Goal: Information Seeking & Learning: Learn about a topic

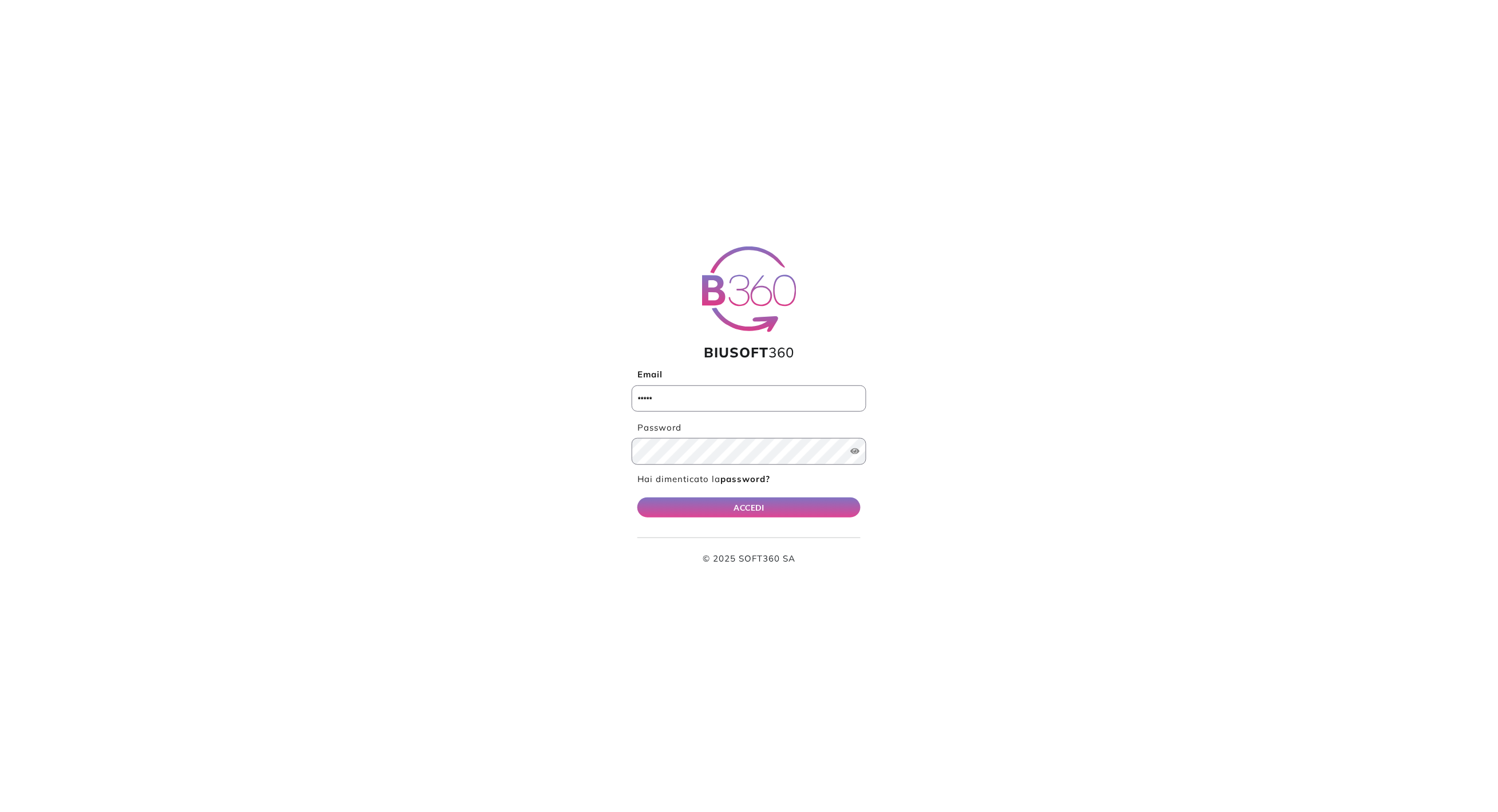
type input "**********"
click at [742, 506] on button "ACCEDI" at bounding box center [749, 507] width 223 height 20
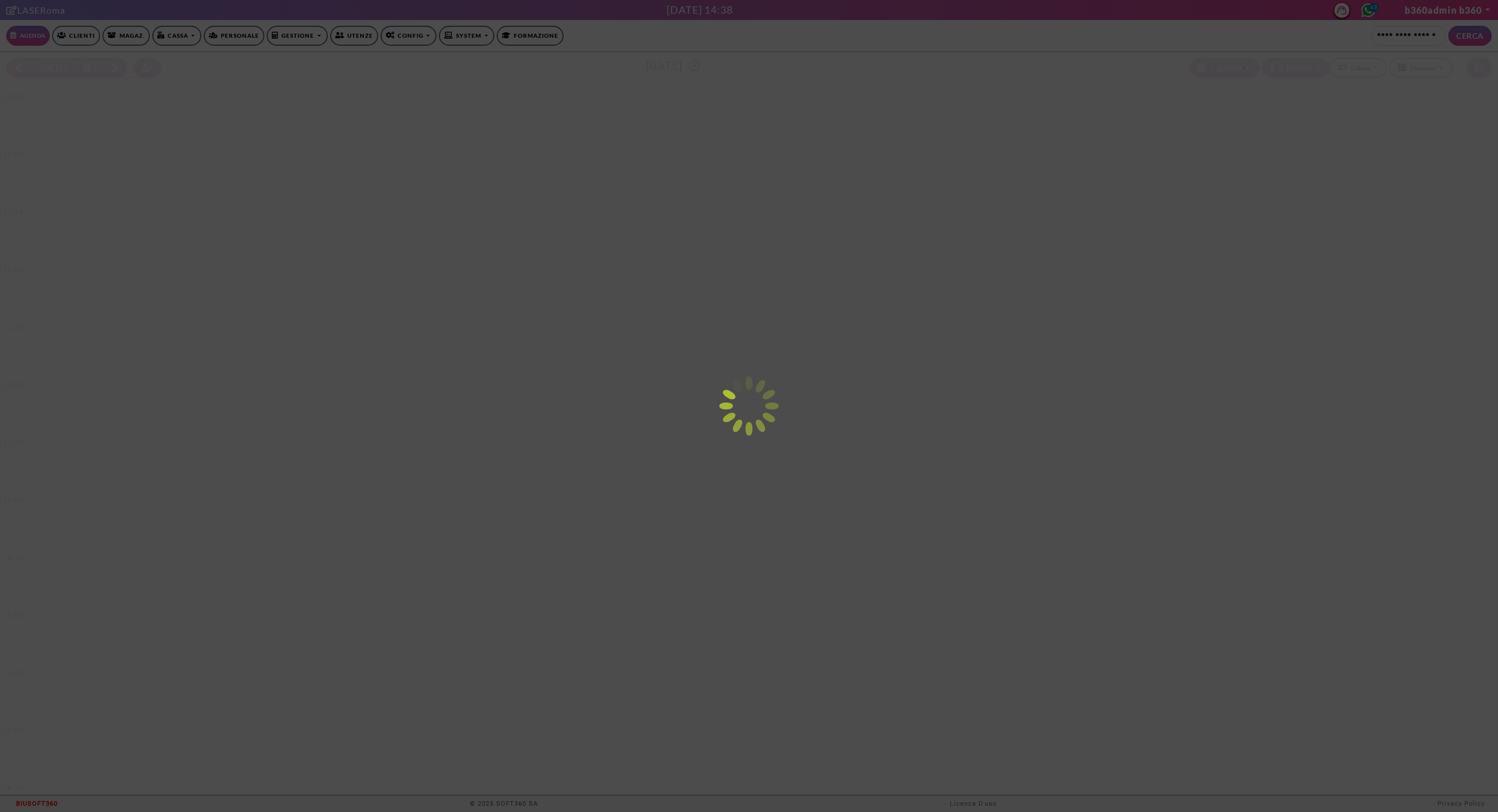
select select "*********"
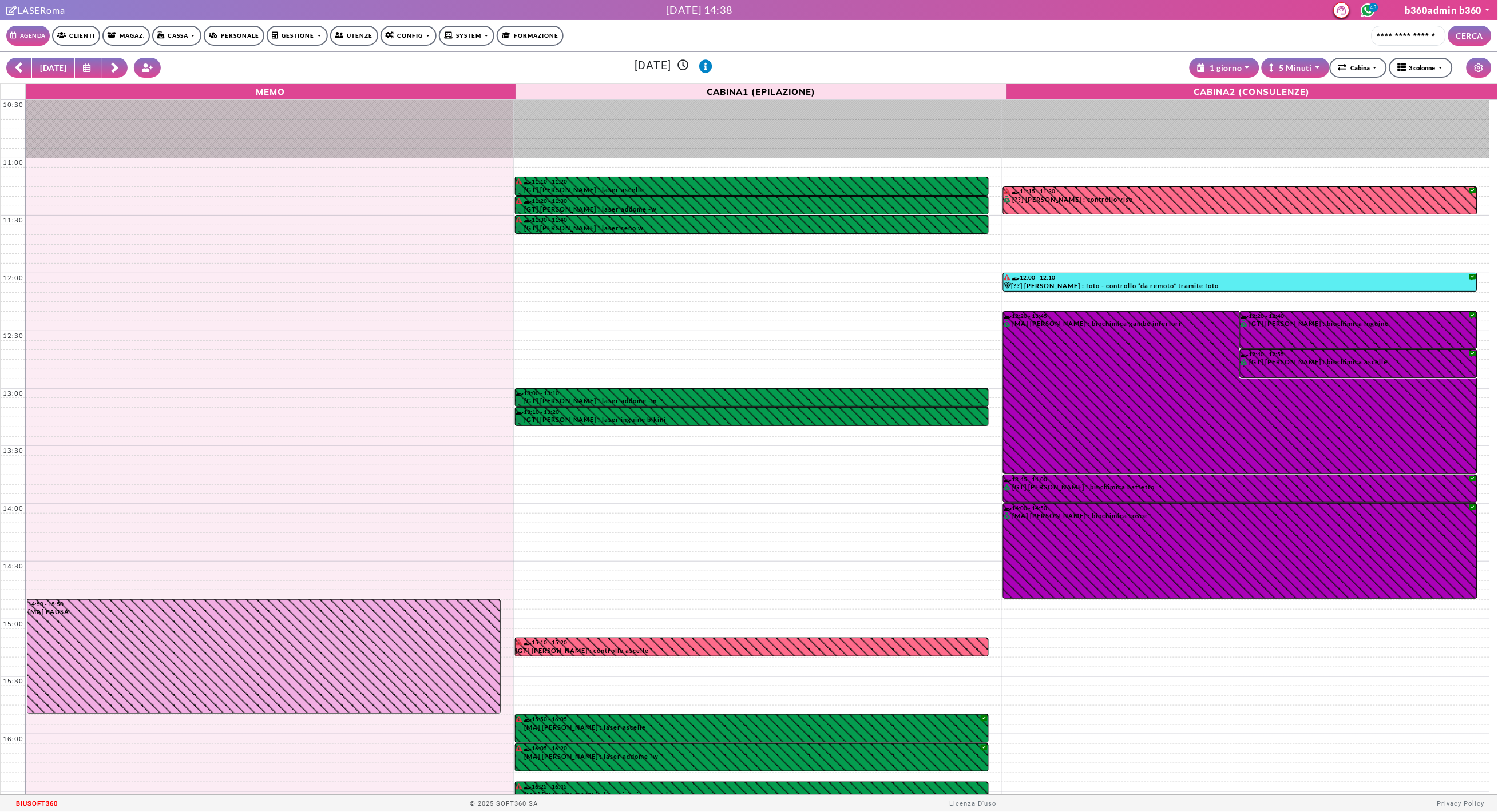
click at [89, 42] on link "Clienti" at bounding box center [76, 35] width 48 height 20
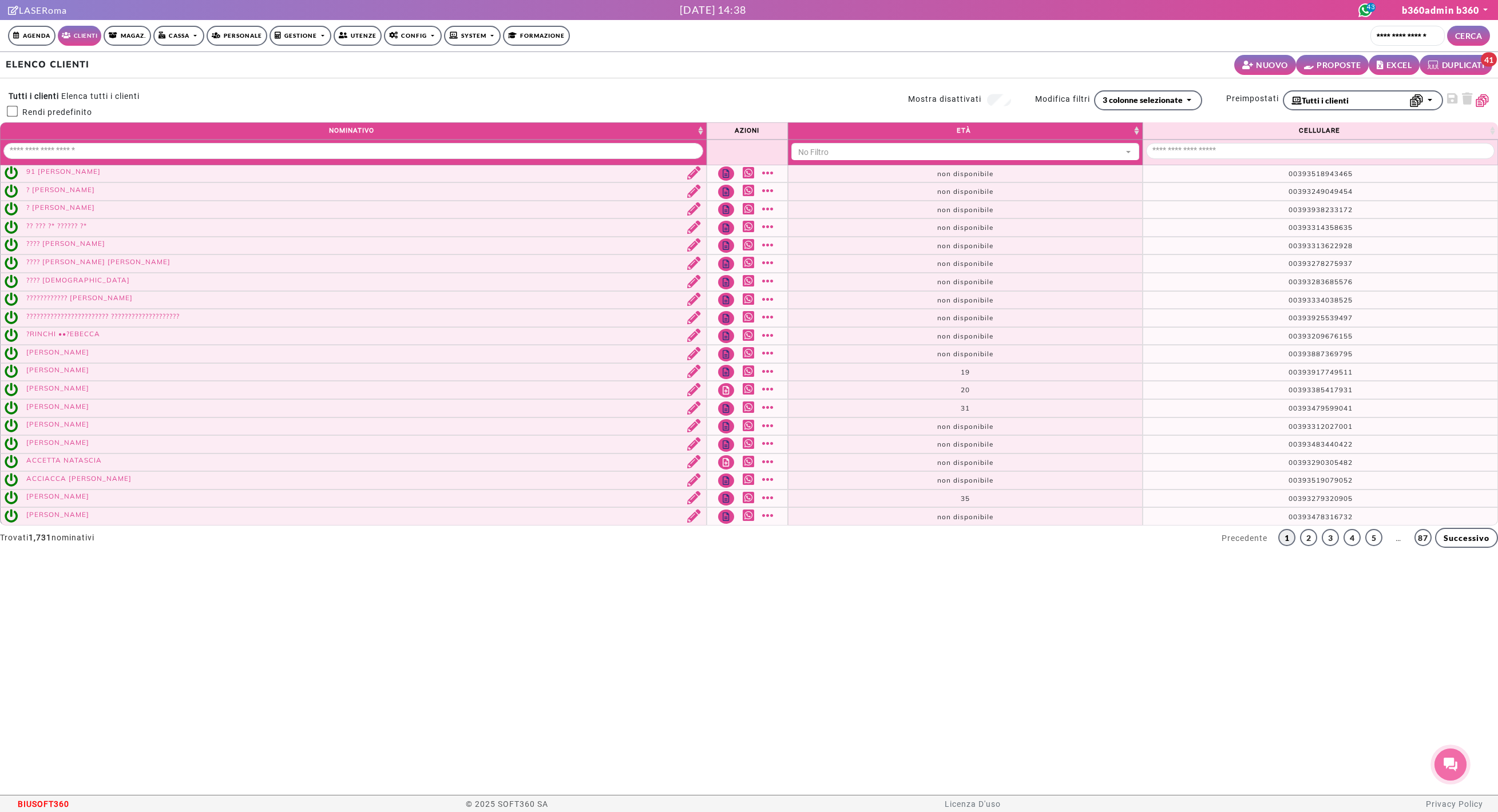
select select
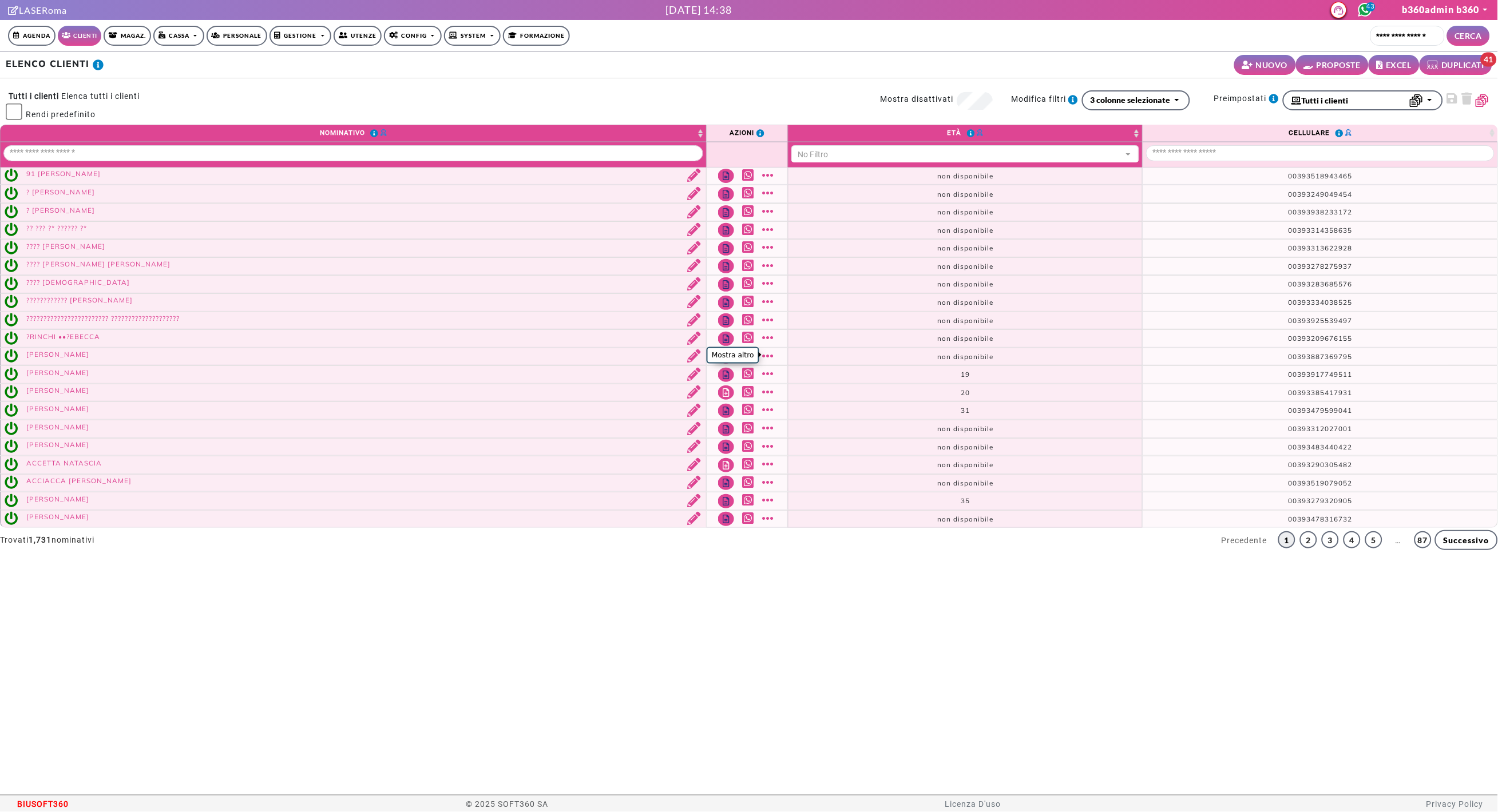
click at [770, 353] on link "Mostra altro" at bounding box center [769, 356] width 15 height 13
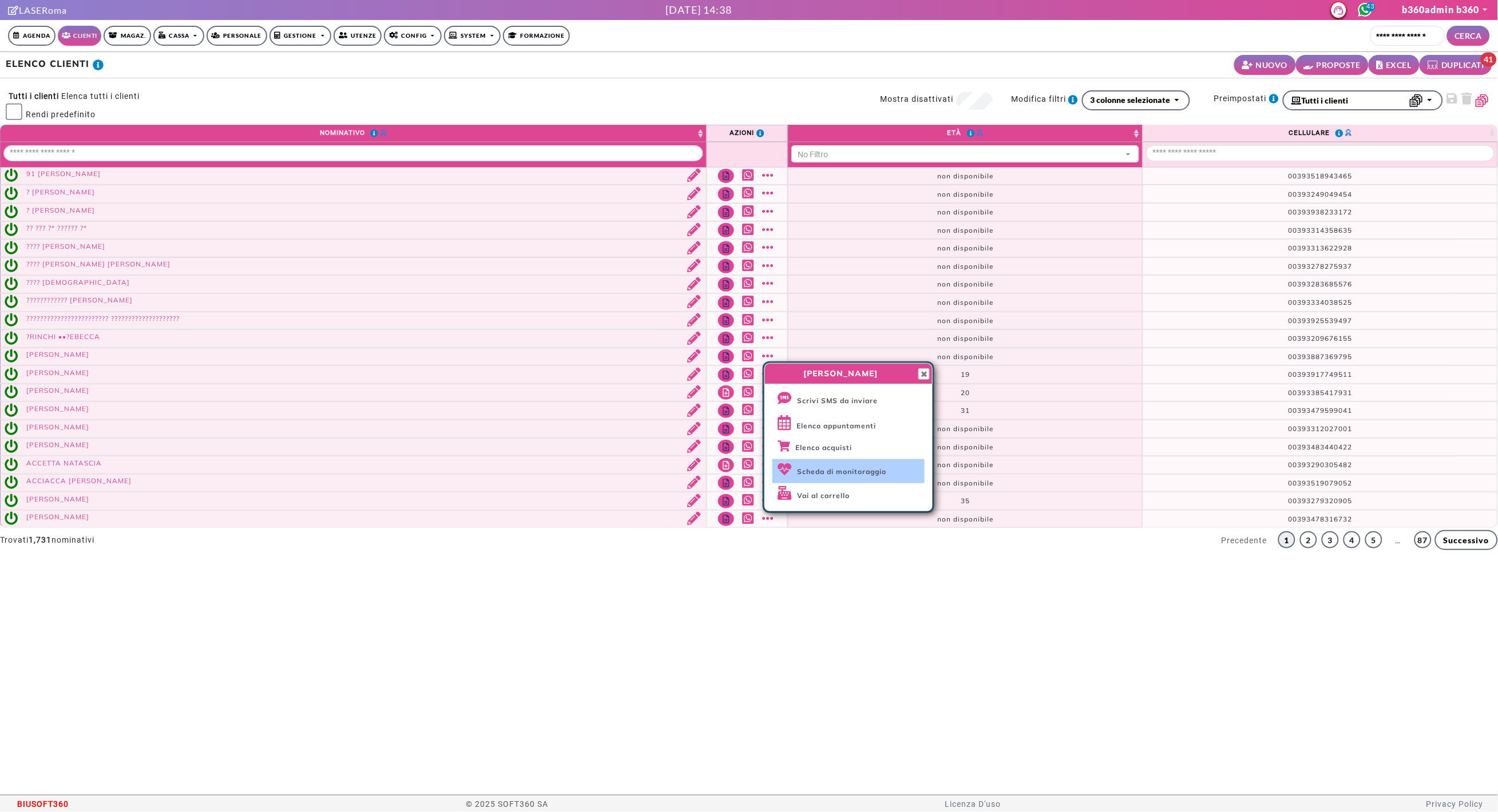
click at [829, 467] on span "Scheda di monitoraggio" at bounding box center [841, 472] width 89 height 9
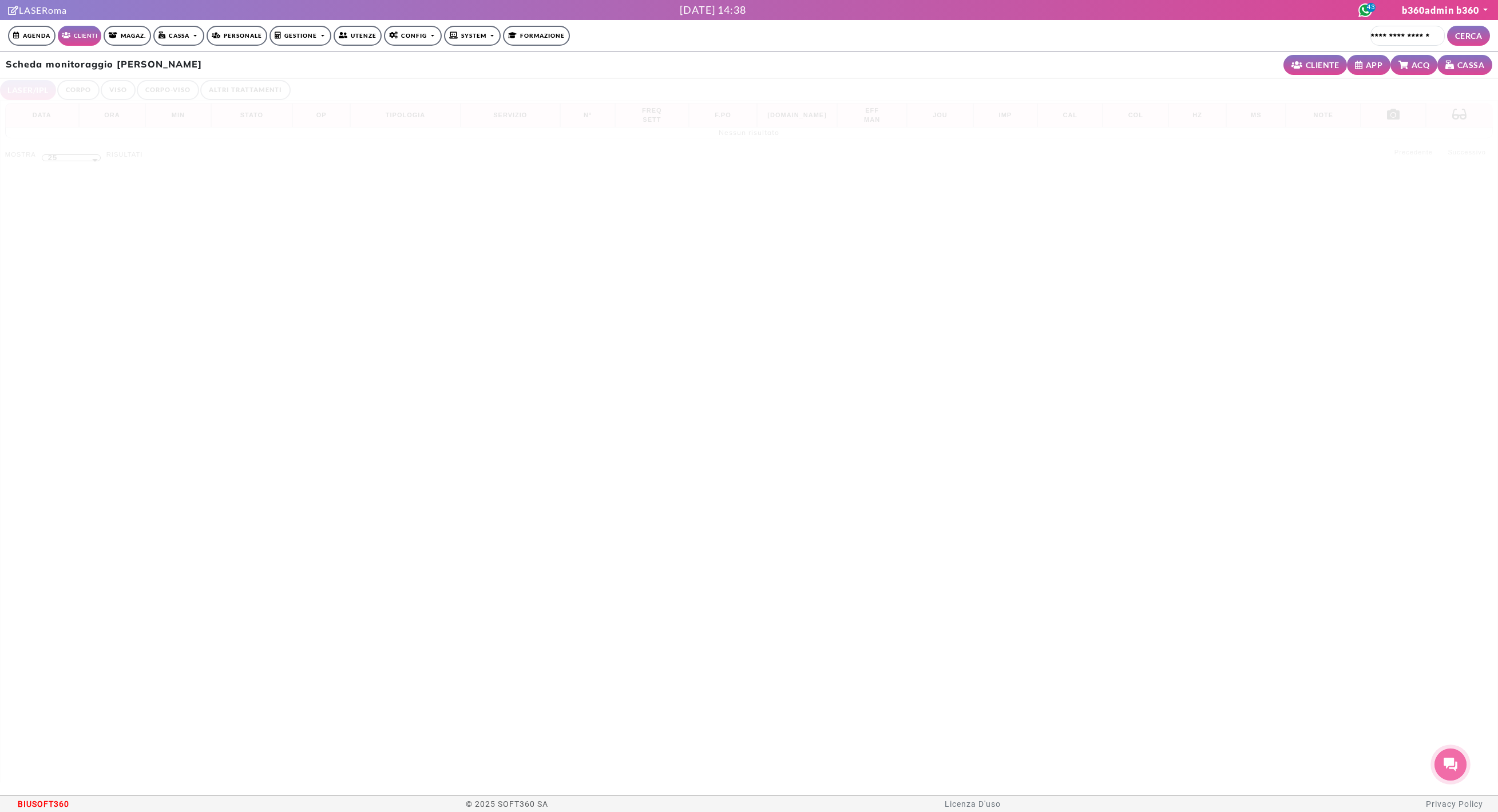
select select "**"
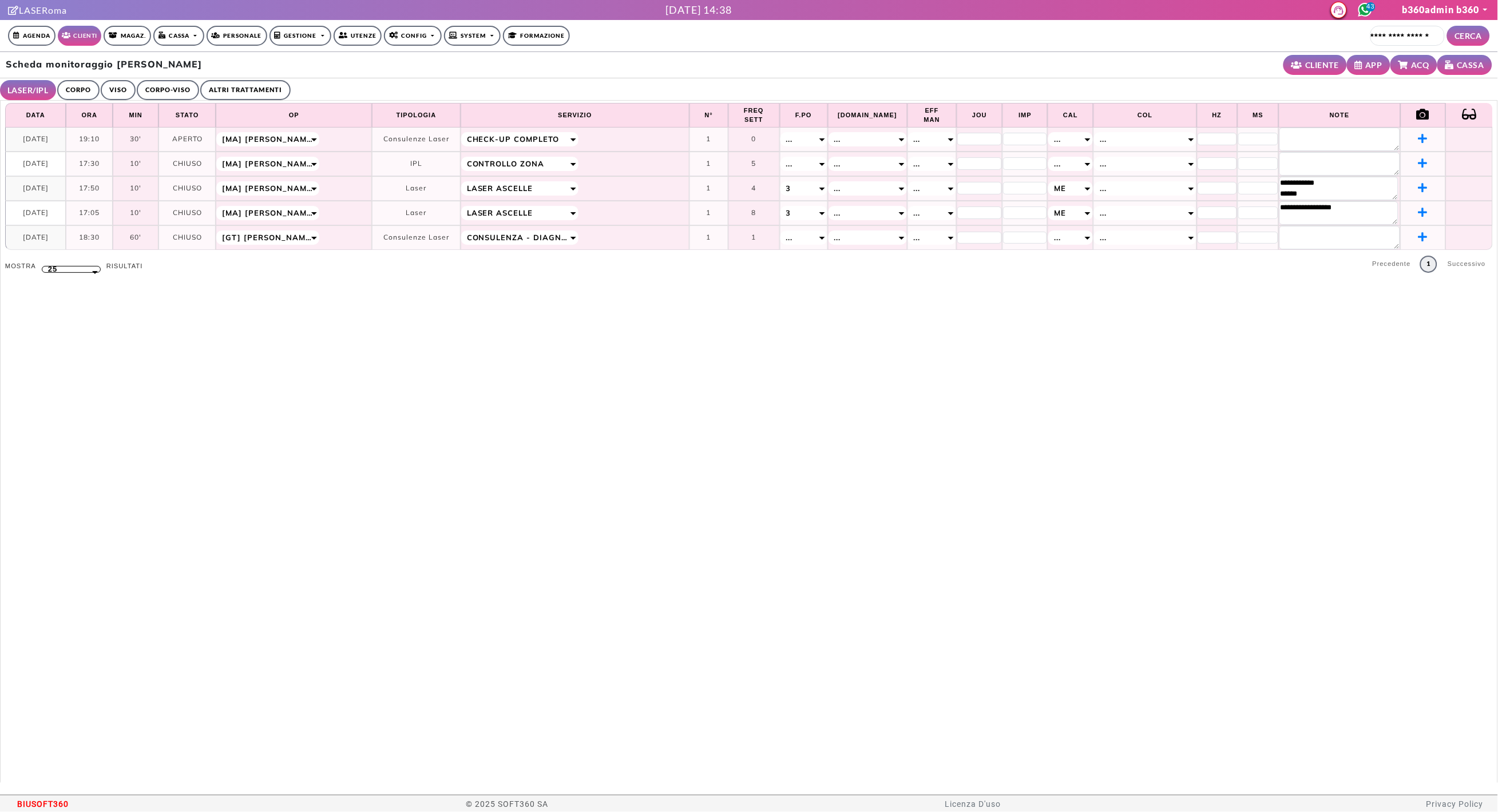
click at [81, 98] on link "CORPO" at bounding box center [78, 90] width 42 height 20
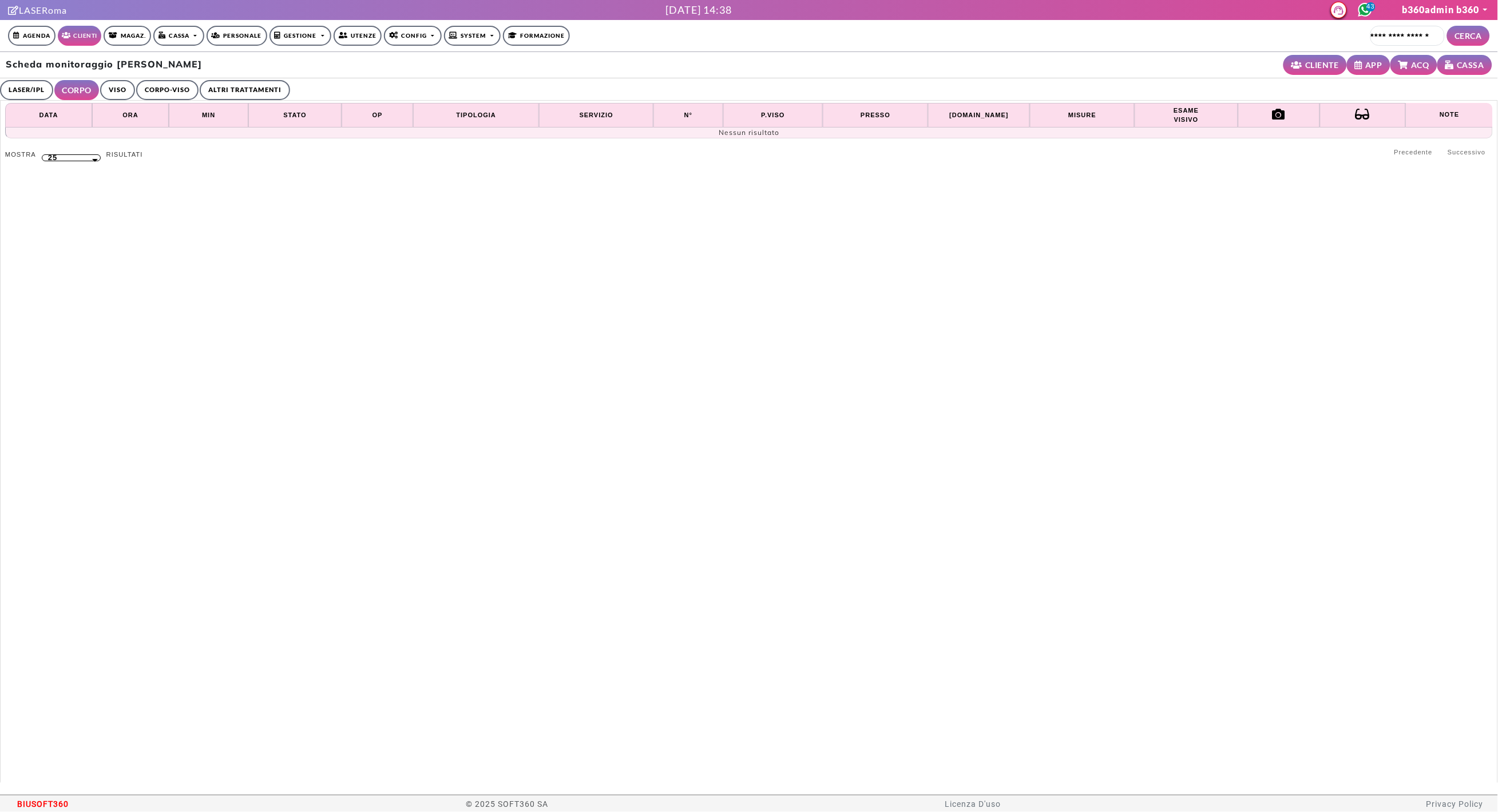
click at [126, 87] on link "VISO" at bounding box center [118, 90] width 35 height 20
click at [182, 88] on link "CORPO-VISO" at bounding box center [165, 90] width 62 height 20
click at [242, 87] on link "ALTRI TRATTAMENTI" at bounding box center [248, 90] width 90 height 20
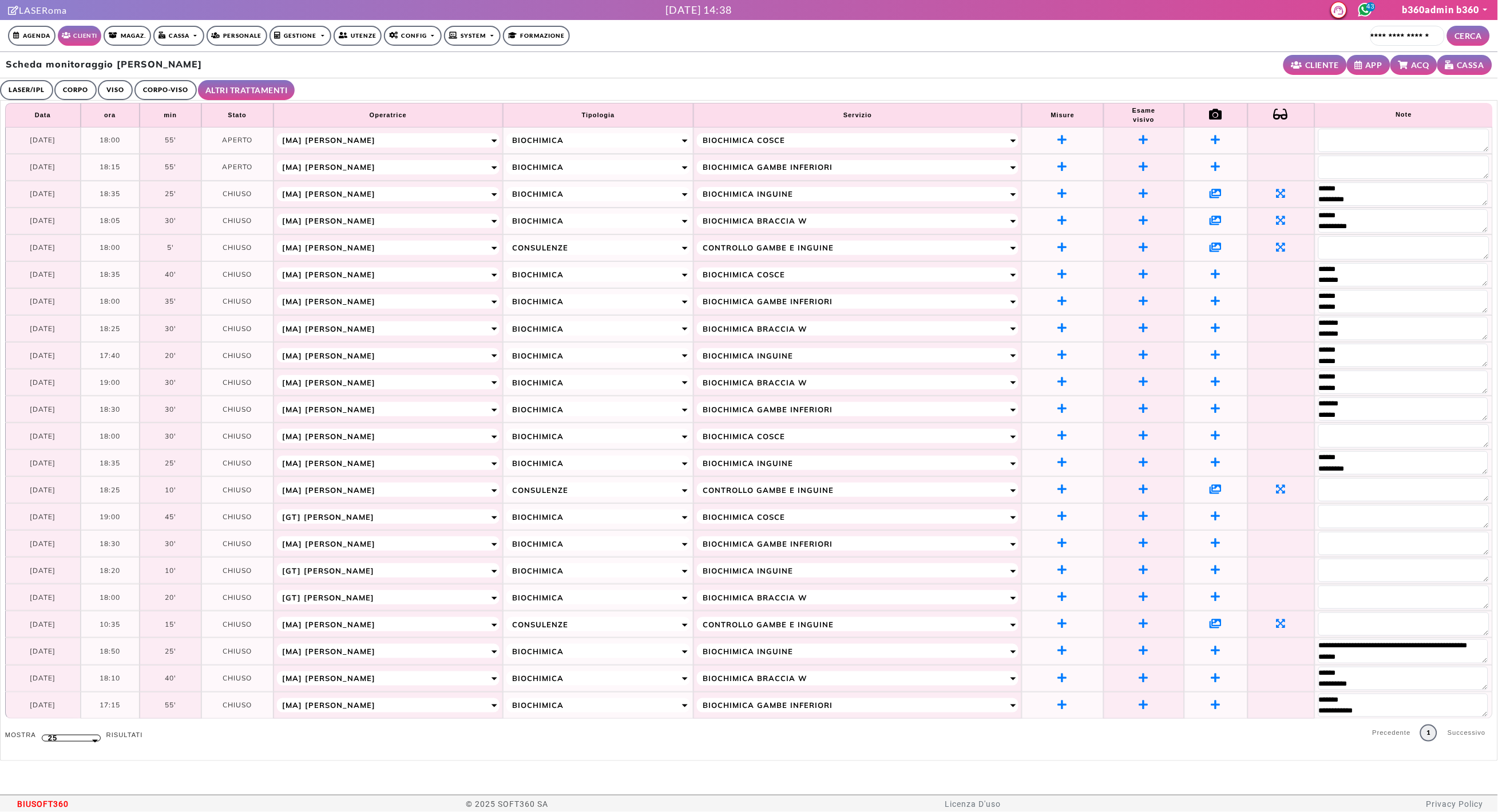
click at [1217, 193] on icon at bounding box center [1217, 193] width 12 height 10
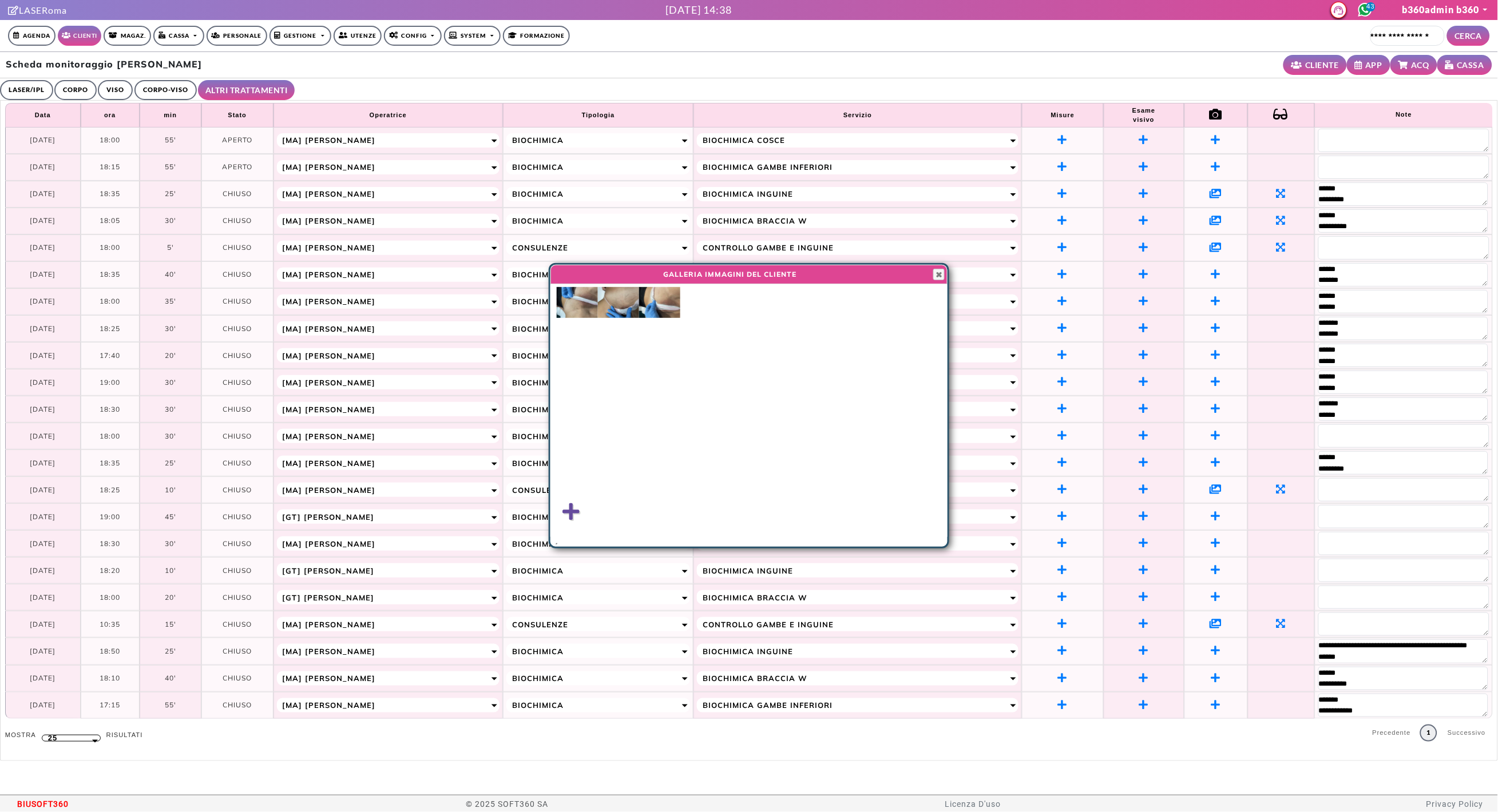
click at [588, 302] on img at bounding box center [578, 303] width 42 height 31
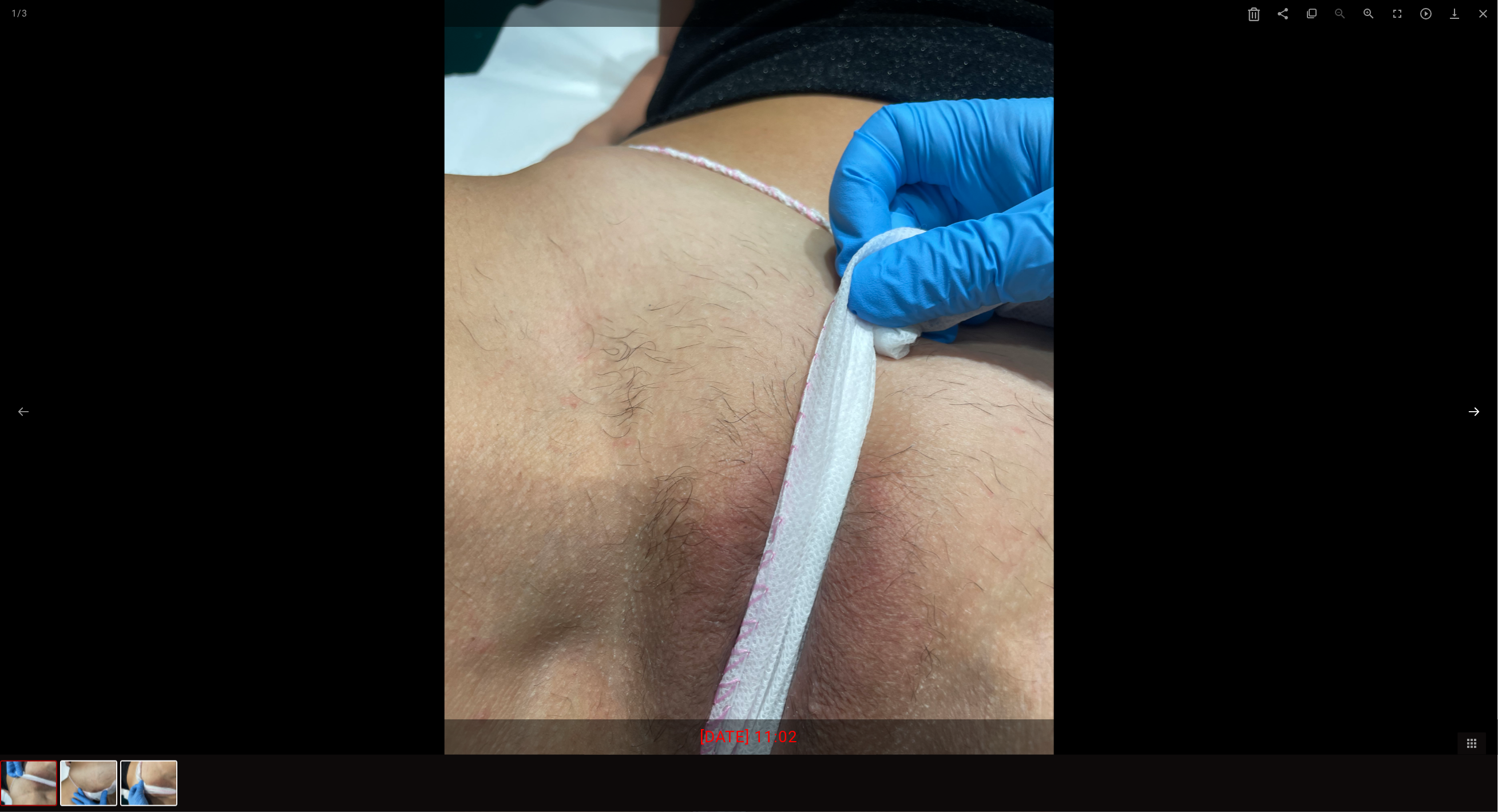
click at [1473, 413] on button at bounding box center [1475, 412] width 24 height 23
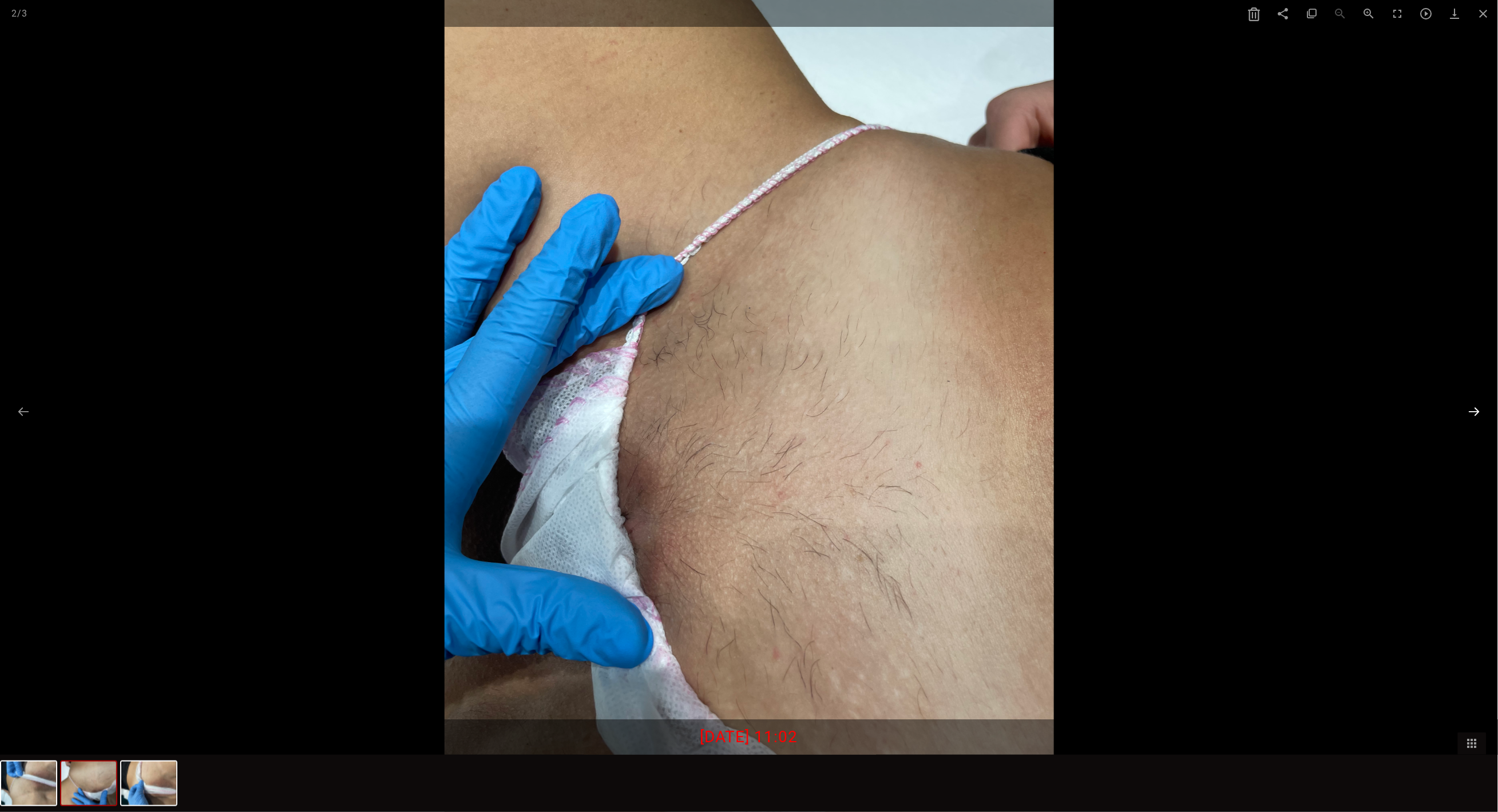
click at [1473, 413] on button at bounding box center [1475, 412] width 24 height 23
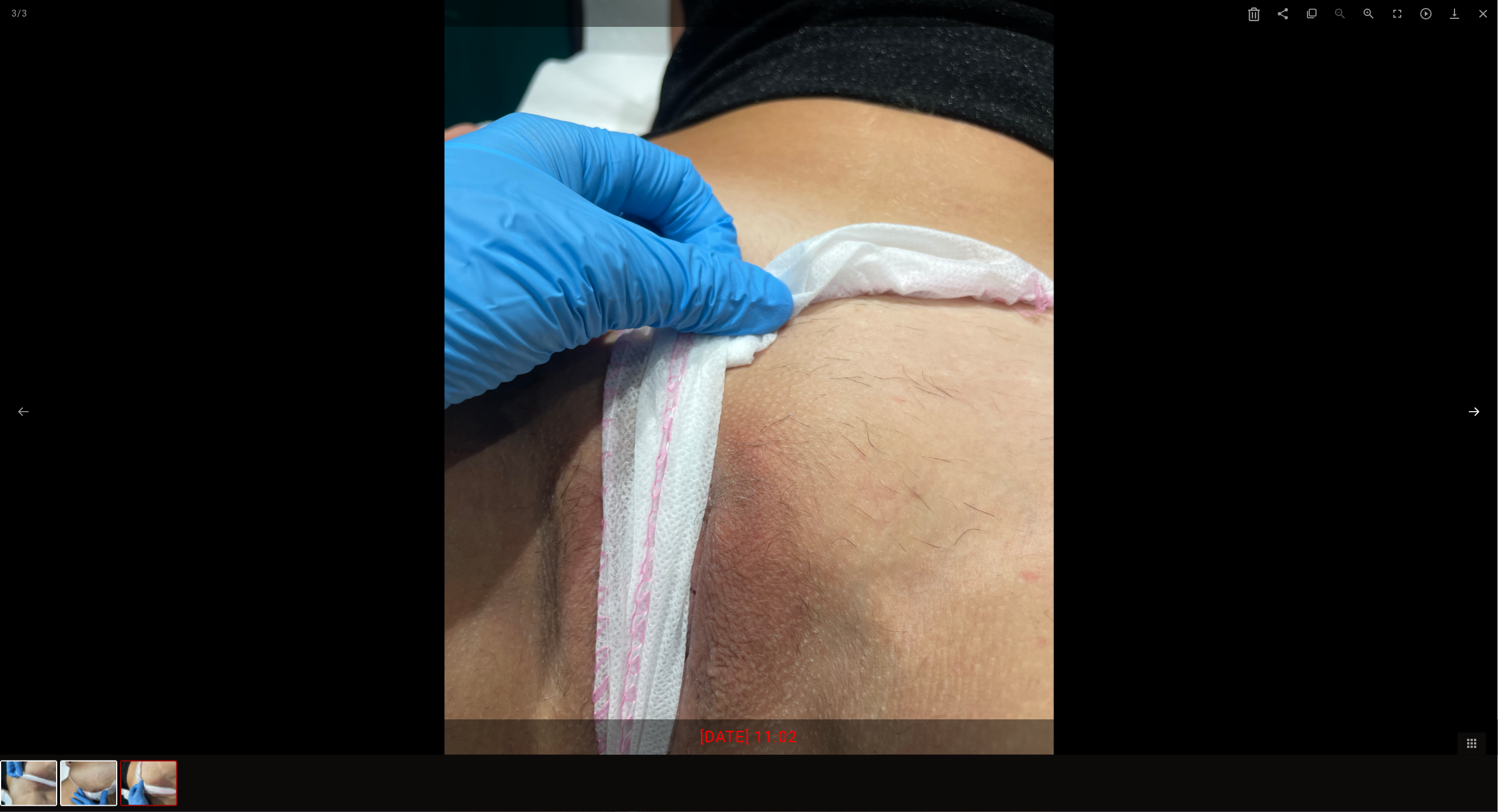
click at [1475, 412] on button at bounding box center [1475, 412] width 24 height 23
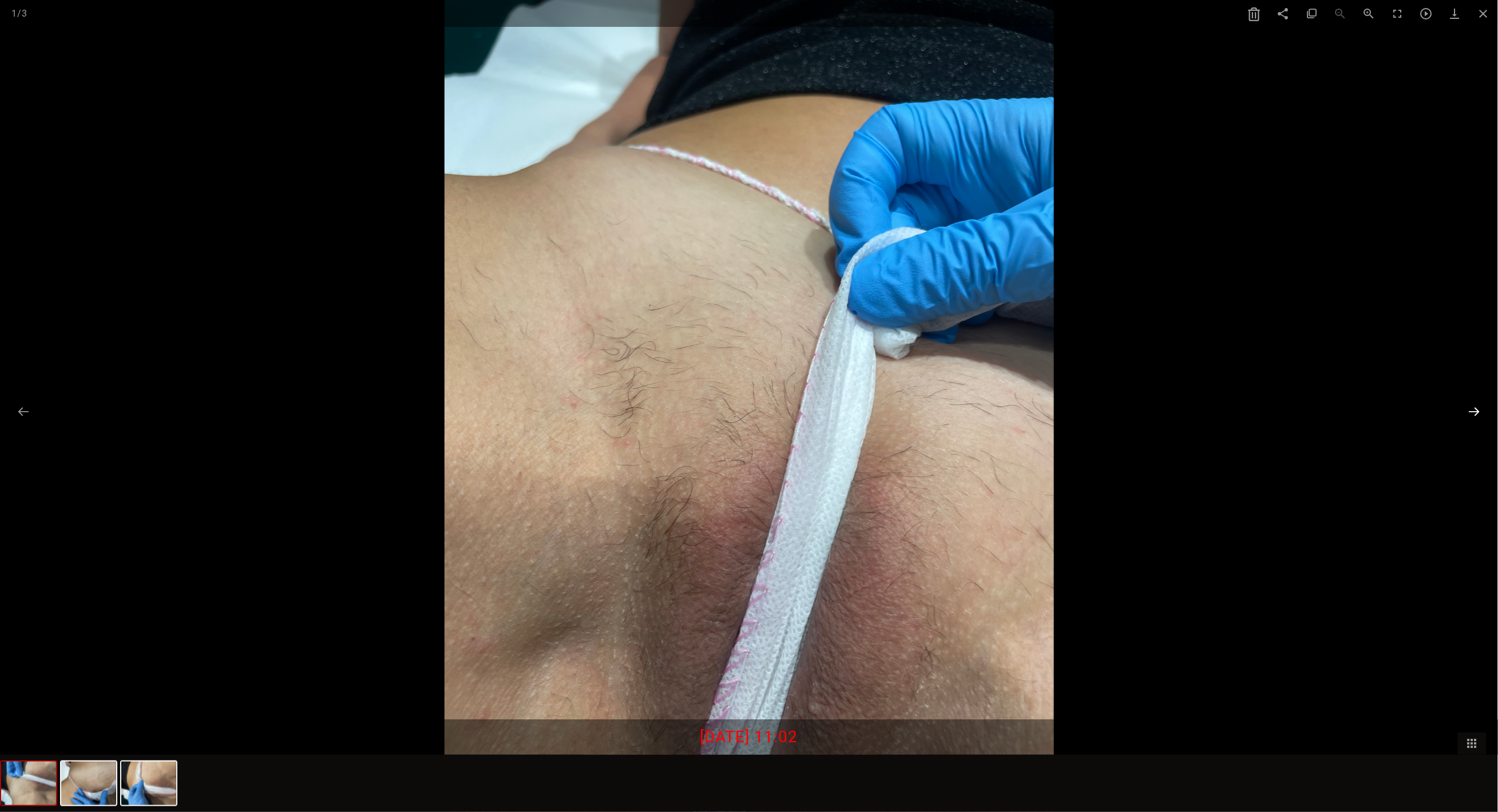
click at [1476, 415] on button at bounding box center [1475, 412] width 24 height 23
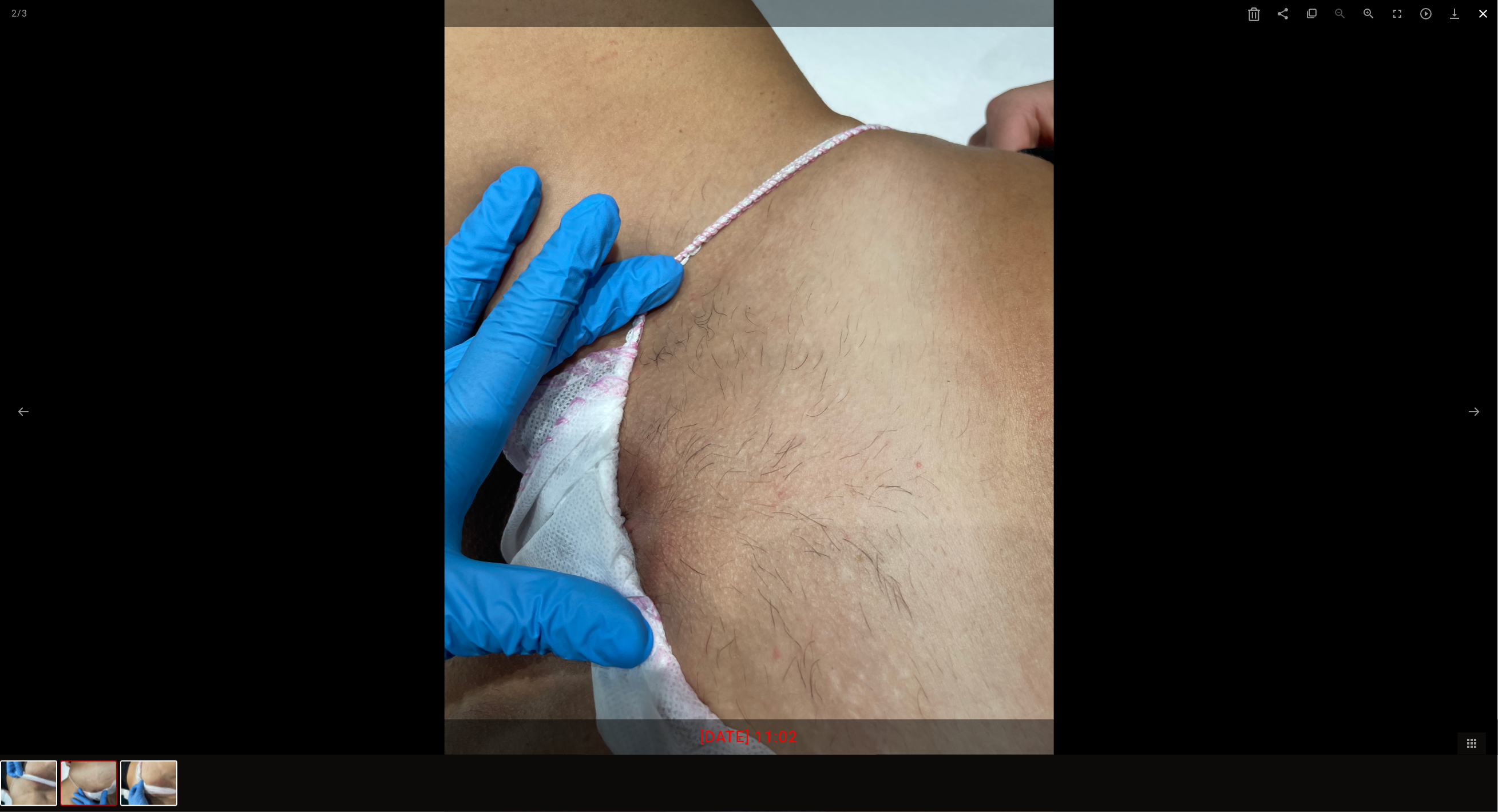
click at [1484, 15] on span at bounding box center [1483, 13] width 29 height 27
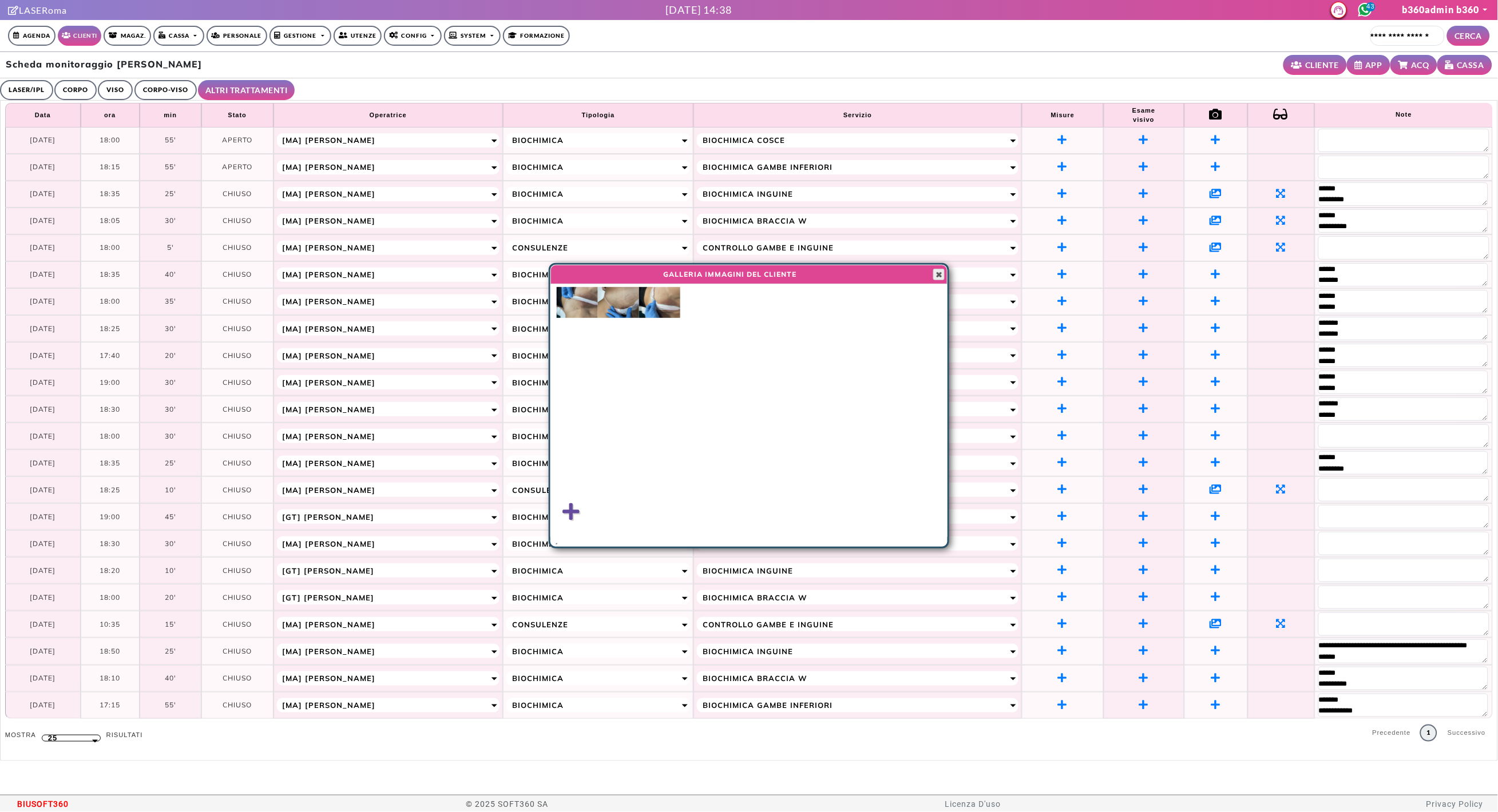
click at [939, 274] on span "button" at bounding box center [939, 274] width 10 height 10
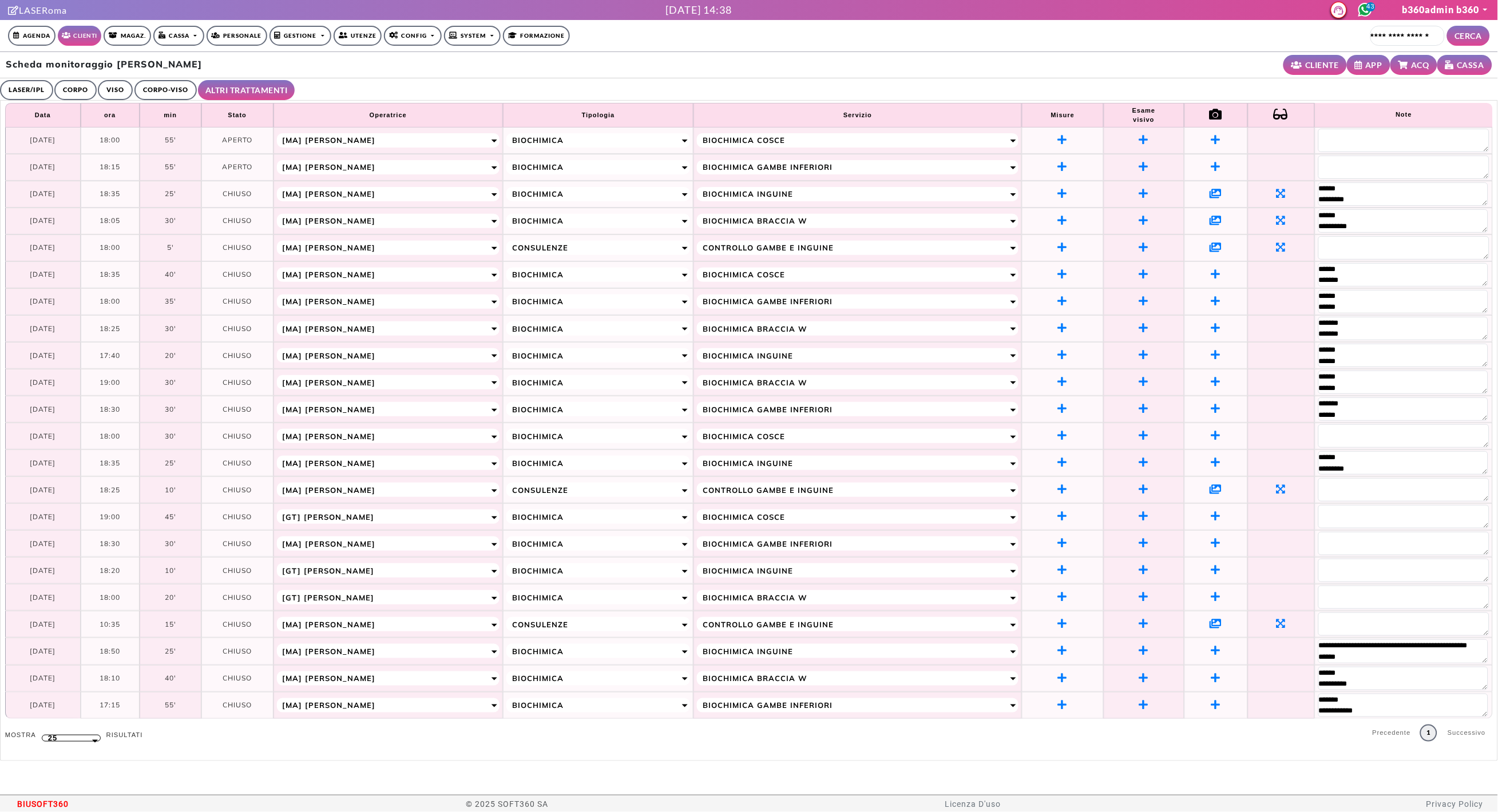
click at [1214, 221] on icon at bounding box center [1217, 220] width 12 height 10
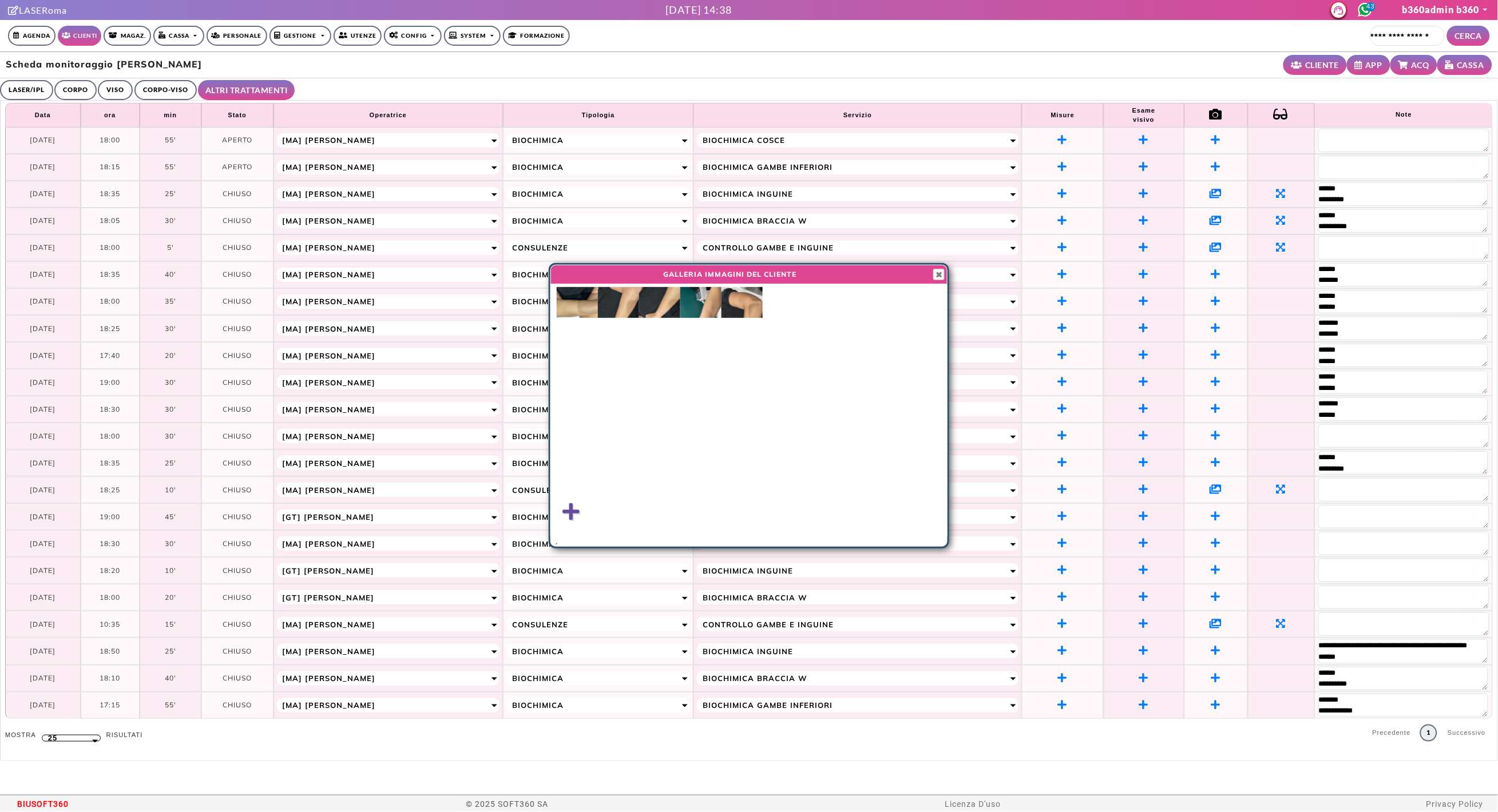
click at [752, 306] on img at bounding box center [742, 303] width 42 height 31
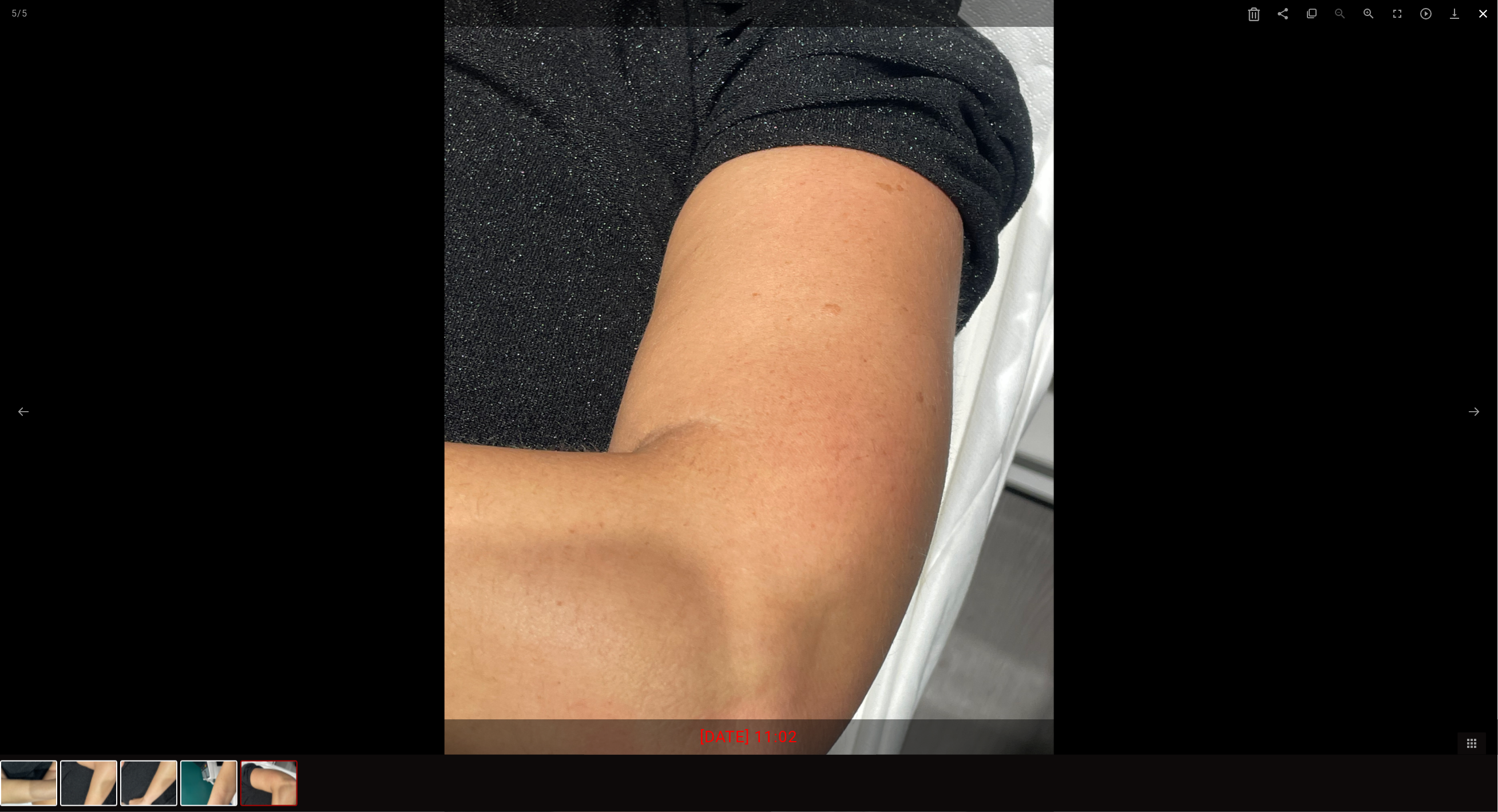
click at [1483, 14] on span at bounding box center [1483, 13] width 29 height 27
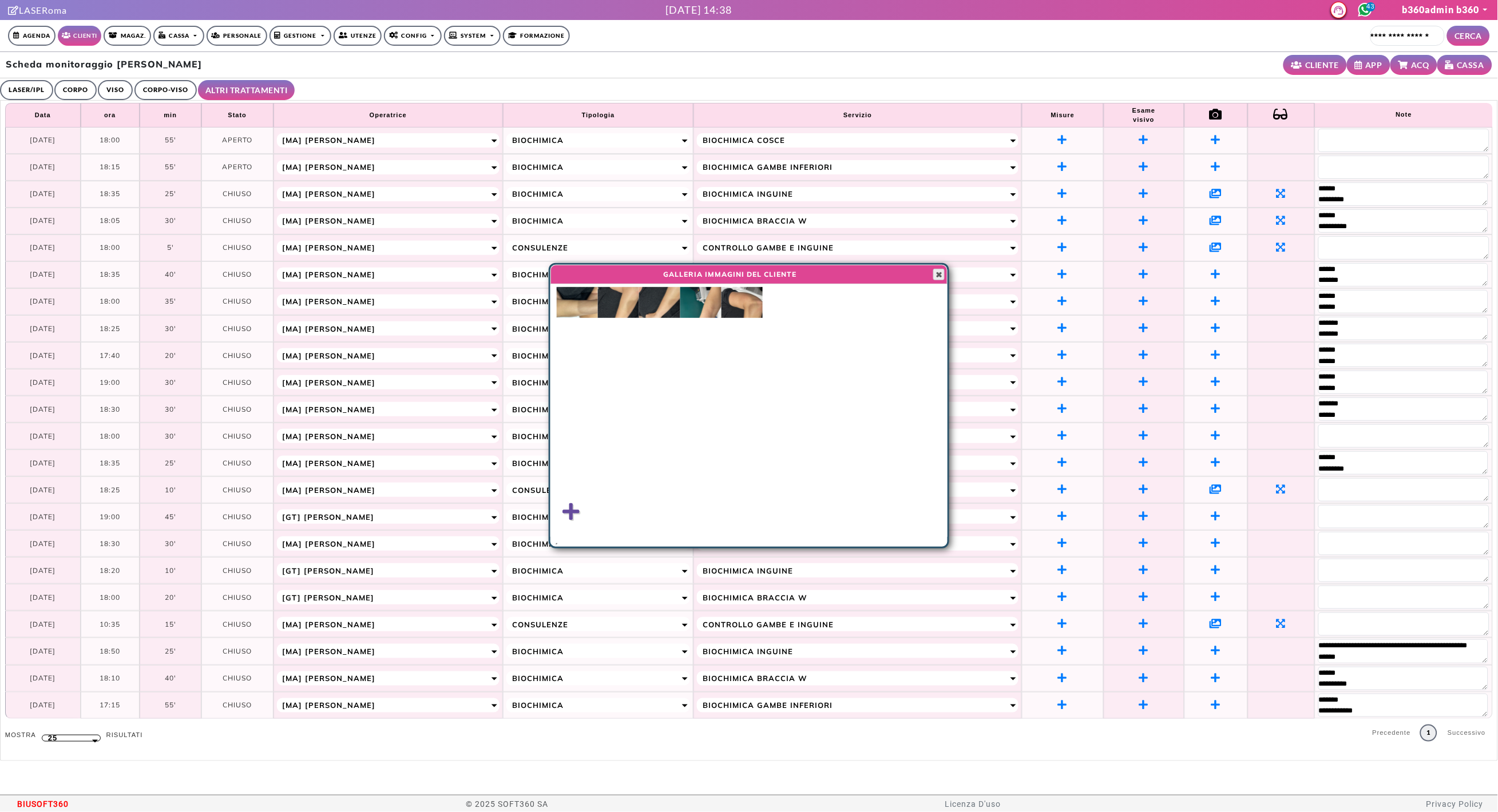
click at [936, 276] on span "button" at bounding box center [939, 274] width 10 height 10
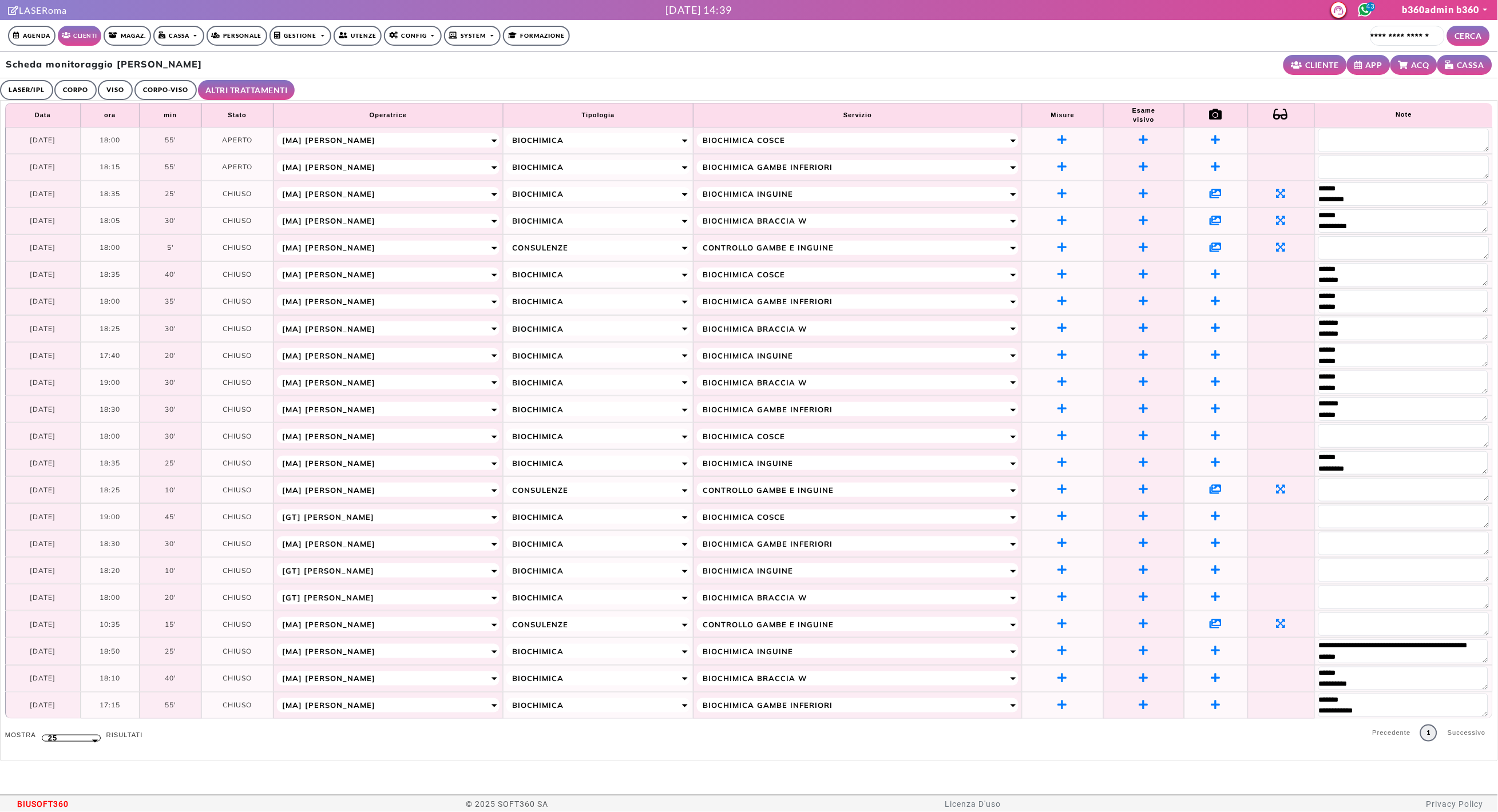
click at [1219, 244] on icon at bounding box center [1217, 248] width 12 height 10
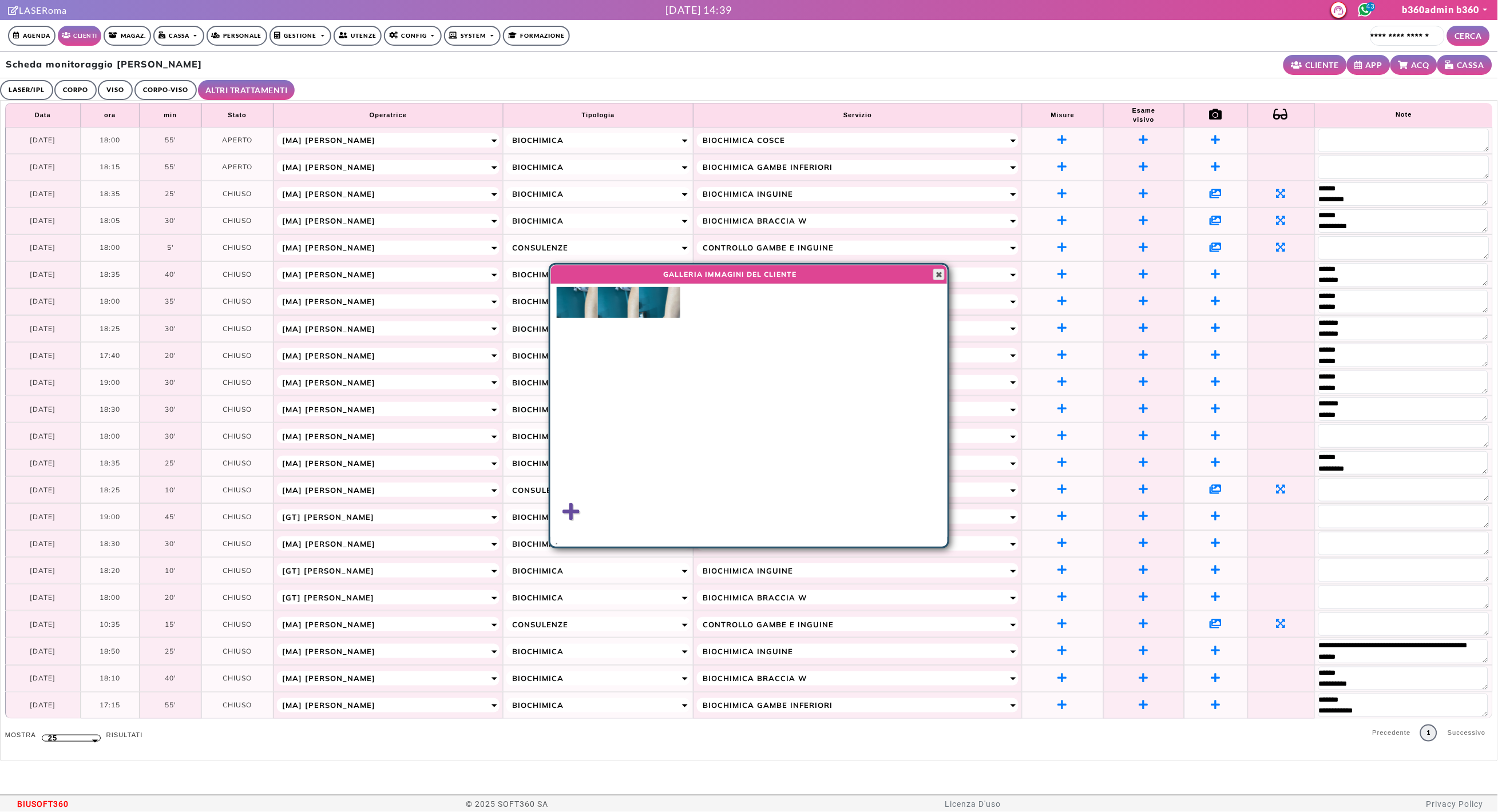
click at [940, 272] on span "button" at bounding box center [939, 274] width 10 height 10
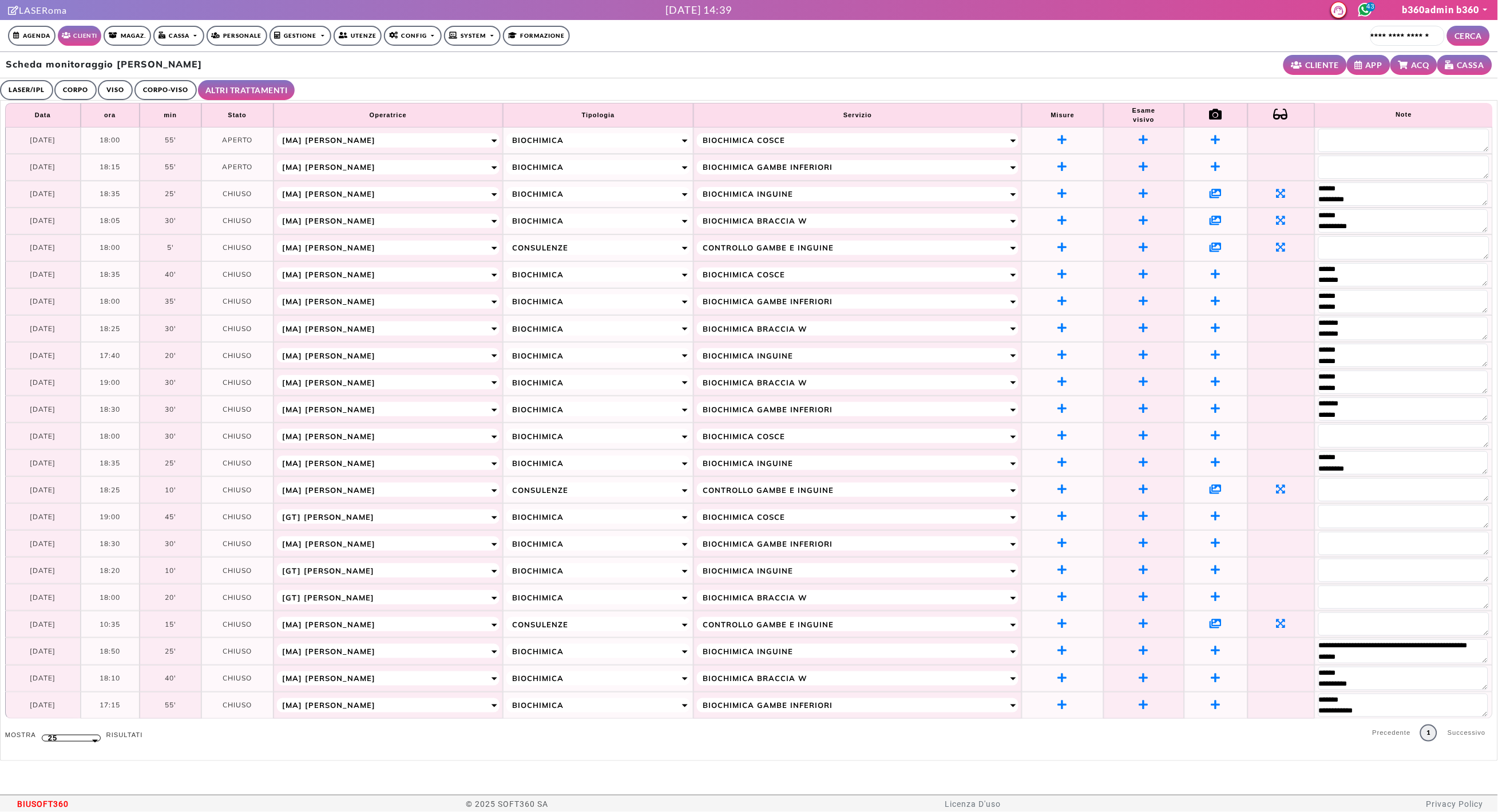
click at [1211, 490] on icon at bounding box center [1217, 489] width 12 height 10
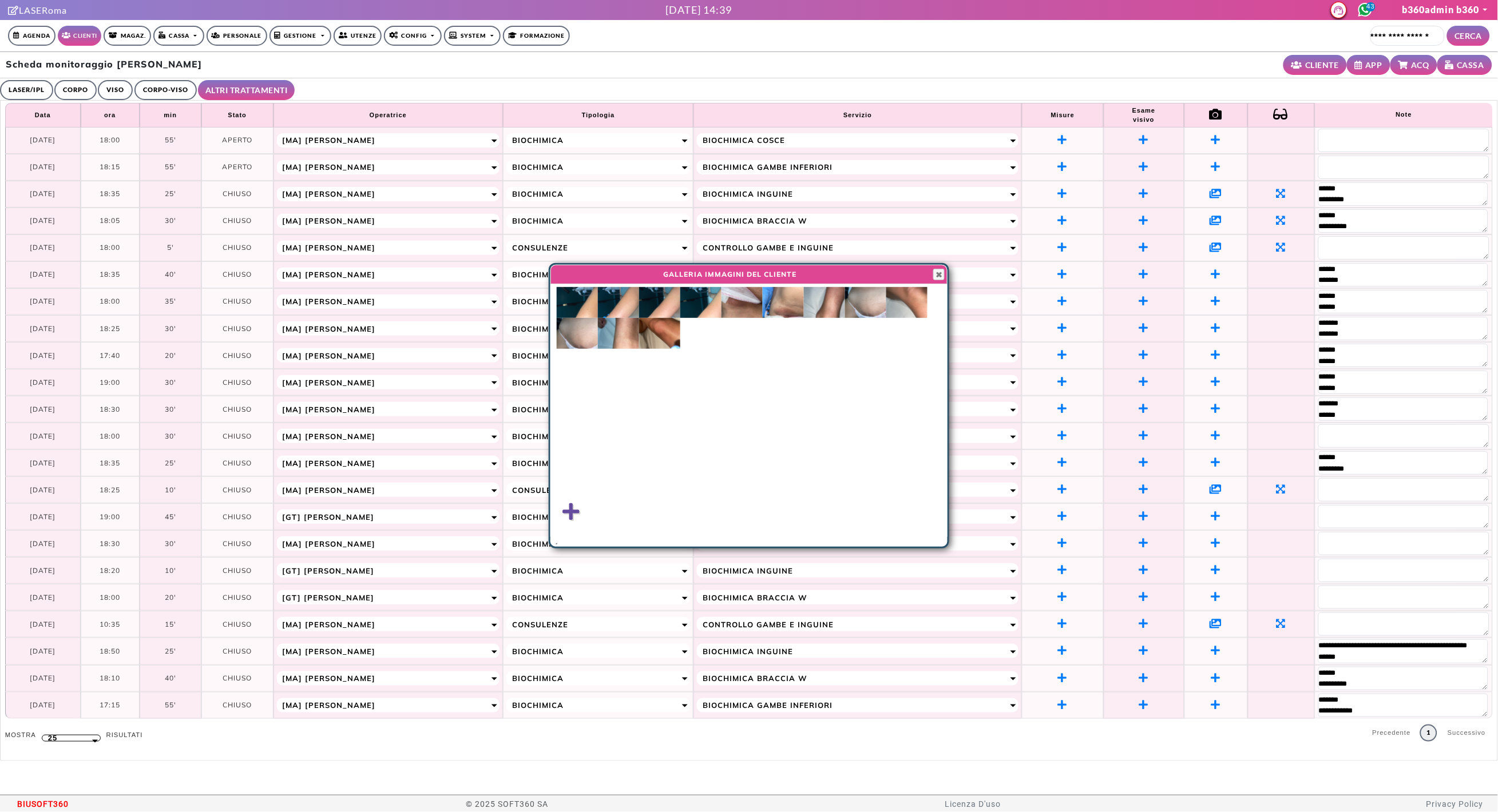
click at [738, 307] on img at bounding box center [742, 303] width 42 height 31
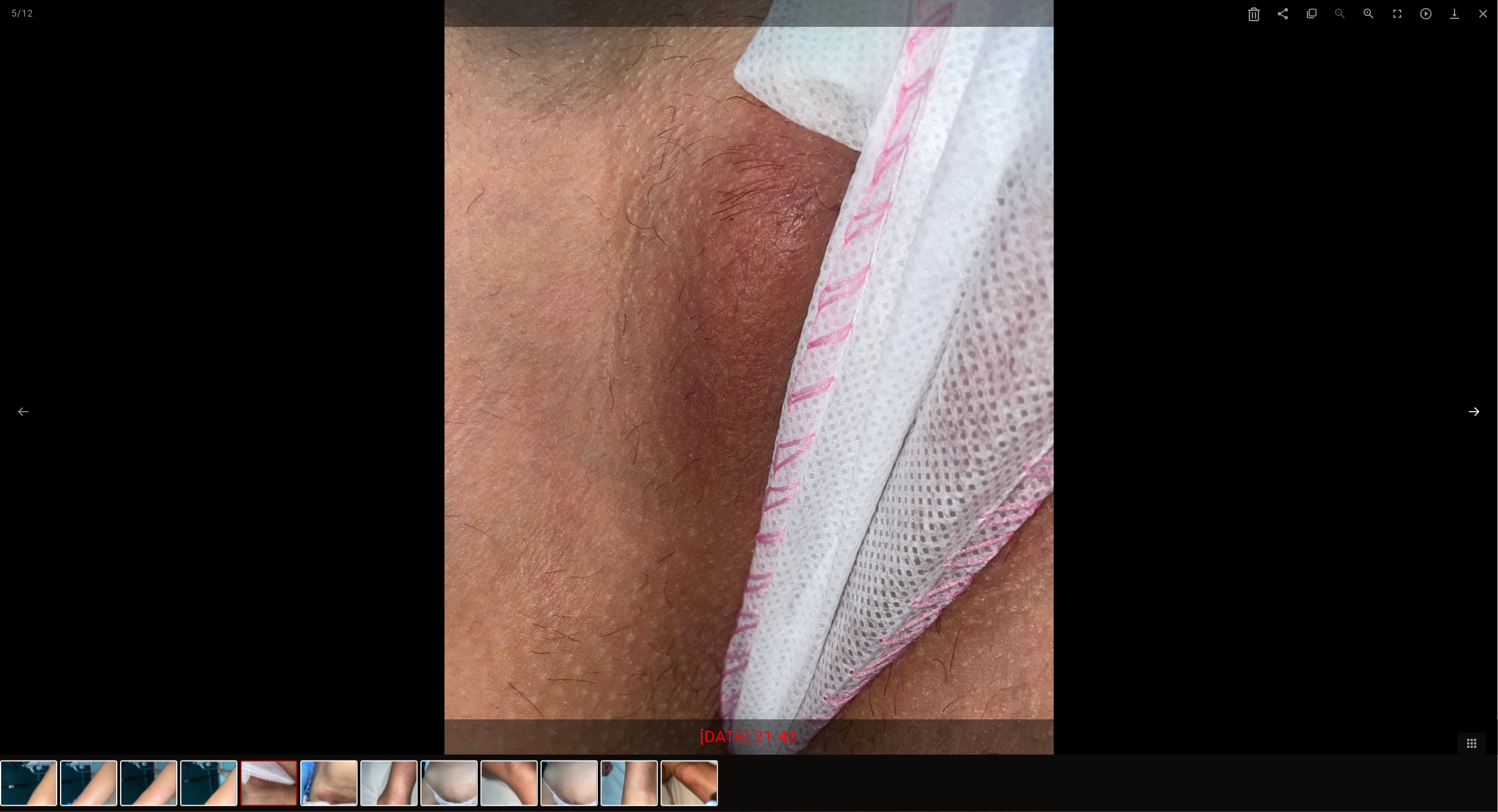
click at [1472, 414] on button at bounding box center [1475, 412] width 24 height 23
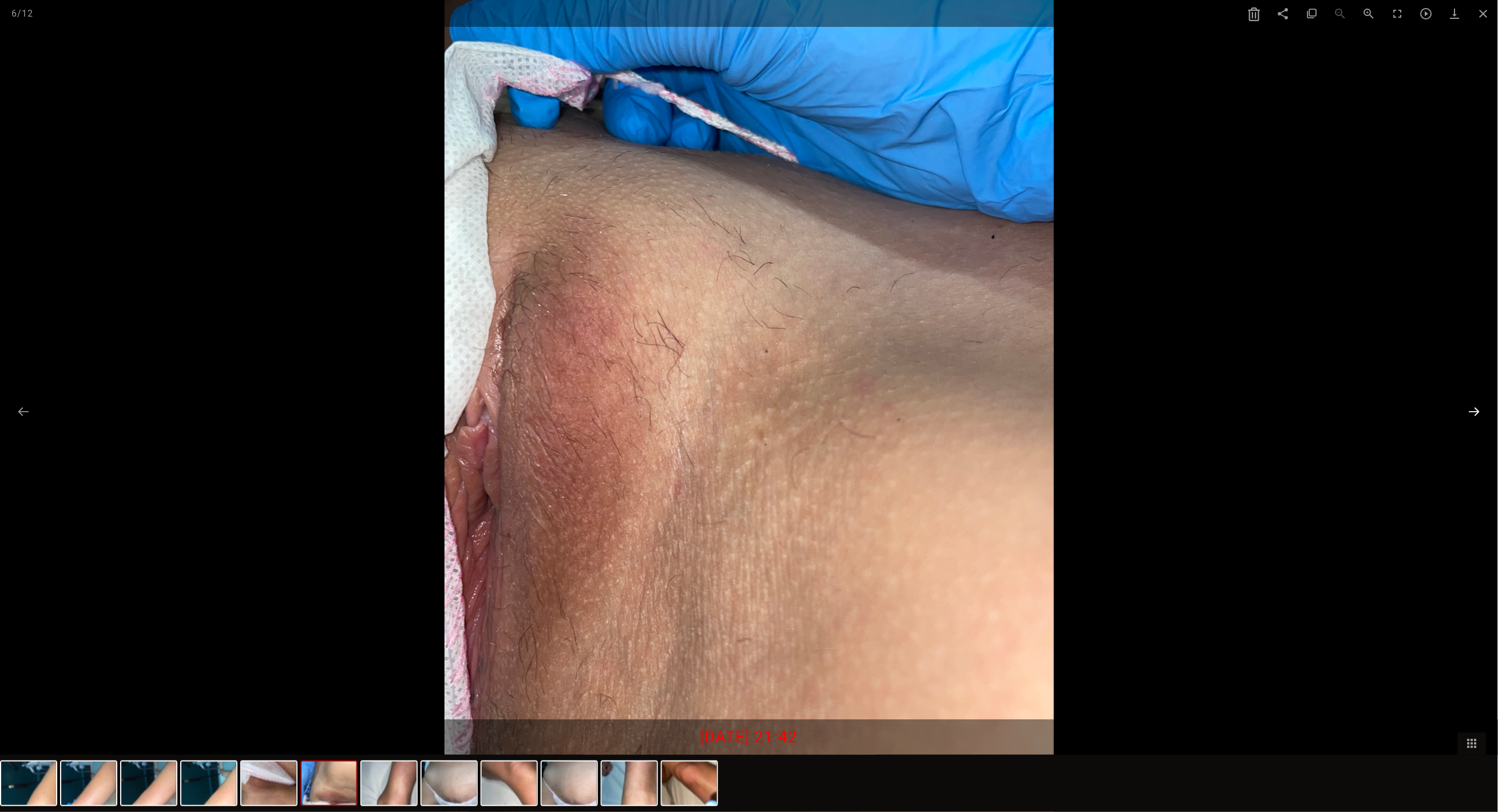
click at [1472, 410] on button at bounding box center [1475, 412] width 24 height 23
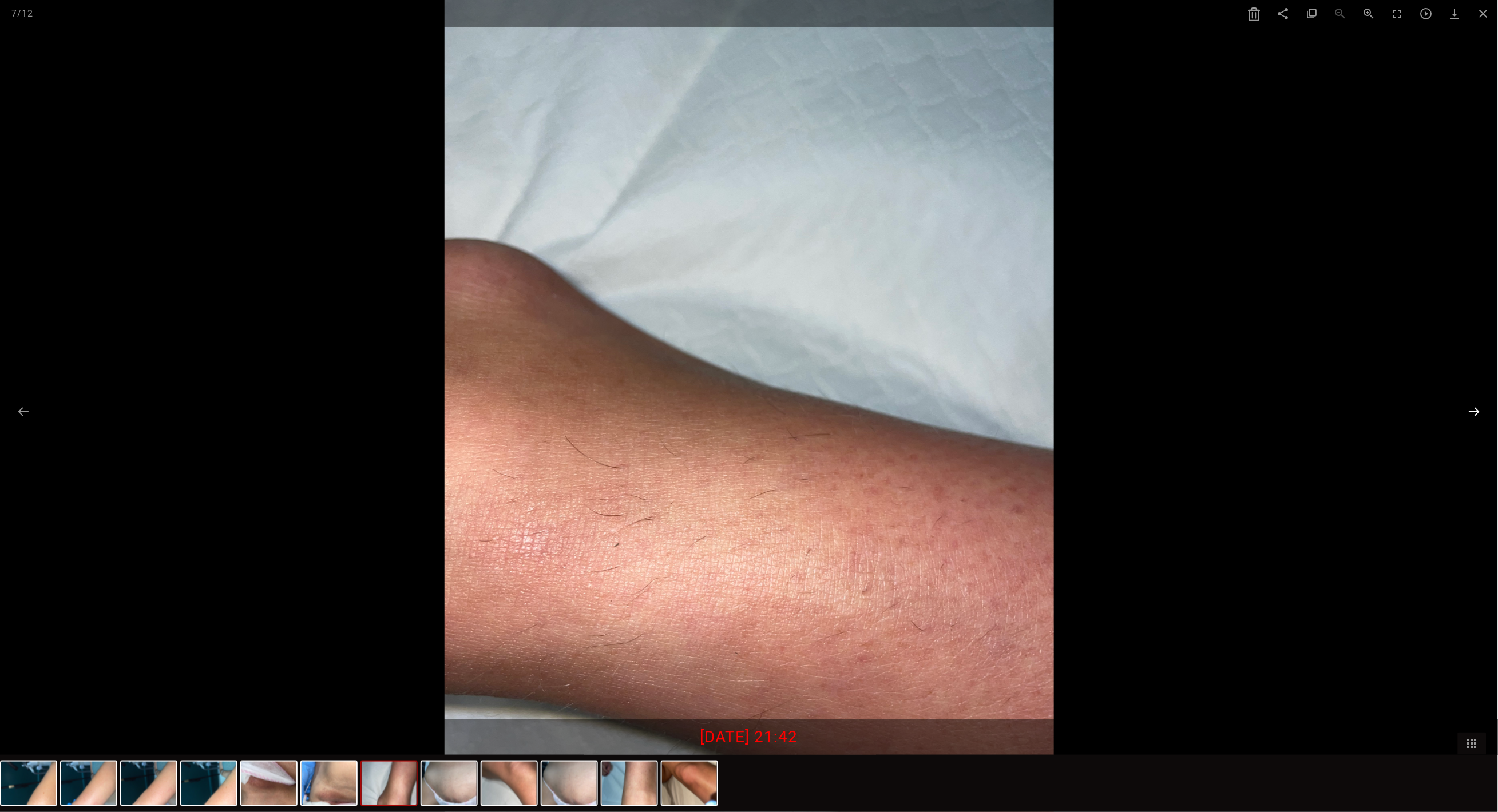
click at [1472, 410] on button at bounding box center [1475, 412] width 24 height 23
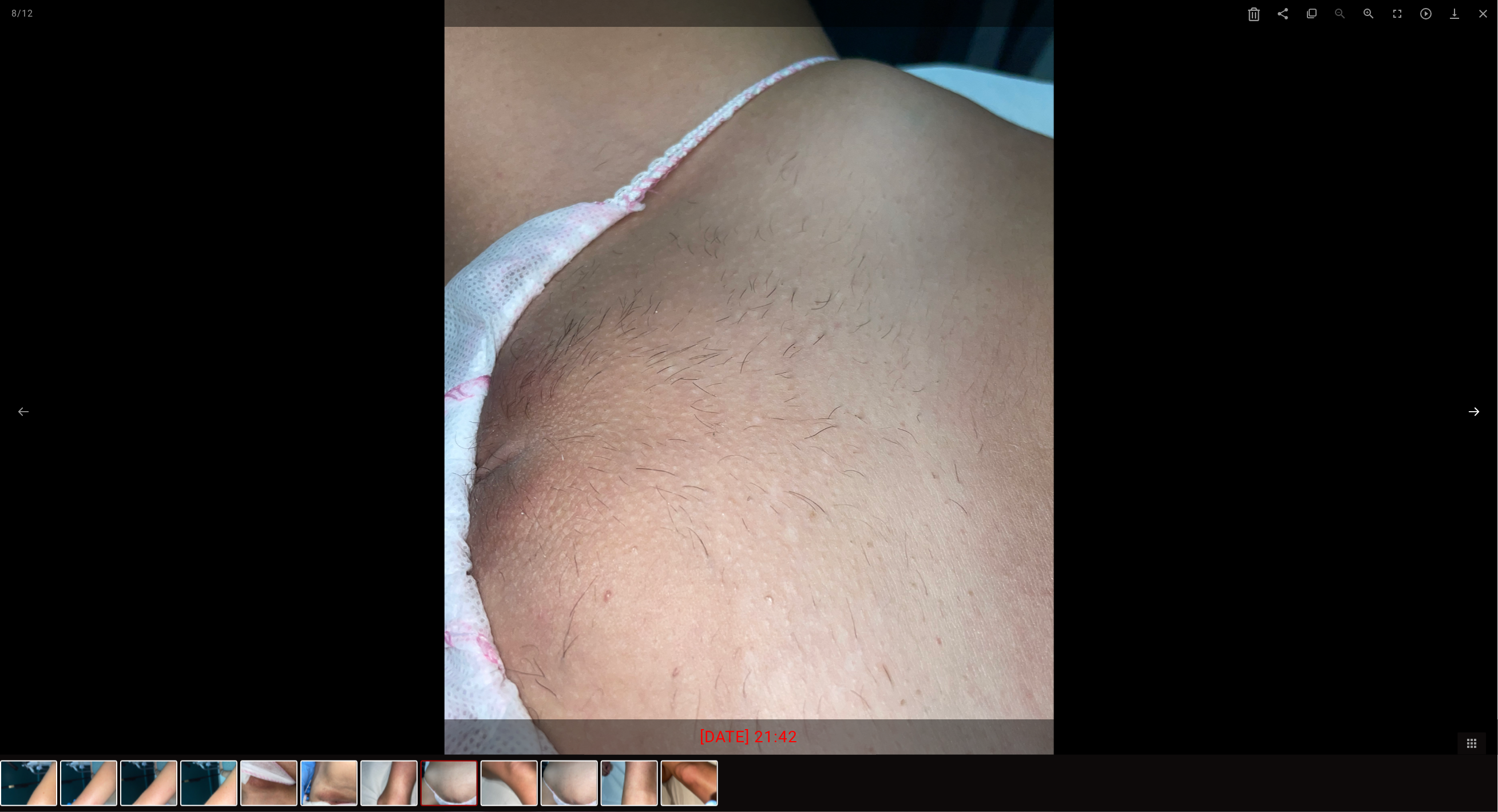
click at [1472, 410] on button at bounding box center [1475, 412] width 24 height 23
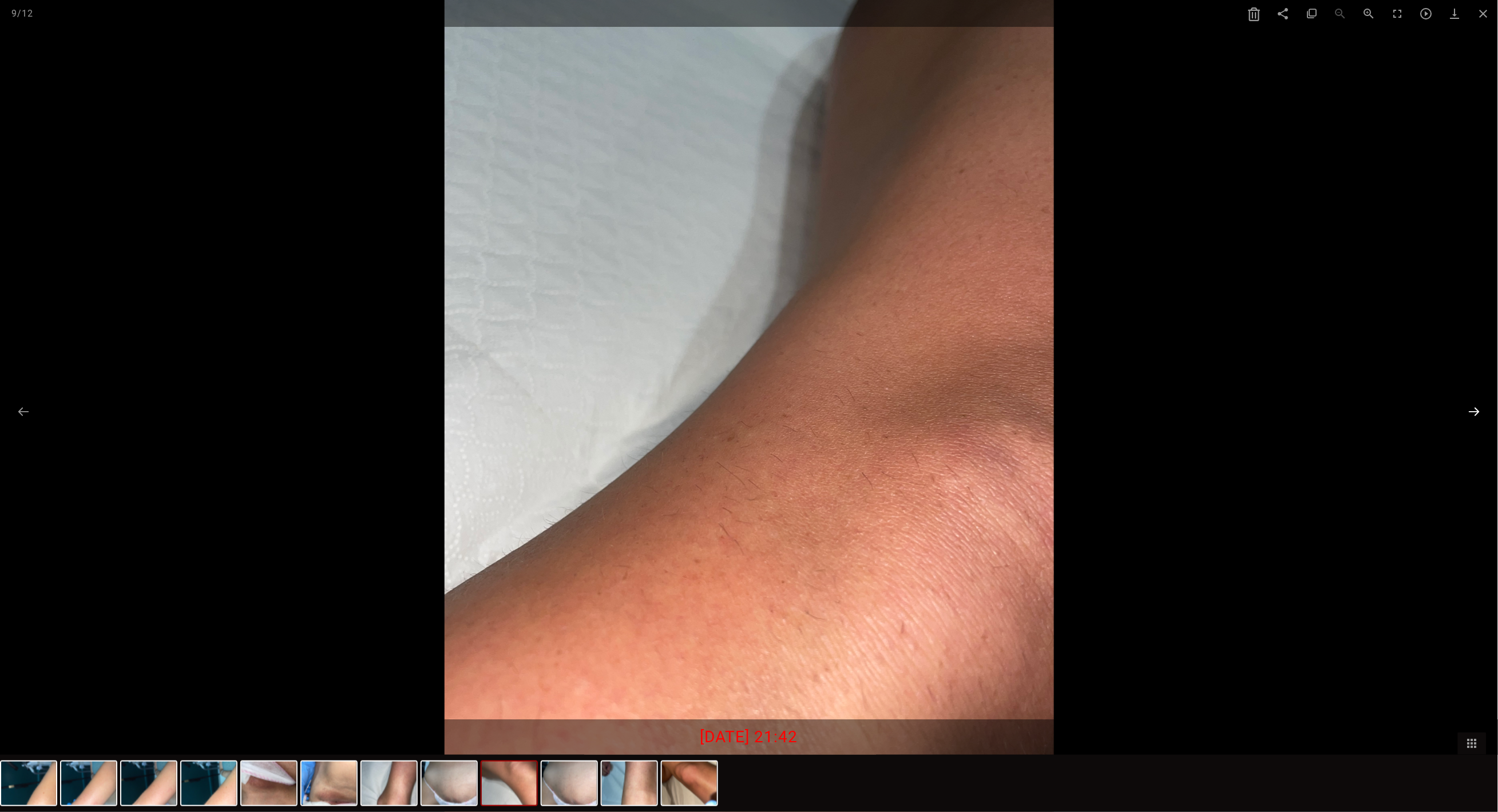
click at [1472, 410] on button at bounding box center [1475, 412] width 24 height 23
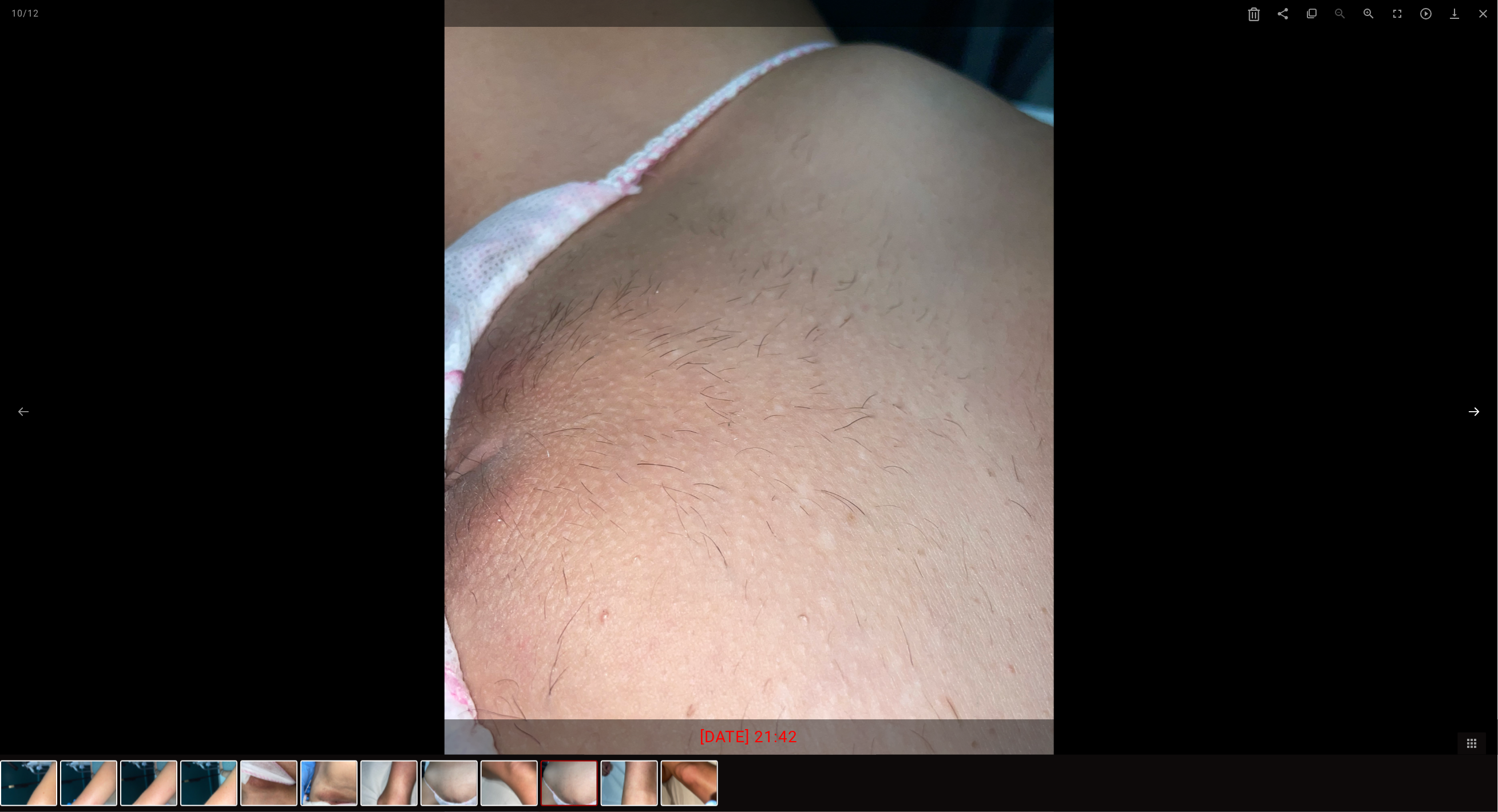
click at [1472, 410] on button at bounding box center [1475, 412] width 24 height 23
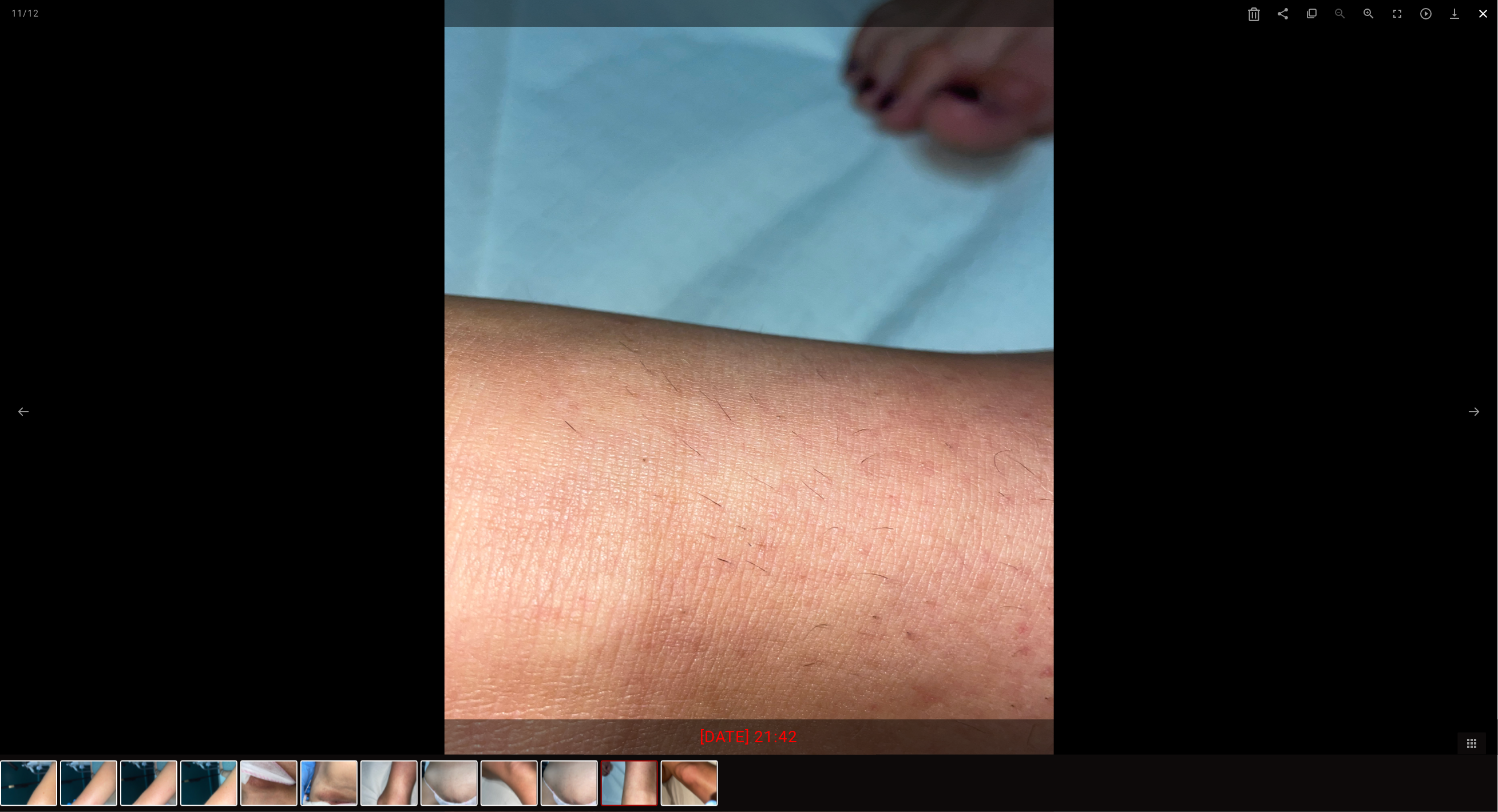
click at [1488, 11] on span at bounding box center [1483, 13] width 29 height 27
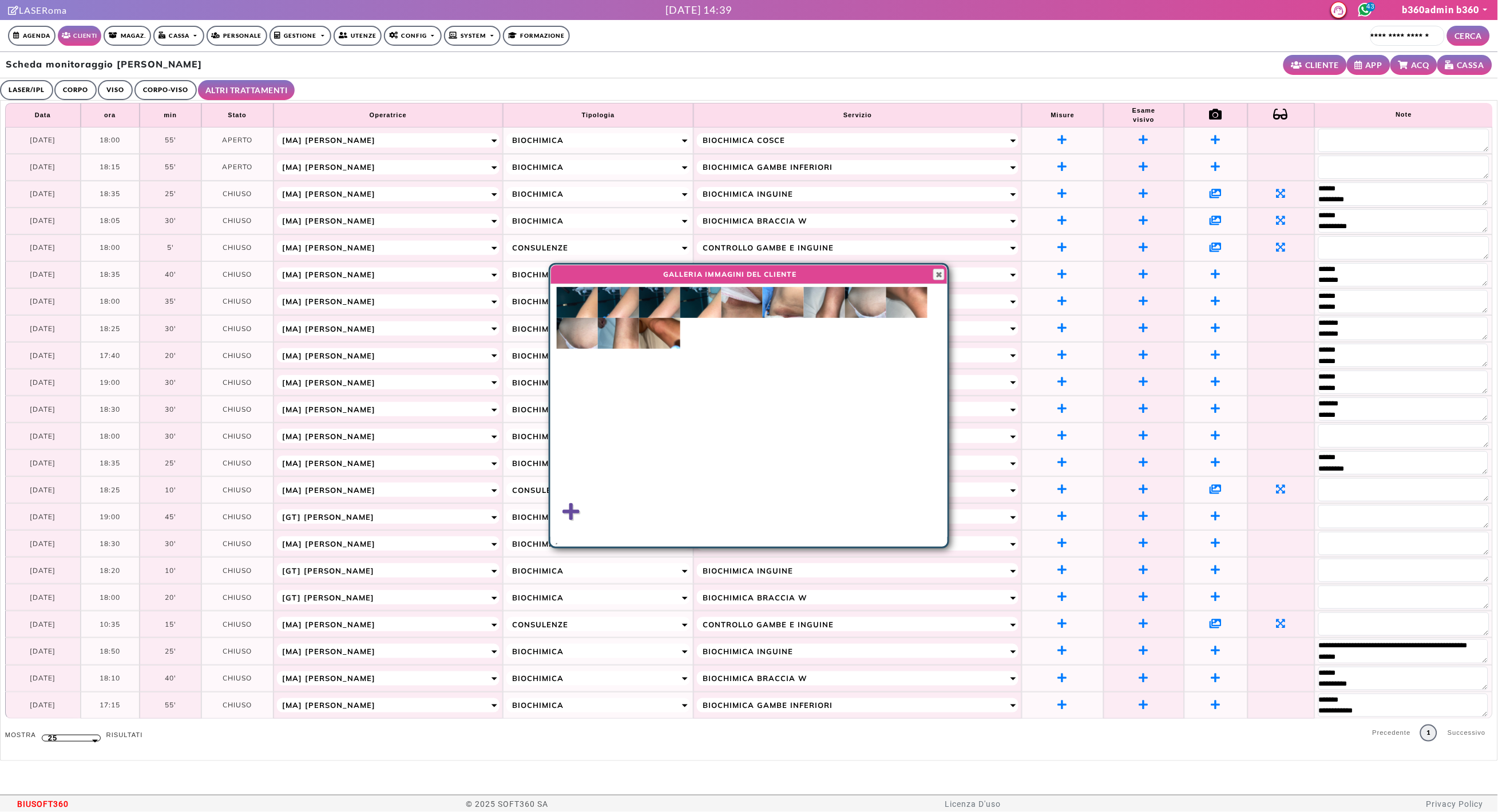
click at [574, 338] on img at bounding box center [578, 333] width 42 height 31
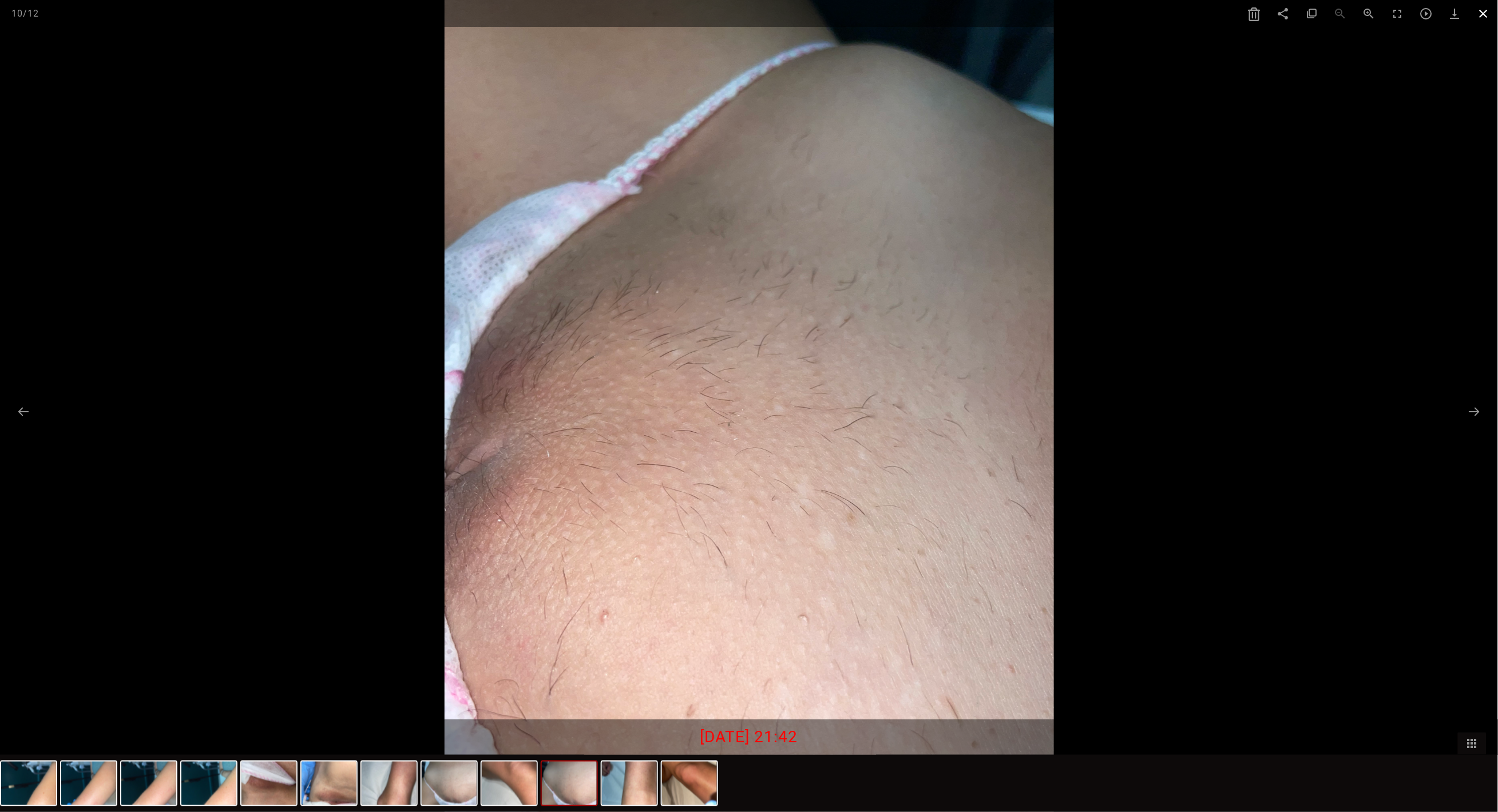
click at [1483, 15] on span at bounding box center [1483, 13] width 29 height 27
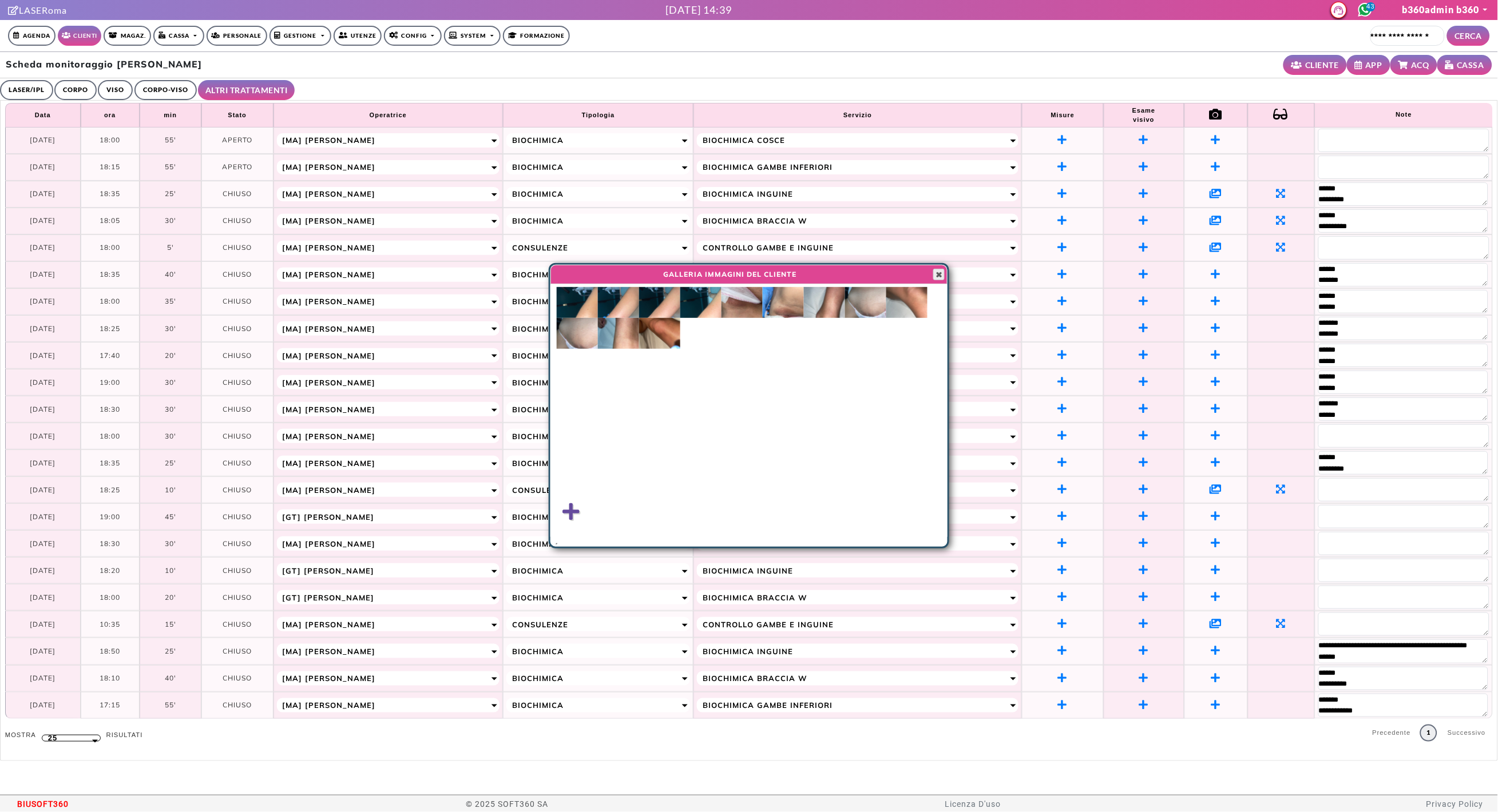
click at [937, 271] on span "button" at bounding box center [939, 274] width 10 height 10
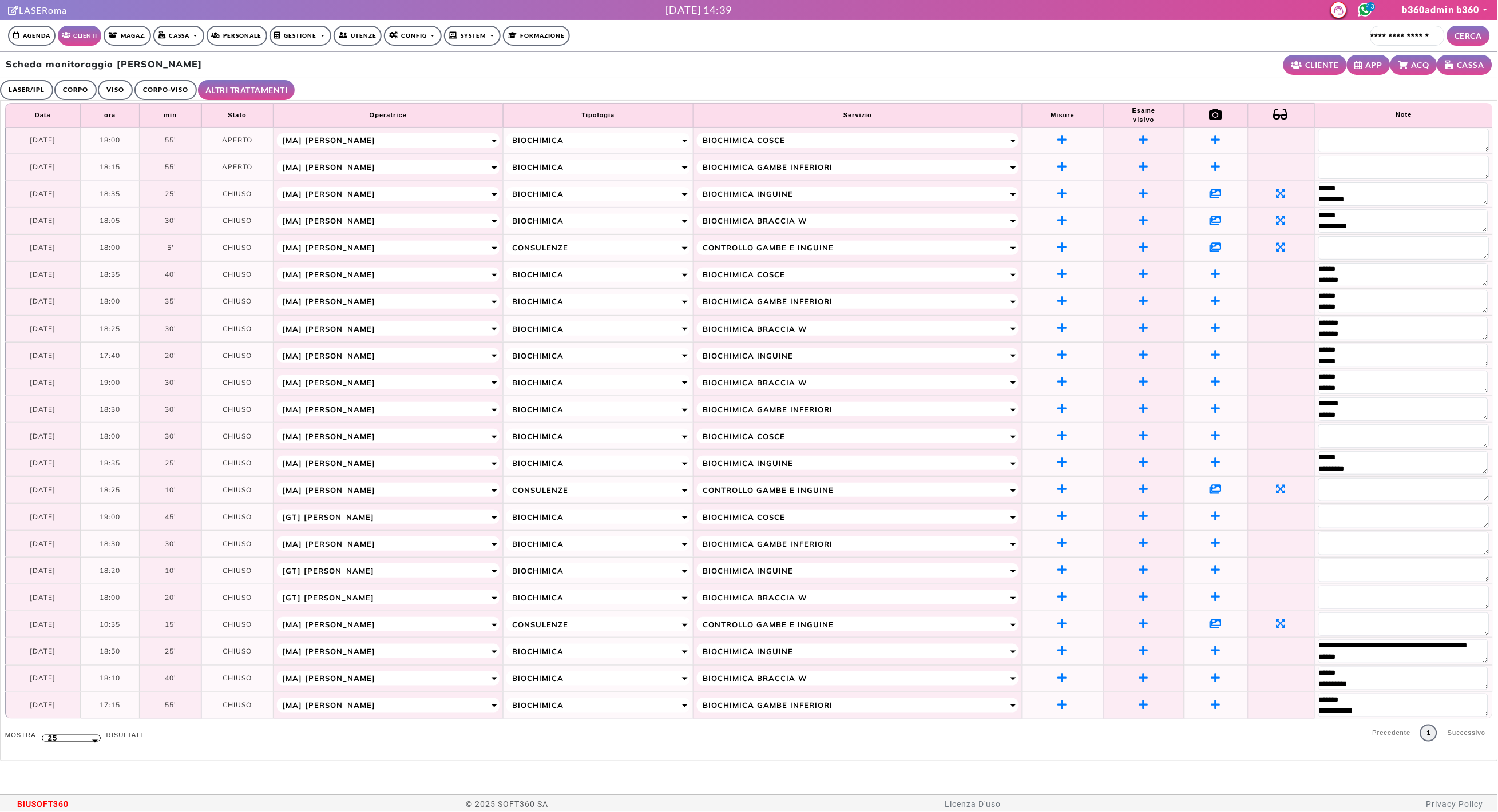
click at [1217, 628] on icon at bounding box center [1217, 623] width 12 height 10
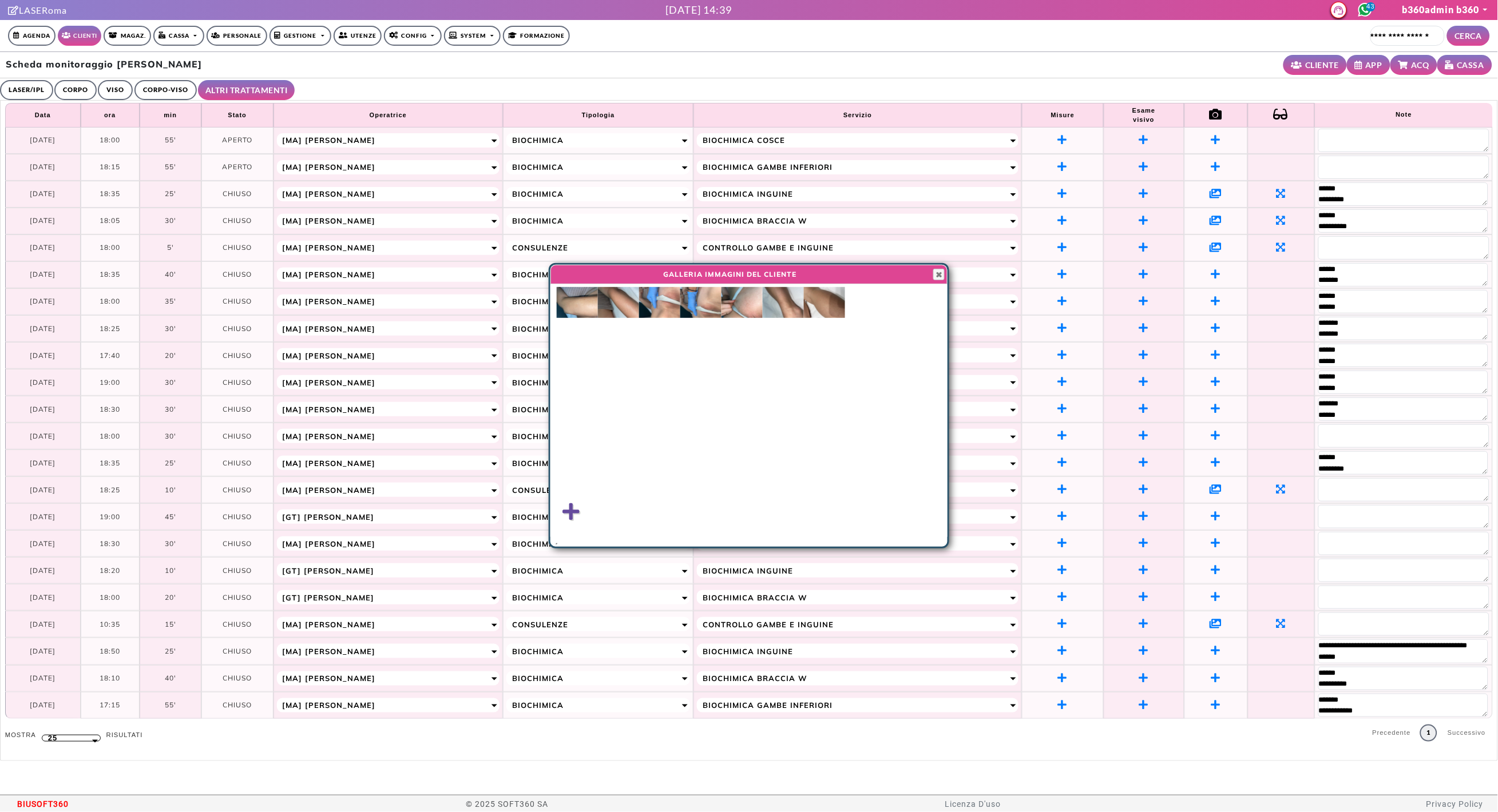
click at [668, 307] on img at bounding box center [660, 303] width 42 height 31
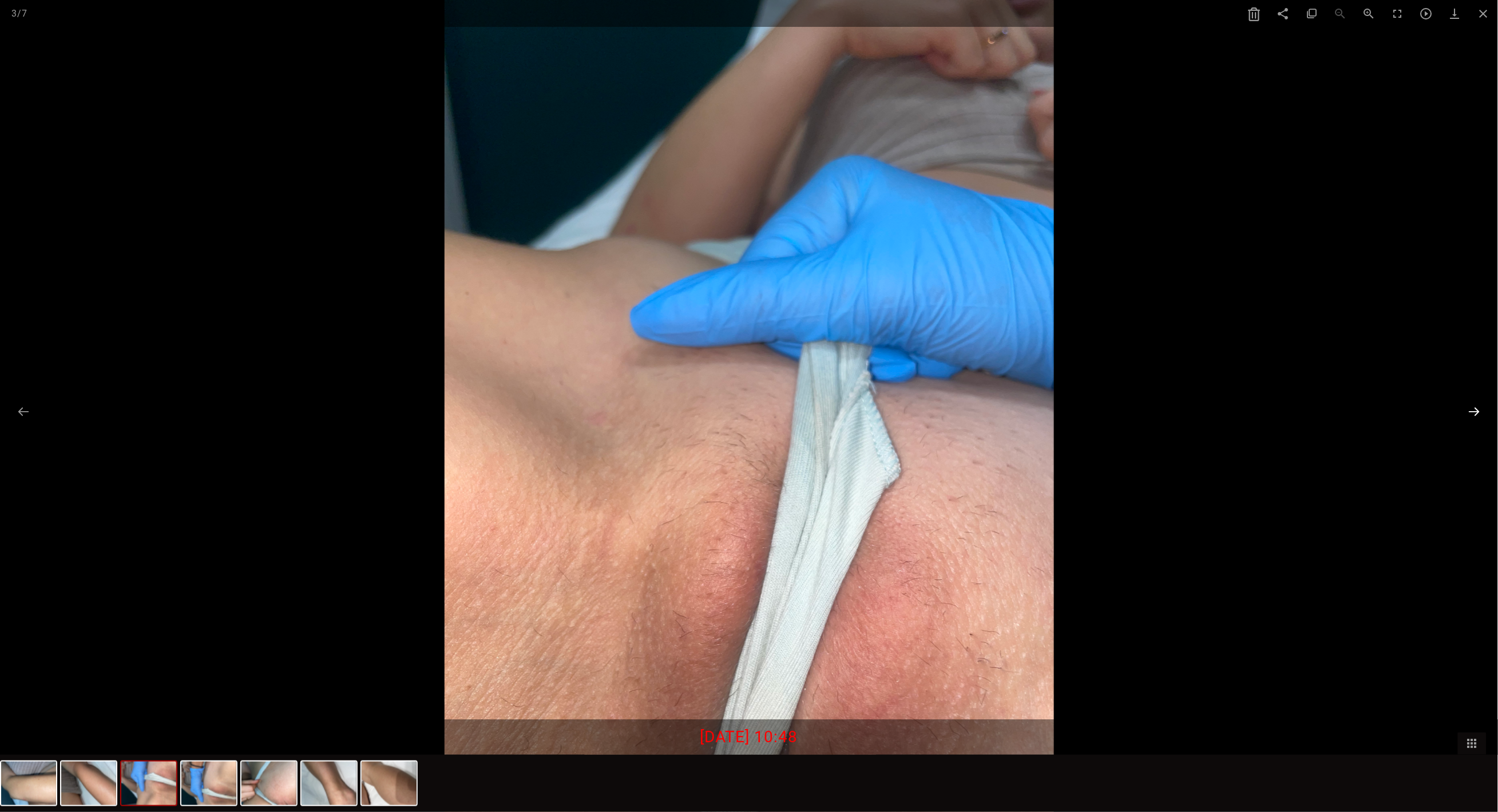
click at [1473, 418] on button at bounding box center [1475, 412] width 24 height 23
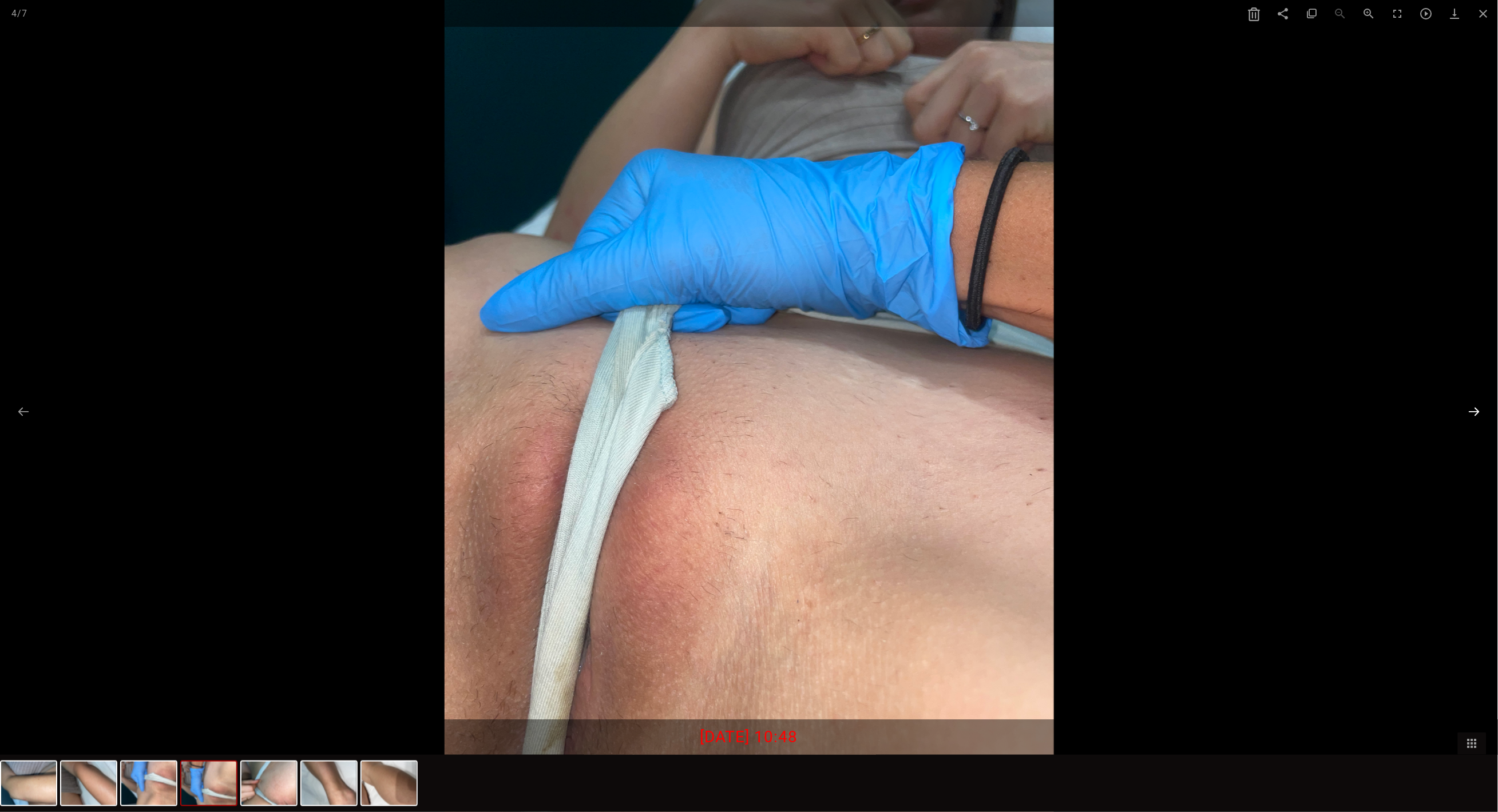
click at [1473, 409] on button at bounding box center [1475, 412] width 24 height 23
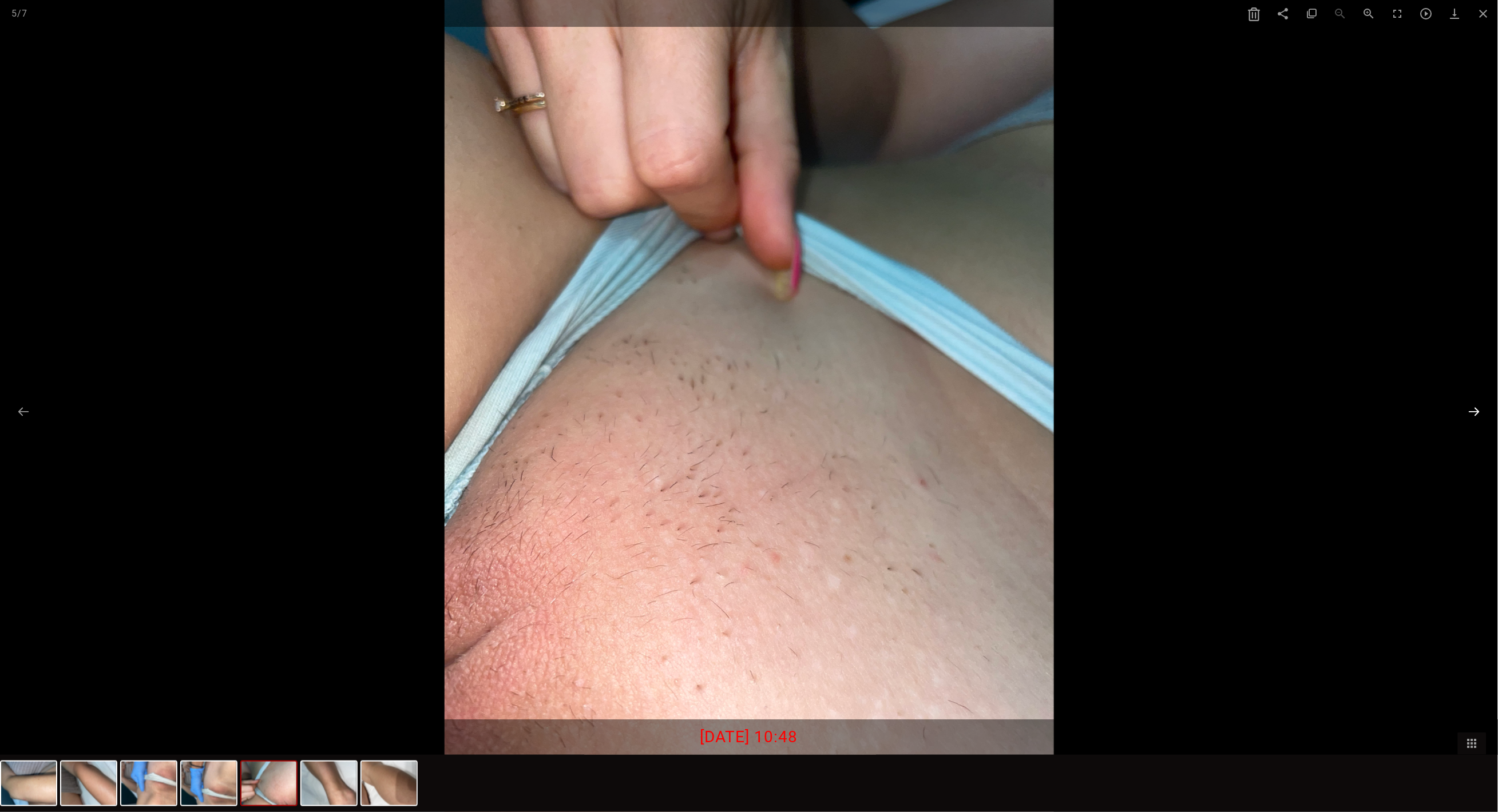
click at [1473, 409] on button at bounding box center [1475, 412] width 24 height 23
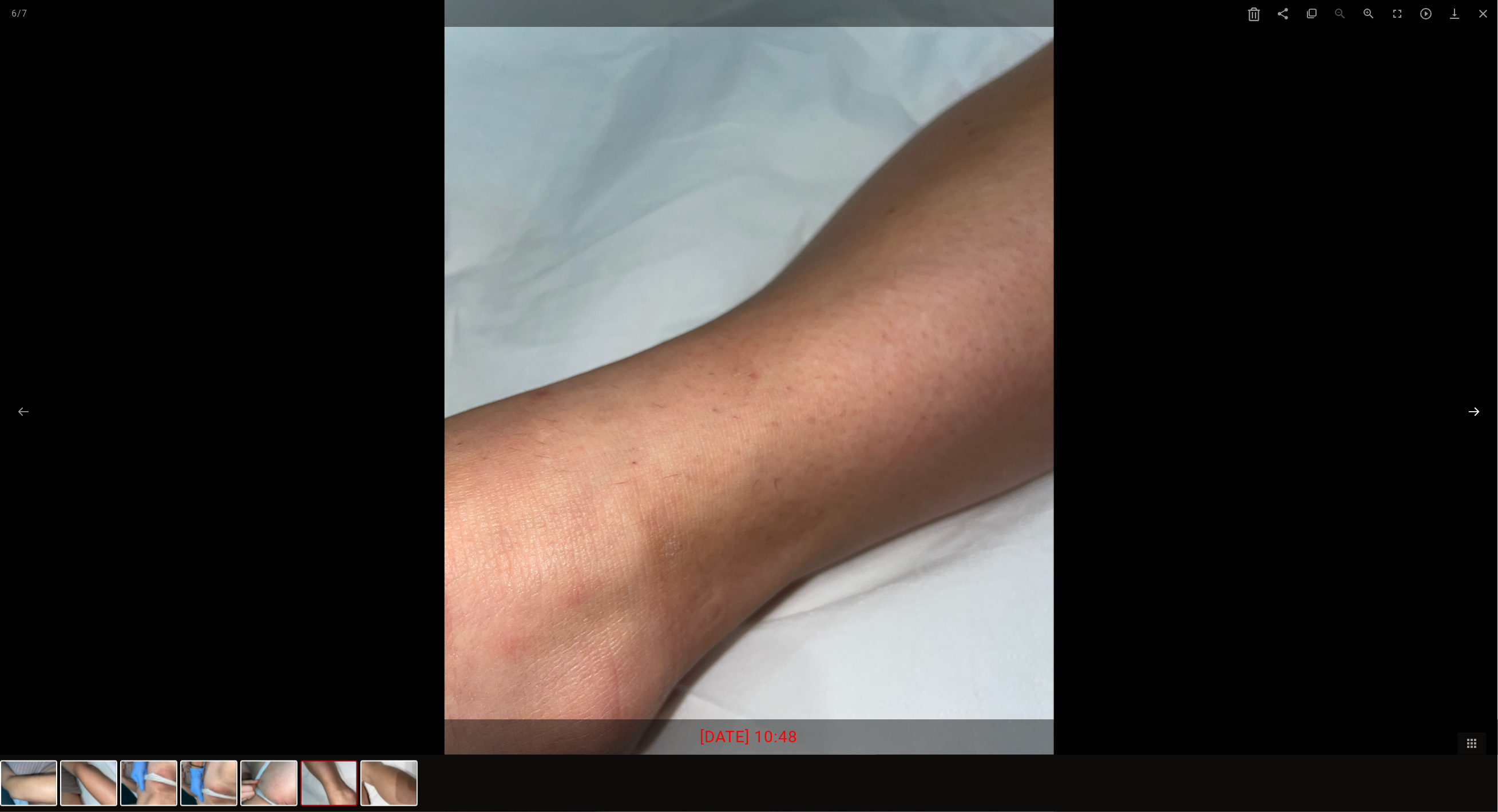
click at [1473, 409] on button at bounding box center [1475, 412] width 24 height 23
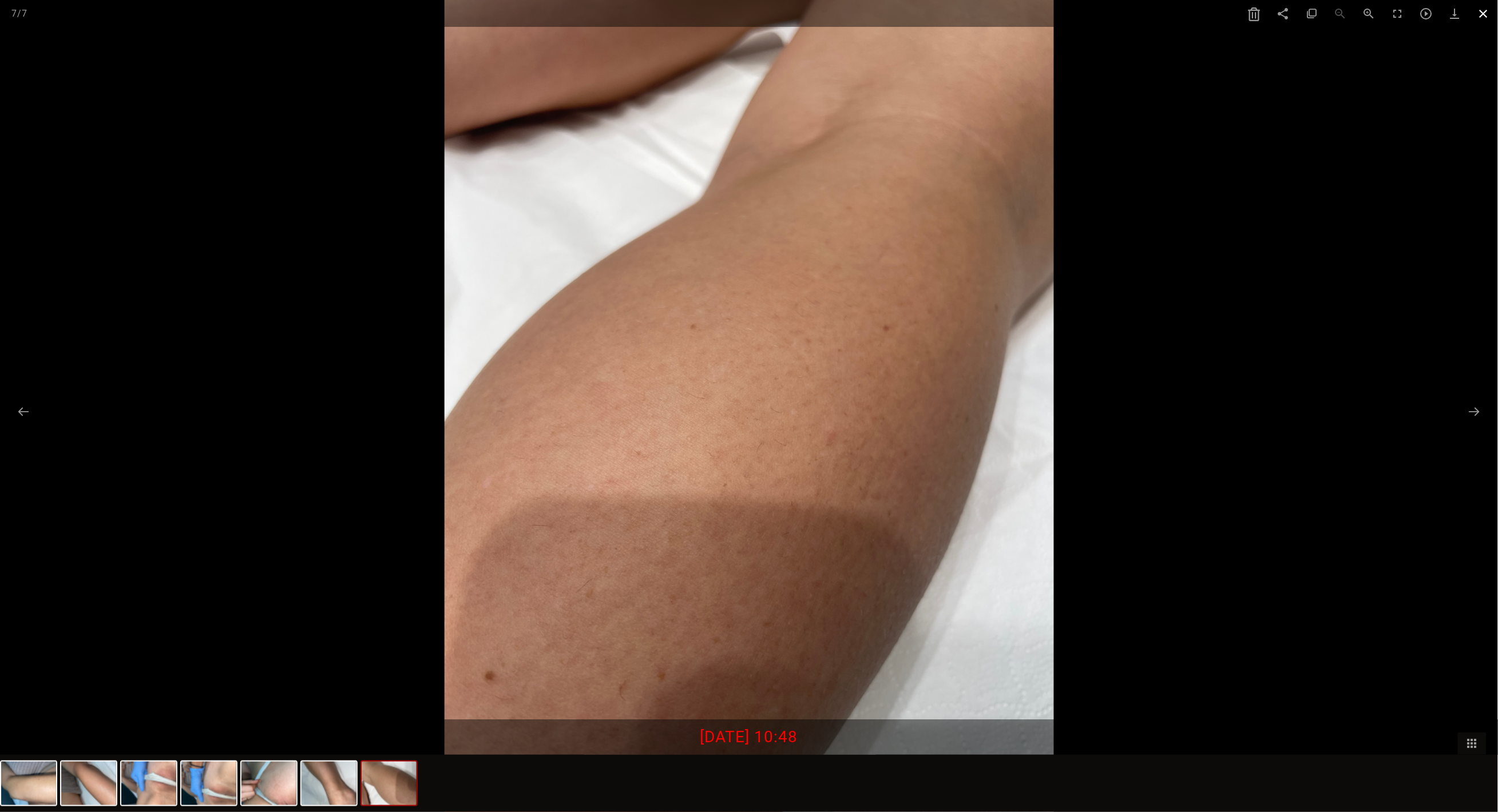
click at [1480, 16] on span at bounding box center [1483, 13] width 29 height 27
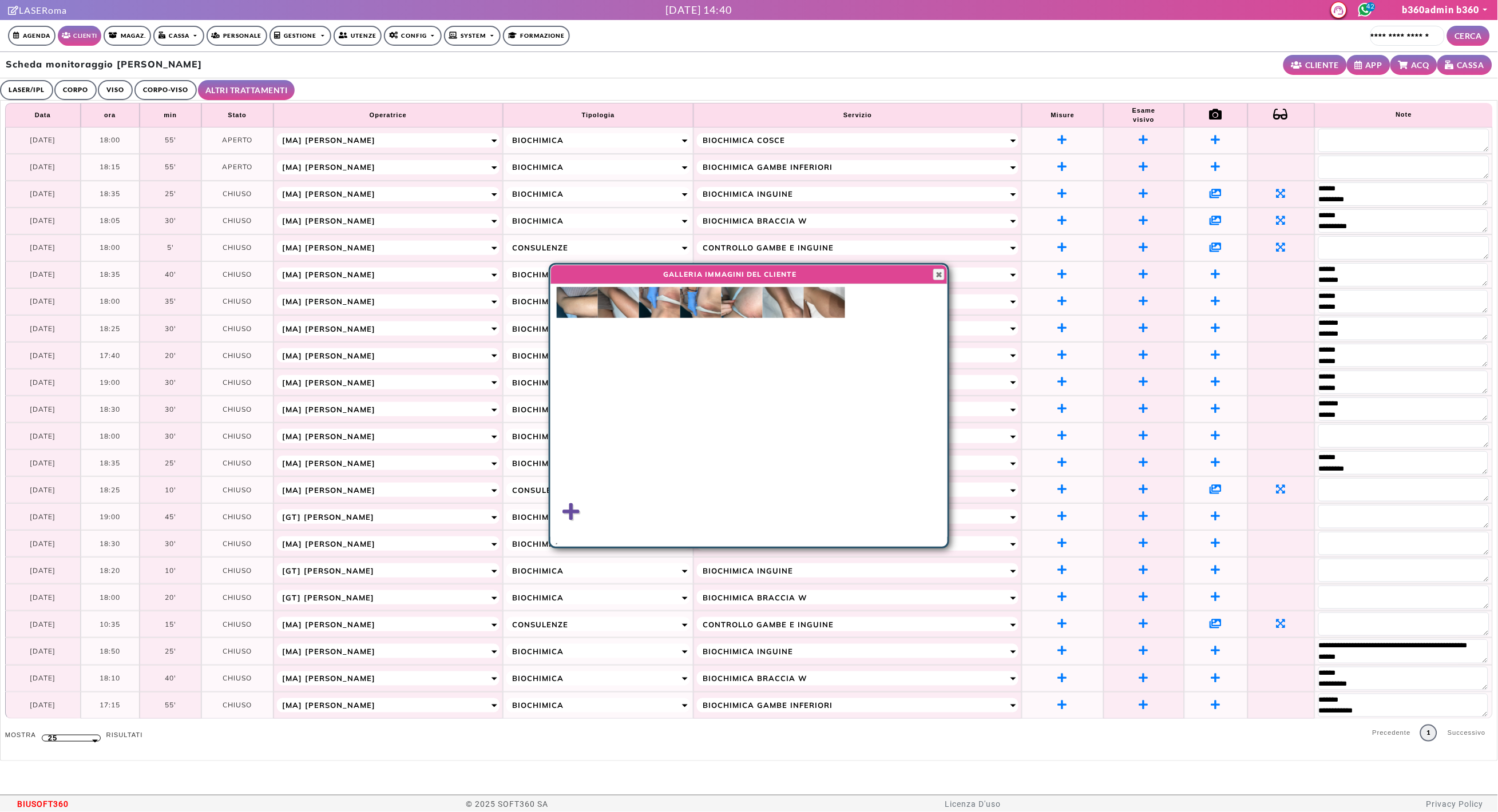
click at [583, 294] on img at bounding box center [578, 303] width 42 height 31
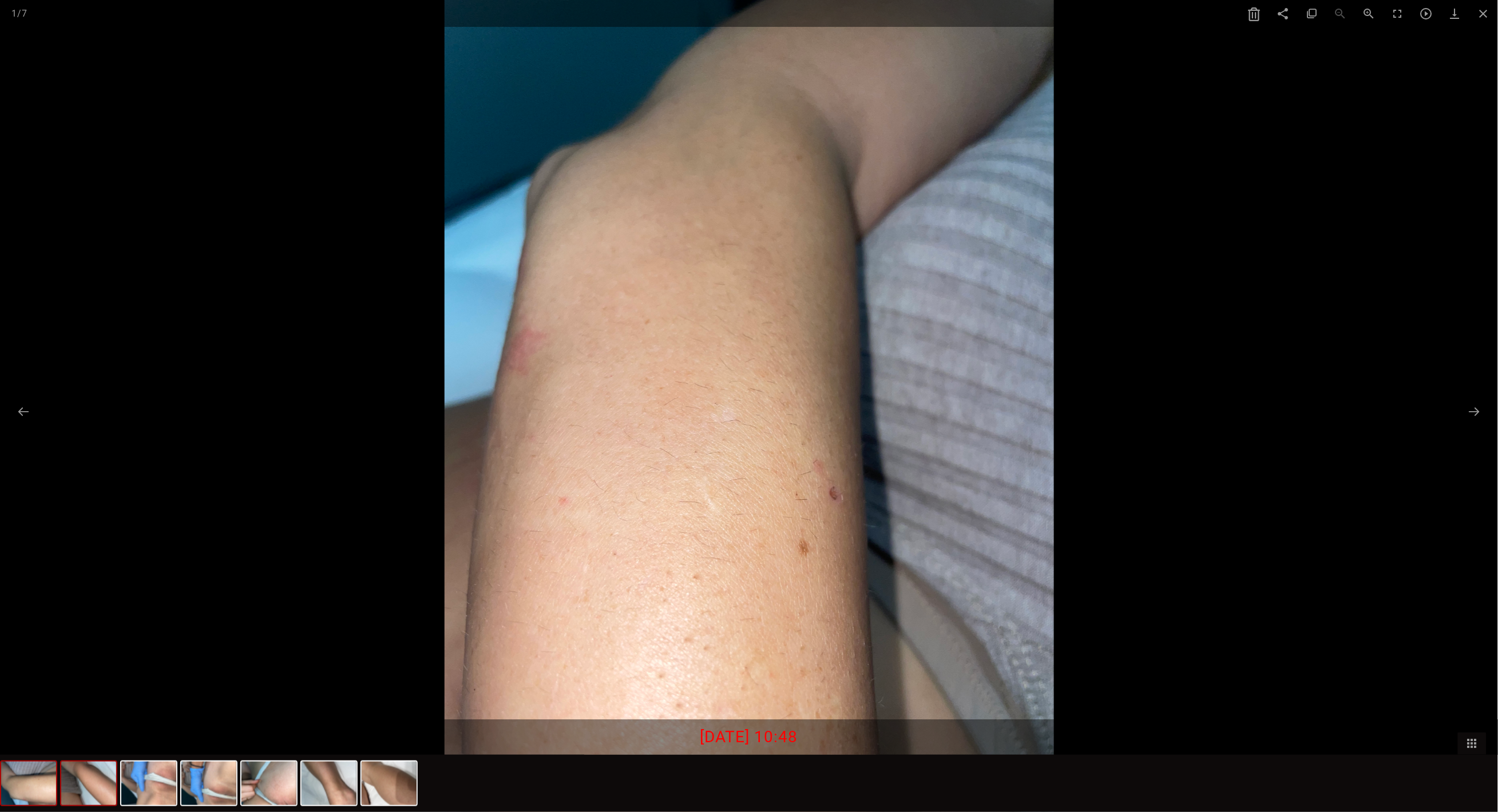
click at [106, 780] on img at bounding box center [88, 783] width 55 height 43
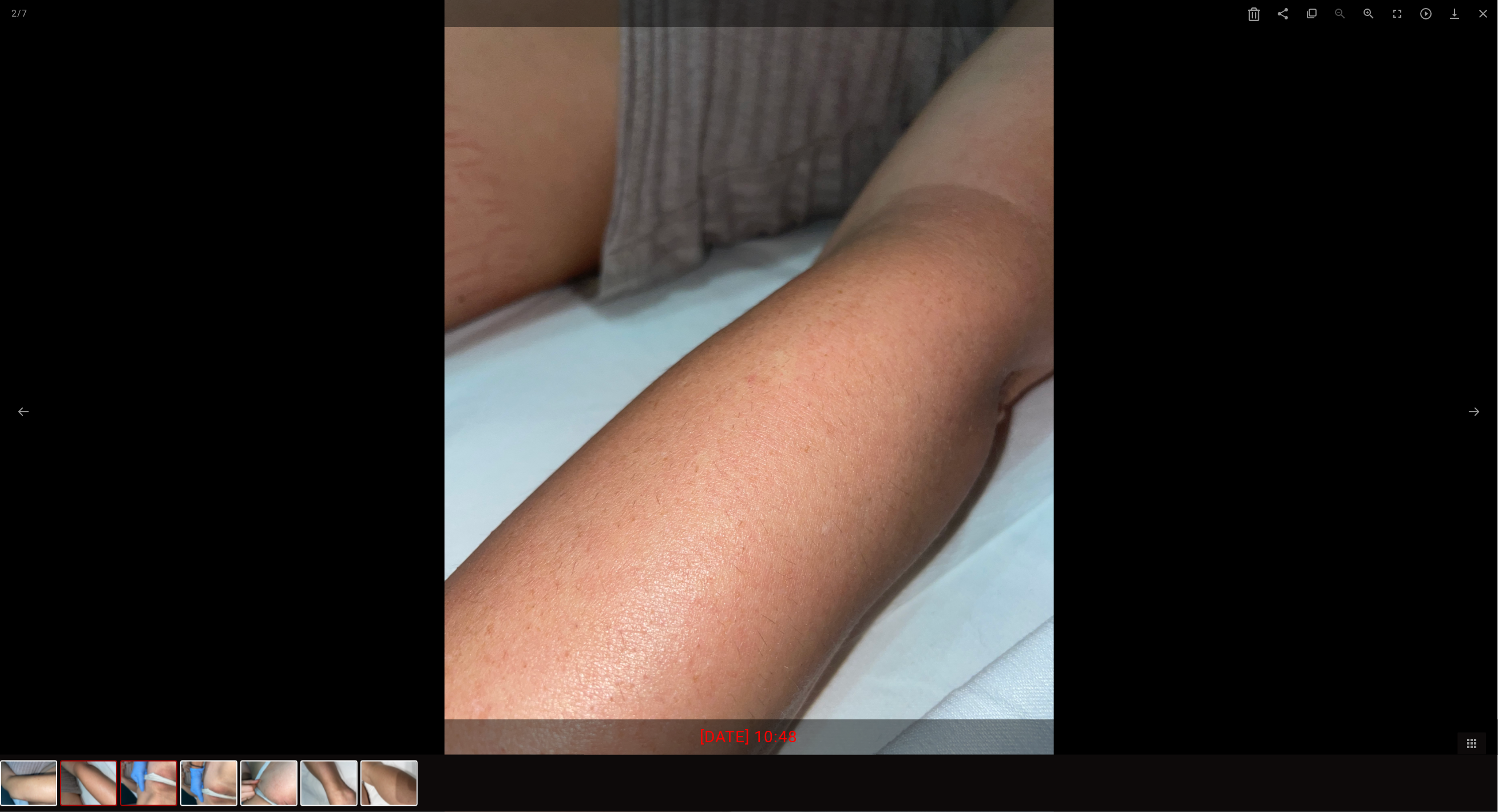
click at [145, 783] on img at bounding box center [148, 783] width 55 height 43
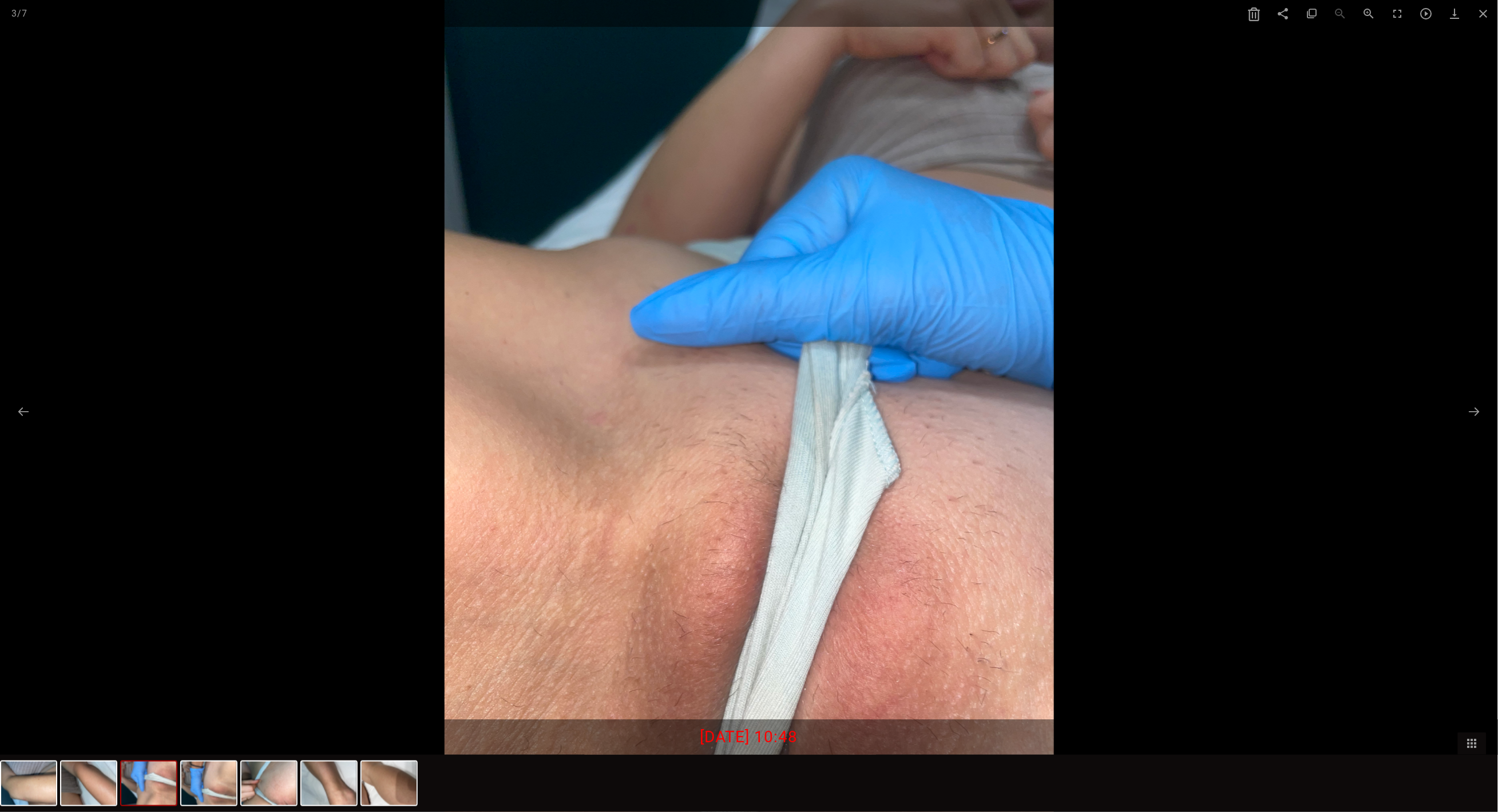
click at [168, 783] on img at bounding box center [148, 783] width 55 height 43
click at [201, 786] on img at bounding box center [208, 783] width 55 height 43
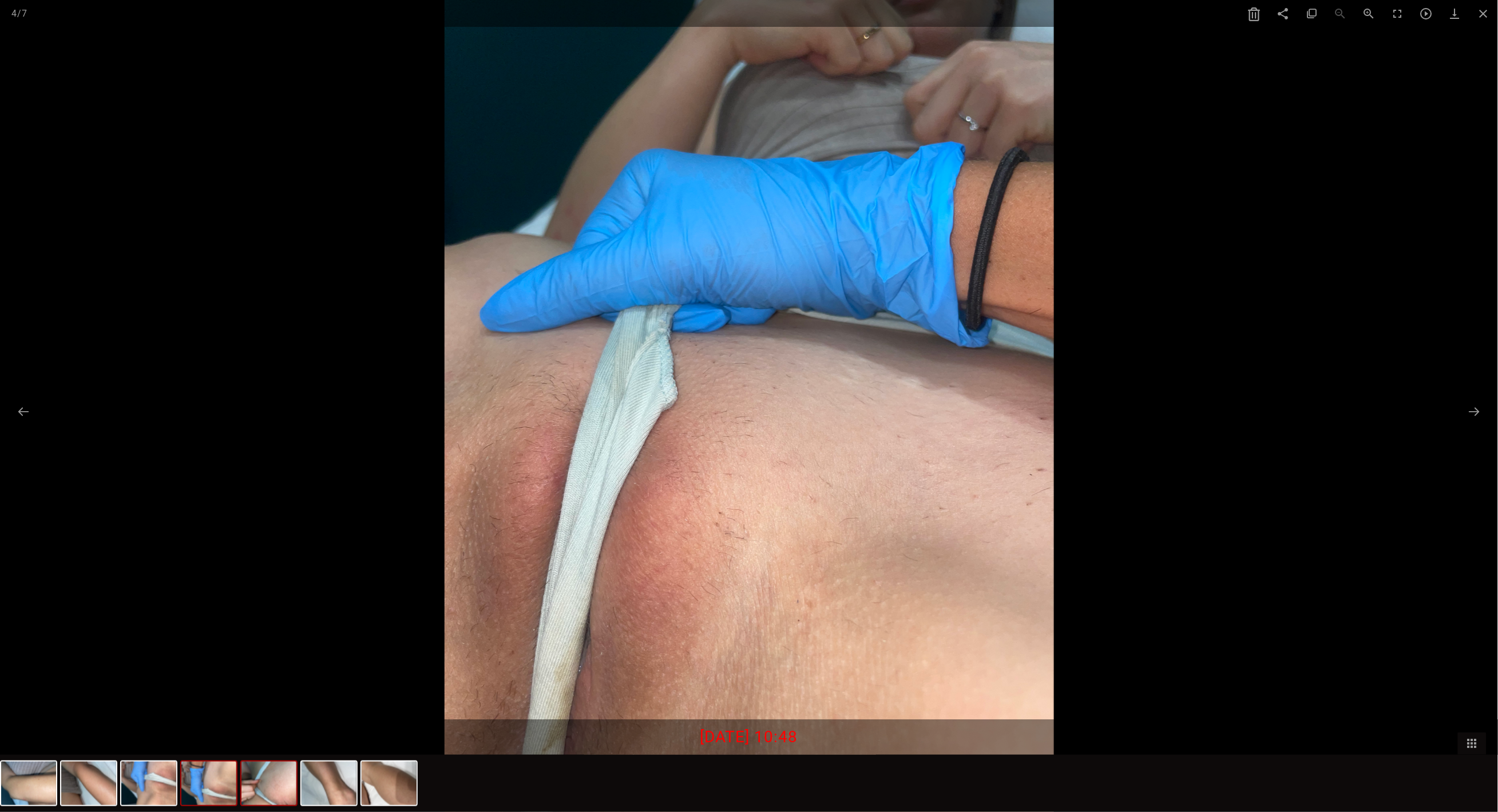
click at [268, 790] on img at bounding box center [268, 783] width 55 height 43
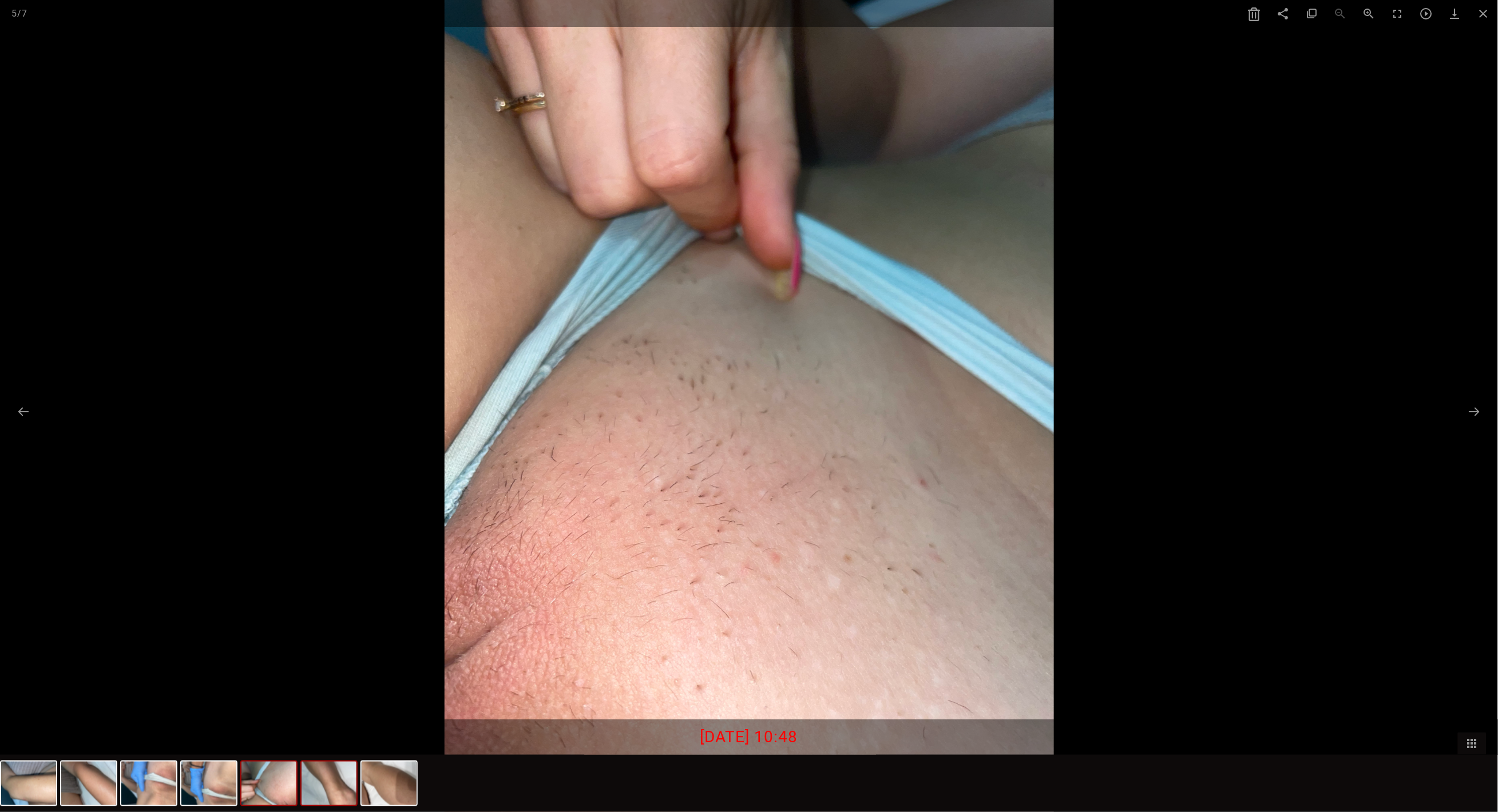
click at [328, 789] on img at bounding box center [328, 783] width 55 height 43
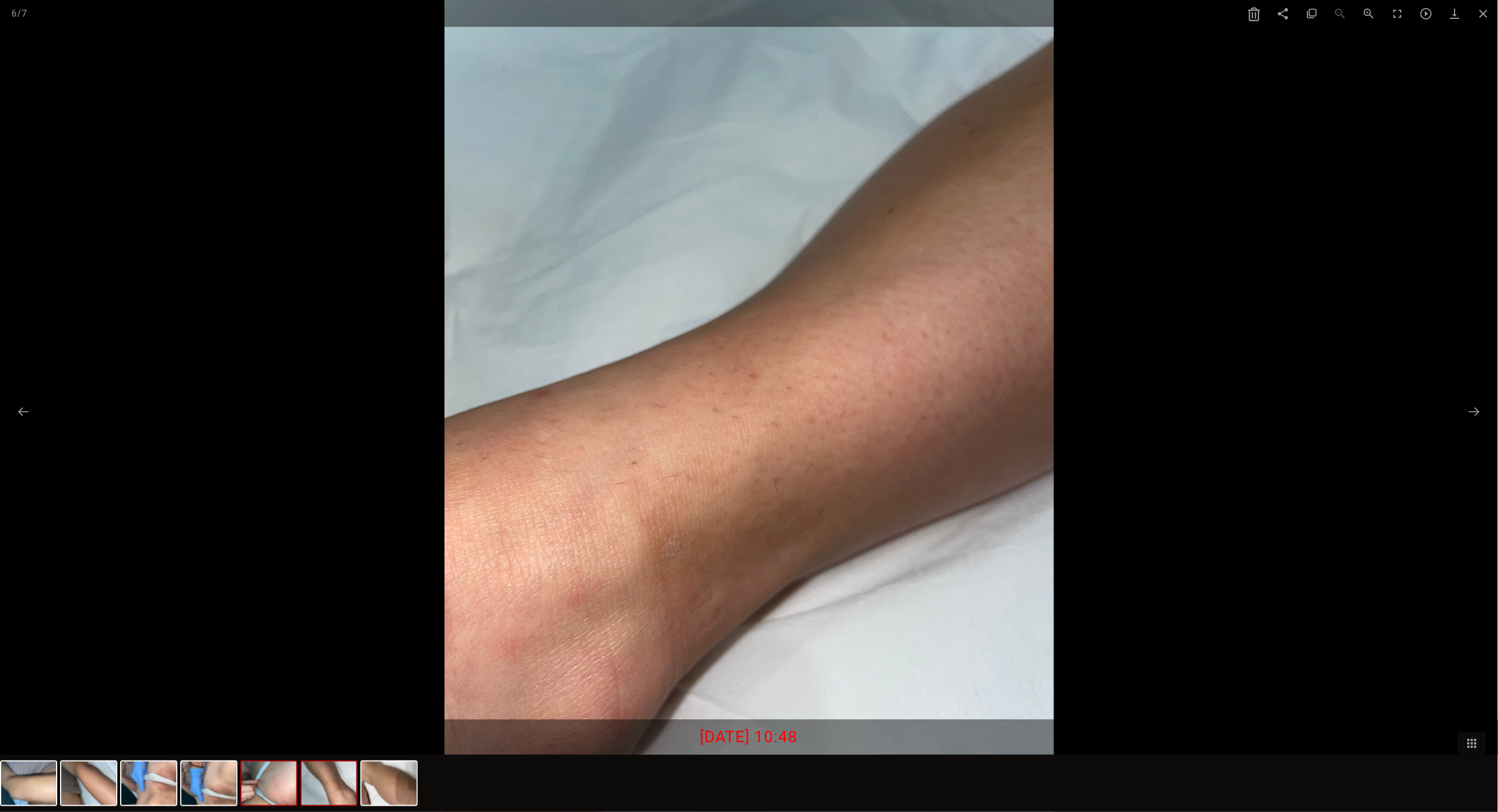
click at [264, 787] on img at bounding box center [268, 783] width 55 height 43
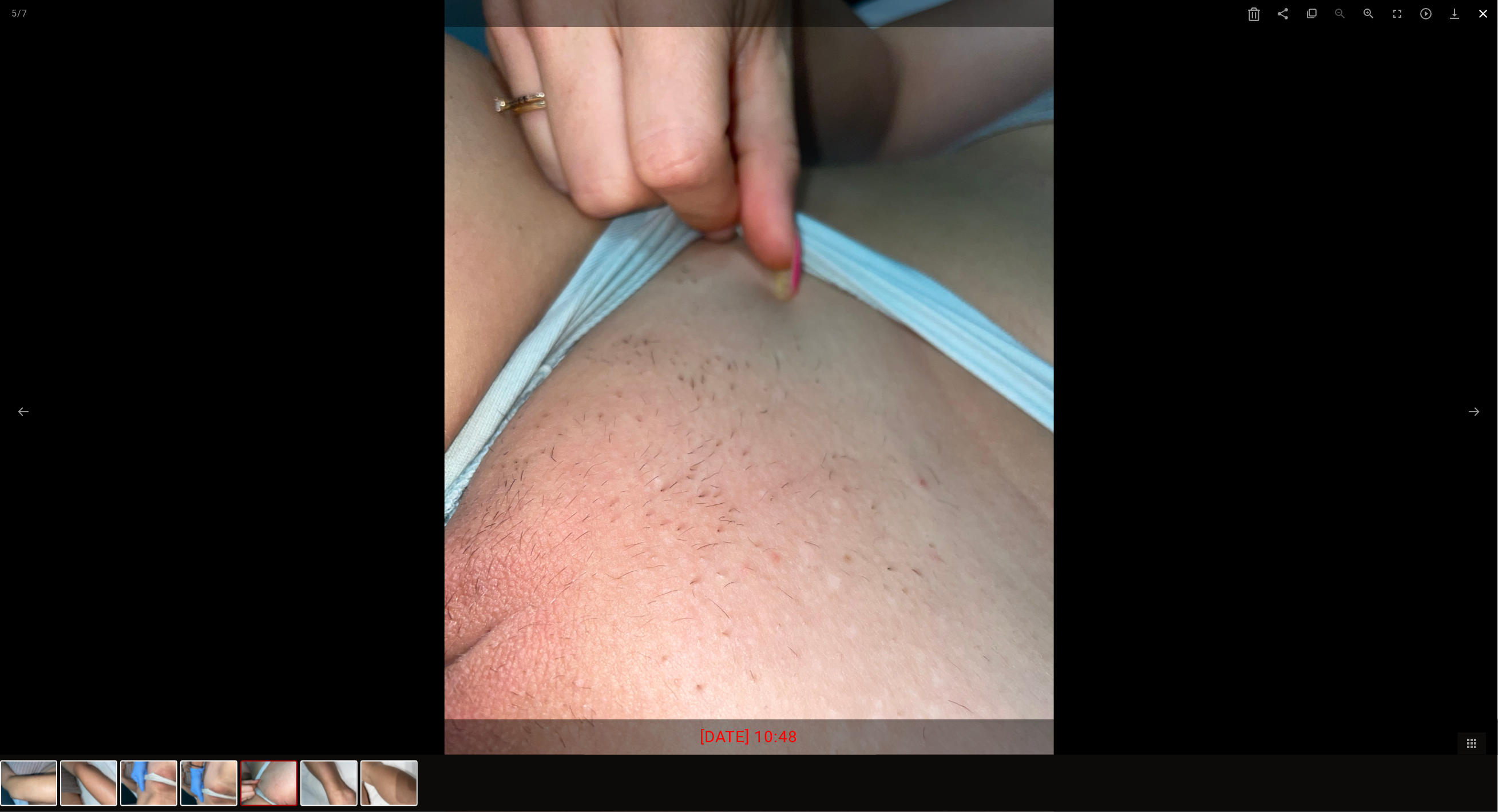
click at [1482, 12] on span at bounding box center [1483, 13] width 29 height 27
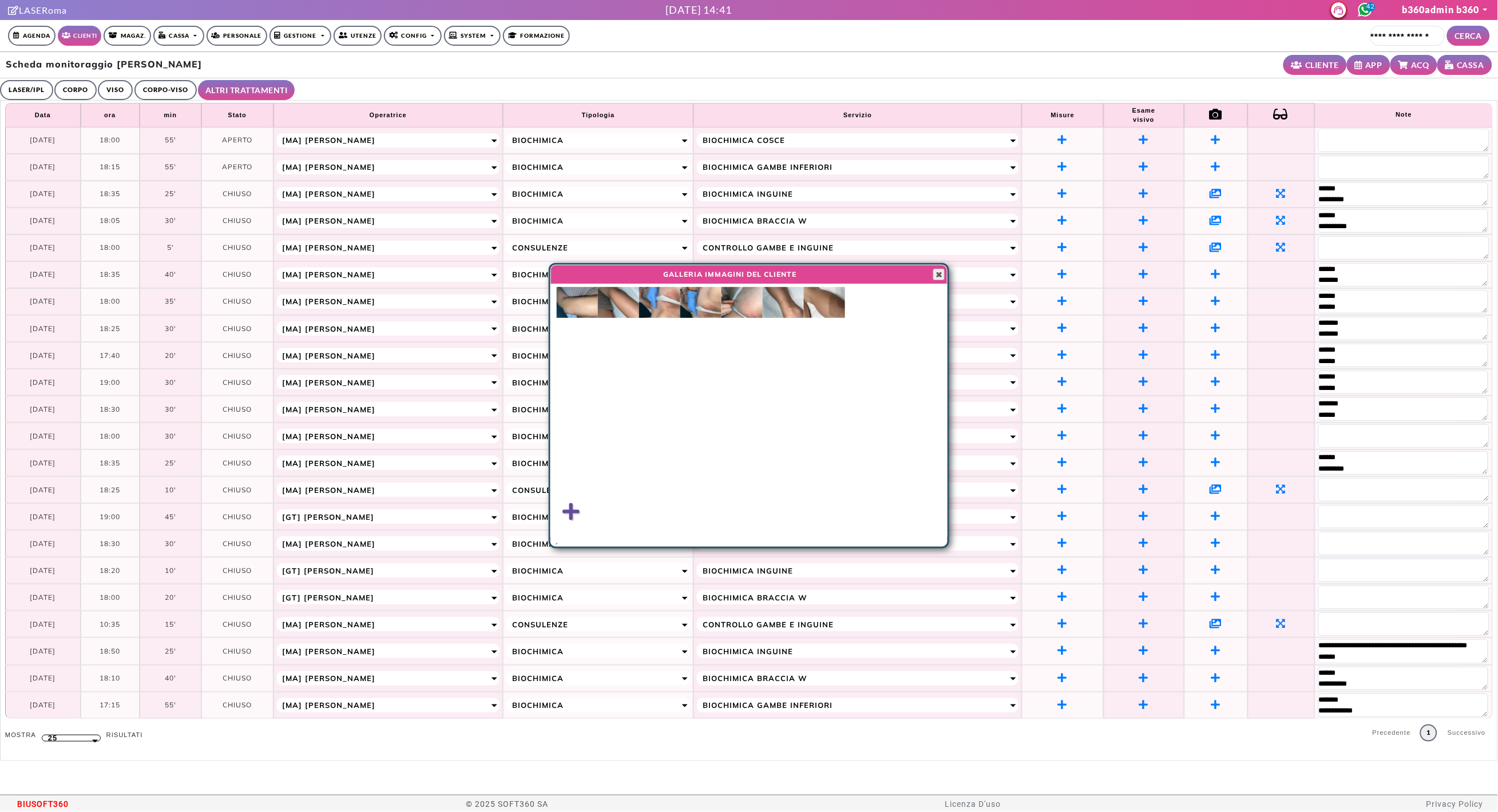
click at [935, 275] on span "button" at bounding box center [939, 274] width 10 height 10
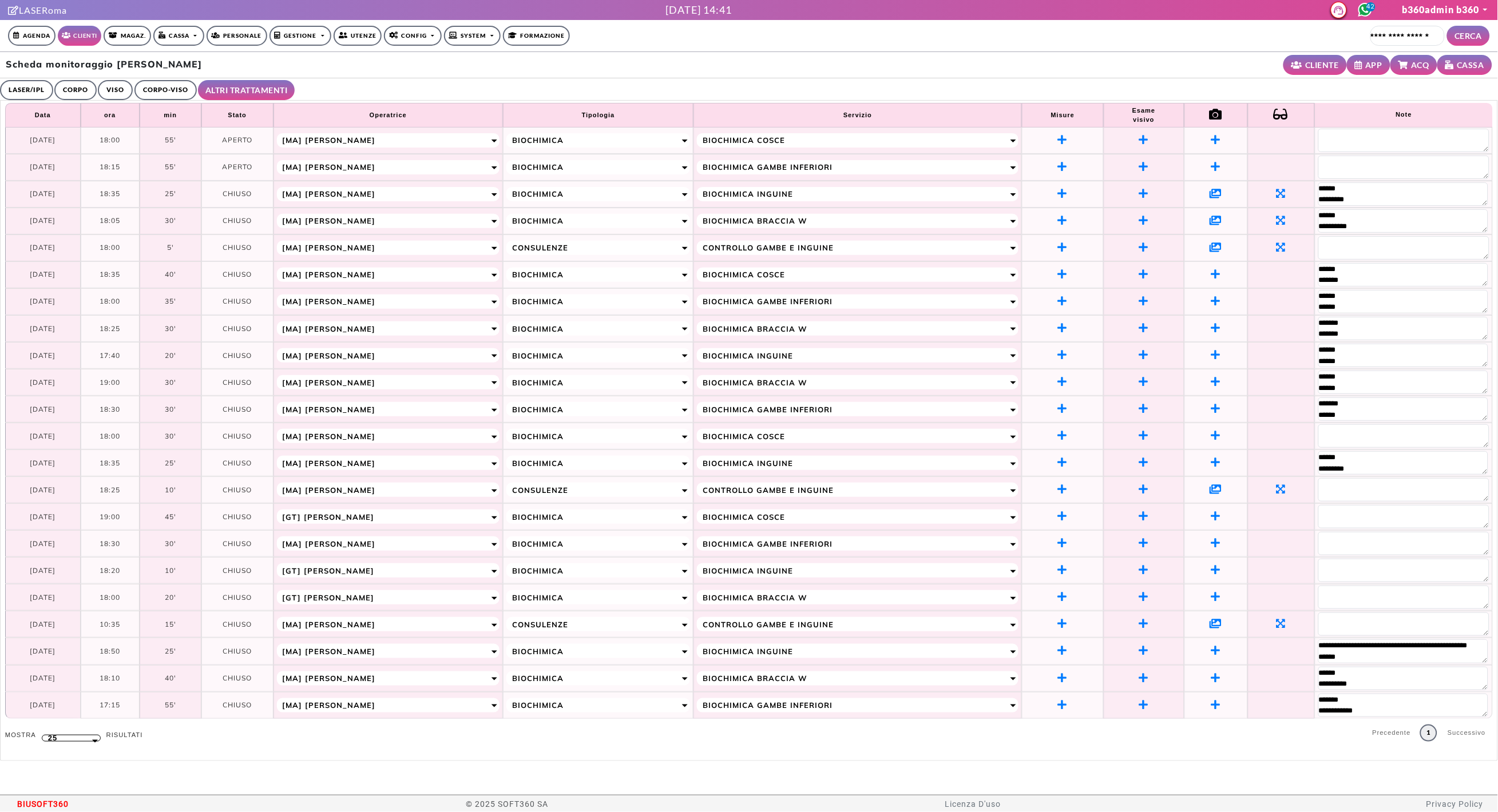
click at [1217, 624] on icon at bounding box center [1217, 623] width 12 height 10
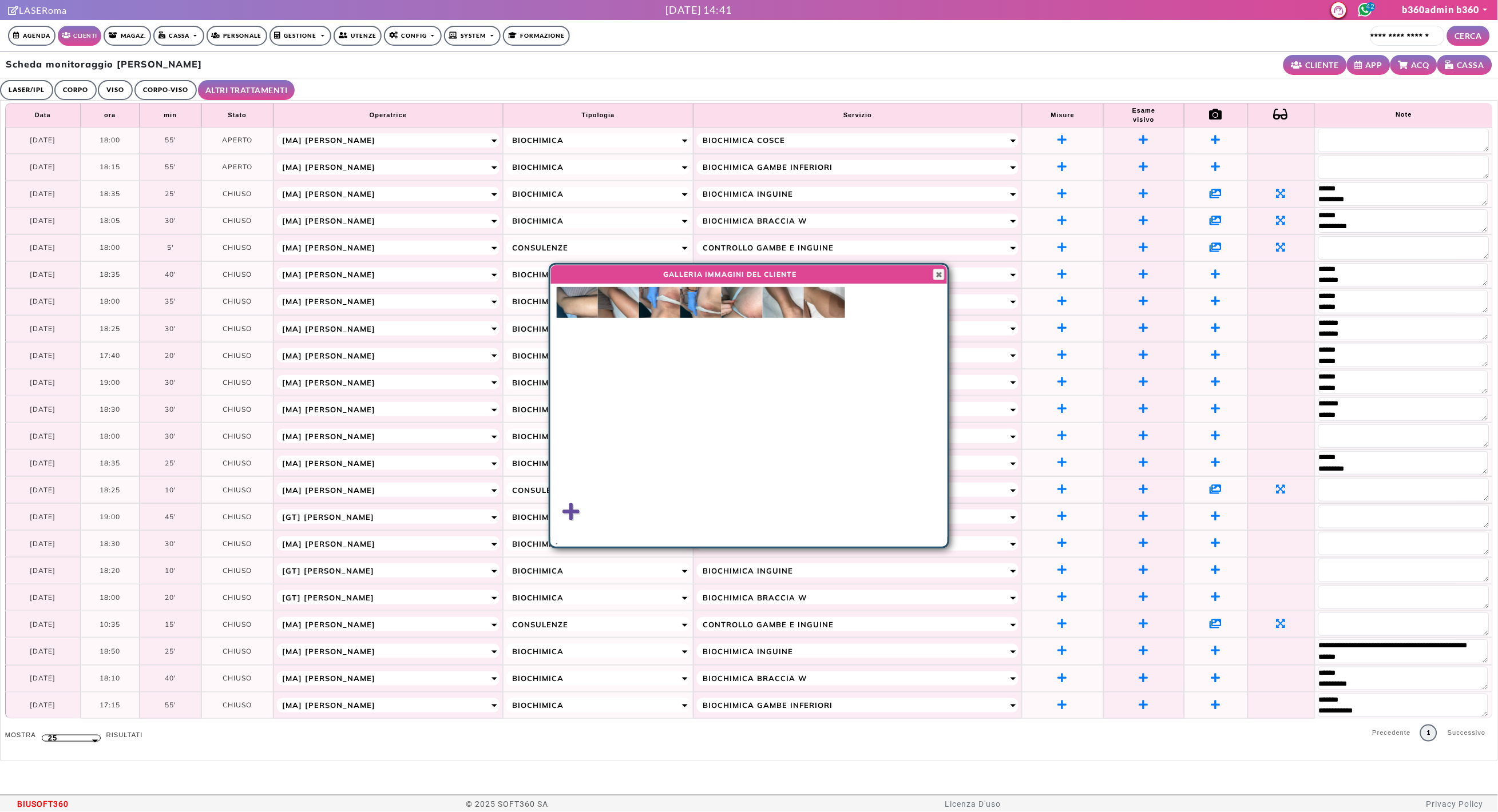
click at [667, 301] on img at bounding box center [660, 303] width 42 height 31
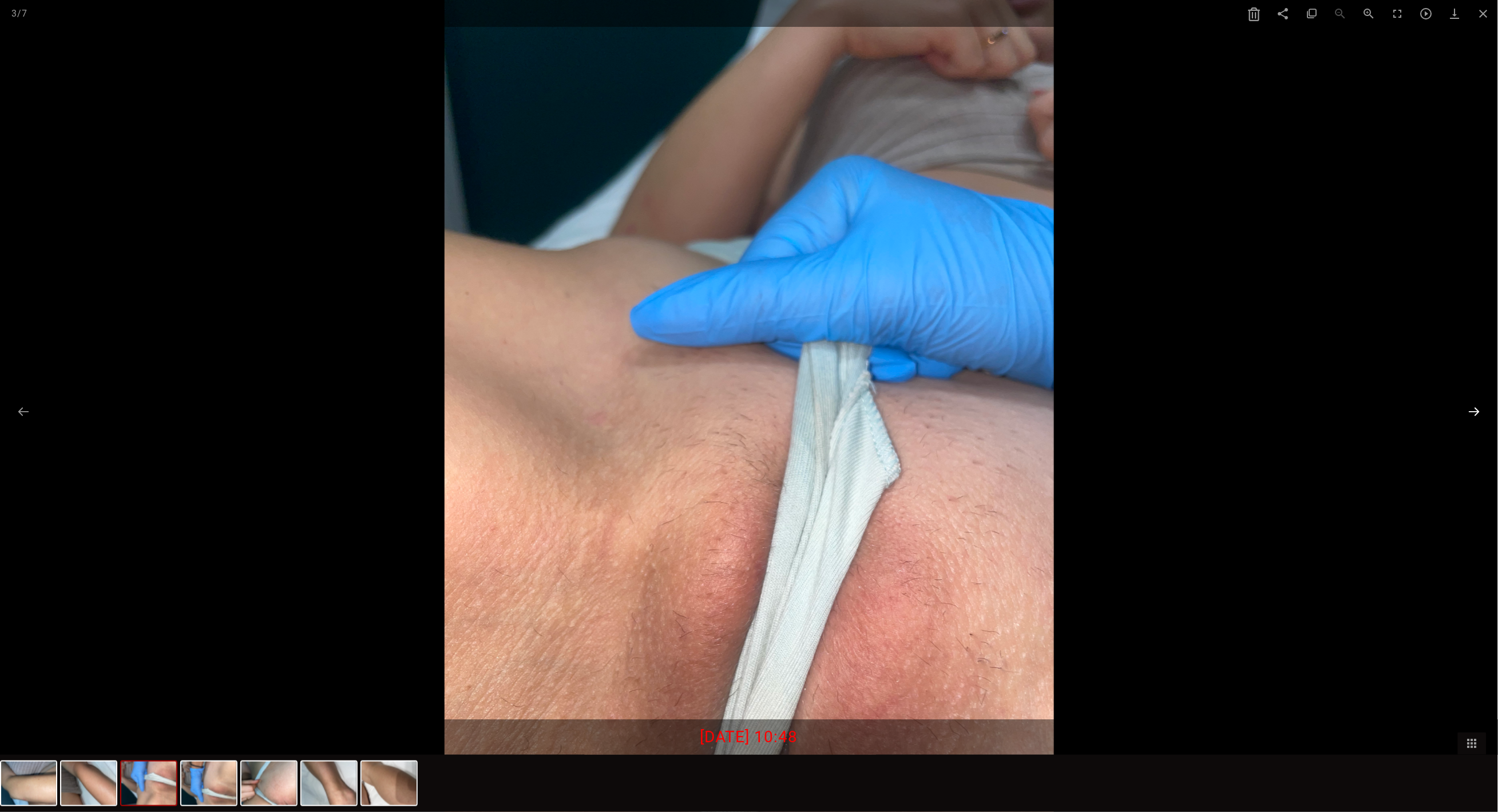
click at [1476, 412] on button at bounding box center [1475, 412] width 24 height 23
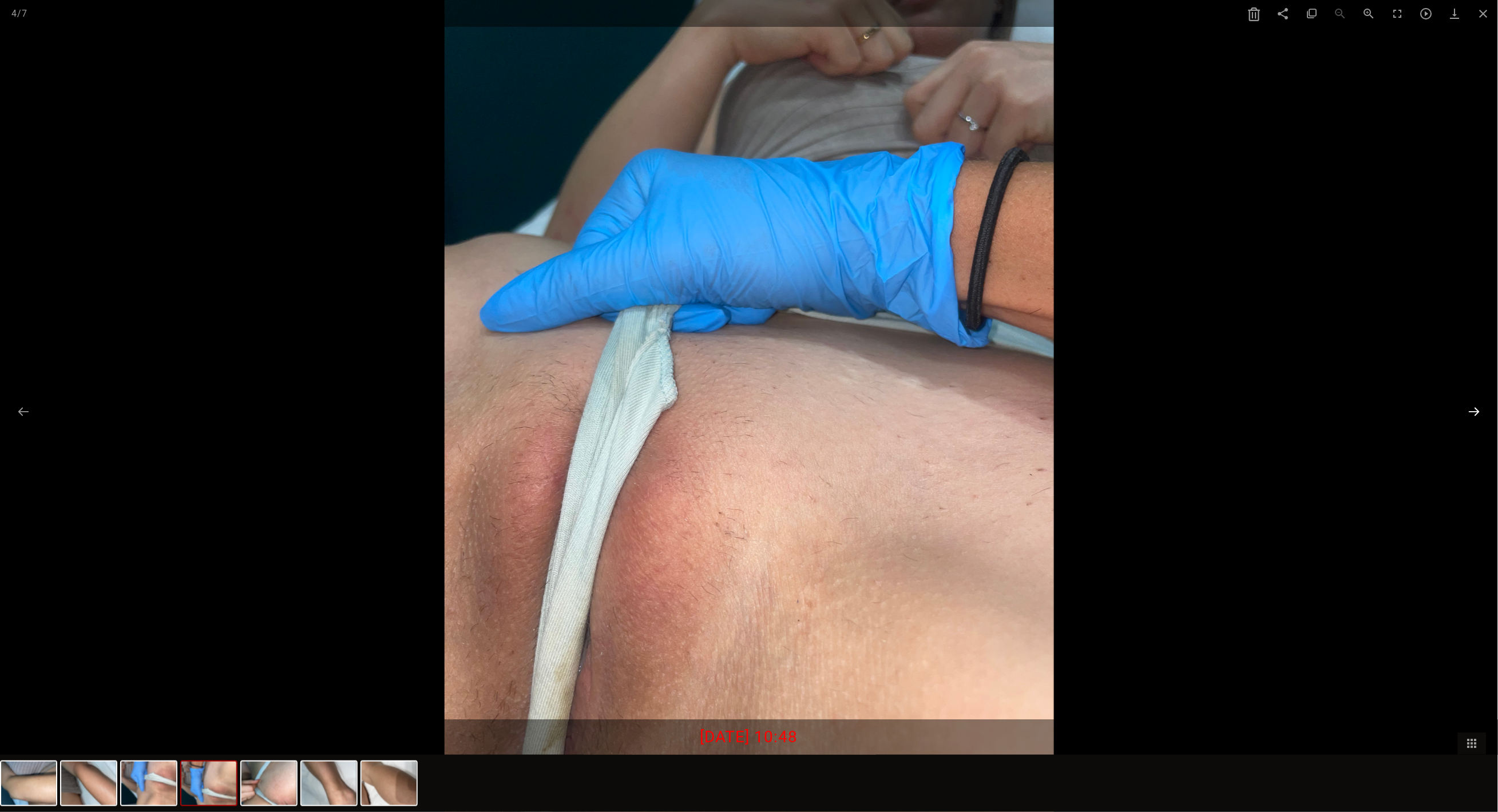
click at [1476, 412] on button at bounding box center [1475, 412] width 24 height 23
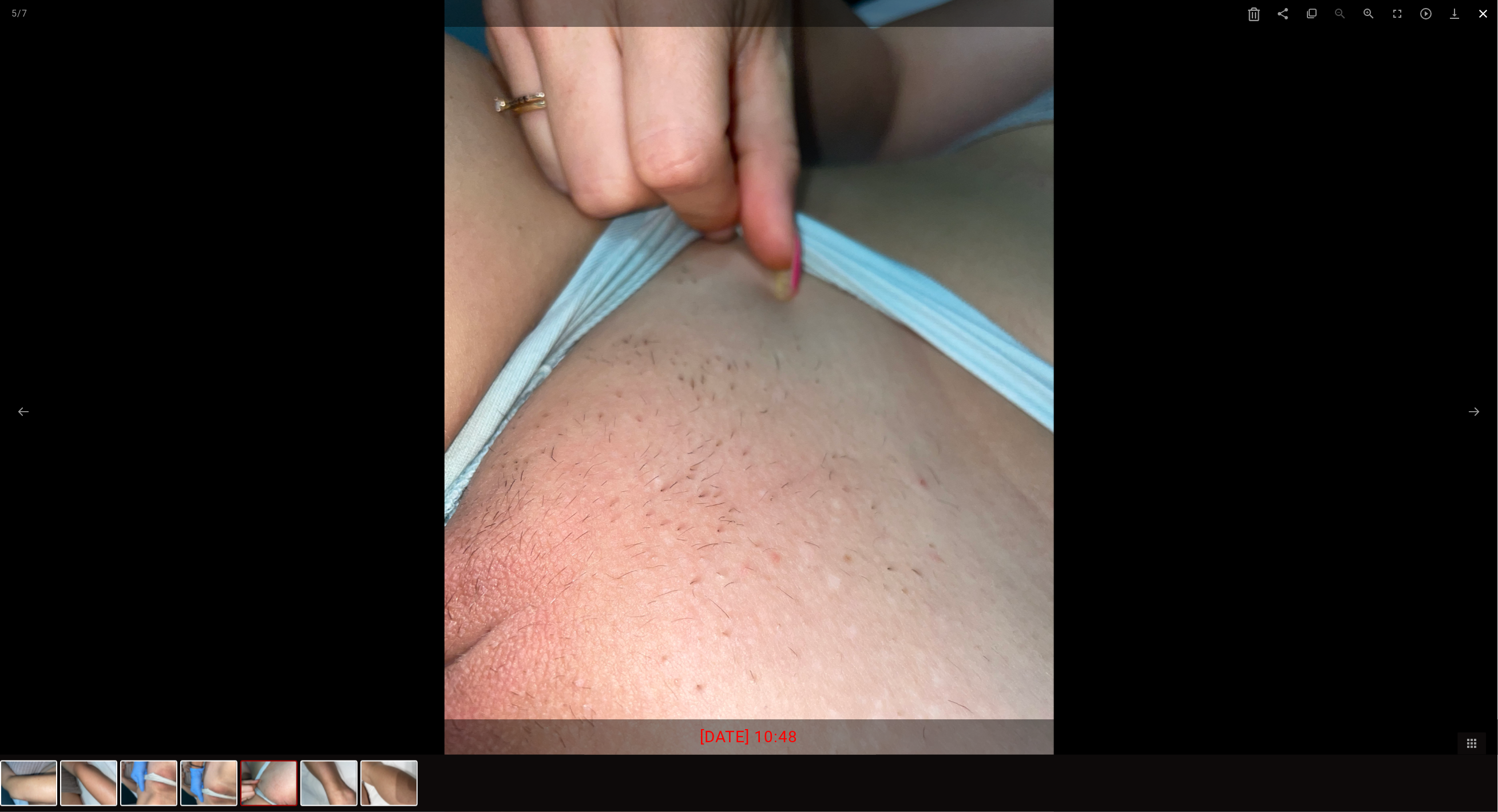
click at [1488, 16] on span at bounding box center [1483, 13] width 29 height 27
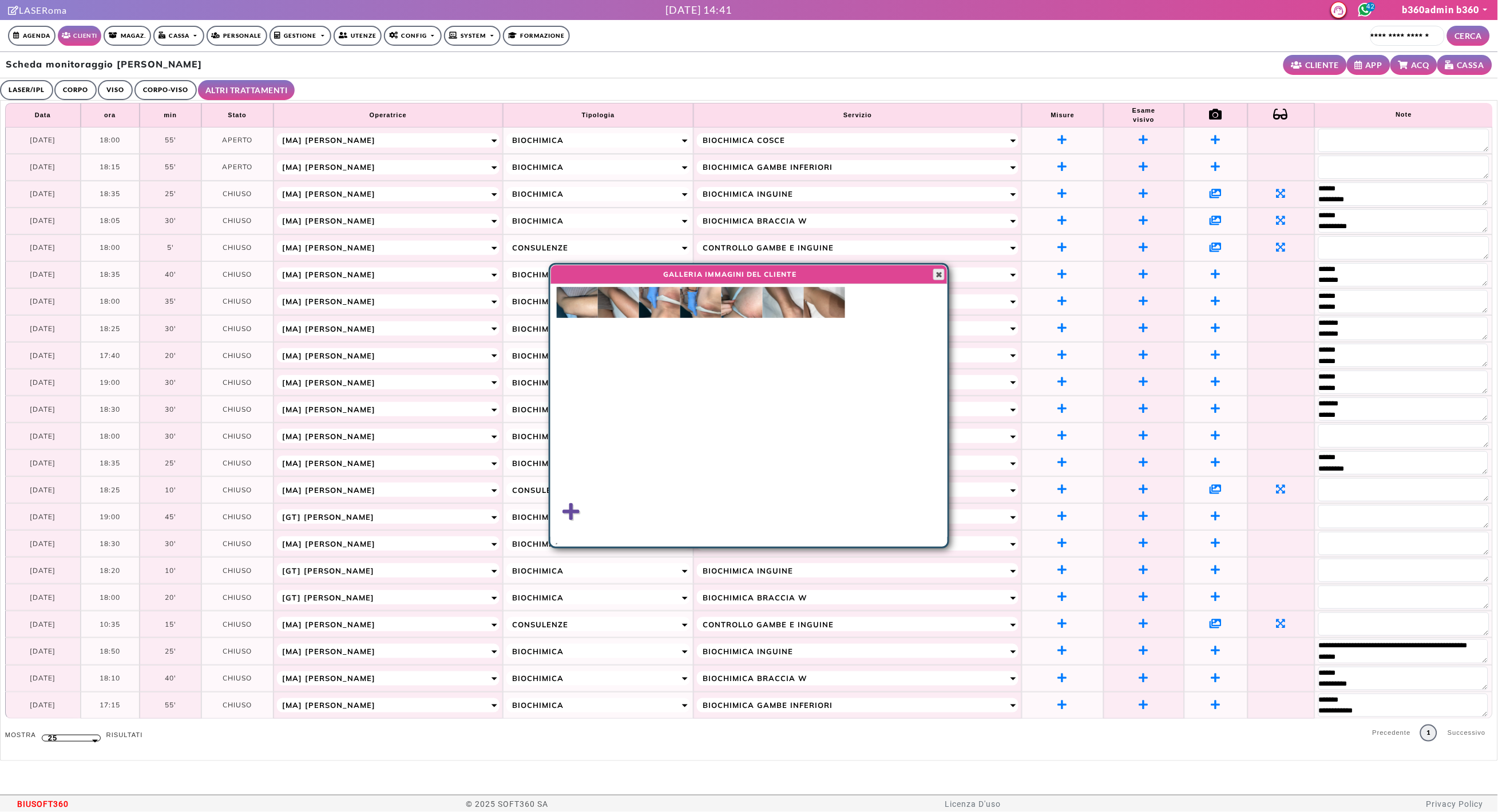
click at [935, 278] on span "button" at bounding box center [939, 274] width 10 height 10
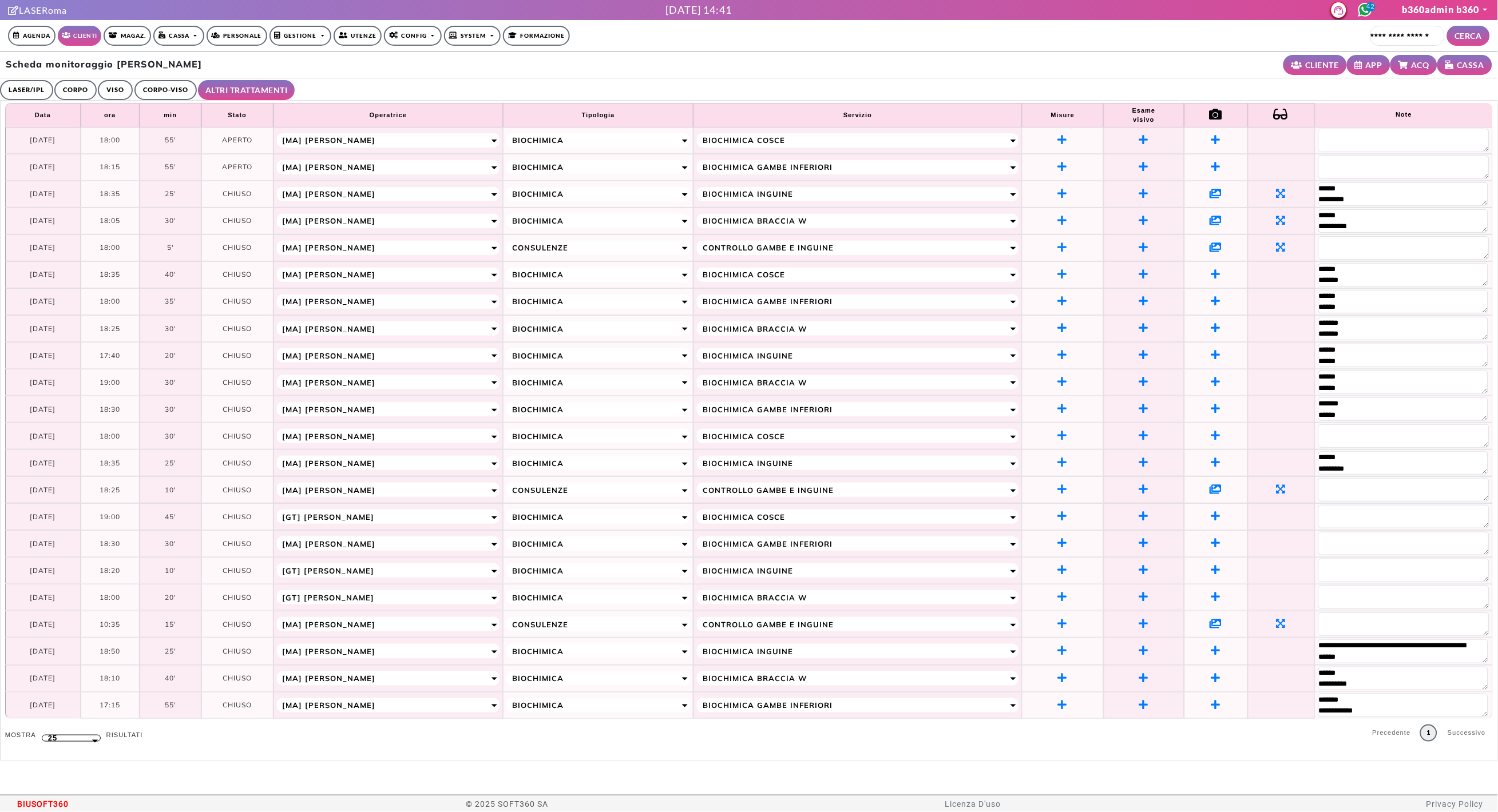
click at [1218, 195] on icon at bounding box center [1217, 193] width 12 height 10
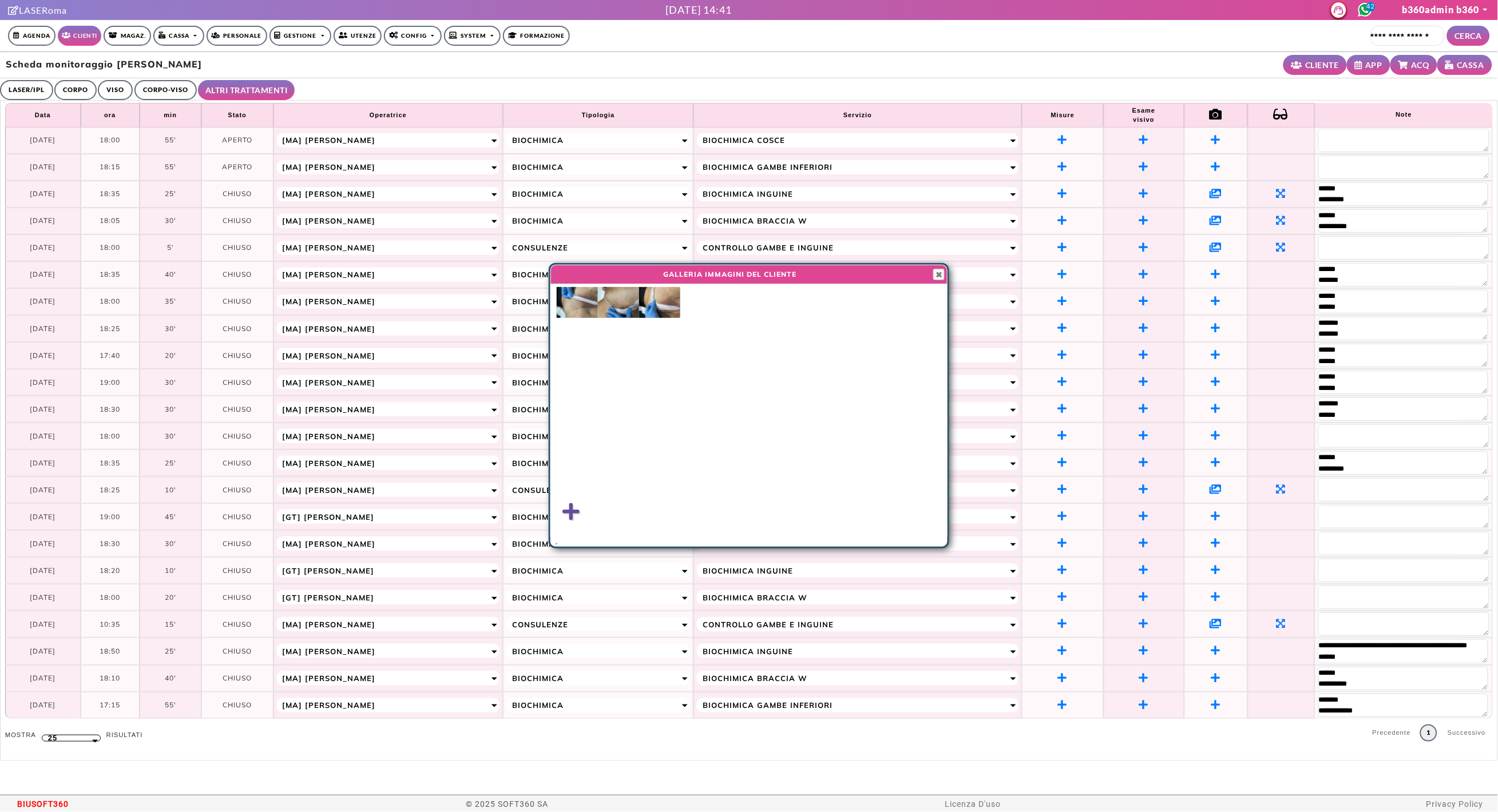
click at [665, 305] on img at bounding box center [660, 303] width 42 height 31
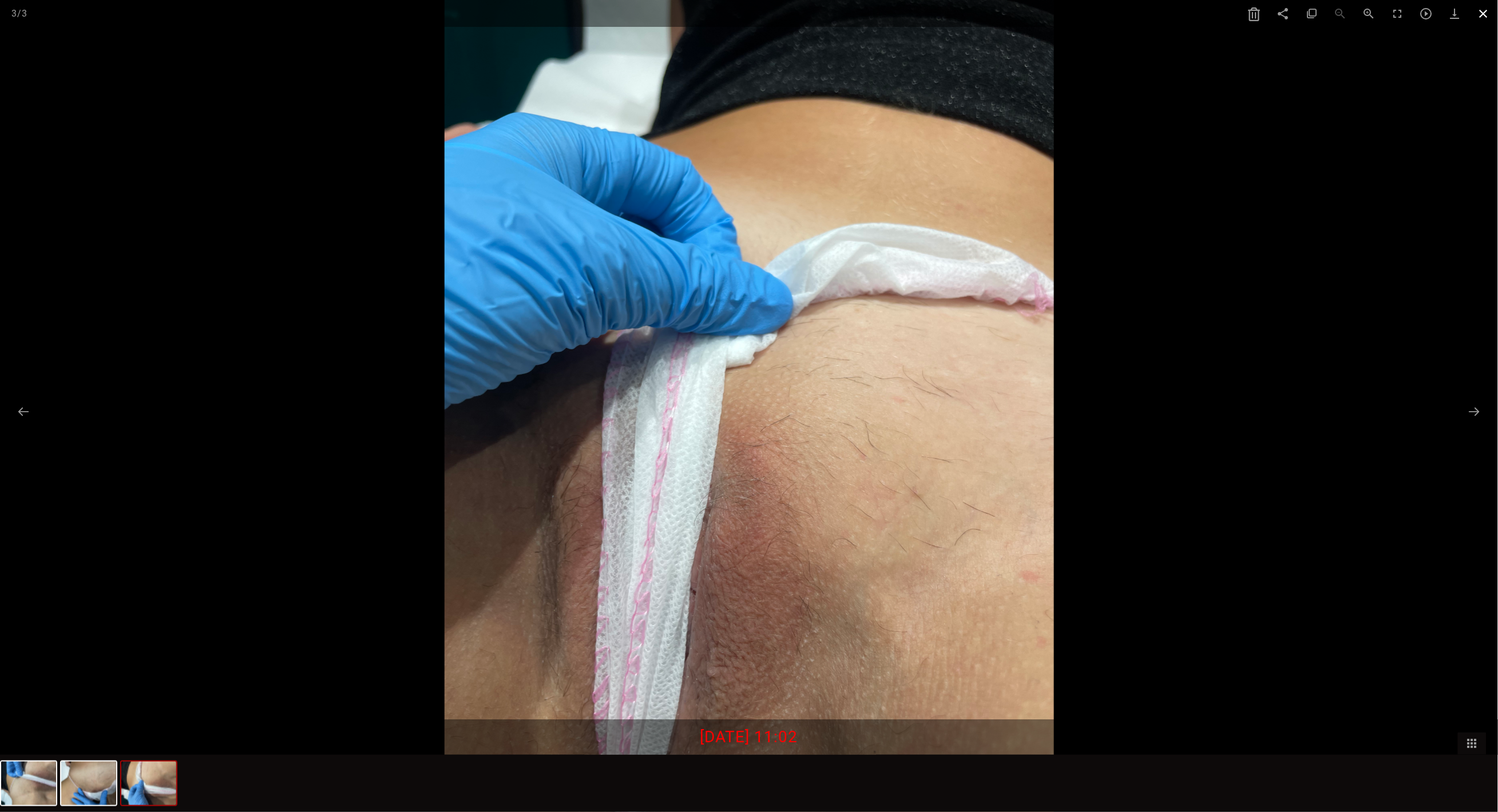
click at [1482, 18] on span at bounding box center [1483, 13] width 29 height 27
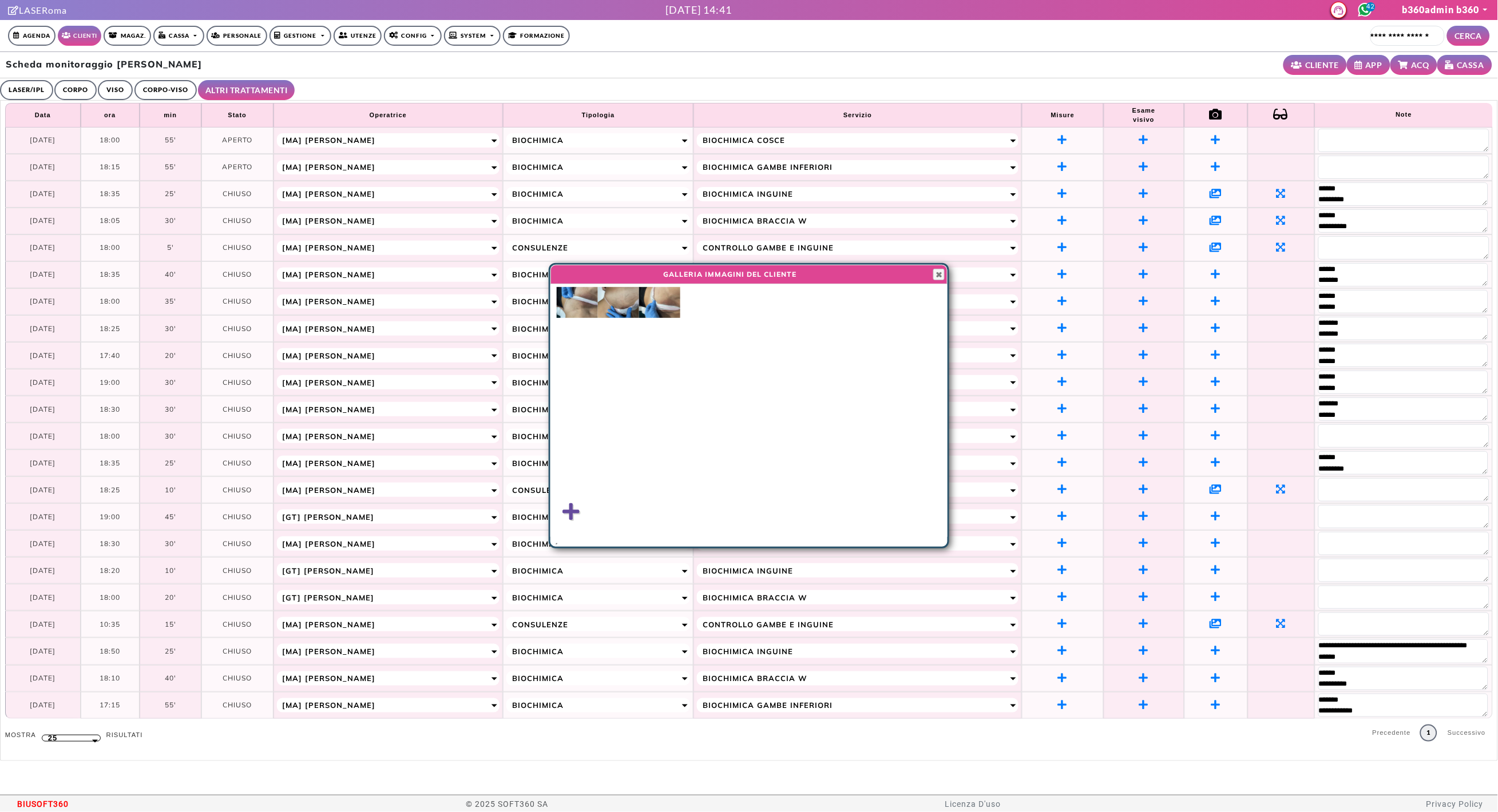
click at [620, 302] on img at bounding box center [619, 303] width 42 height 31
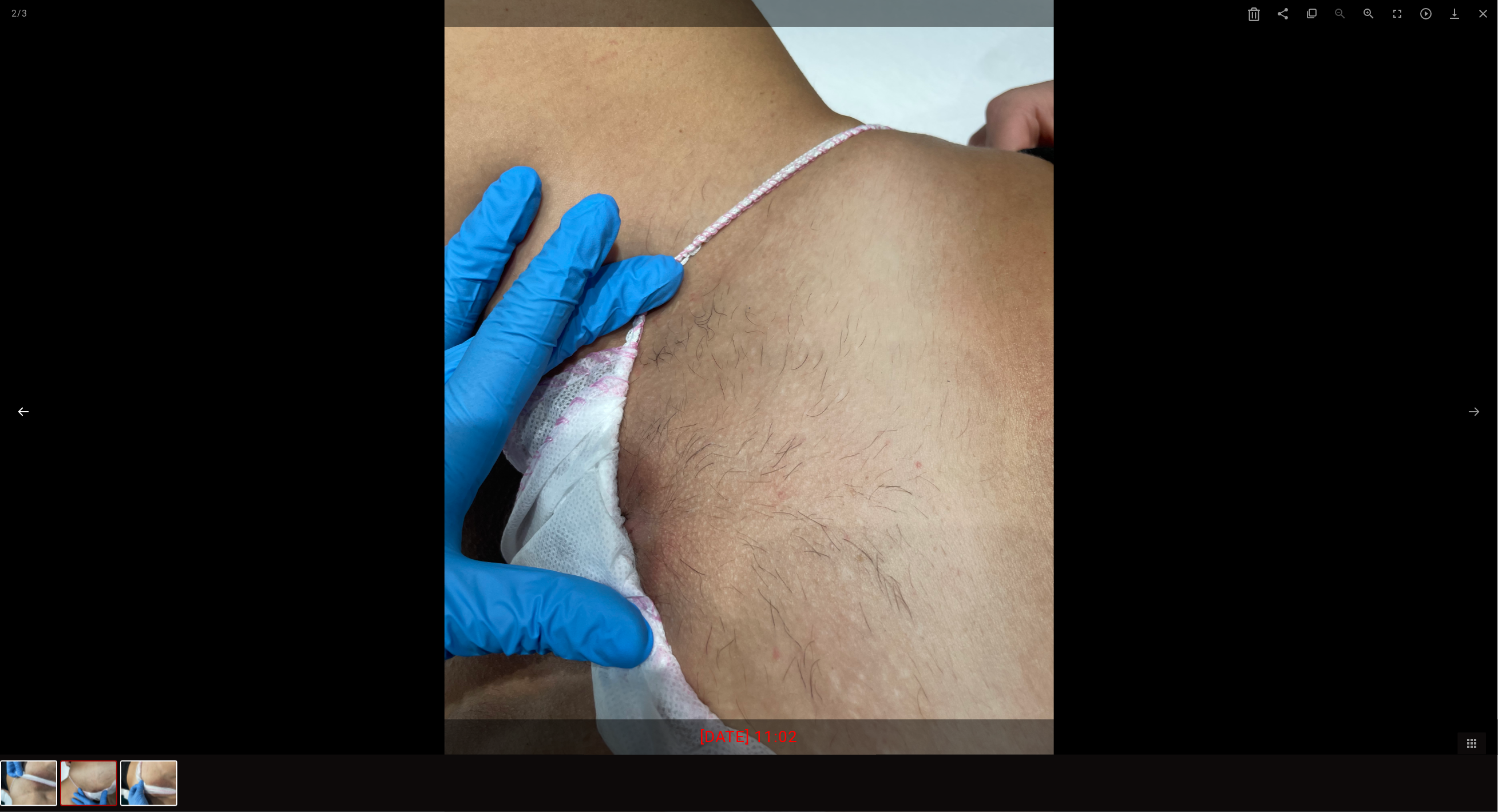
click at [31, 404] on button at bounding box center [23, 412] width 24 height 23
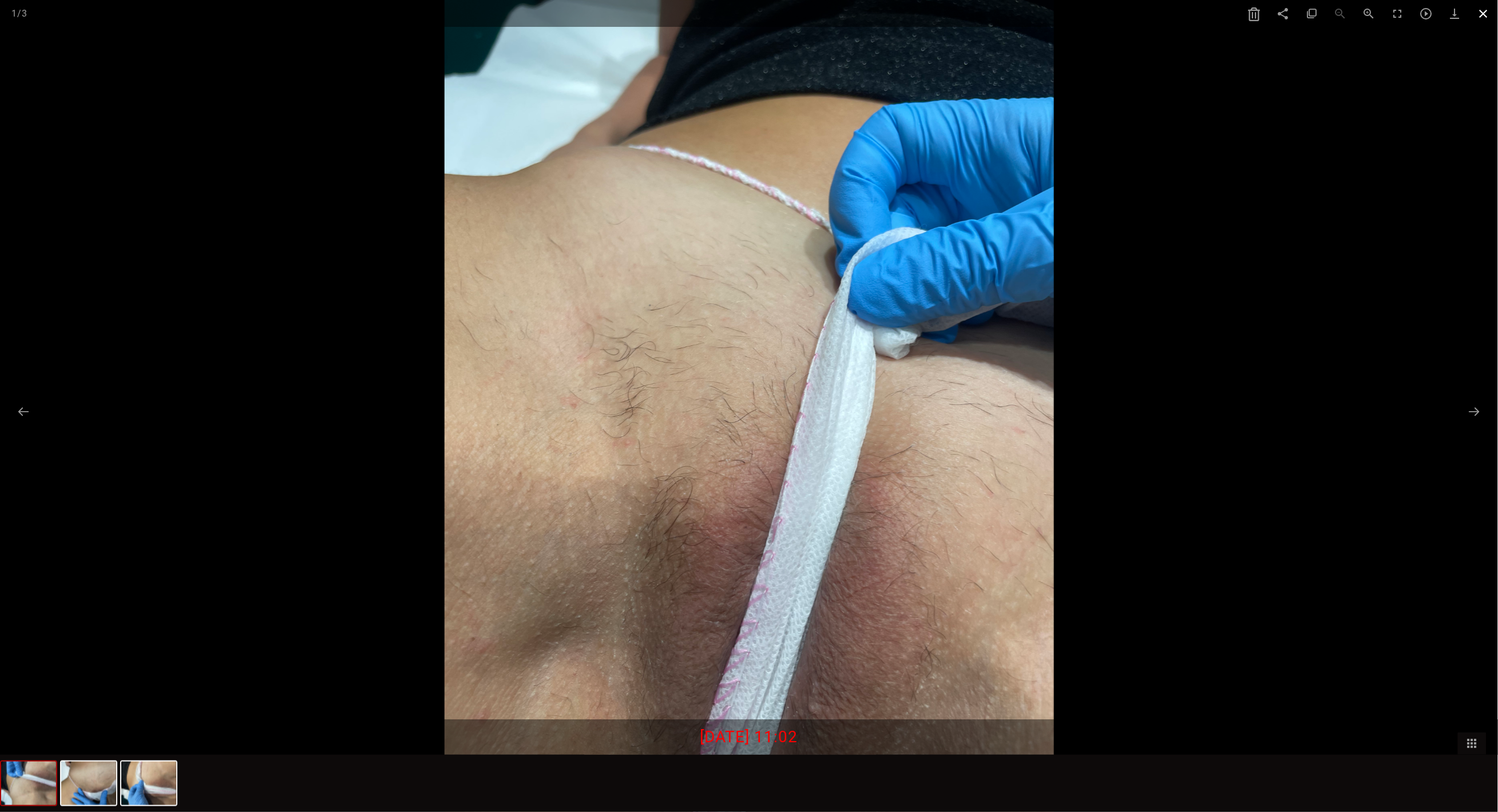
click at [1483, 11] on span at bounding box center [1483, 13] width 29 height 27
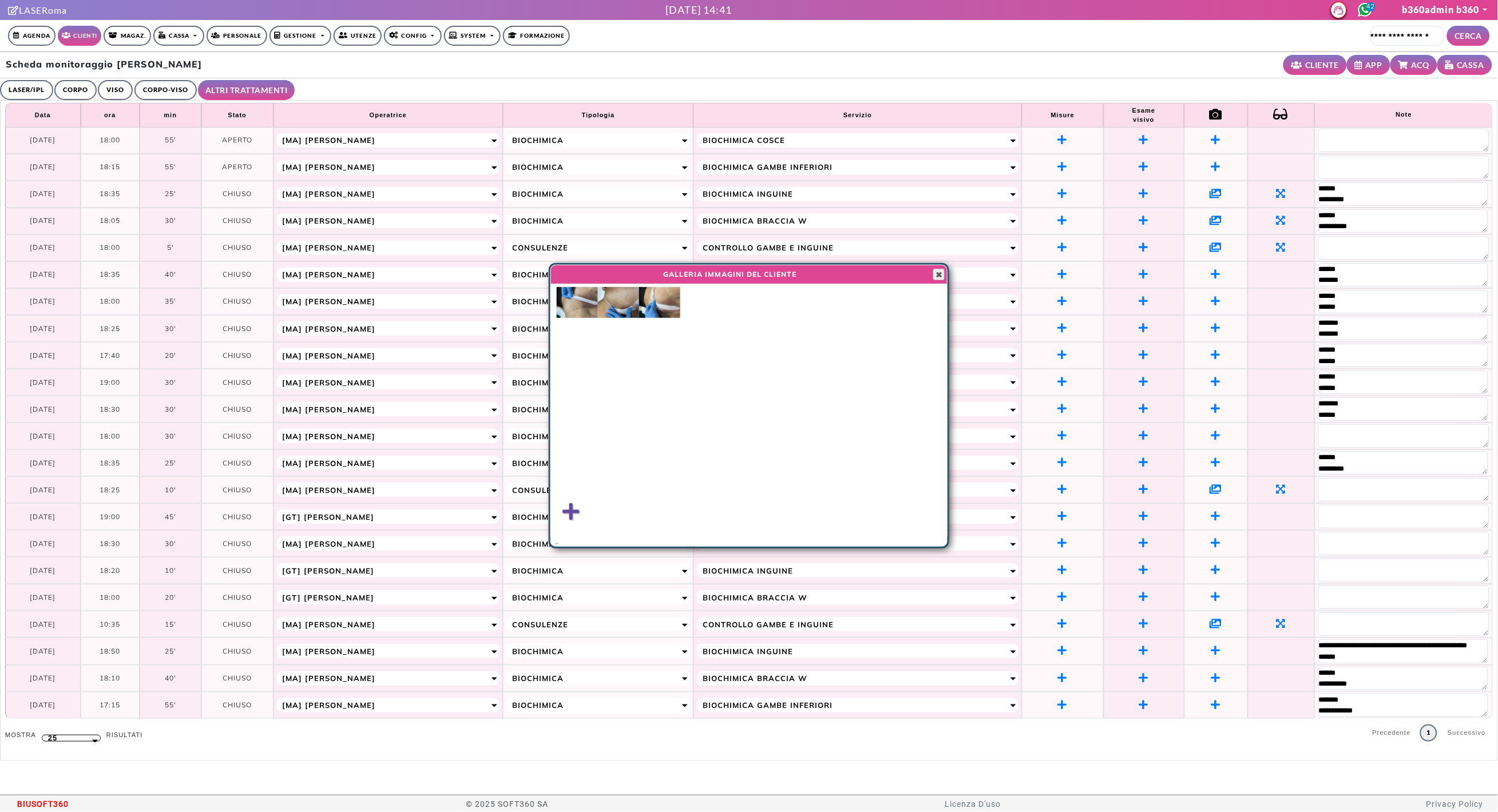
click at [937, 271] on span "button" at bounding box center [939, 274] width 10 height 10
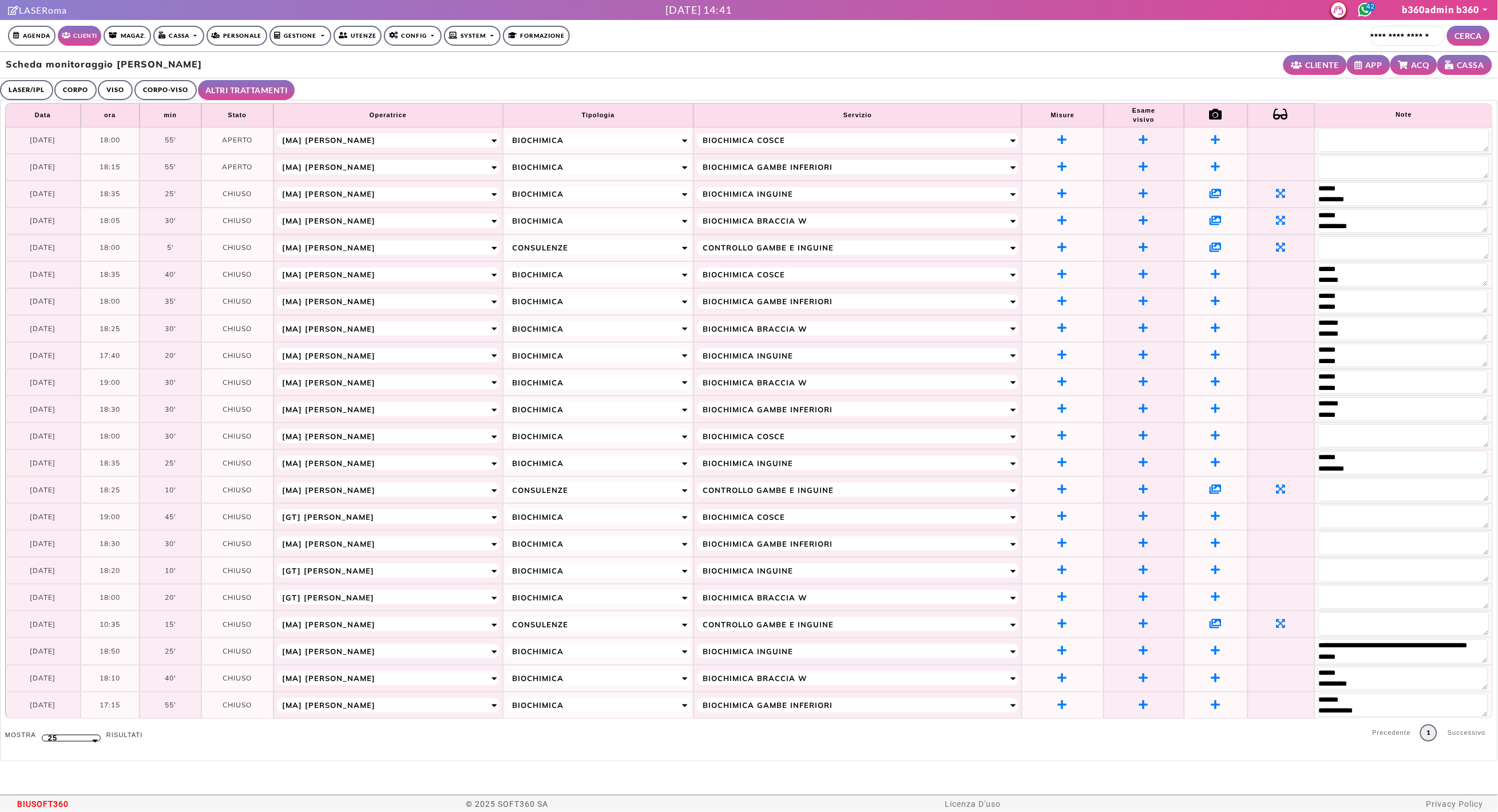
click at [1219, 220] on icon at bounding box center [1217, 220] width 12 height 10
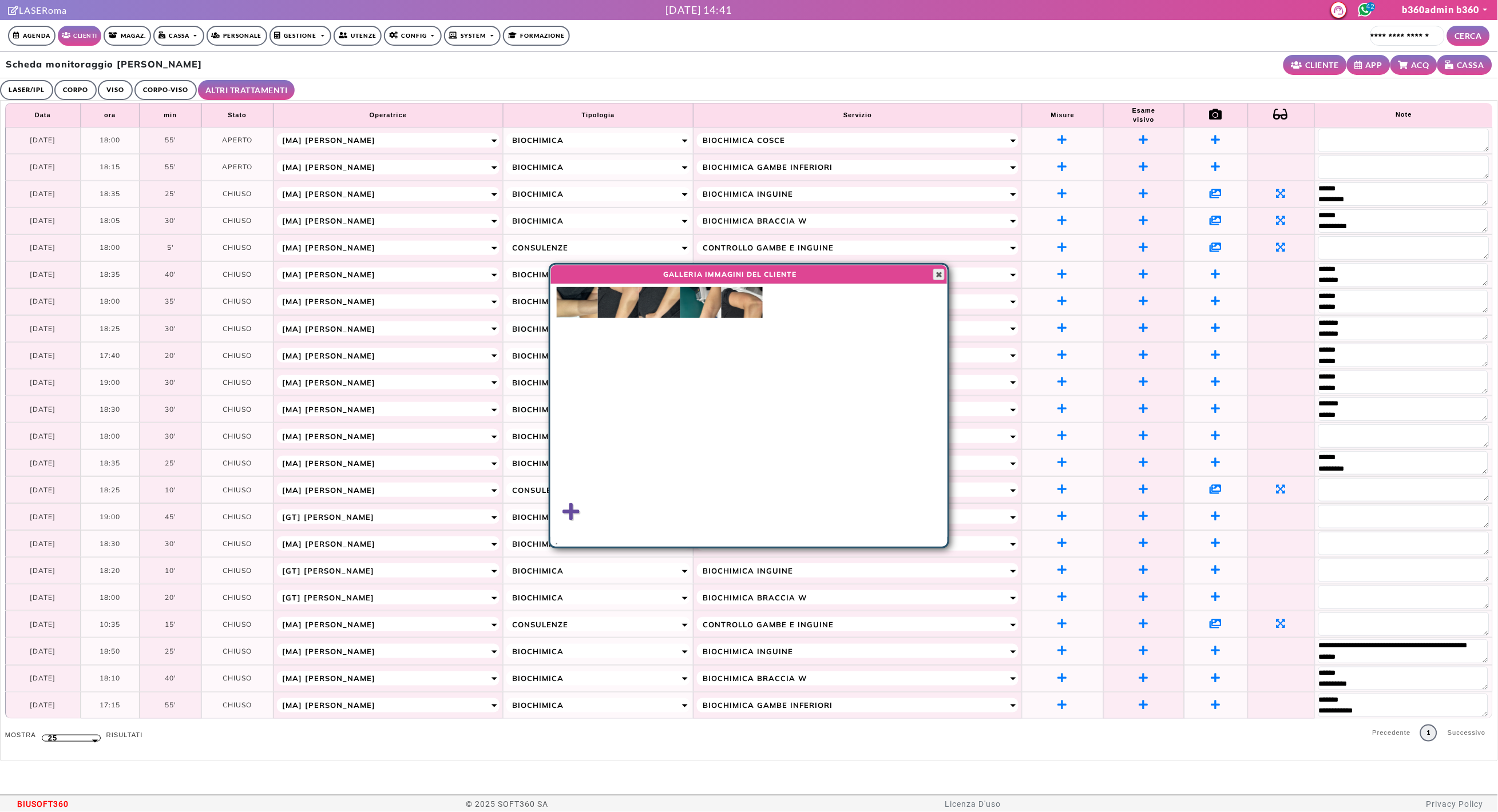
click at [939, 278] on span "button" at bounding box center [939, 274] width 10 height 10
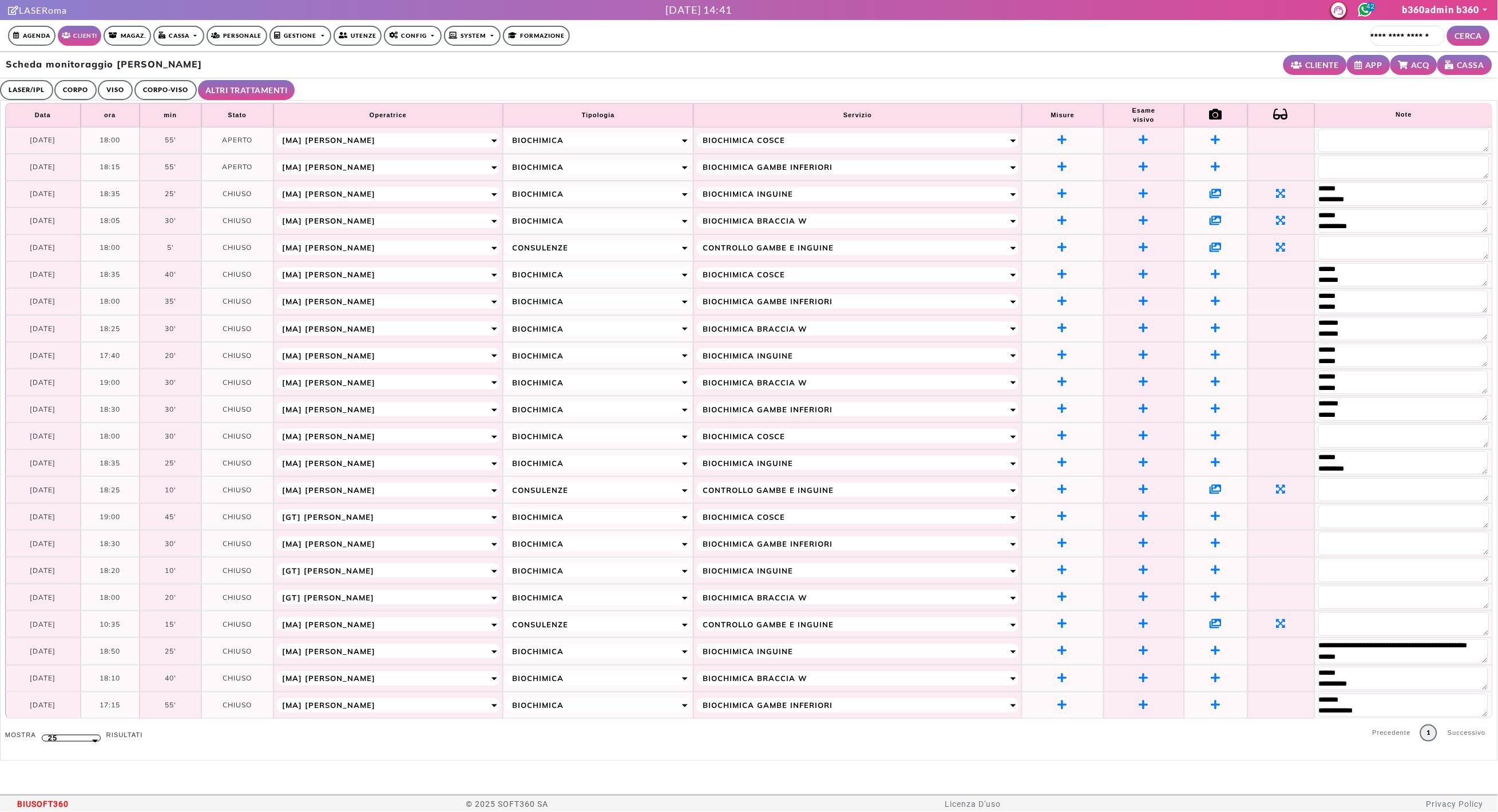
click at [1215, 490] on icon at bounding box center [1217, 489] width 12 height 10
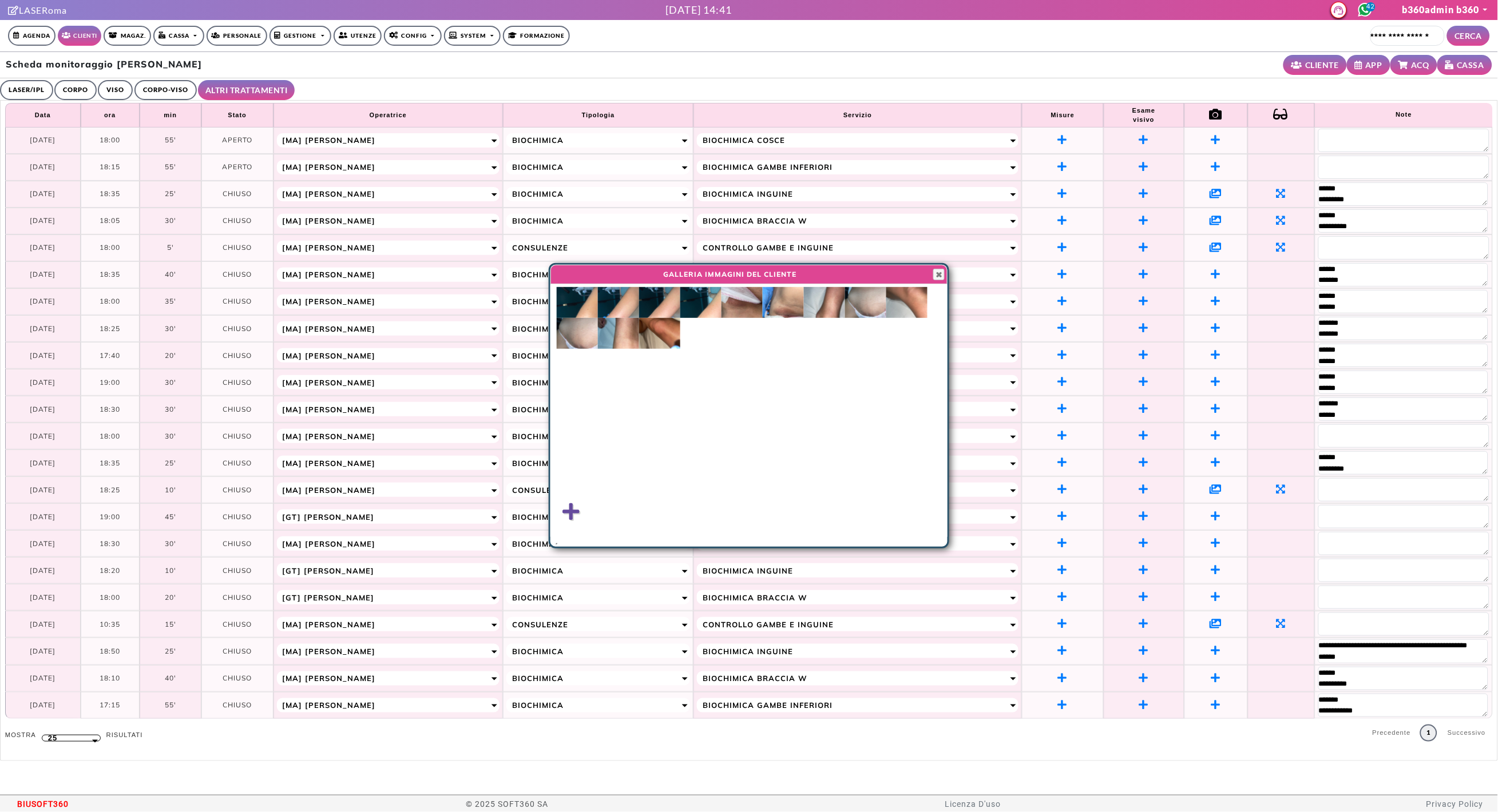
click at [781, 306] on img at bounding box center [784, 303] width 42 height 31
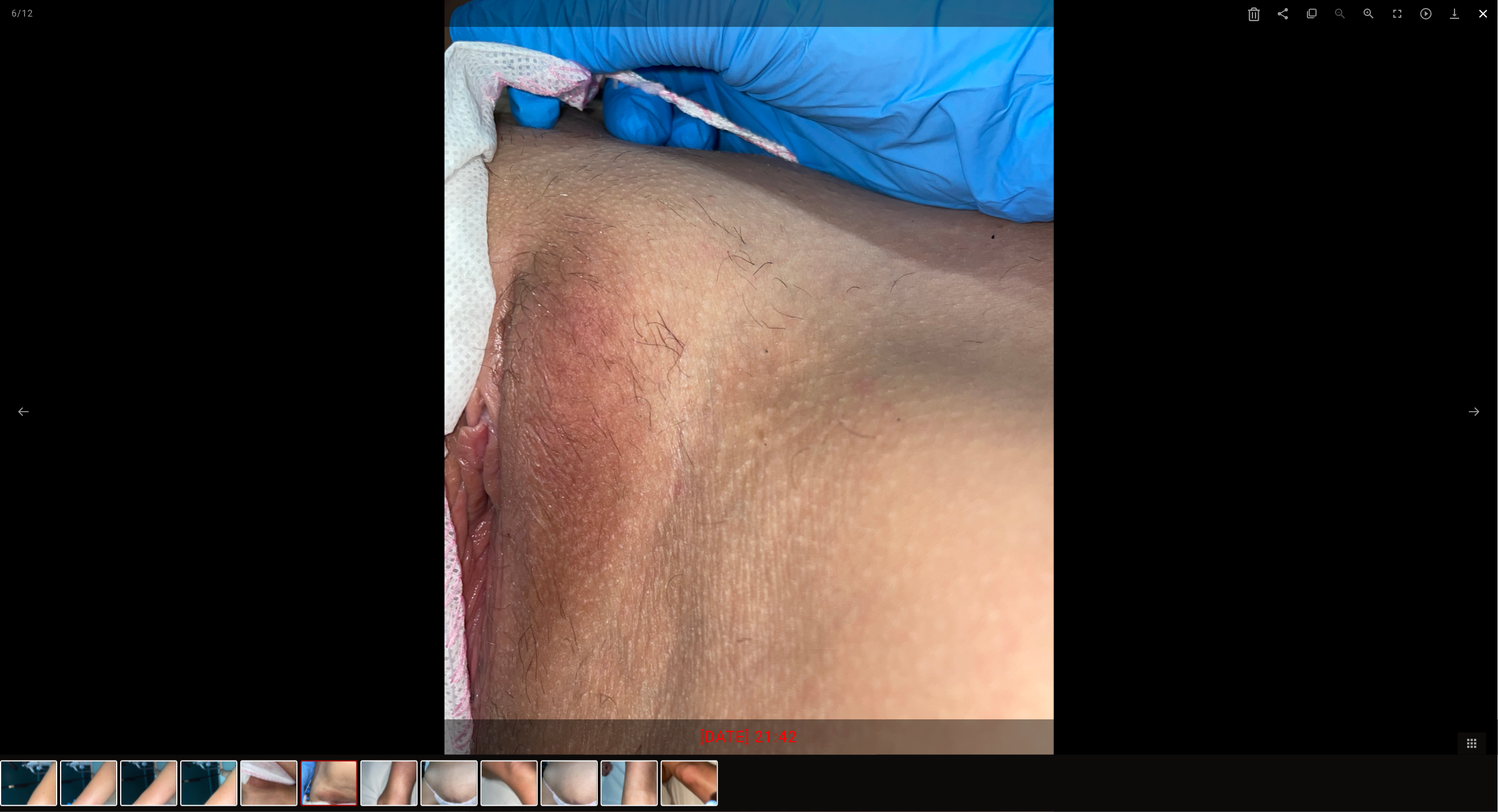
click at [1482, 17] on span at bounding box center [1483, 13] width 29 height 27
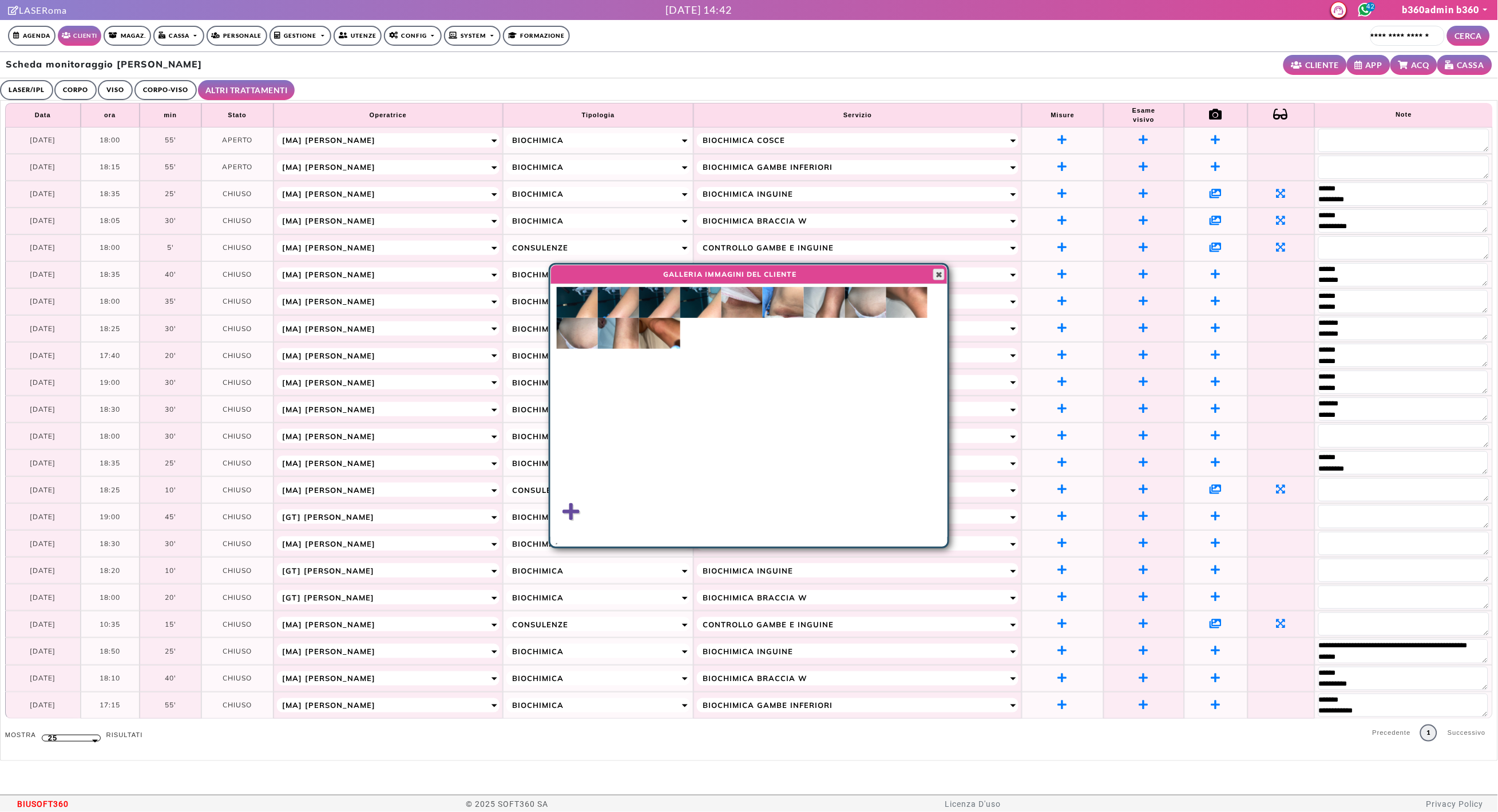
click at [940, 277] on span "button" at bounding box center [939, 274] width 10 height 10
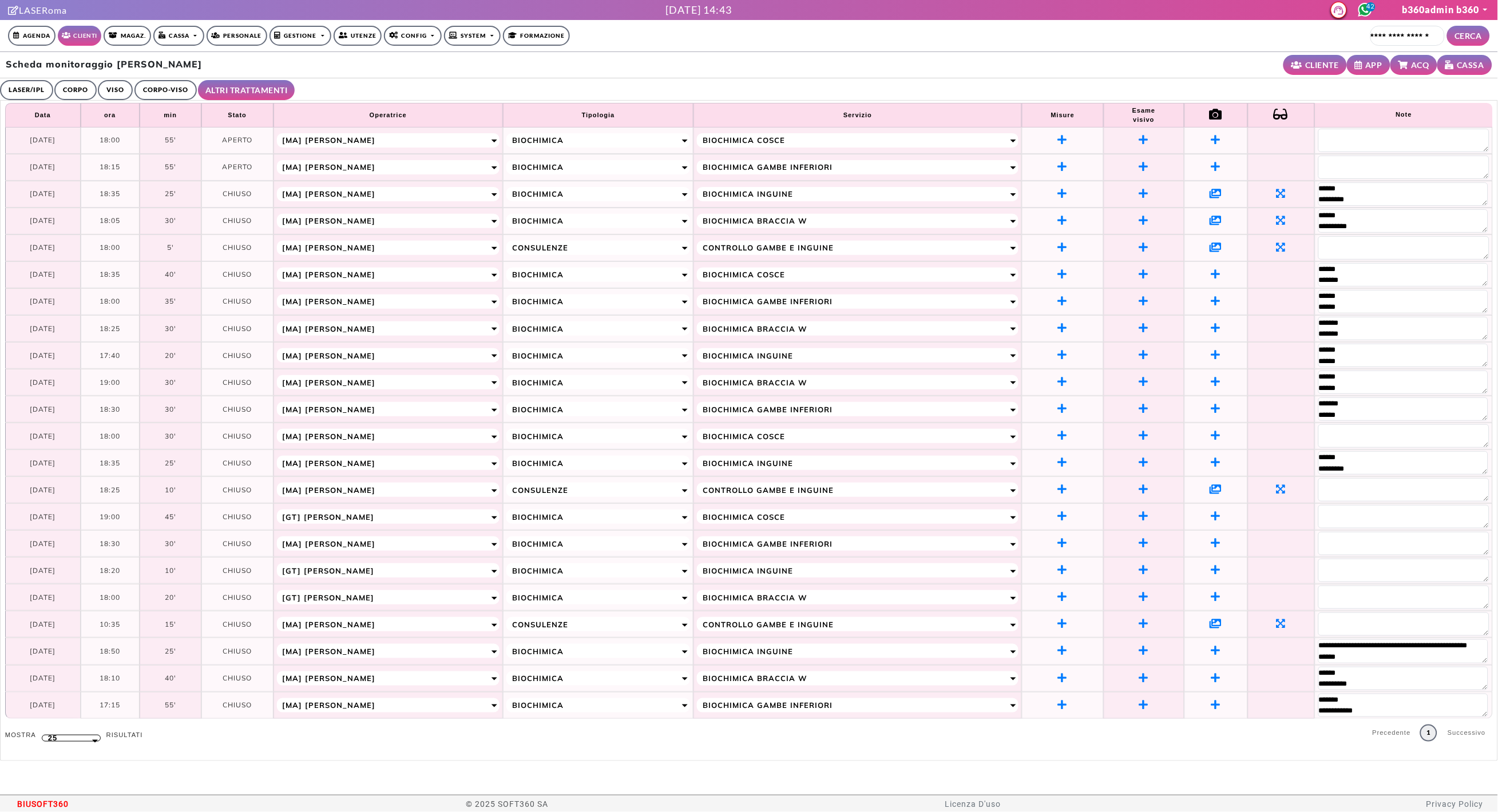
click at [38, 93] on link "LASER/IPL" at bounding box center [26, 90] width 53 height 20
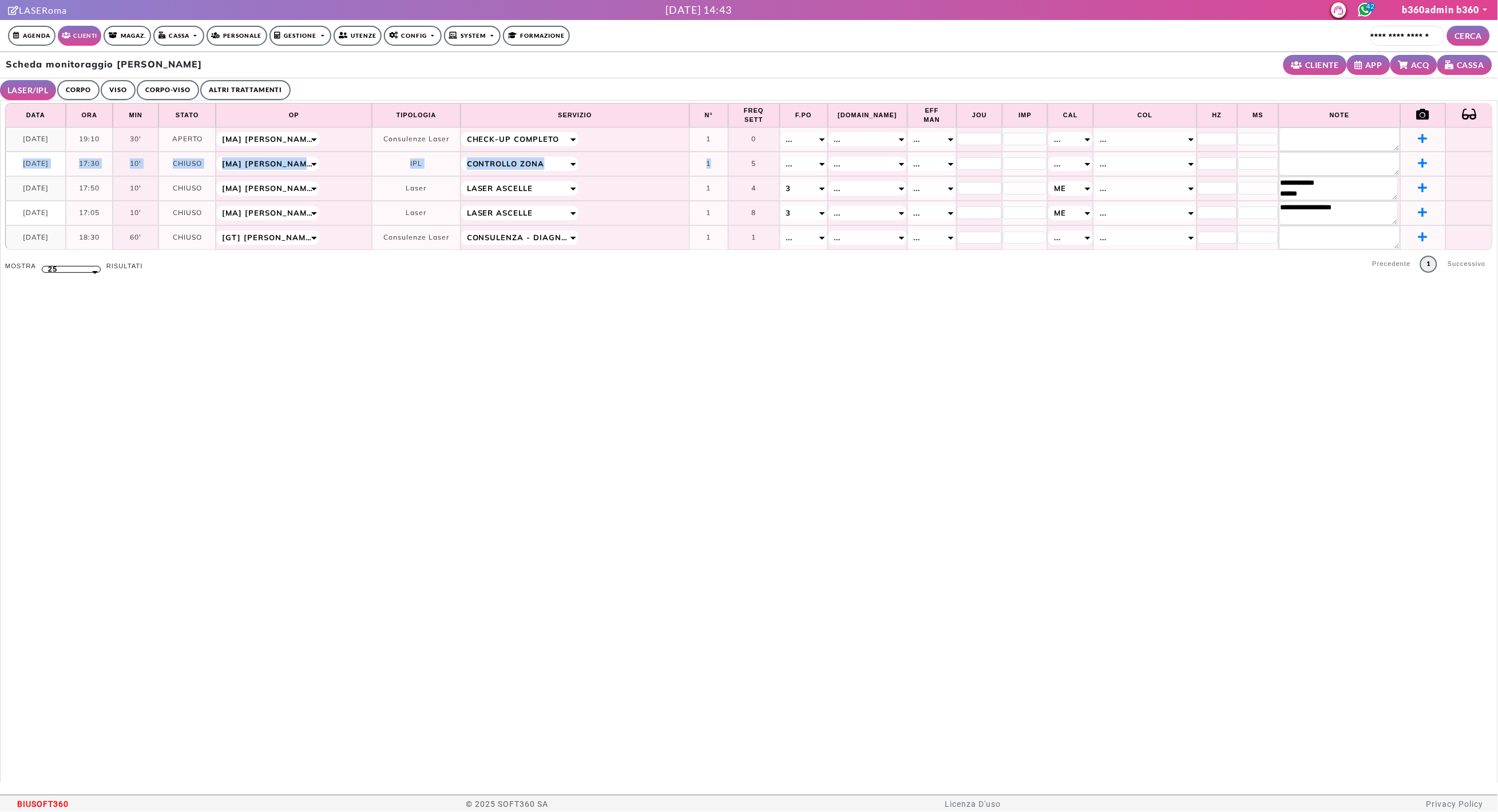
drag, startPoint x: 11, startPoint y: 161, endPoint x: 736, endPoint y: 171, distance: 725.1
click at [736, 171] on tr "**********" at bounding box center [749, 164] width 1488 height 24
click at [662, 172] on td "**********" at bounding box center [575, 164] width 229 height 24
click at [167, 92] on link "CORPO-VISO" at bounding box center [168, 90] width 62 height 20
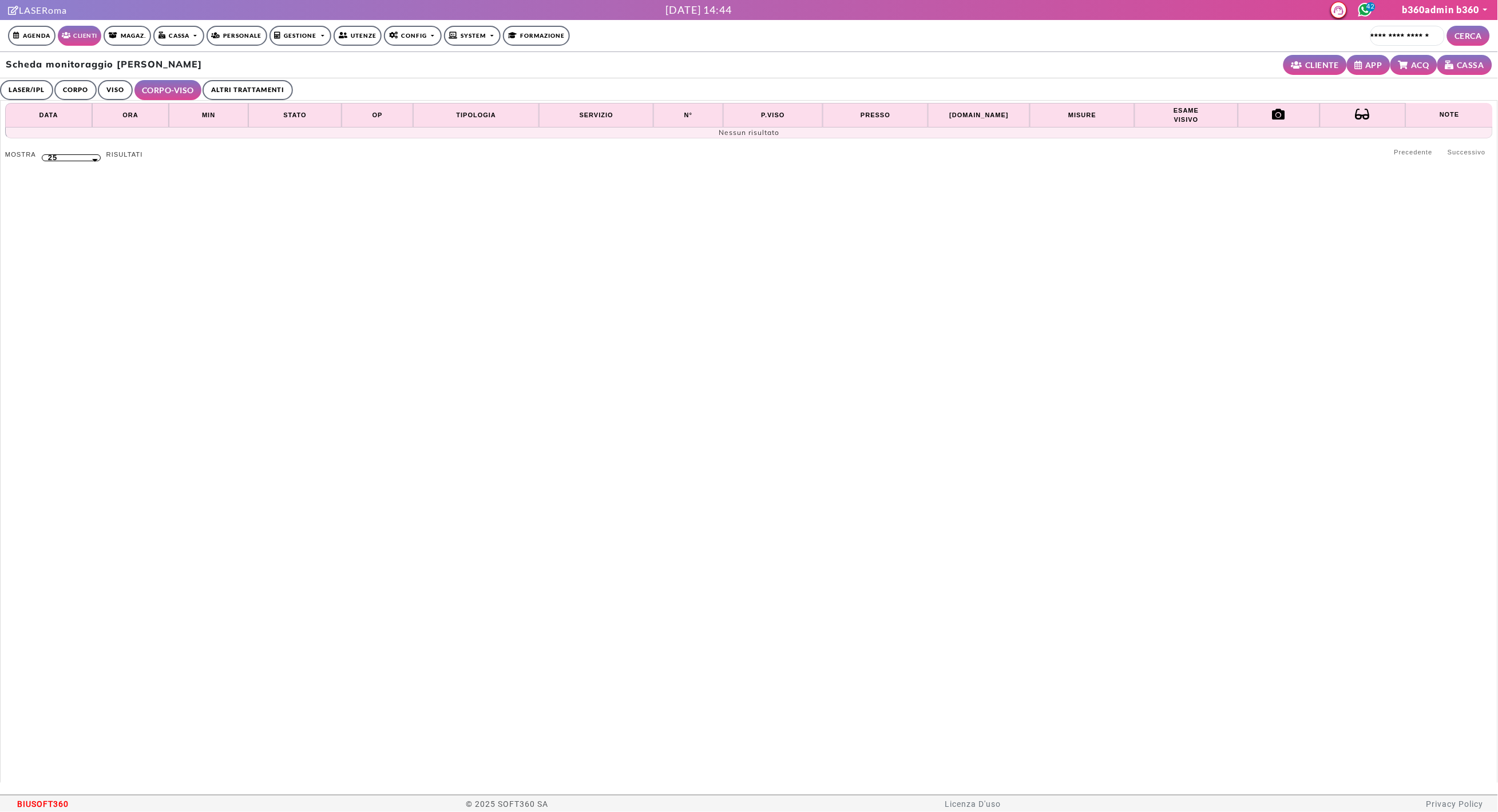
click at [111, 91] on link "VISO" at bounding box center [115, 90] width 35 height 20
click at [70, 90] on link "CORPO" at bounding box center [75, 90] width 42 height 20
click at [252, 88] on link "ALTRI TRATTAMENTI" at bounding box center [245, 90] width 90 height 20
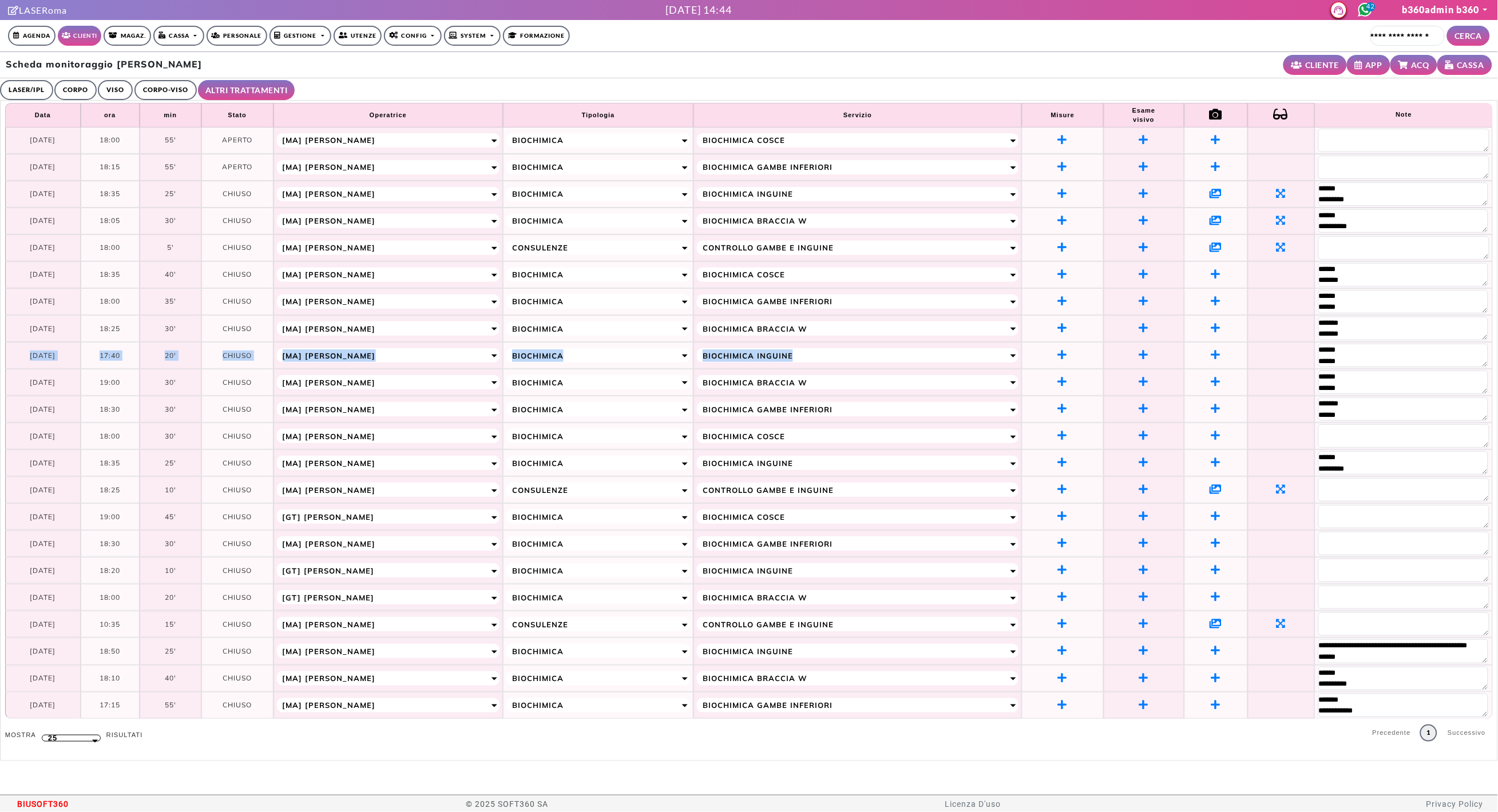
drag, startPoint x: 23, startPoint y: 351, endPoint x: 1359, endPoint y: 358, distance: 1336.0
click at [1359, 358] on tr "**********" at bounding box center [749, 355] width 1488 height 27
click at [1283, 337] on td at bounding box center [1281, 328] width 67 height 27
click at [17, 85] on link "LASER/IPL" at bounding box center [26, 90] width 53 height 20
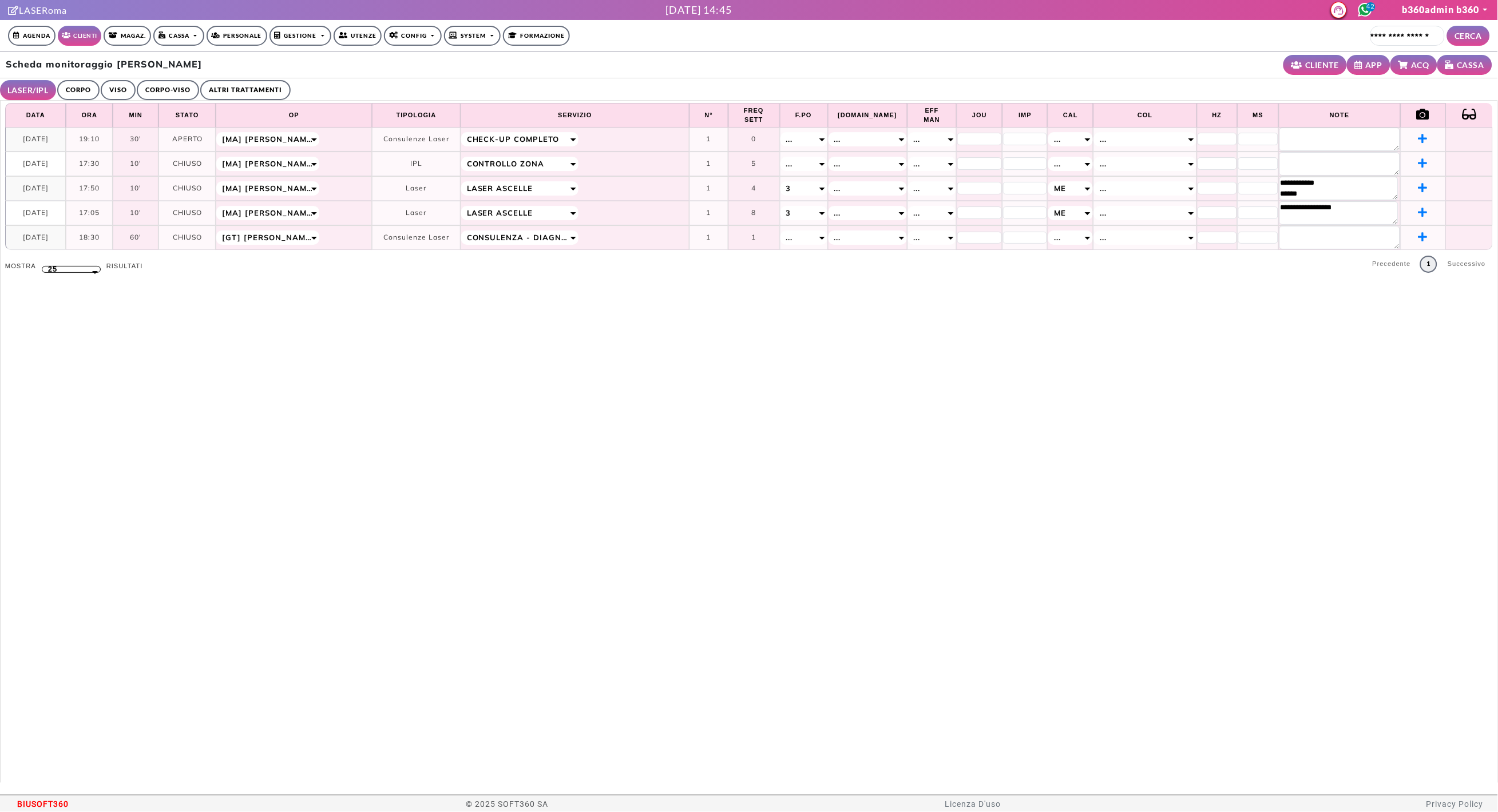
click at [154, 93] on link "CORPO-VISO" at bounding box center [168, 90] width 62 height 20
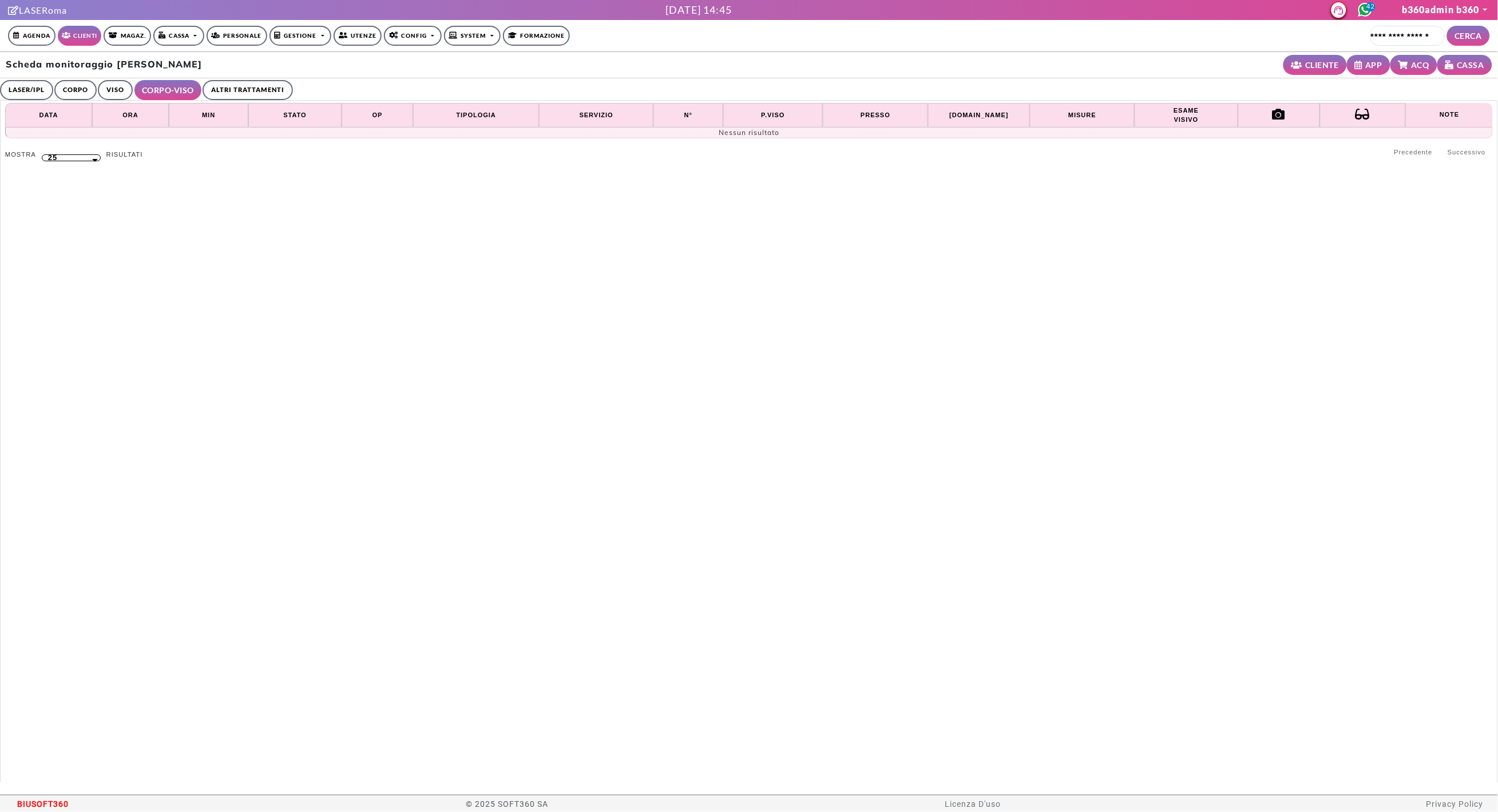
click at [257, 91] on link "ALTRI TRATTAMENTI" at bounding box center [248, 90] width 90 height 20
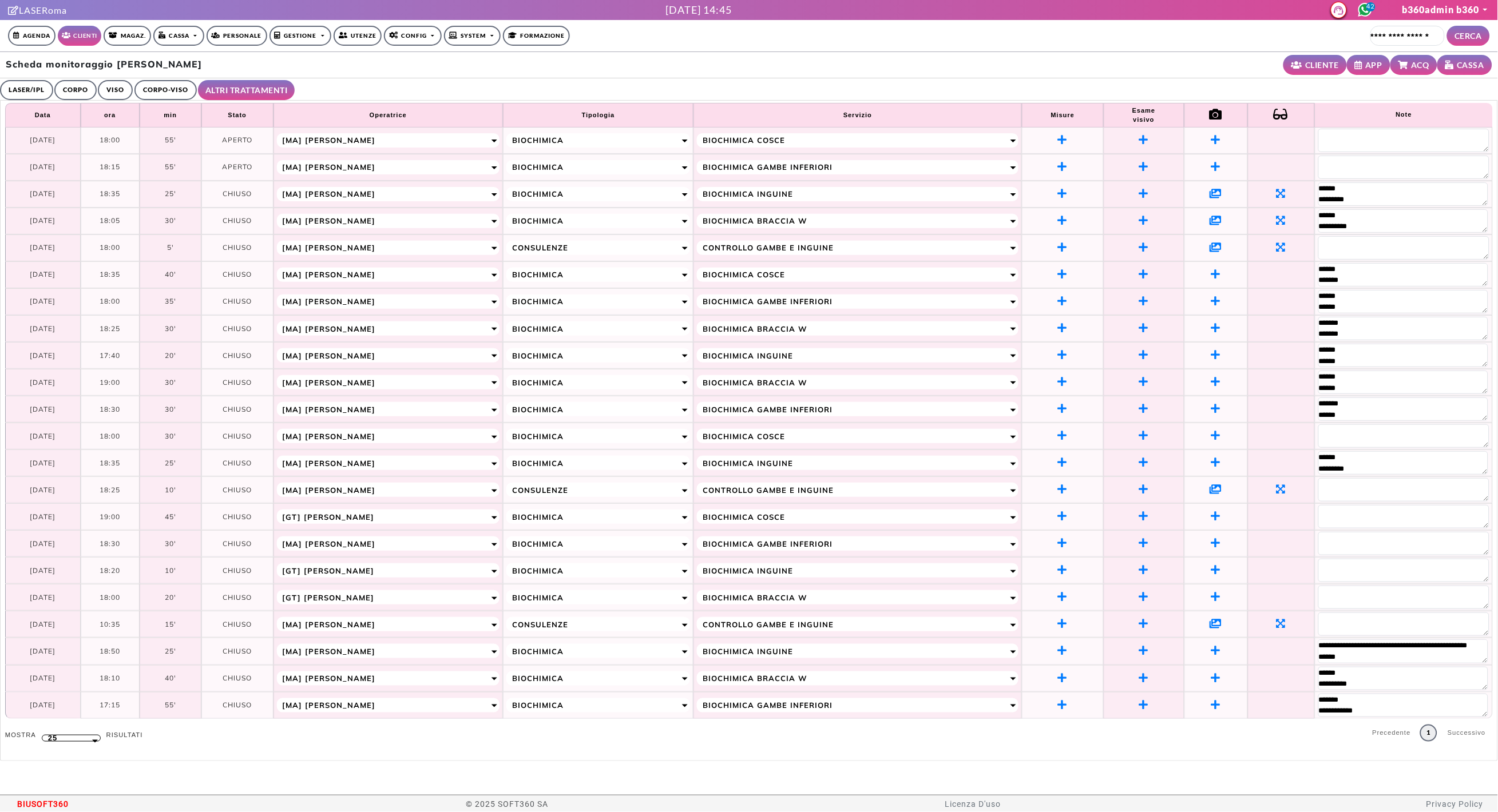
click at [1217, 494] on icon at bounding box center [1217, 489] width 12 height 10
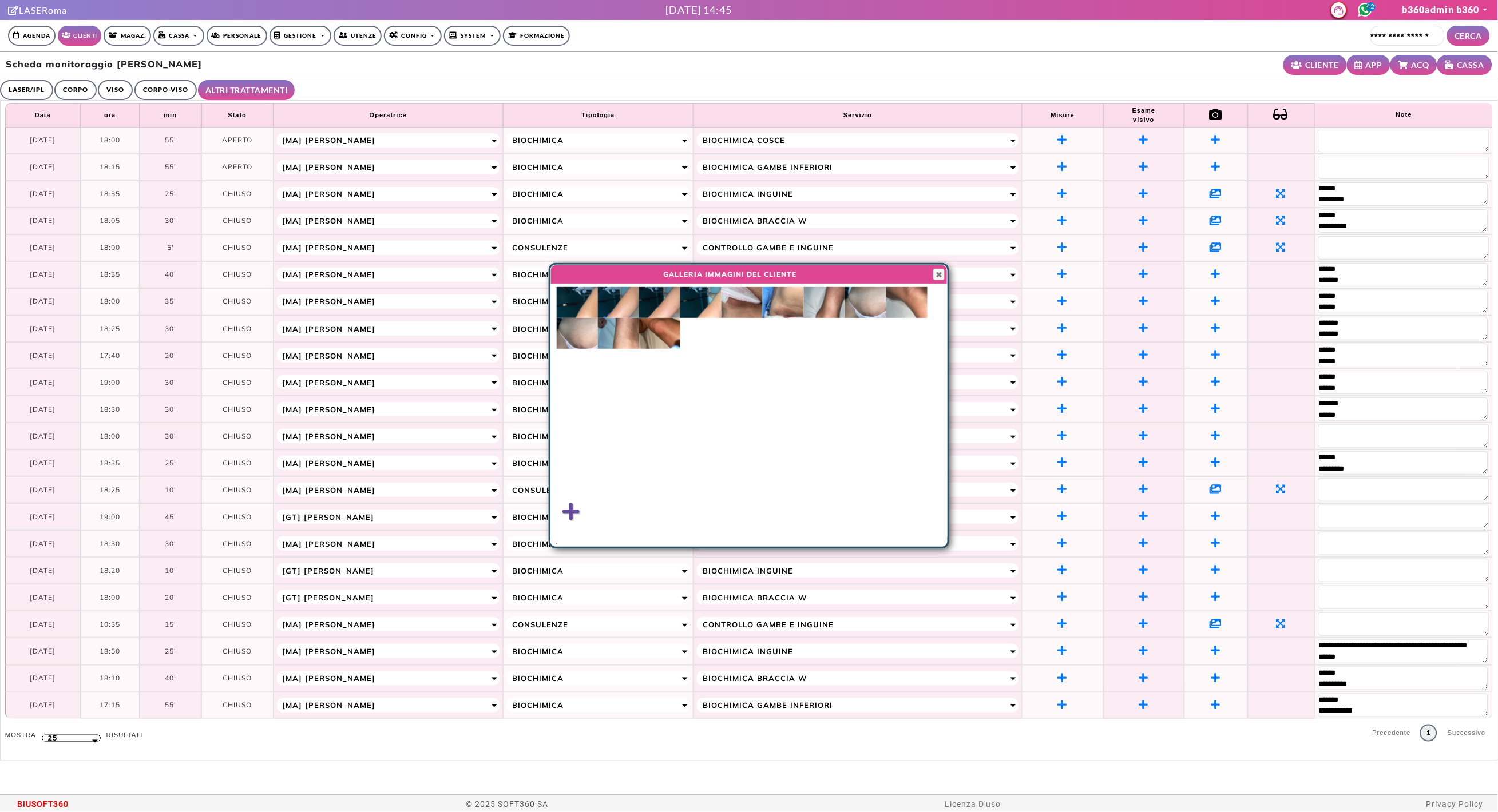
click at [791, 306] on img at bounding box center [784, 303] width 42 height 31
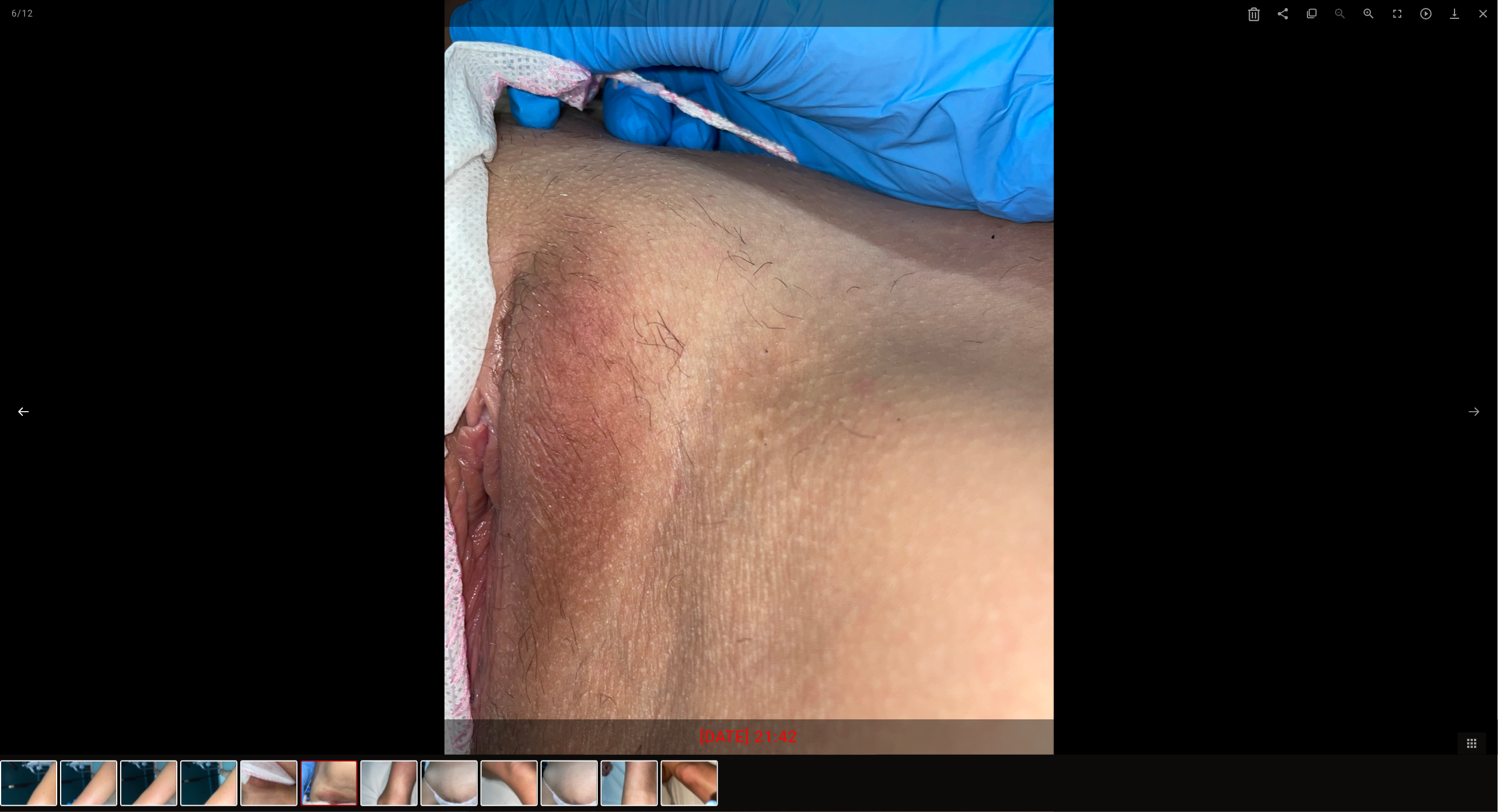
click at [31, 409] on button at bounding box center [23, 412] width 24 height 23
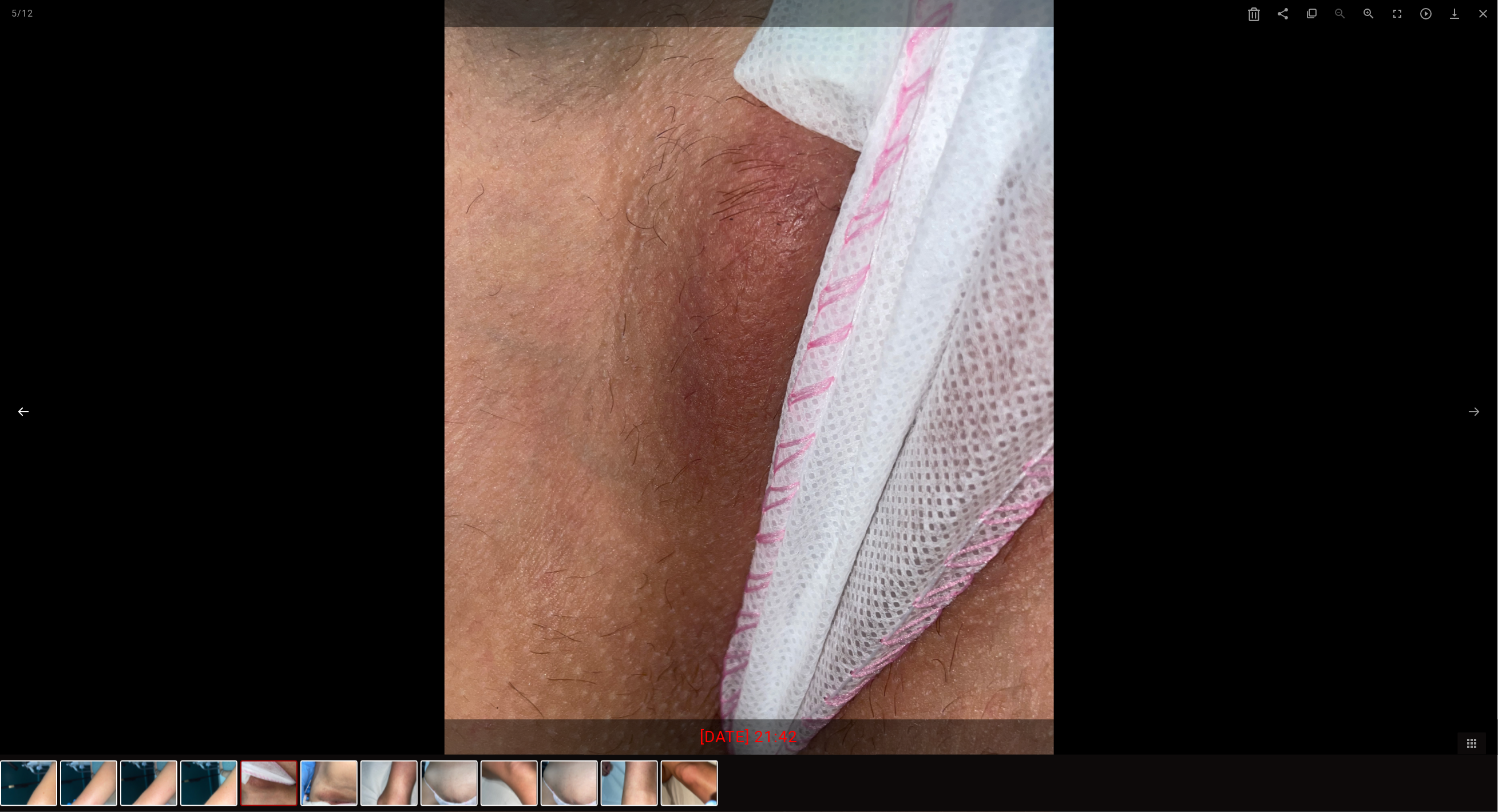
click at [31, 409] on button at bounding box center [23, 412] width 24 height 23
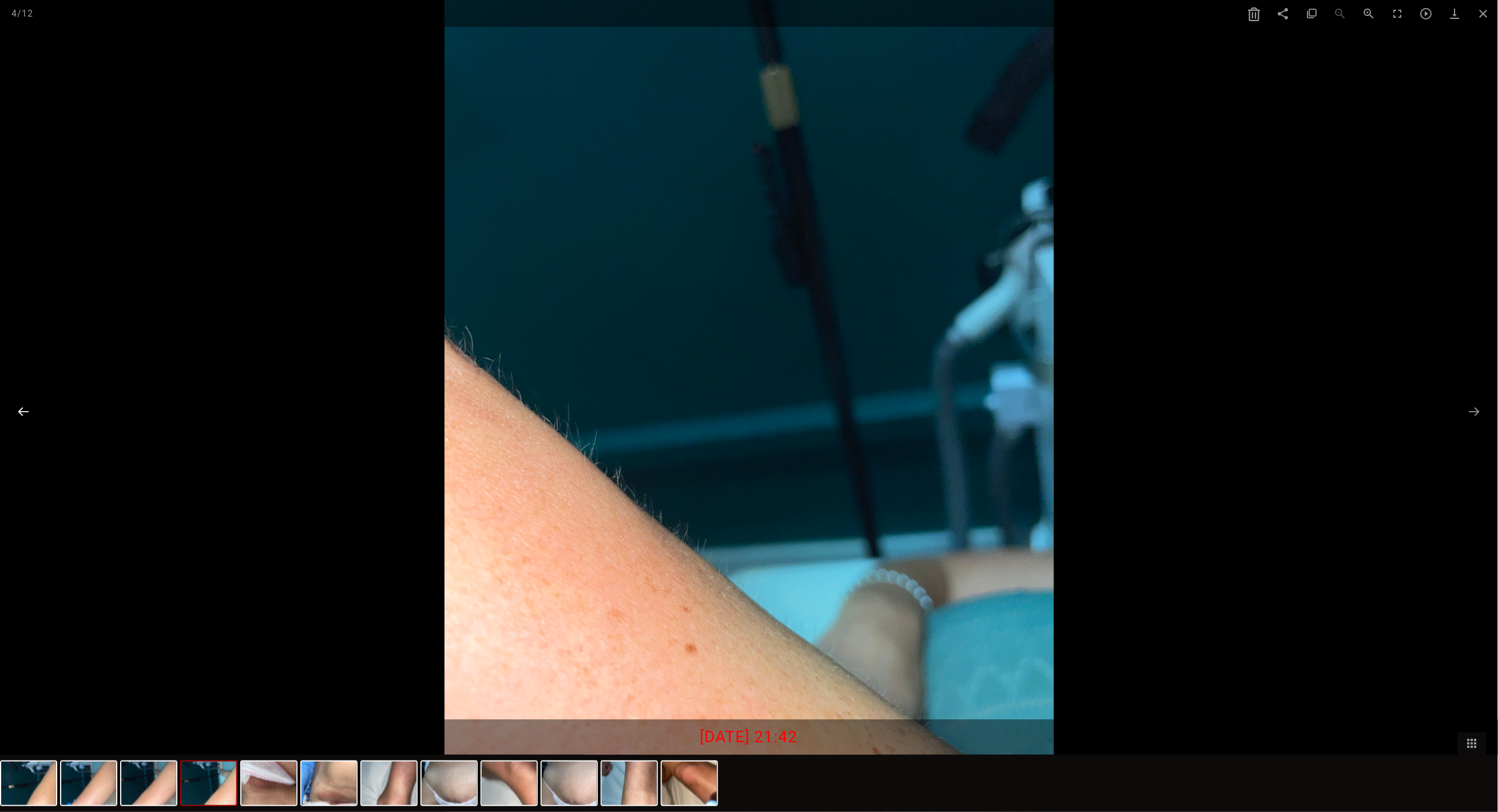
click at [31, 409] on button at bounding box center [23, 412] width 24 height 23
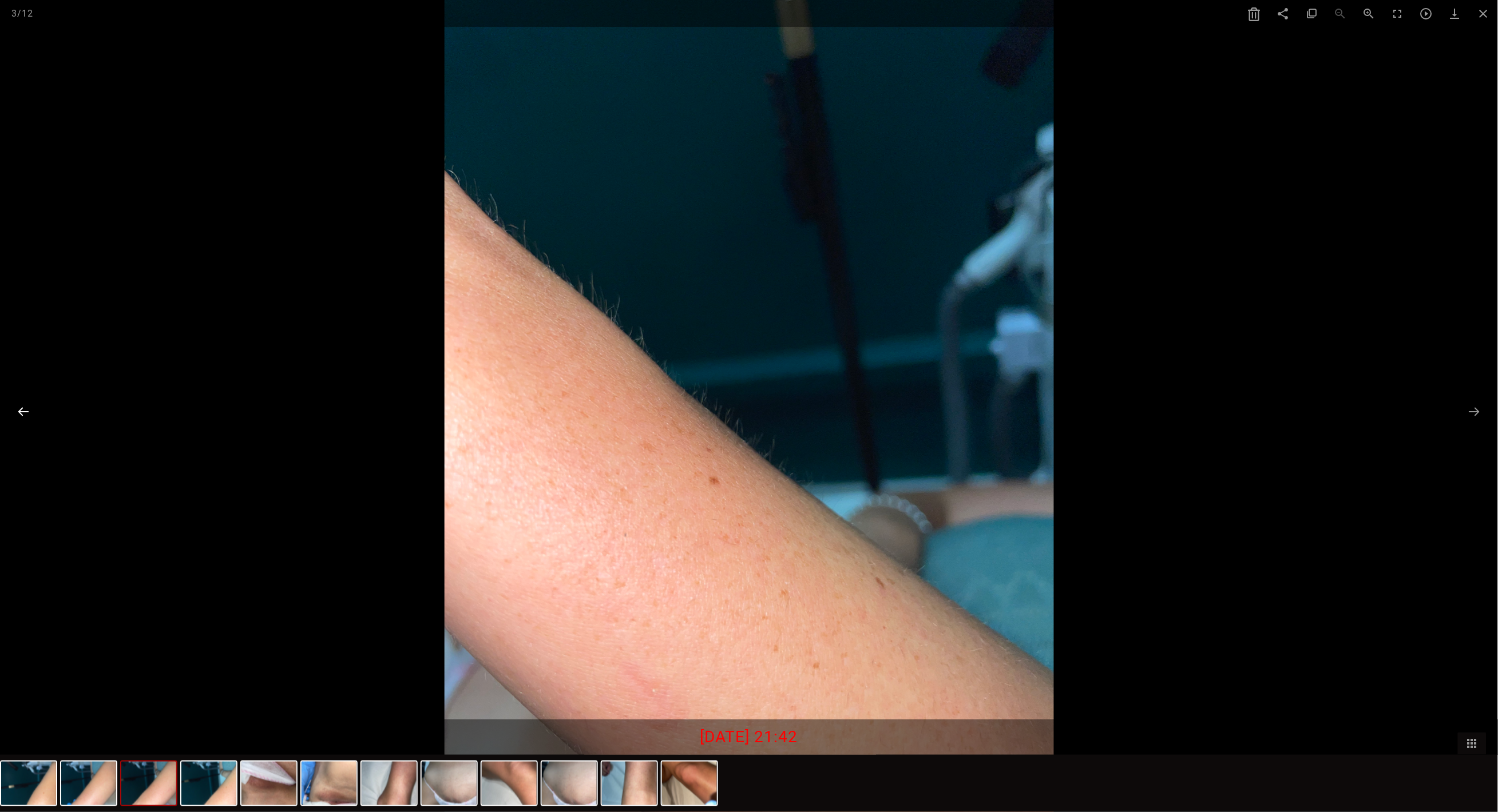
click at [31, 409] on button at bounding box center [23, 412] width 24 height 23
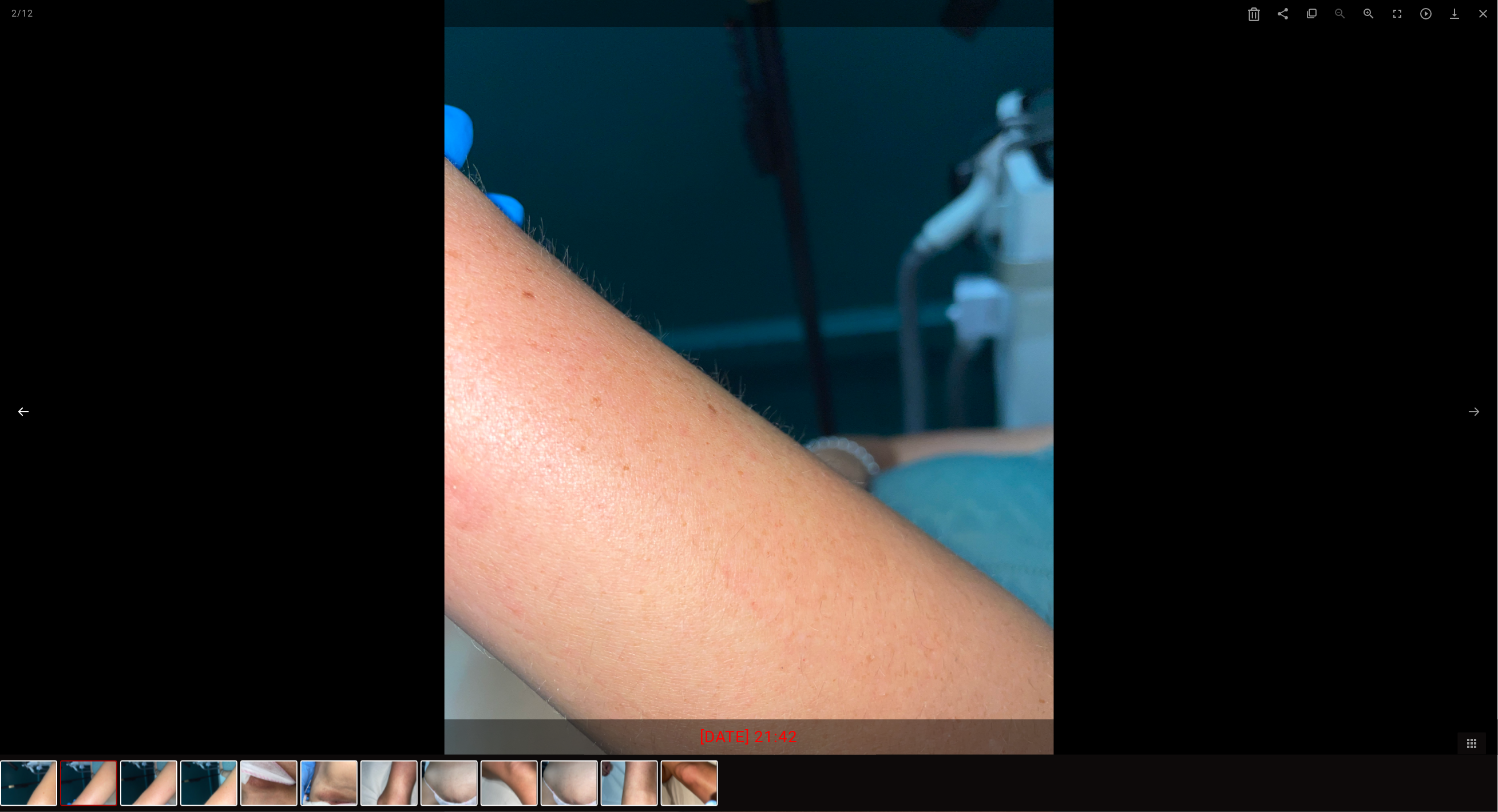
click at [31, 409] on button at bounding box center [23, 412] width 24 height 23
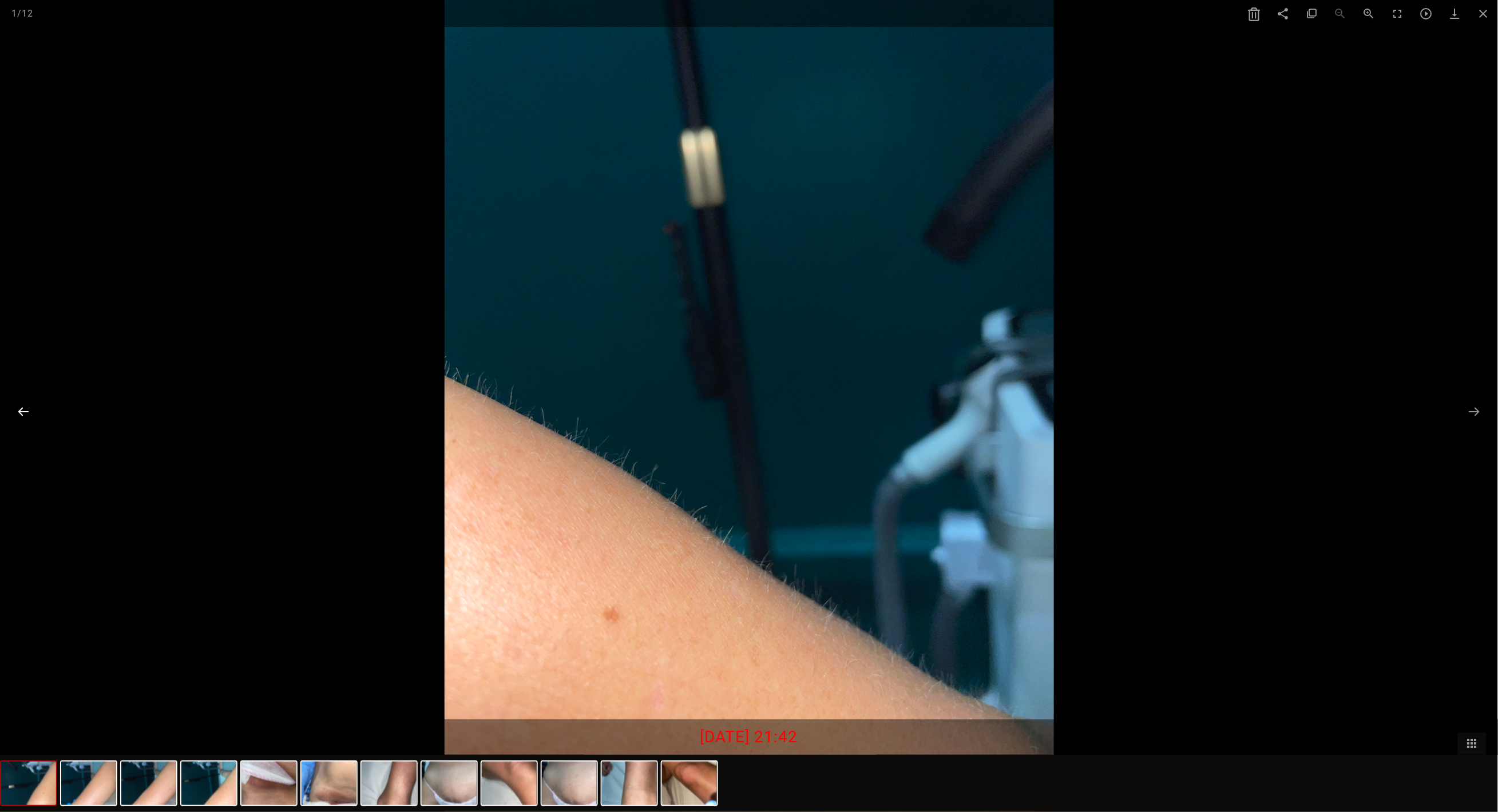
click at [31, 409] on button at bounding box center [23, 412] width 24 height 23
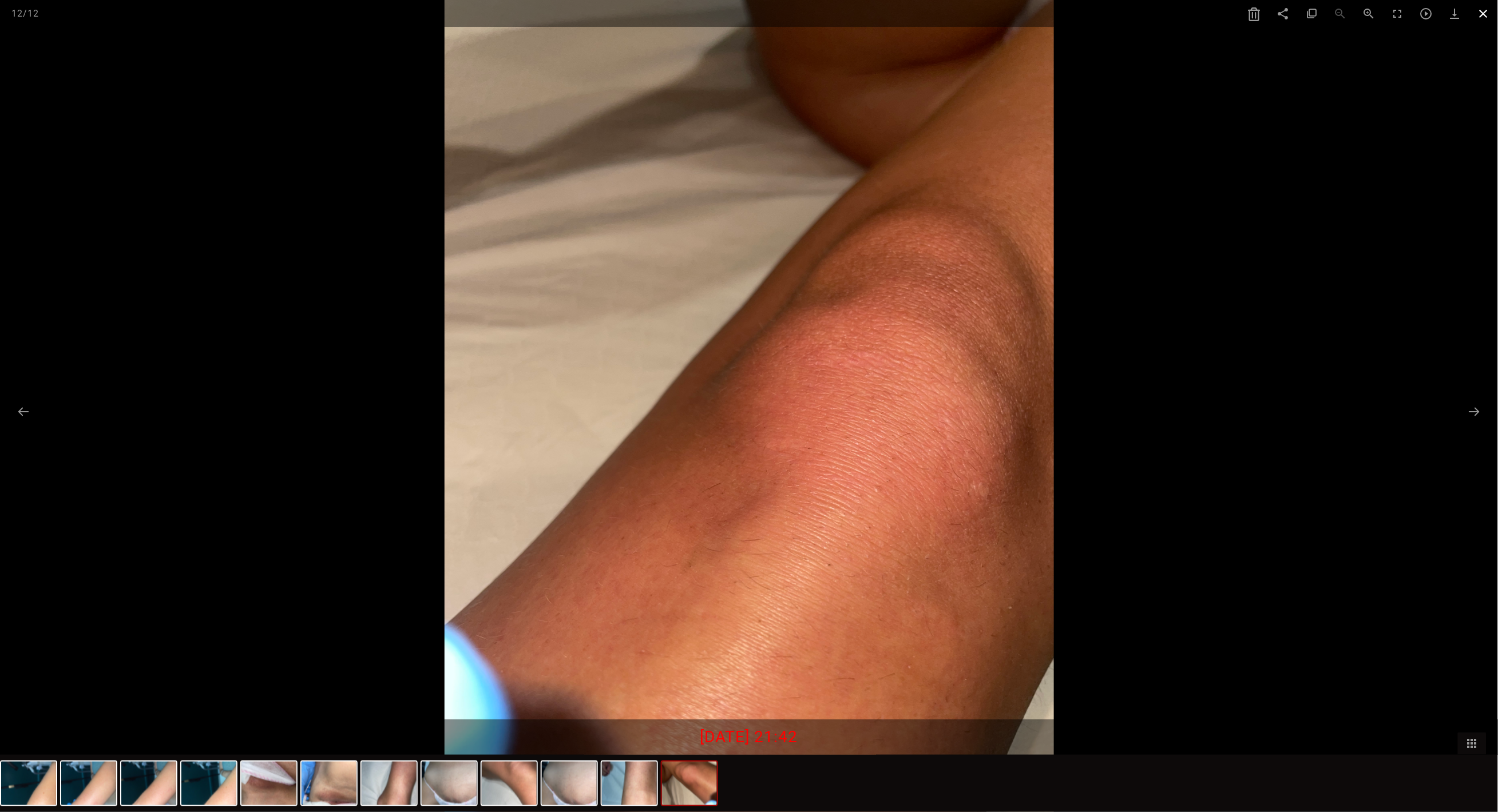
click at [1483, 16] on span at bounding box center [1483, 13] width 29 height 27
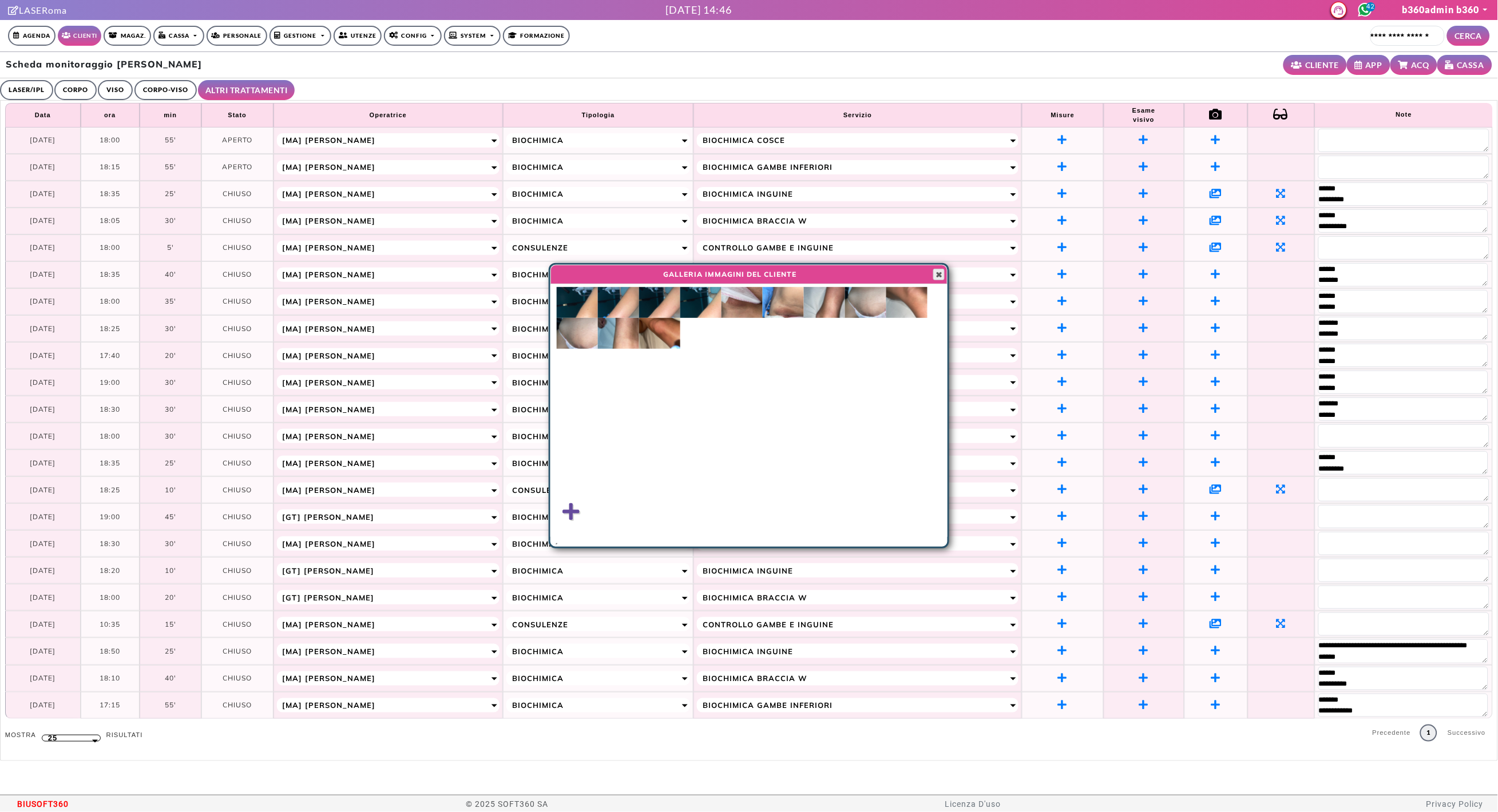
click at [940, 277] on span "button" at bounding box center [939, 274] width 10 height 10
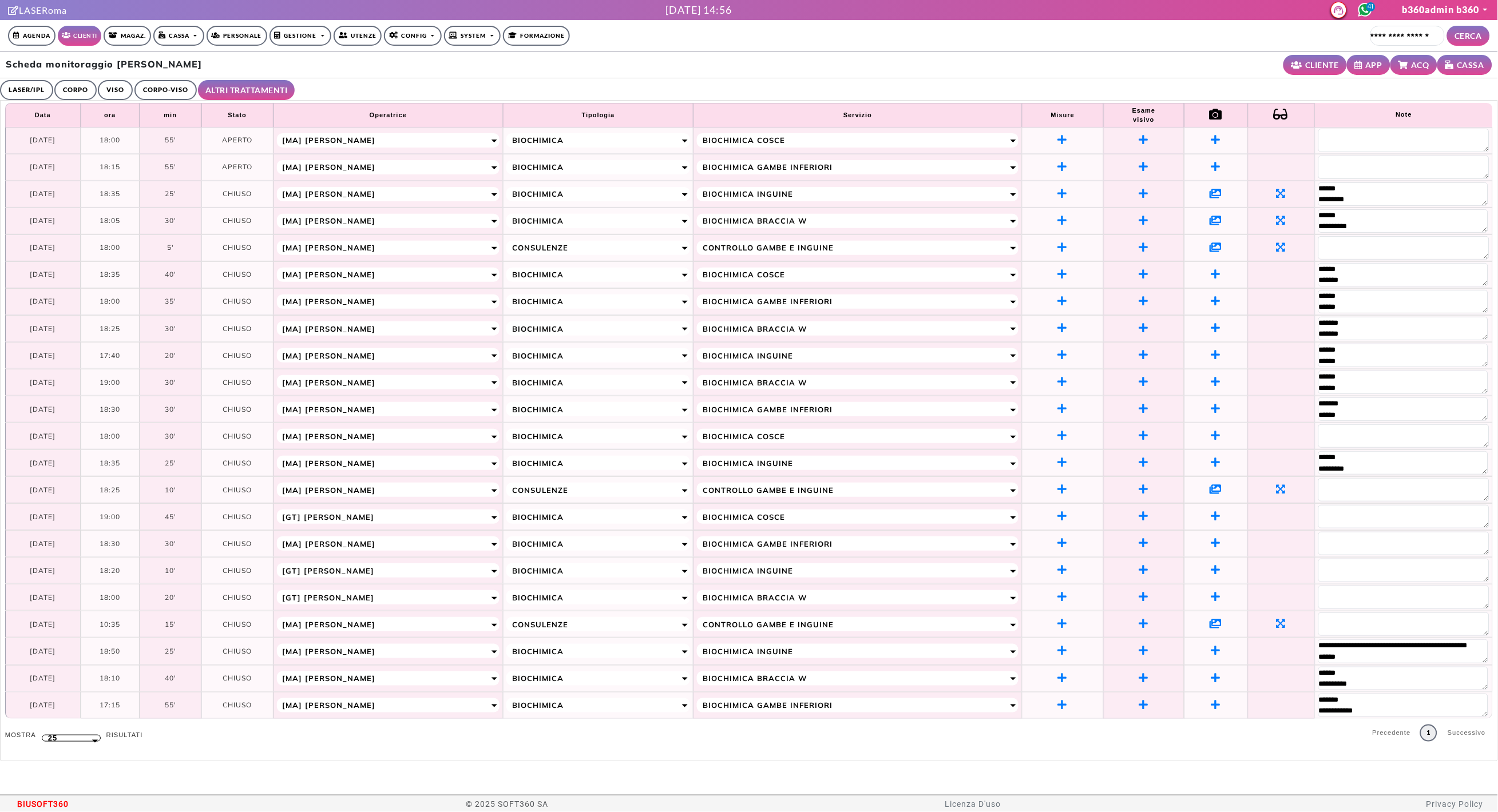
click at [1361, 7] on circle at bounding box center [1365, 10] width 13 height 13
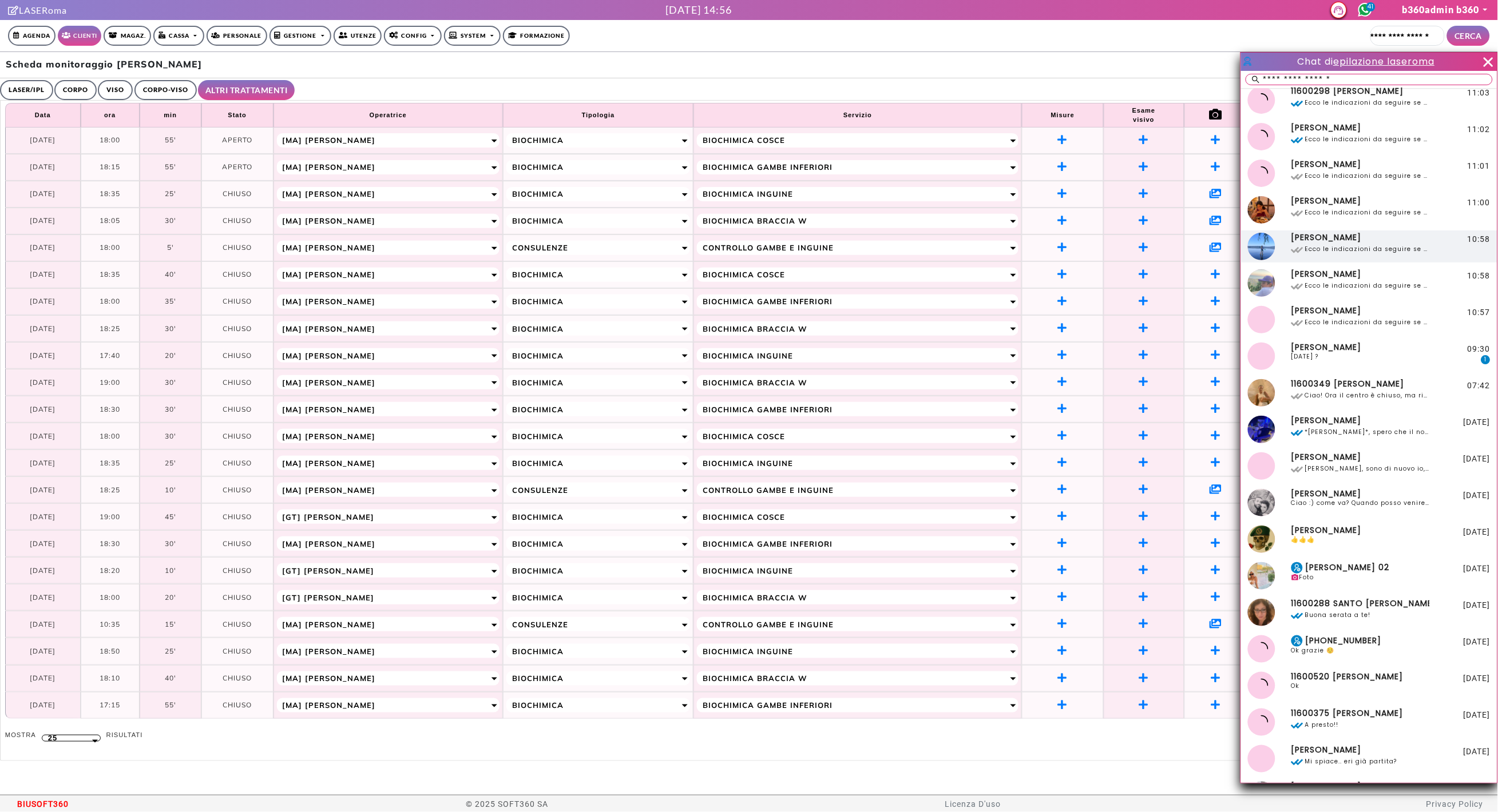
scroll to position [1511, 0]
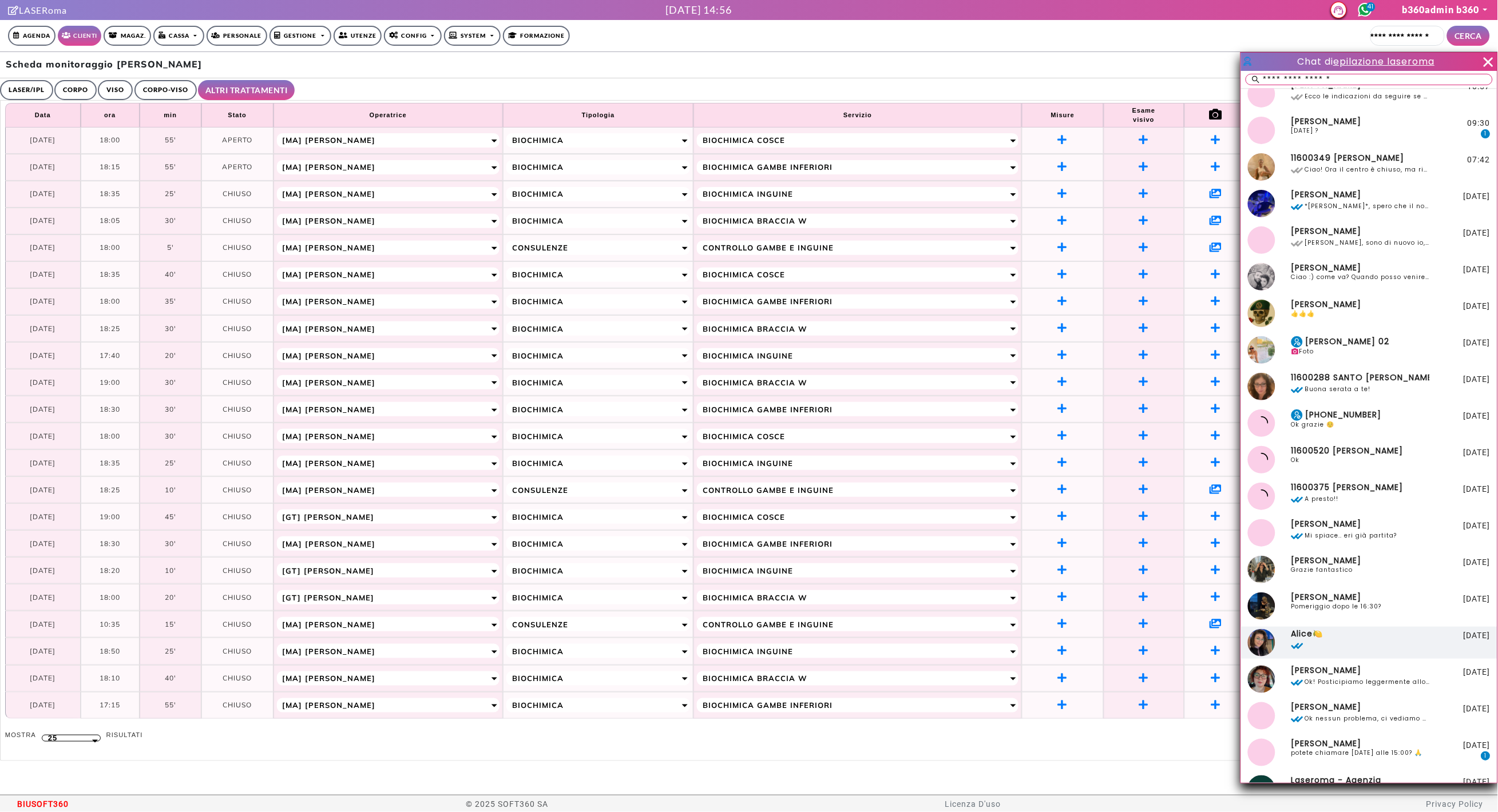
click at [1343, 640] on span at bounding box center [1360, 646] width 139 height 13
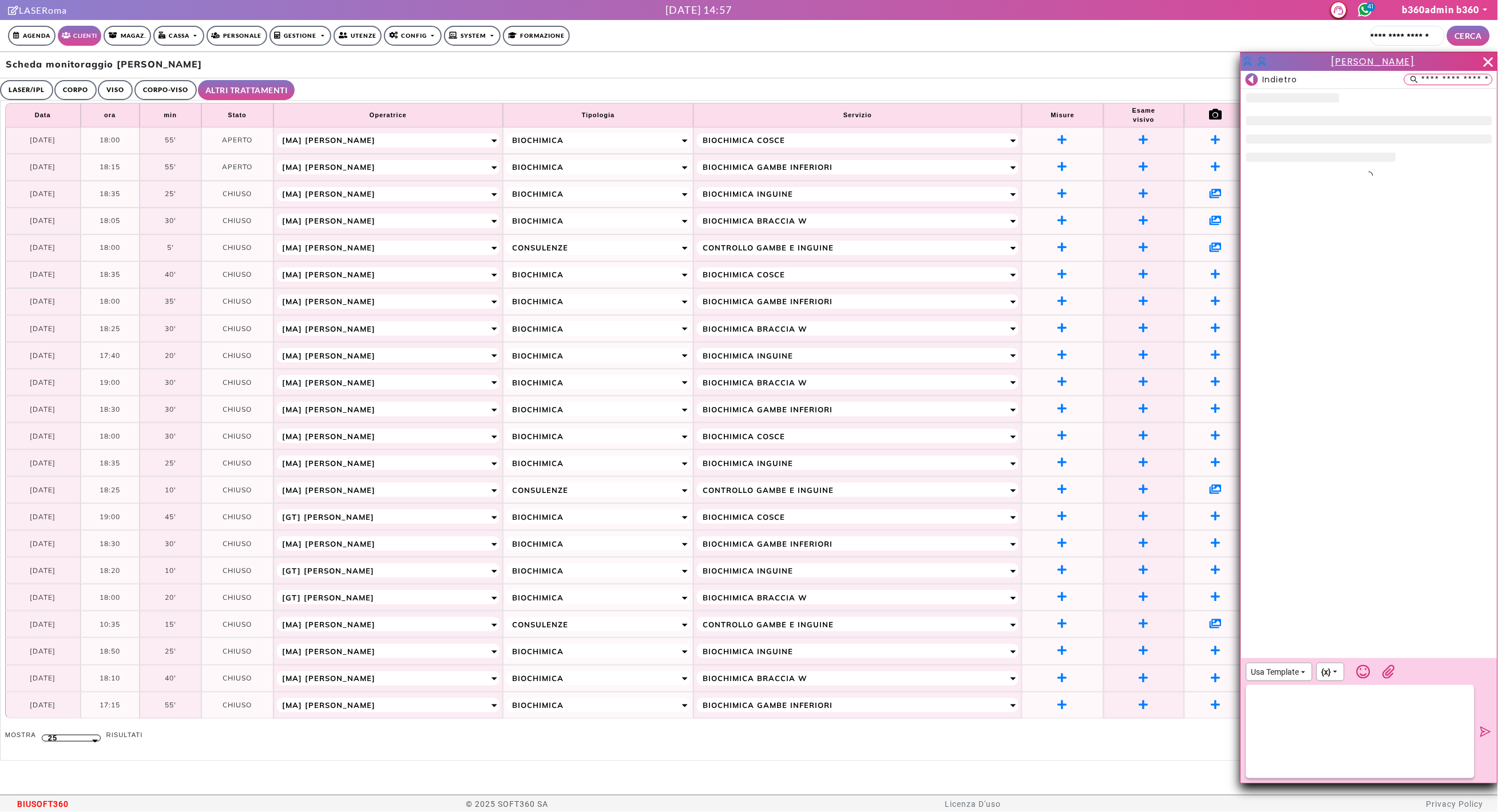
scroll to position [3491, 0]
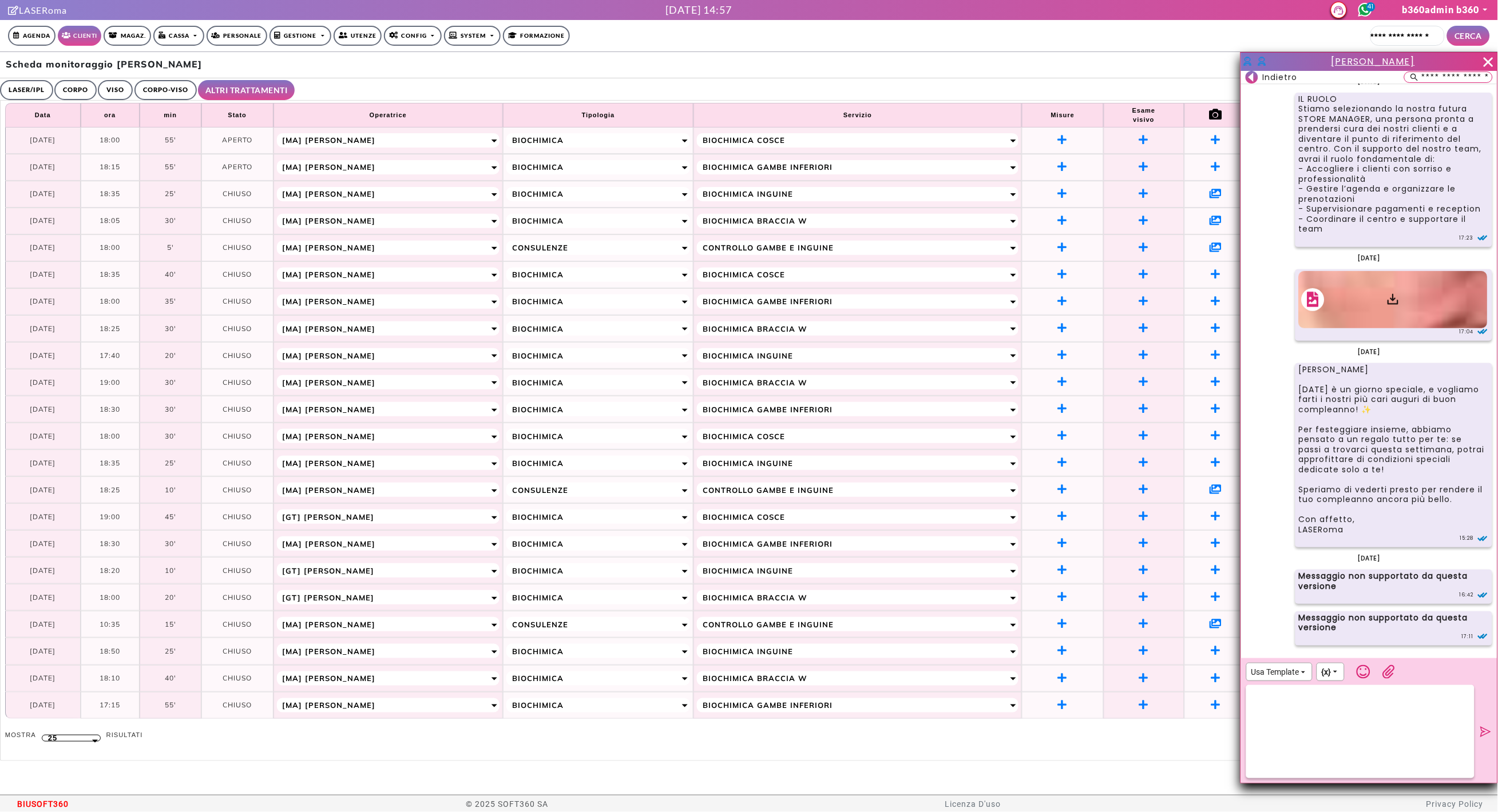
click at [1255, 79] on rect at bounding box center [1252, 77] width 13 height 13
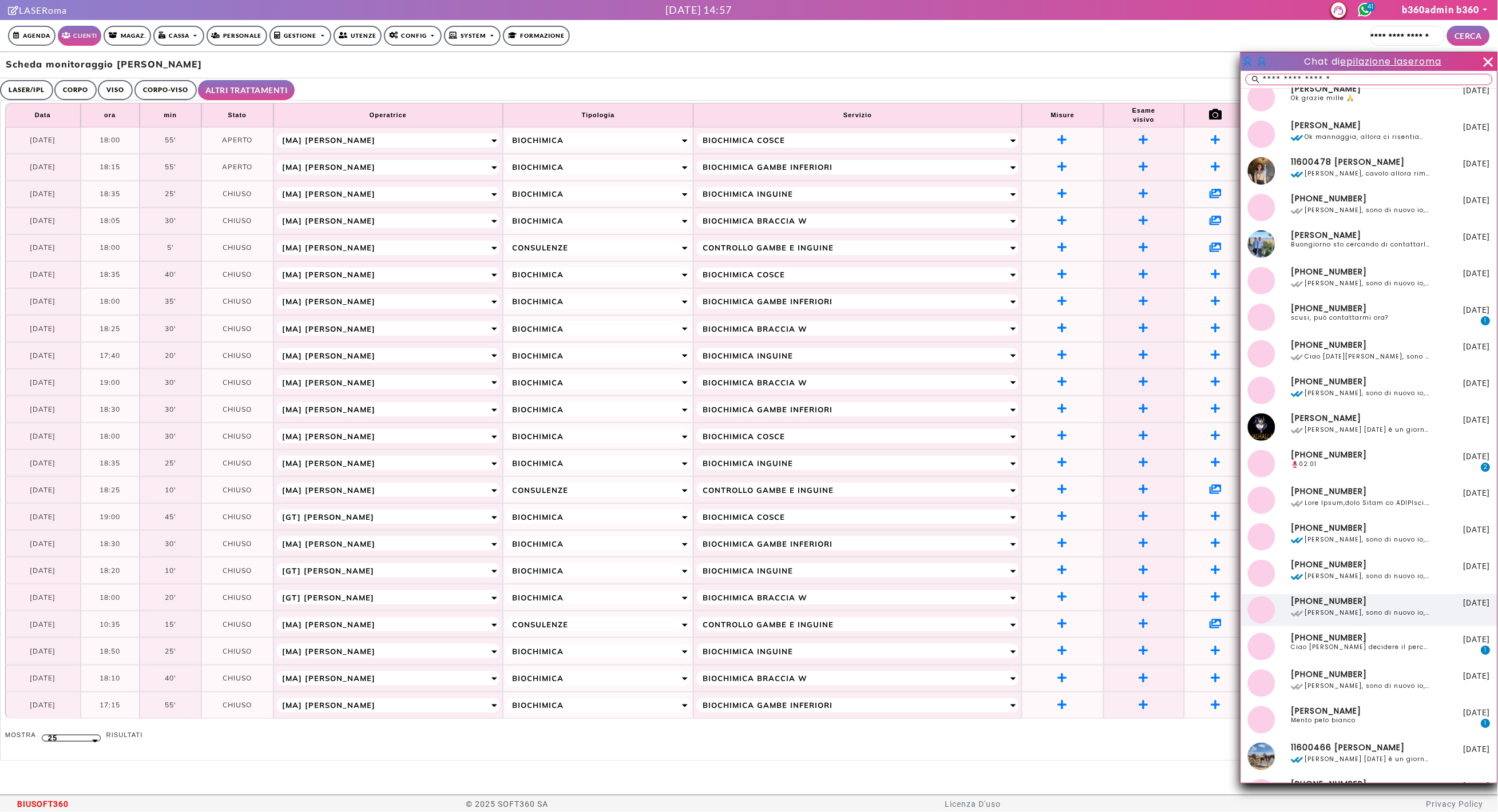
scroll to position [3205, 0]
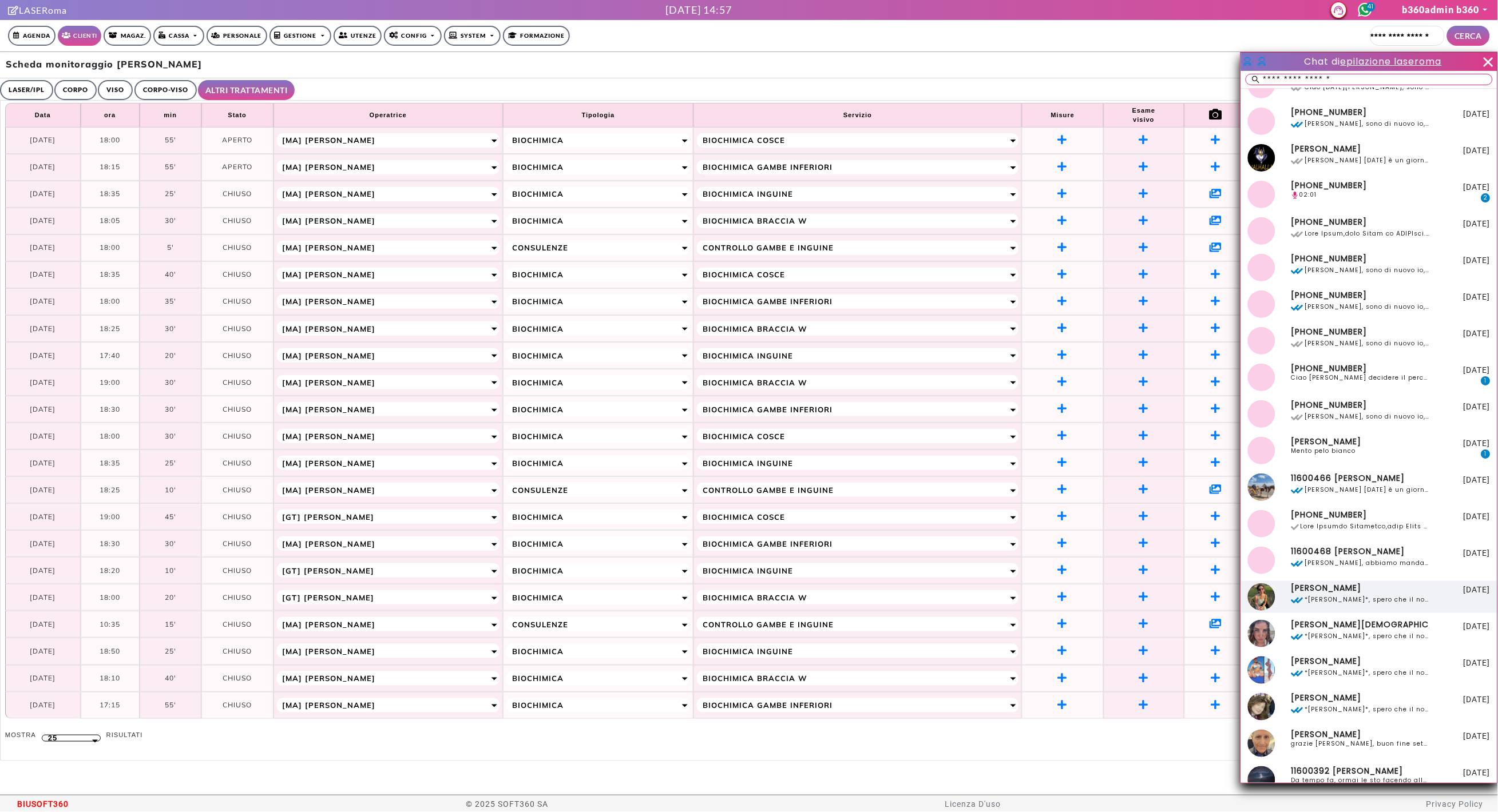
click at [1348, 594] on span "*Ciao Silvia*, spero che il nostro appuntamento di poco fa sia andato bene😊 Da …" at bounding box center [1360, 600] width 139 height 13
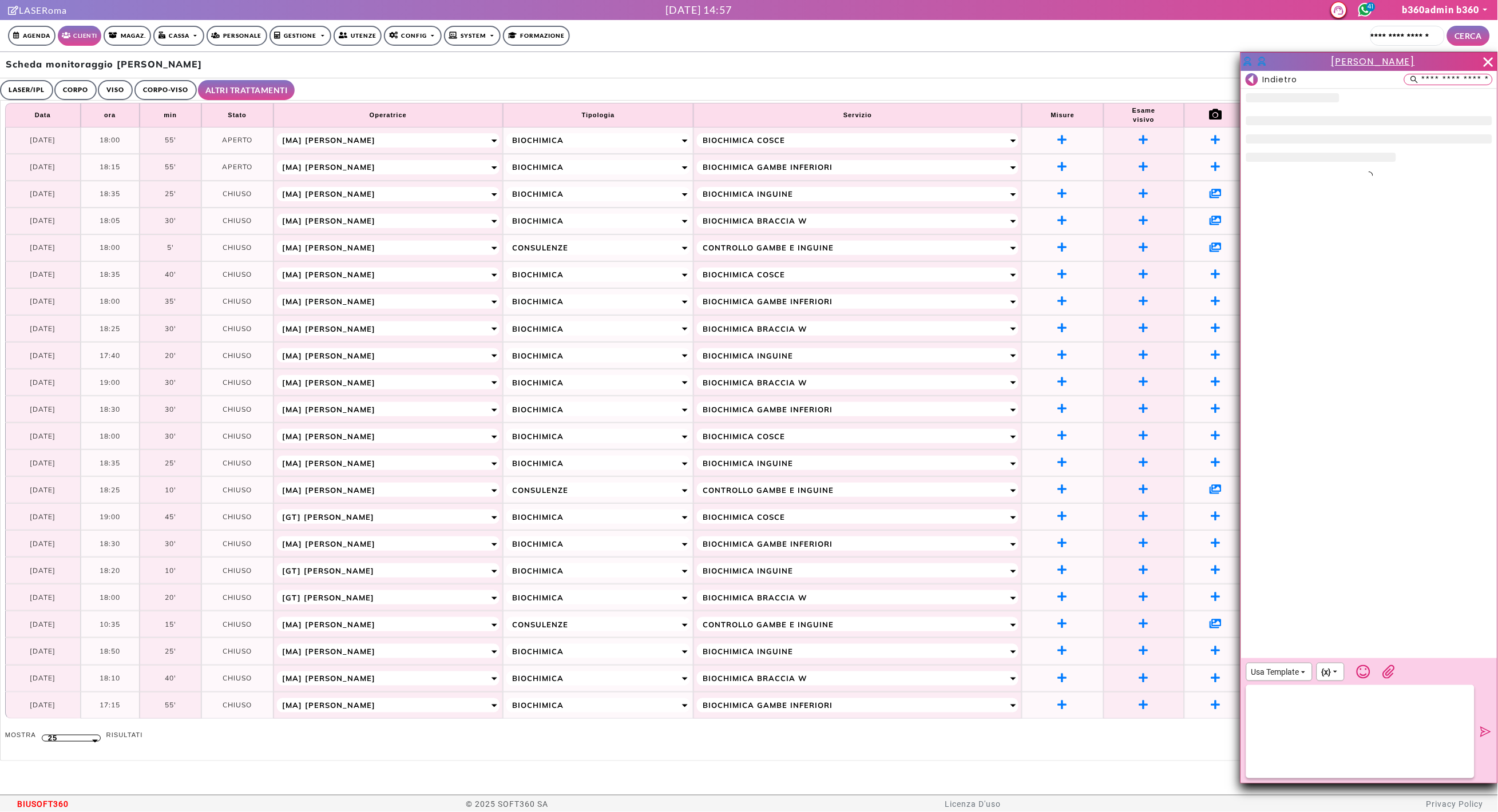
click at [1371, 63] on span "Silvia Lo Conte" at bounding box center [1373, 61] width 83 height 13
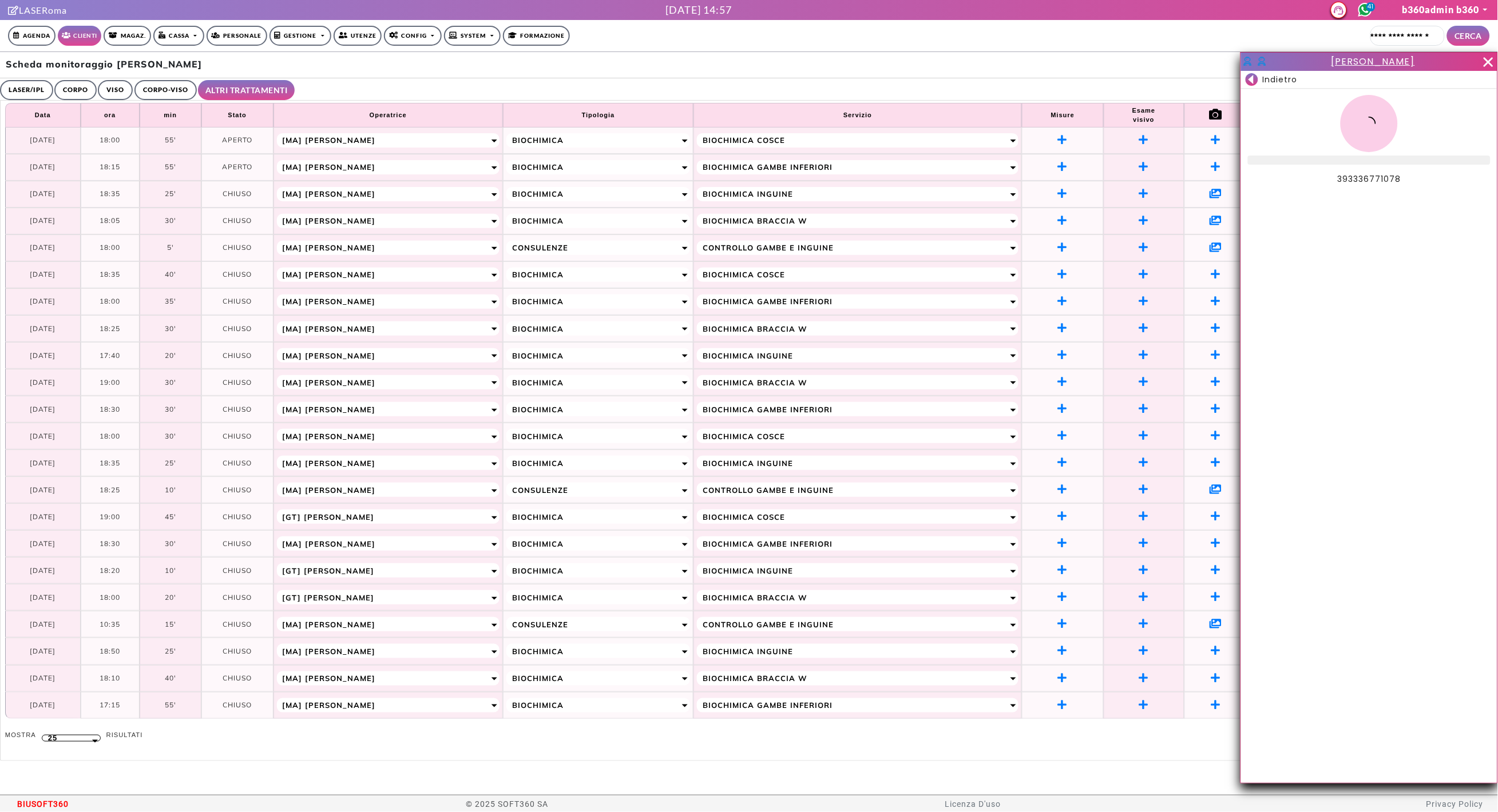
click at [1488, 63] on icon at bounding box center [1488, 61] width 10 height 10
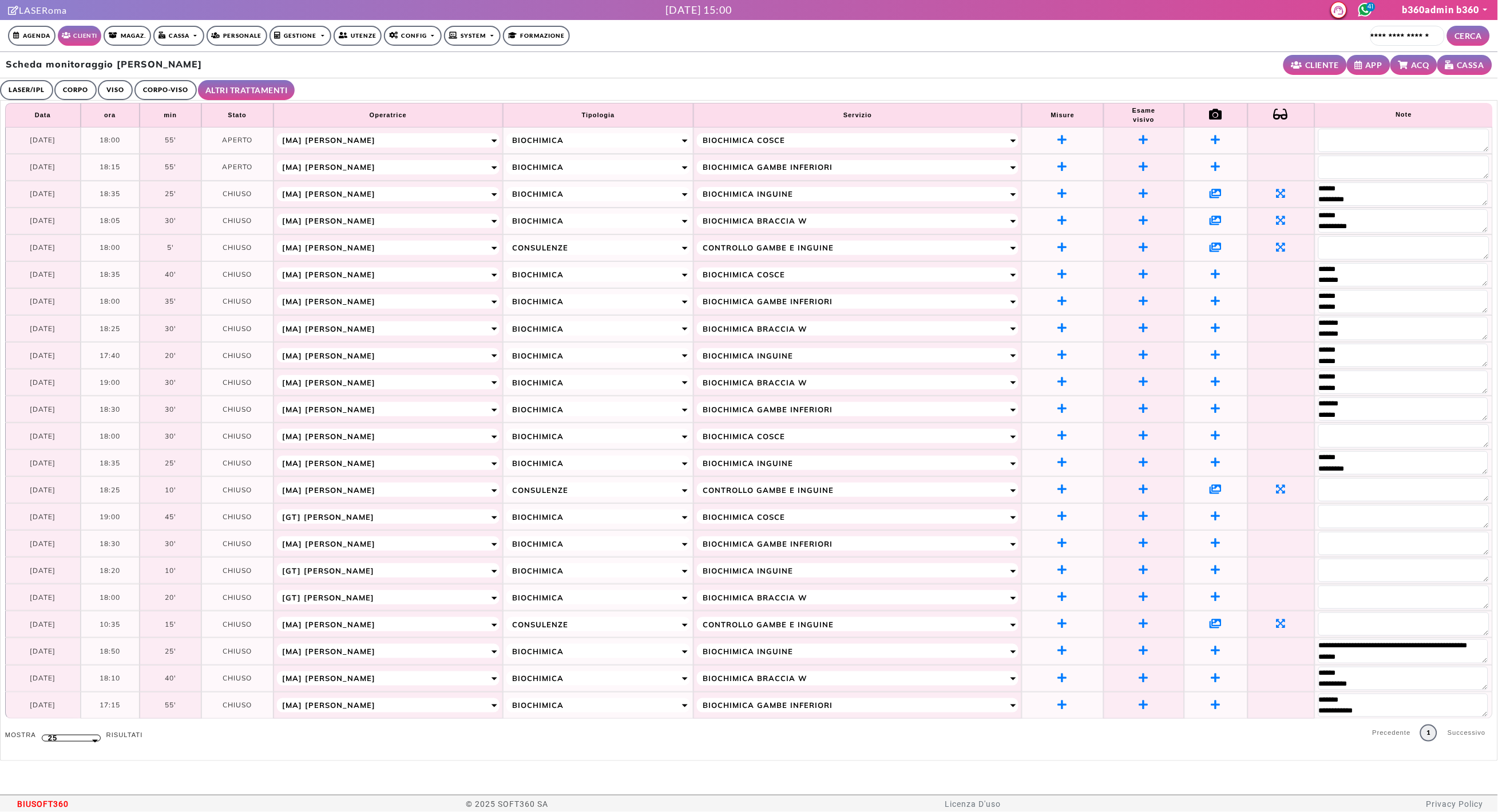
click at [1220, 222] on icon at bounding box center [1217, 220] width 12 height 10
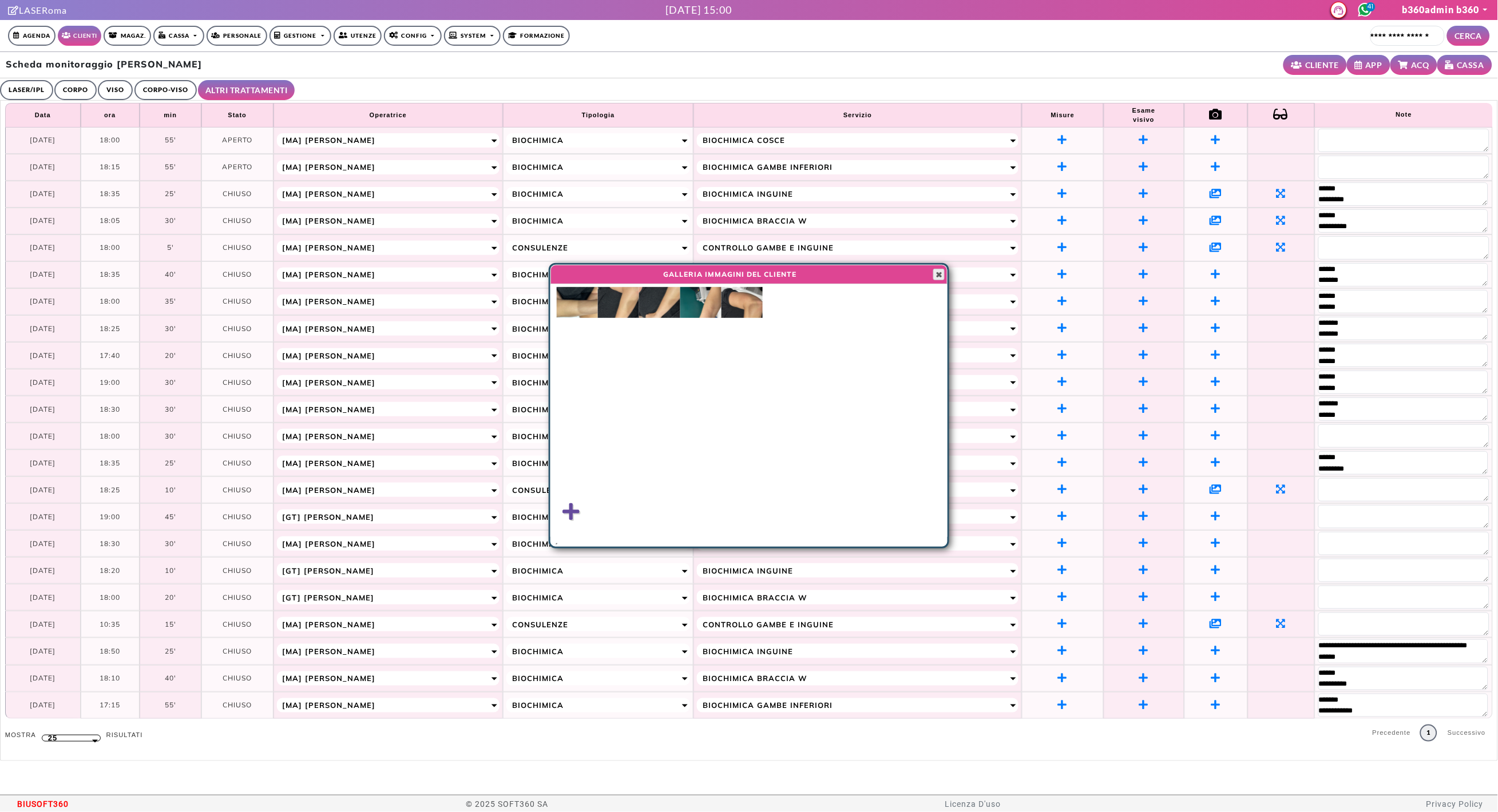
click at [935, 274] on span "button" at bounding box center [939, 274] width 10 height 10
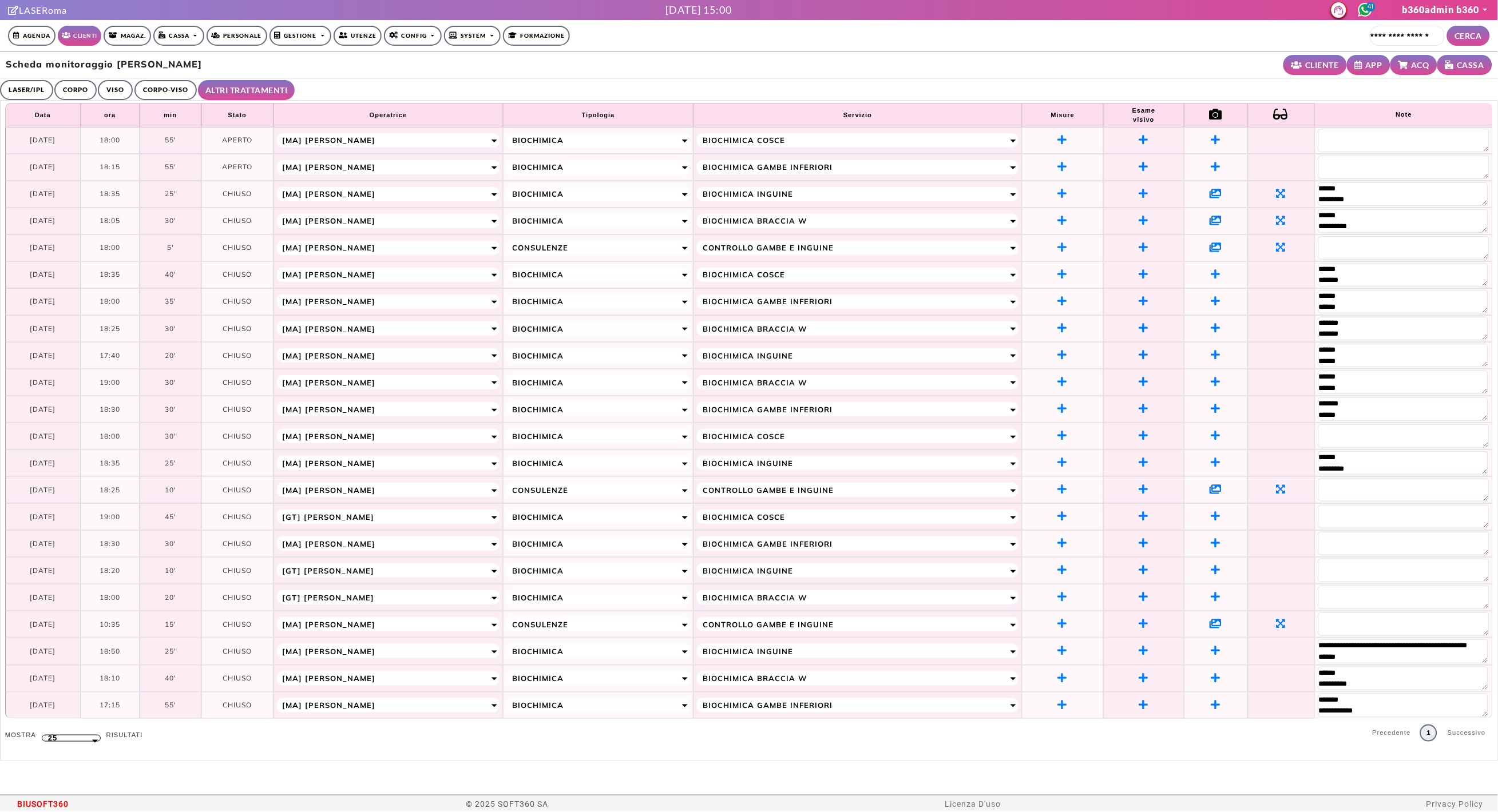
click at [1217, 197] on icon at bounding box center [1217, 193] width 12 height 10
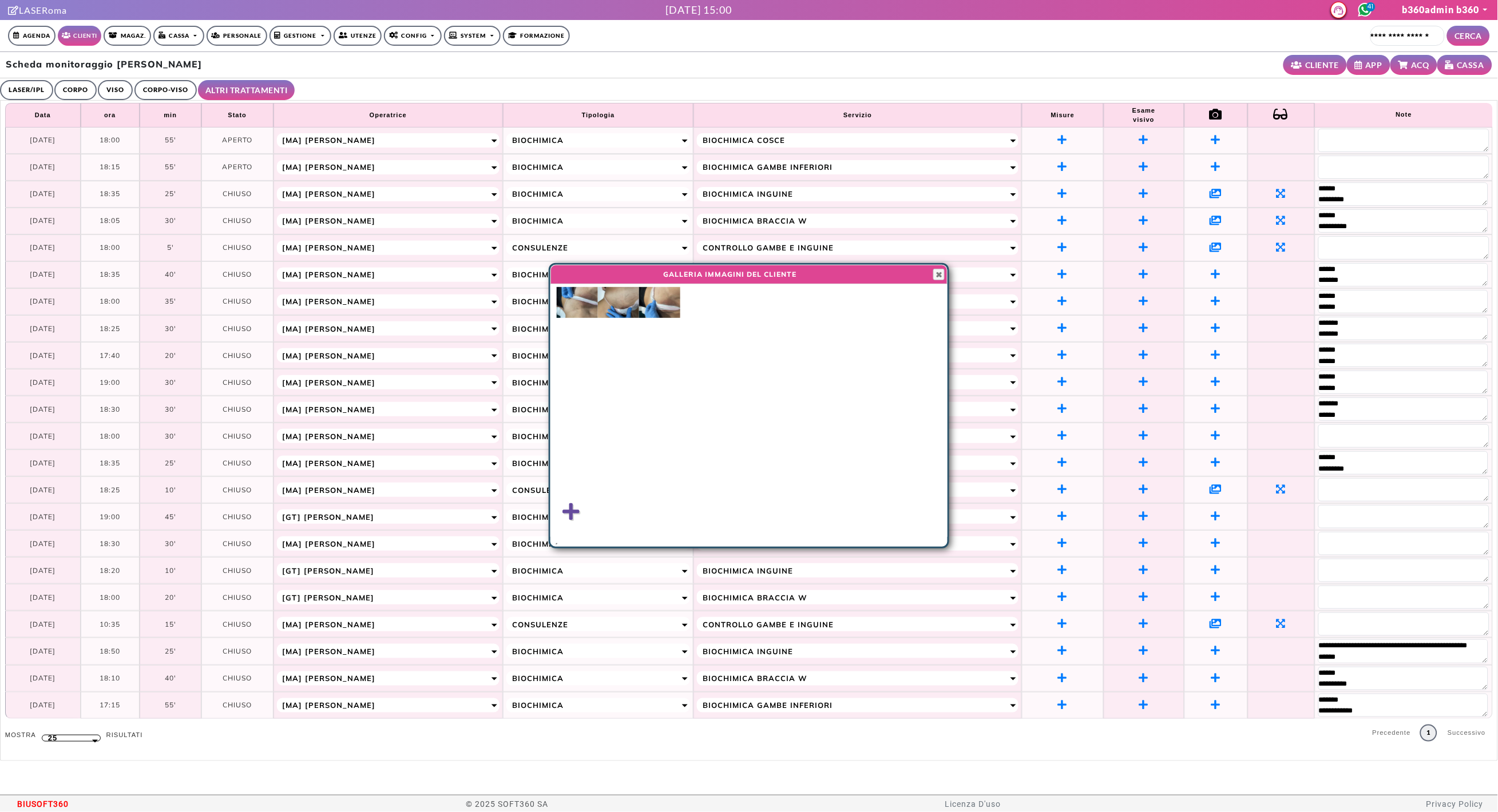
click at [581, 298] on img at bounding box center [578, 303] width 42 height 31
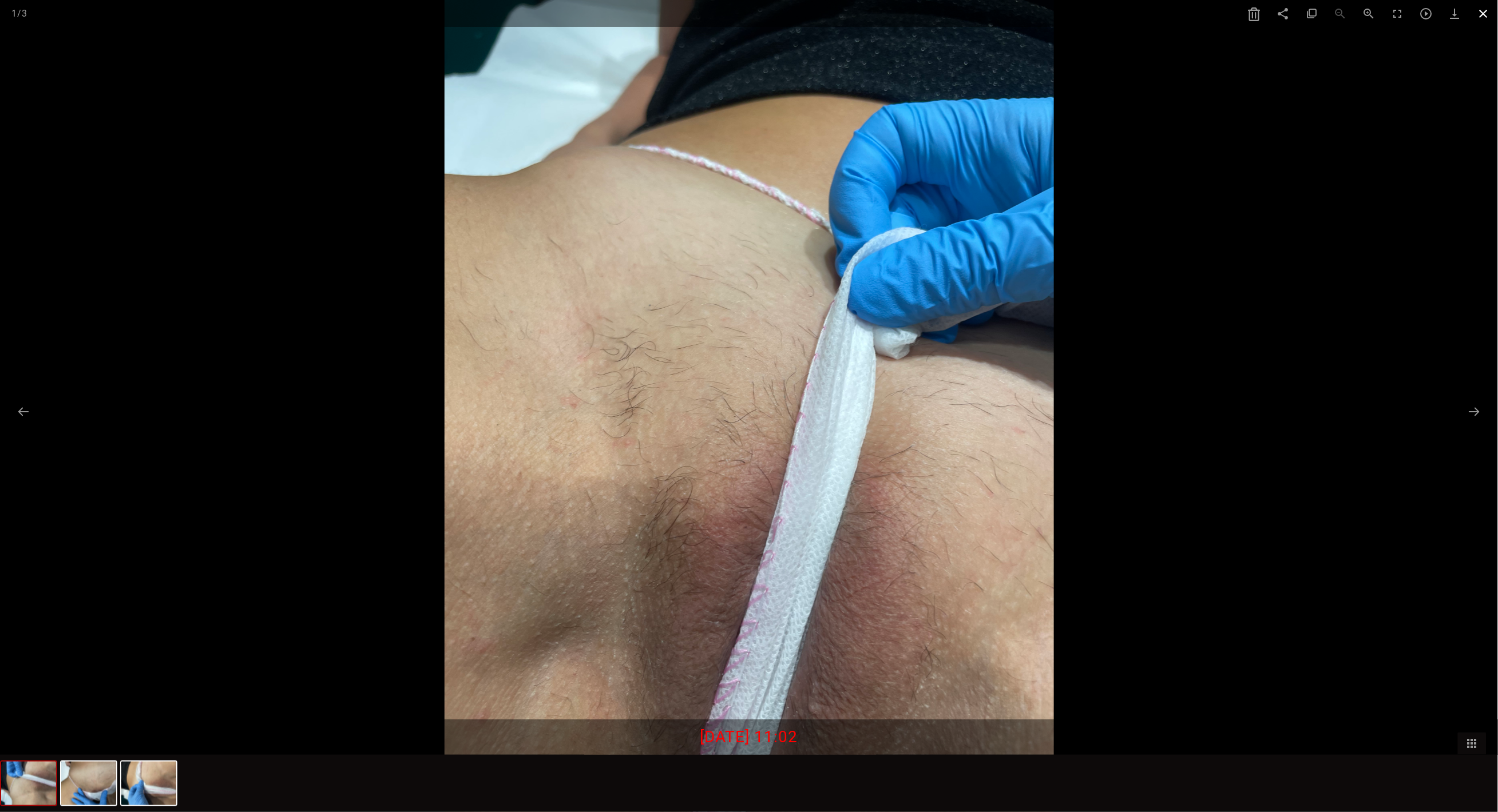
click at [1483, 13] on span at bounding box center [1483, 13] width 29 height 27
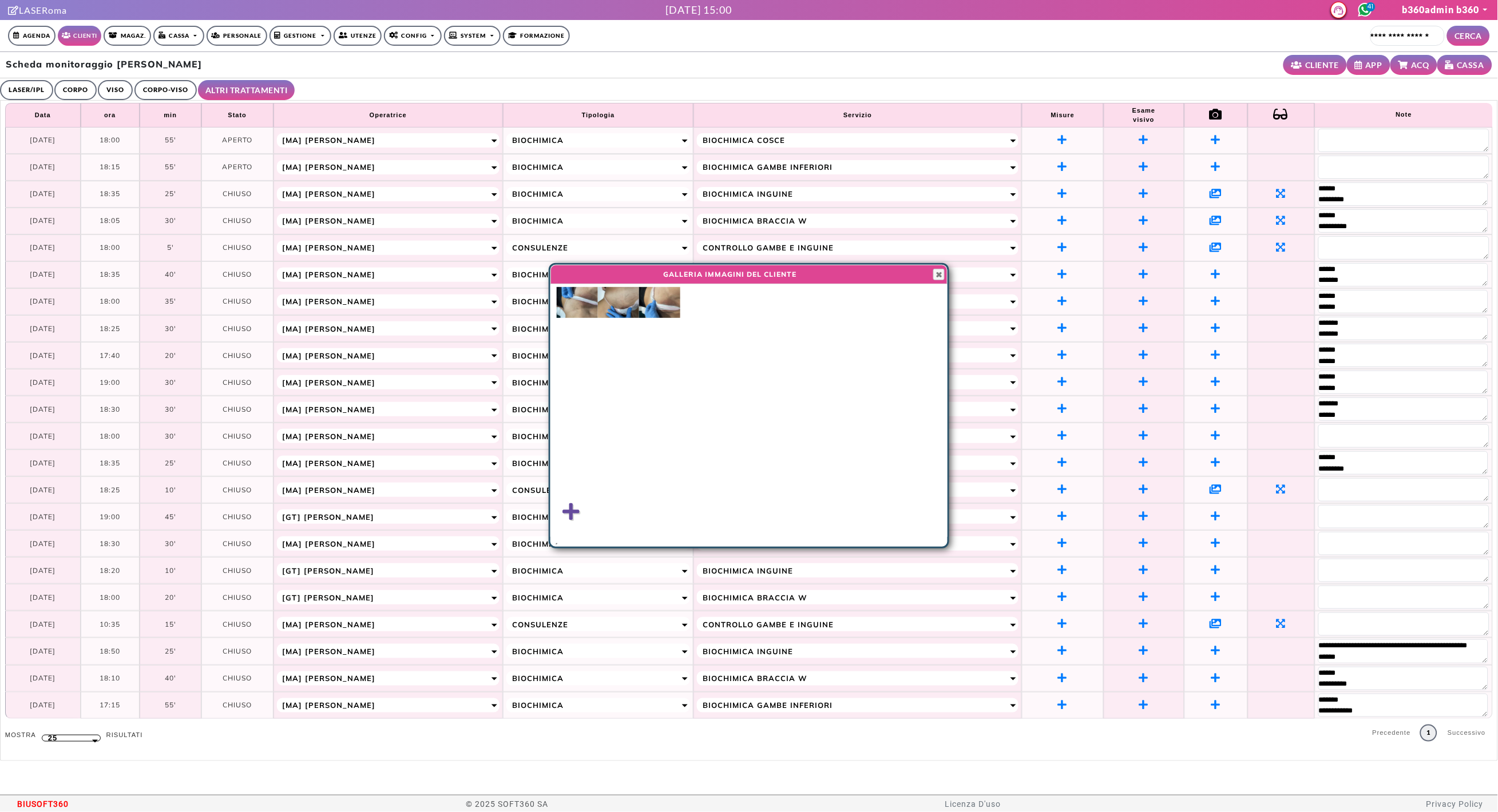
click at [662, 314] on img at bounding box center [660, 303] width 42 height 31
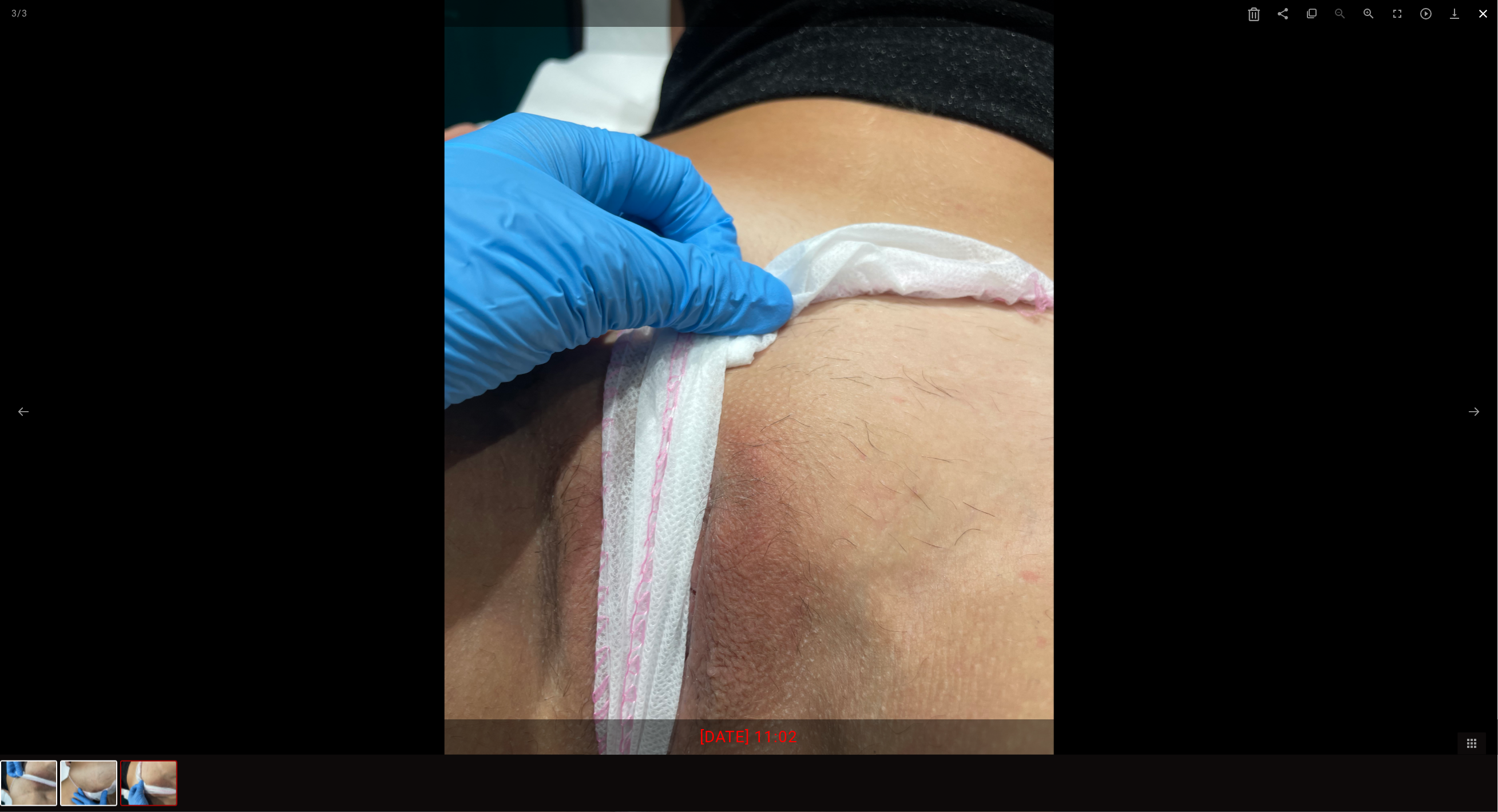
click at [1482, 15] on span at bounding box center [1483, 13] width 29 height 27
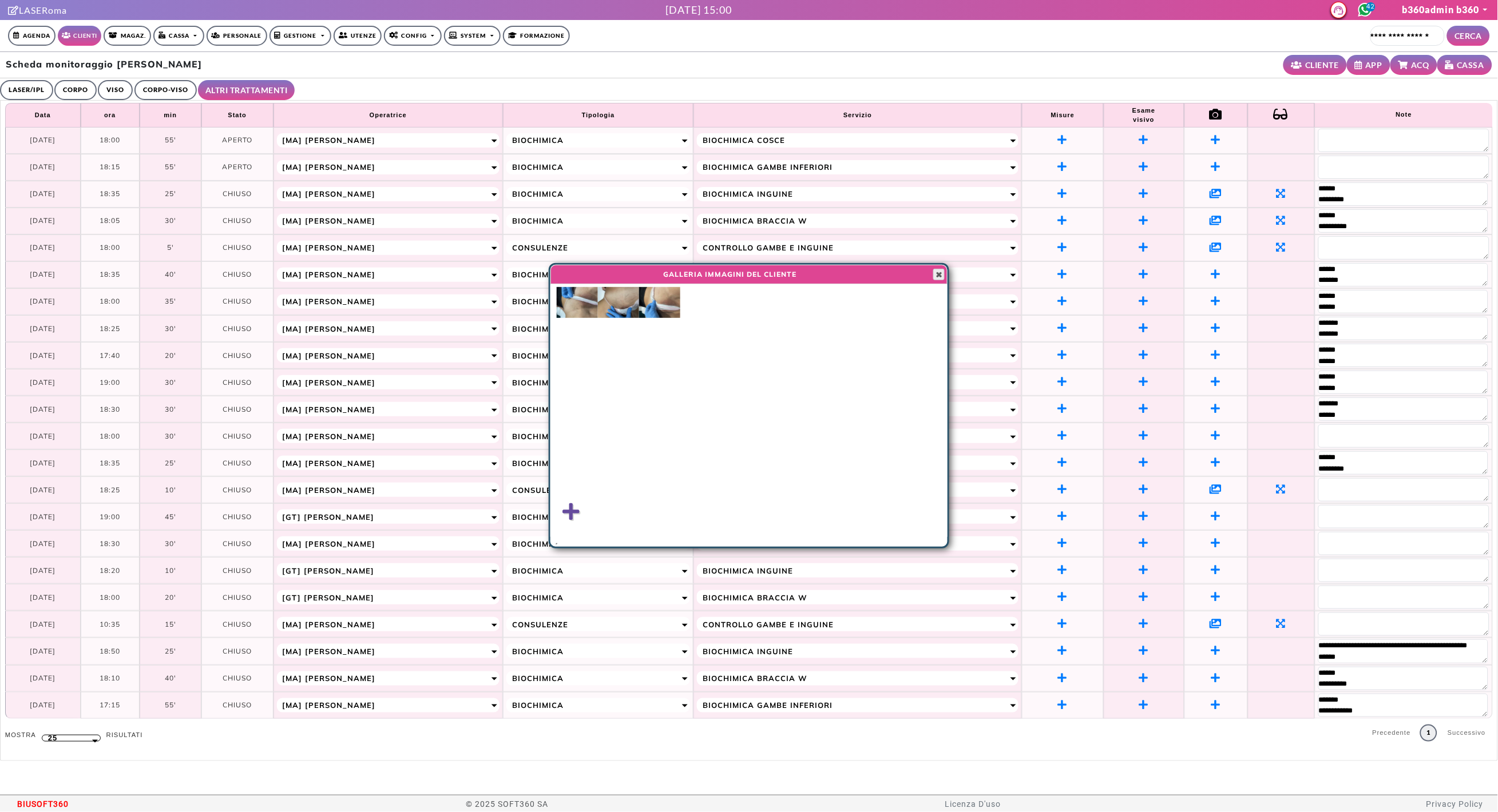
click at [940, 274] on span "button" at bounding box center [939, 274] width 10 height 10
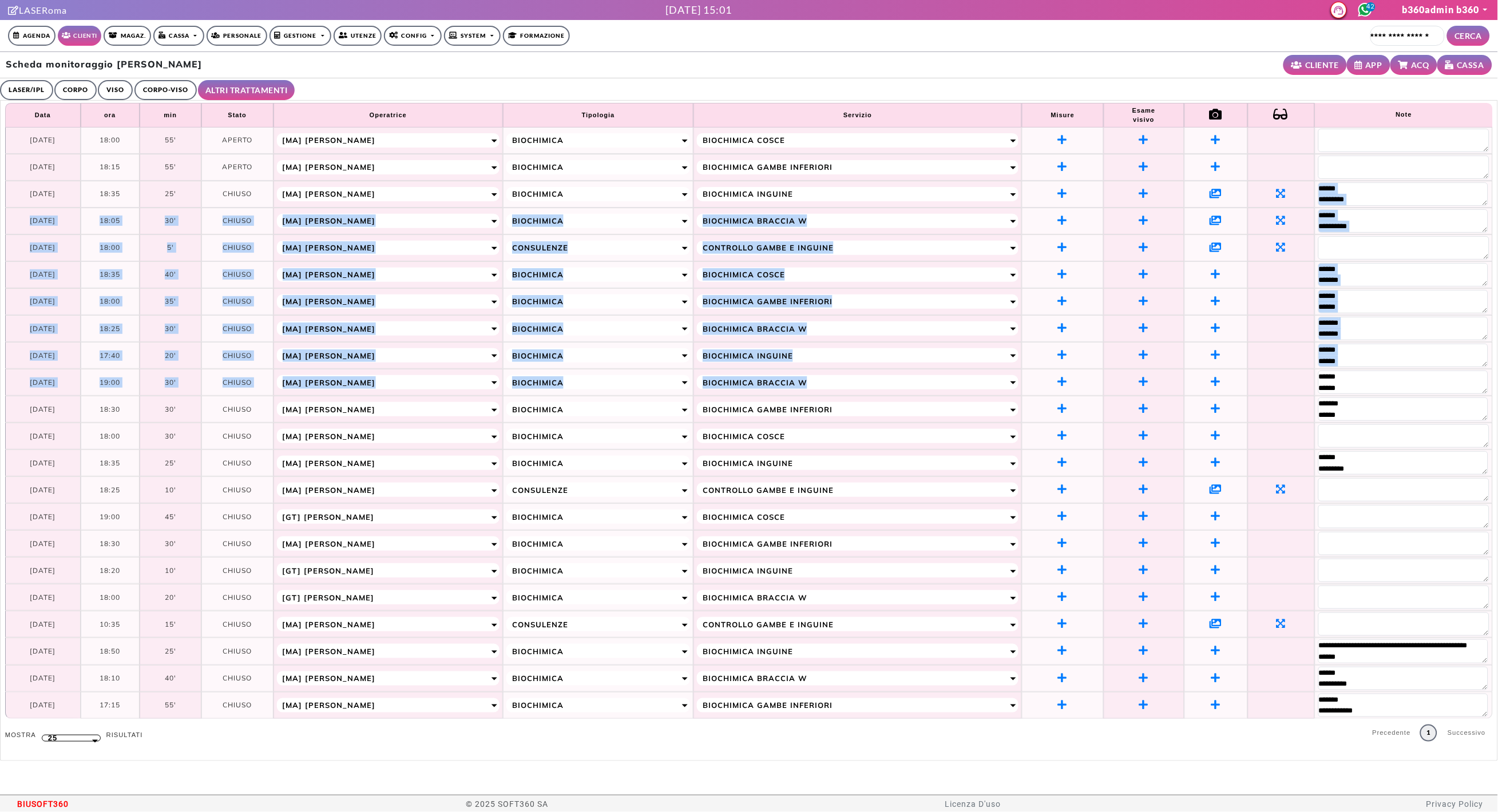
drag, startPoint x: 1296, startPoint y: 396, endPoint x: 1178, endPoint y: 194, distance: 233.9
click at [1177, 194] on tbody "**********" at bounding box center [749, 422] width 1488 height 591
click at [1276, 305] on td at bounding box center [1281, 301] width 67 height 27
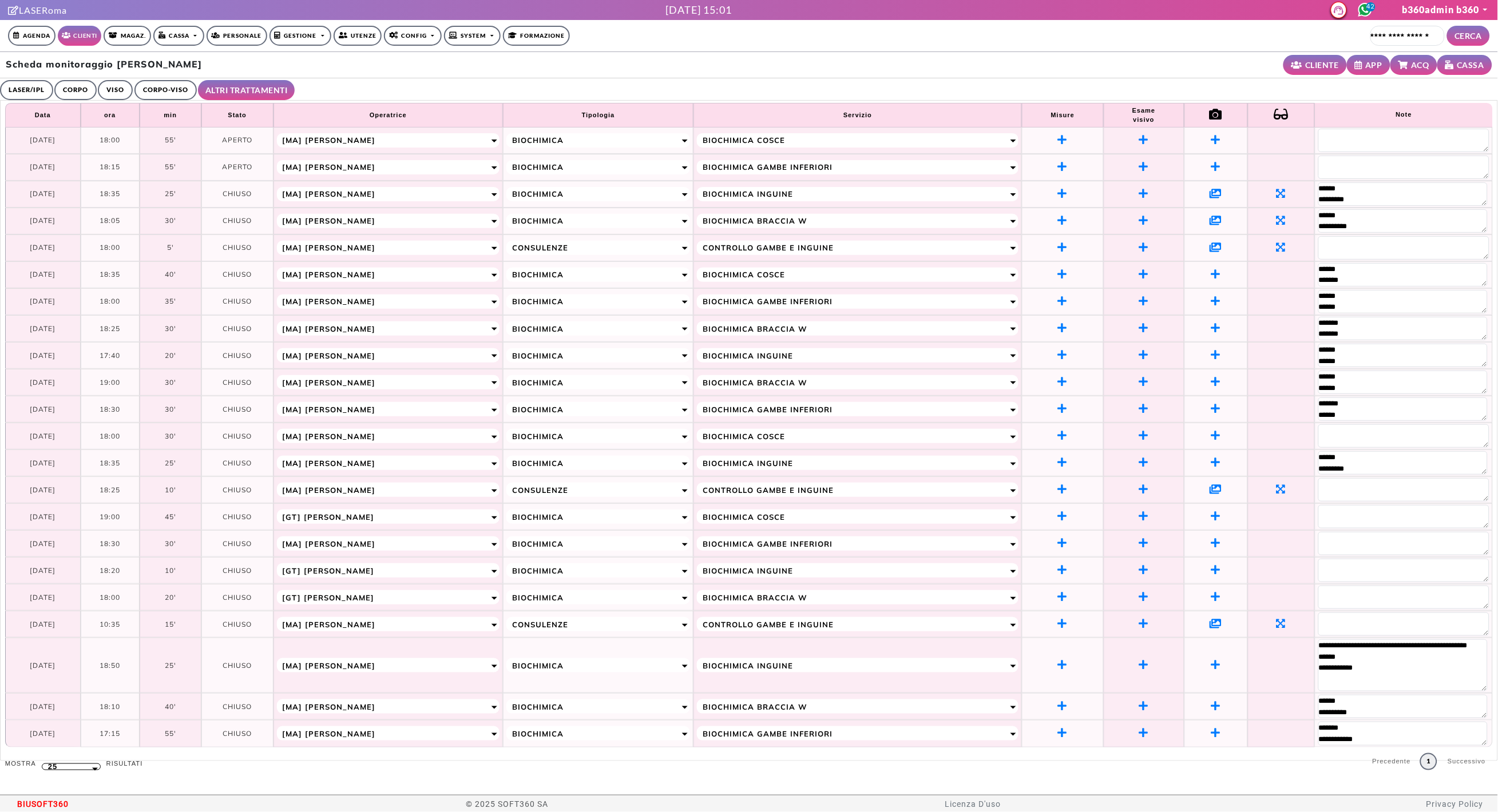
drag, startPoint x: 1486, startPoint y: 665, endPoint x: 1476, endPoint y: 693, distance: 29.7
click at [1476, 692] on textarea "**********" at bounding box center [1403, 666] width 170 height 52
click at [1476, 718] on textarea "****** *********" at bounding box center [1403, 706] width 171 height 23
click at [869, 55] on div "Scheda monitoraggio Mara Cramerotti CLIENTE APP ACQ CASSA" at bounding box center [749, 65] width 1498 height 26
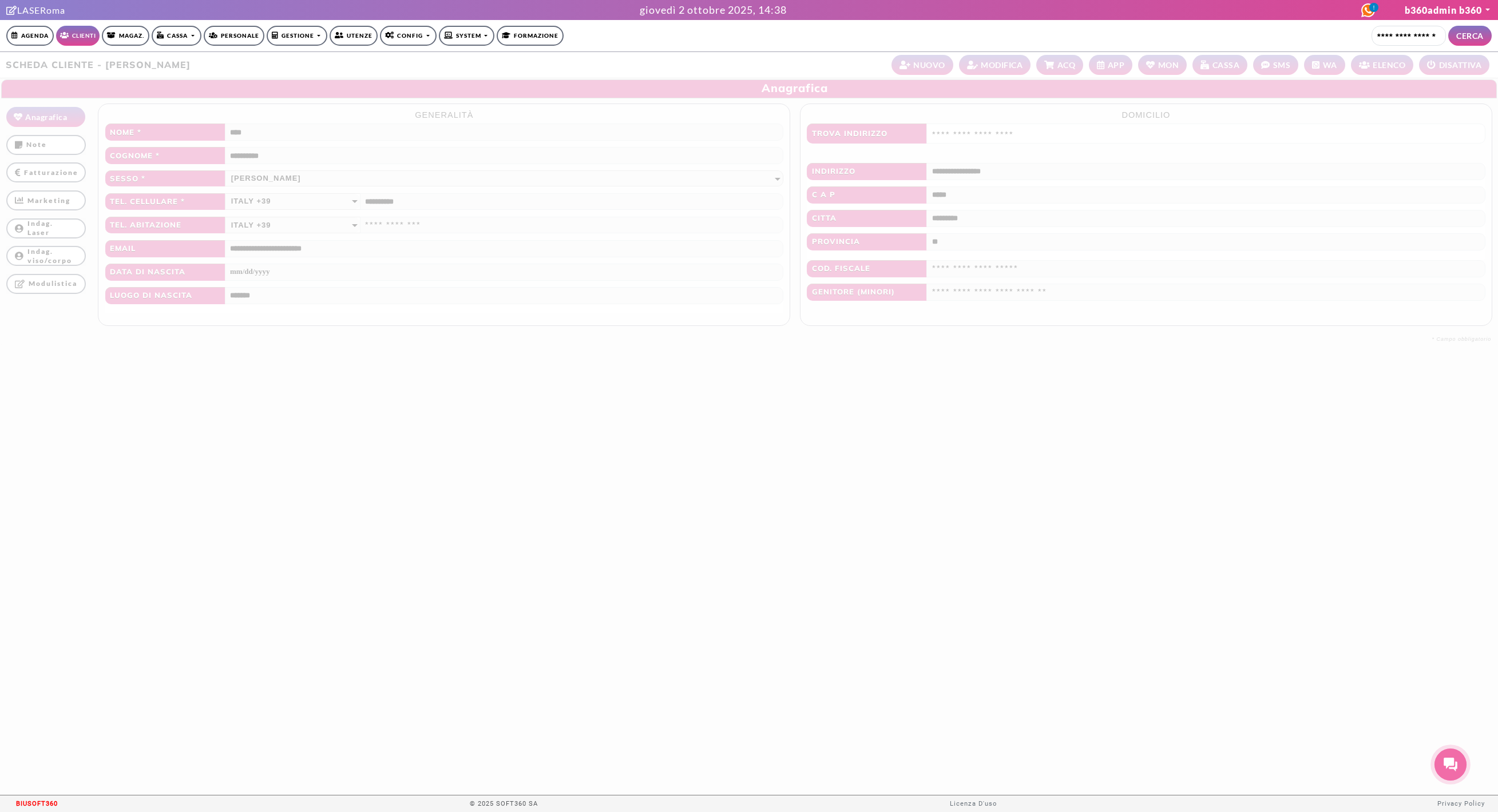
scroll to position [1, 0]
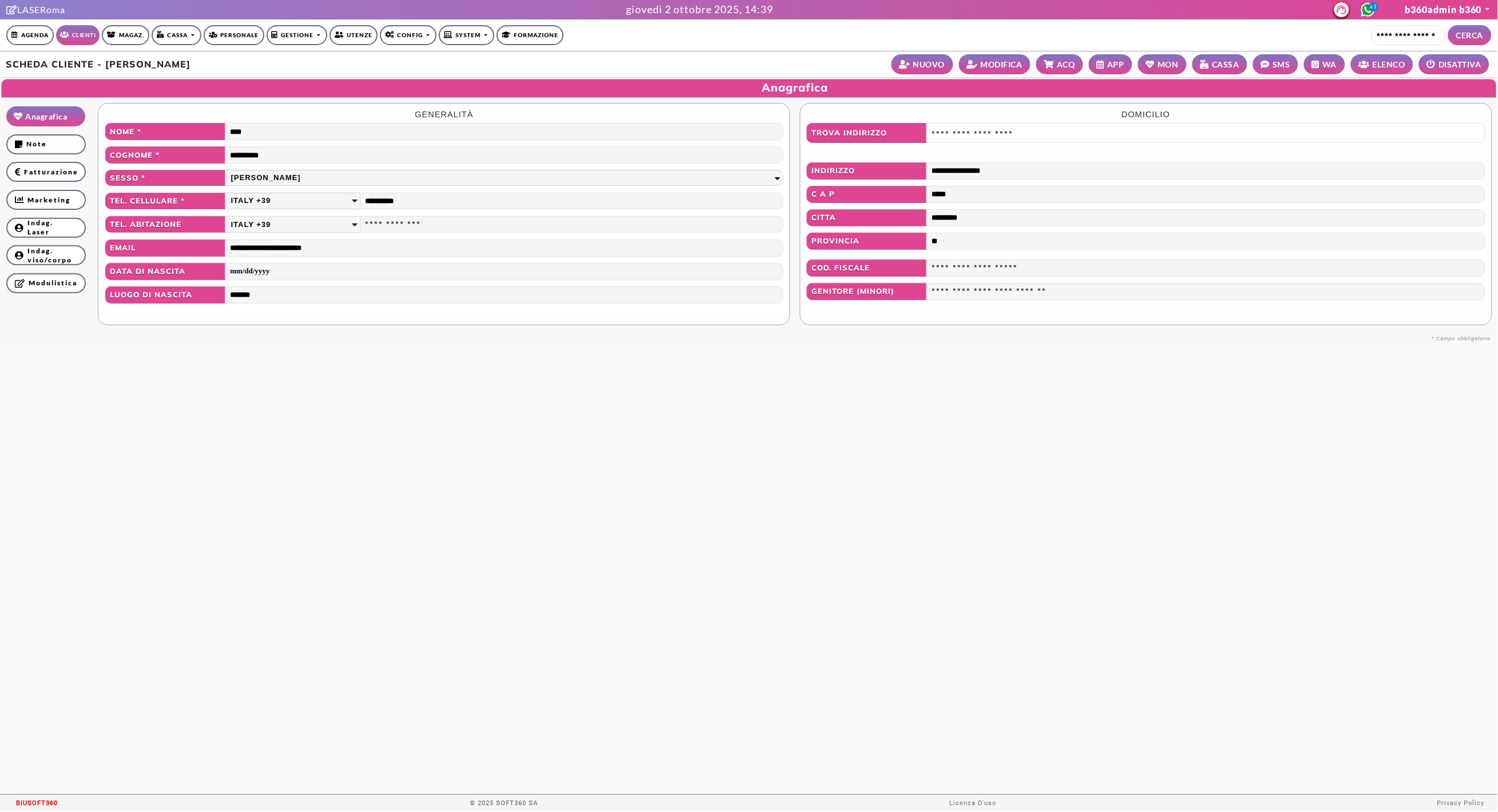
click at [1371, 13] on icon at bounding box center [1368, 10] width 14 height 14
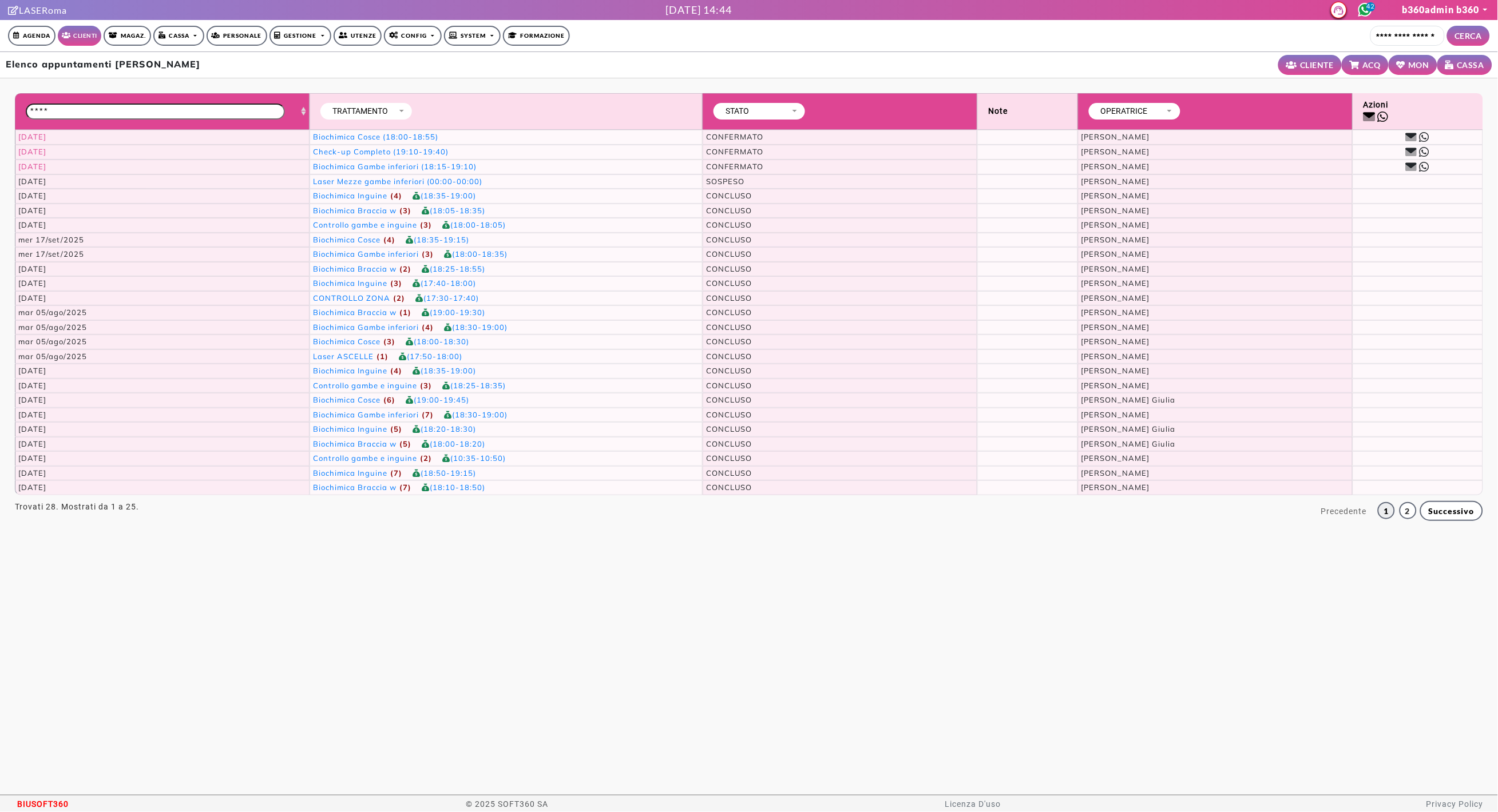
drag, startPoint x: 31, startPoint y: 285, endPoint x: 93, endPoint y: 297, distance: 63.2
click at [93, 297] on tbody "gio 16/ott/2025 Biochimica Cosce (18:00-18:55) CONFERMATO Augimeri Melissa gio …" at bounding box center [749, 313] width 1469 height 365
click at [94, 298] on td "mer 03/set/2025" at bounding box center [162, 298] width 294 height 15
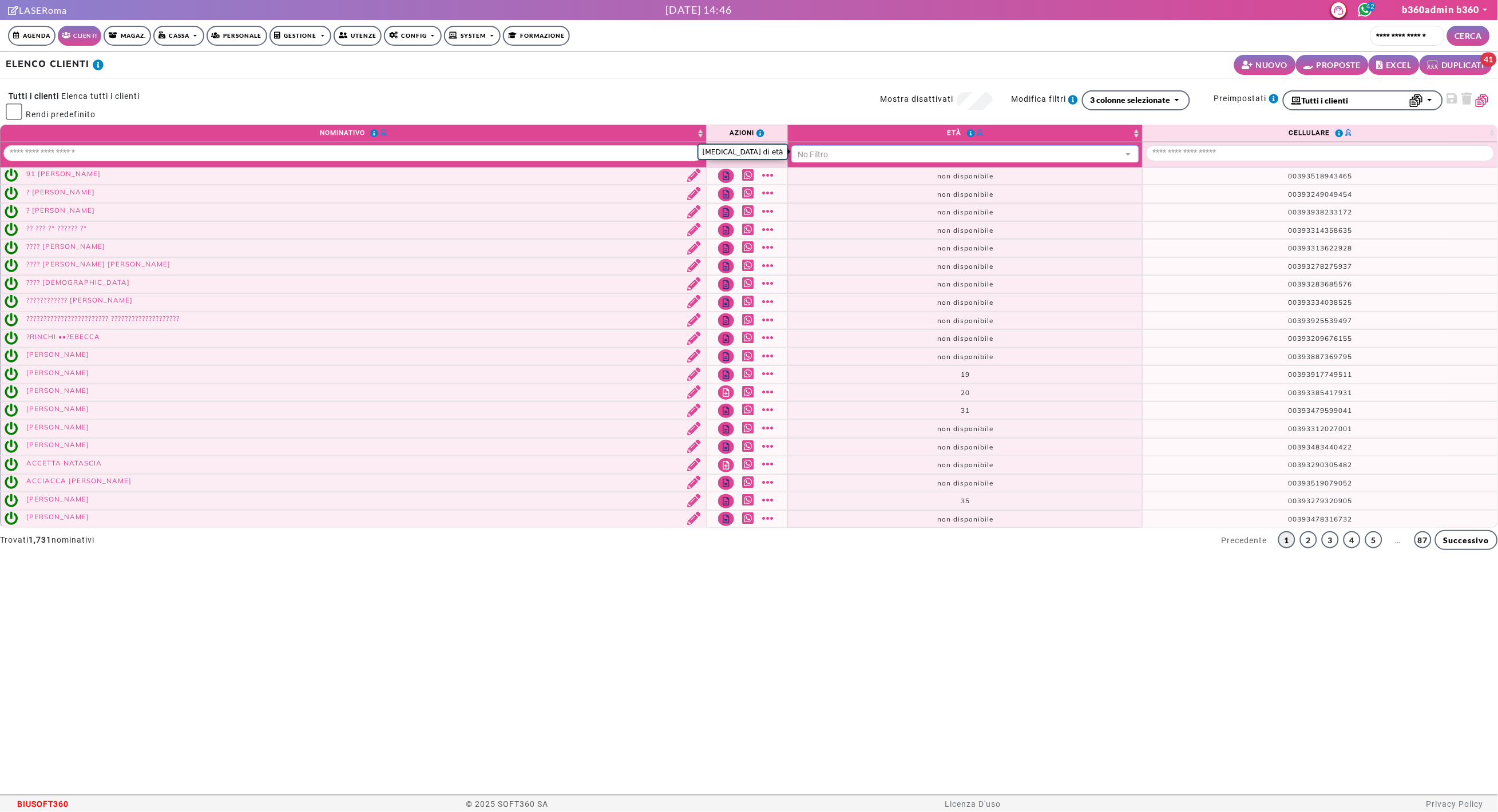
click at [950, 150] on div "No Filtro" at bounding box center [960, 155] width 325 height 12
click at [835, 184] on span "18 - 24" at bounding box center [822, 188] width 44 height 10
select select "*****"
select select "**"
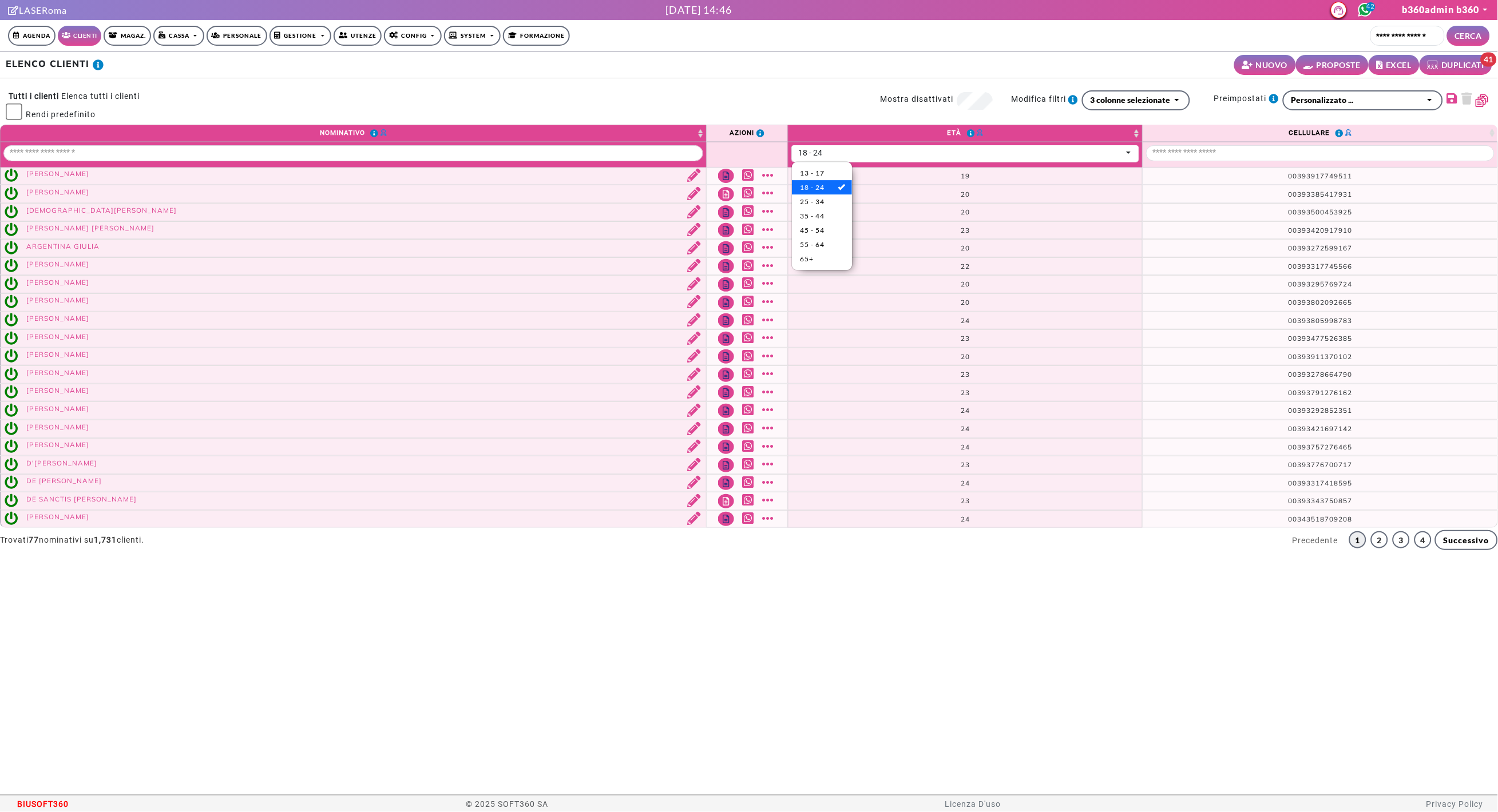
click at [871, 79] on div "**********" at bounding box center [749, 102] width 1510 height 47
click at [1146, 93] on div "3 colonne selezionate" at bounding box center [1130, 100] width 81 height 12
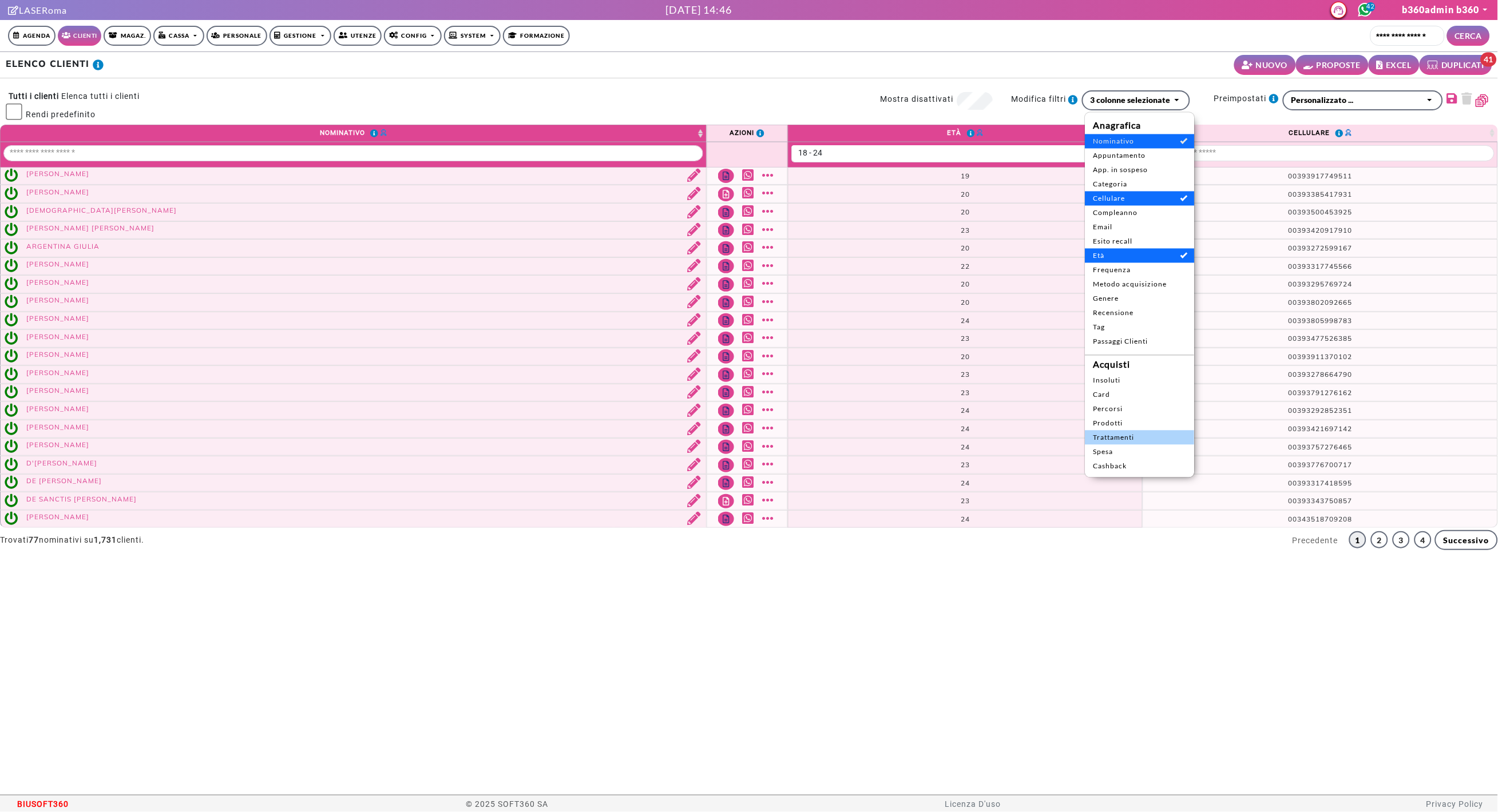
click at [1124, 435] on span "Trattamenti" at bounding box center [1140, 438] width 94 height 10
select select "*****"
select select
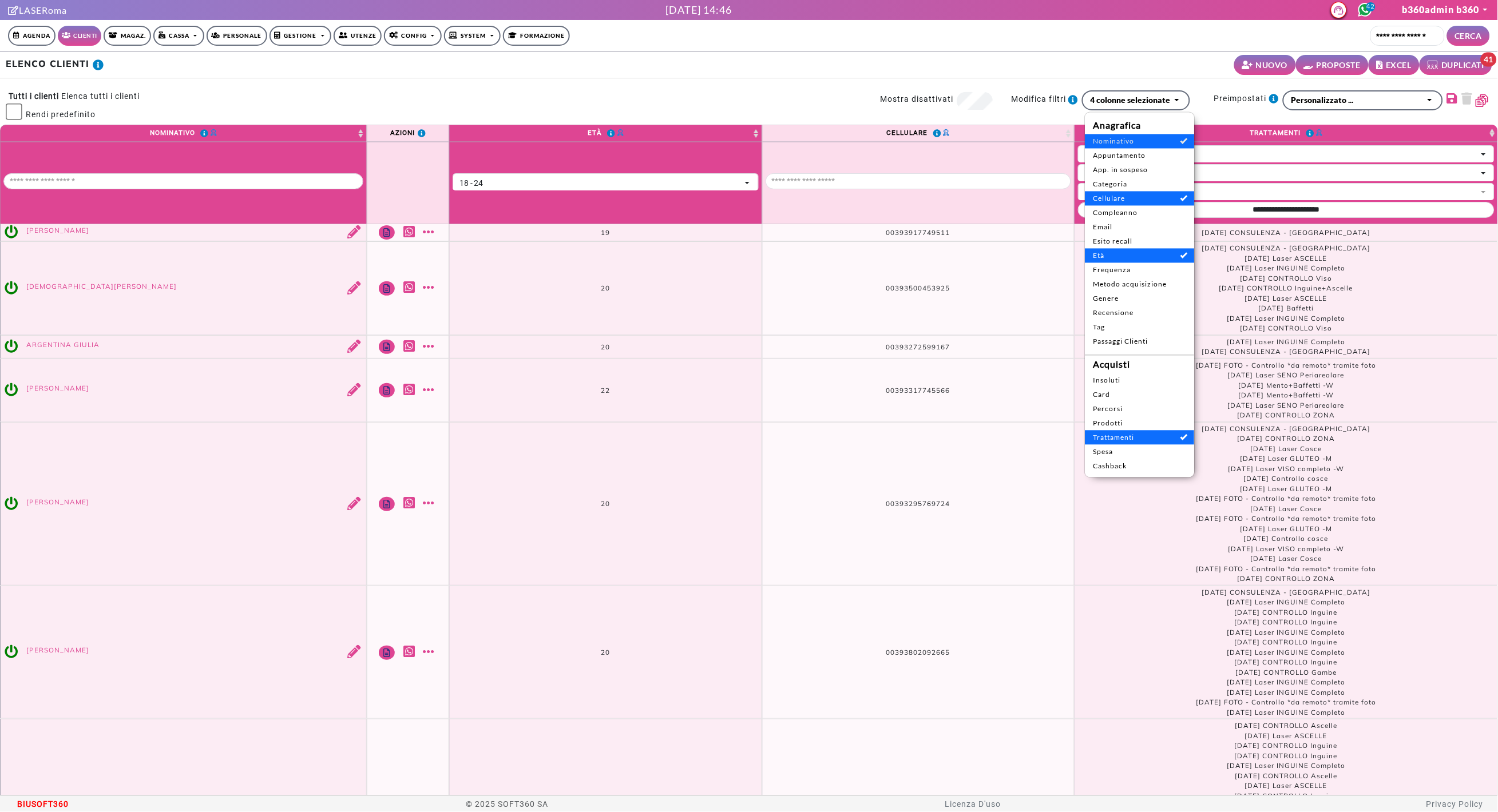
click at [1106, 62] on div "ELENCO CLIENTI NUOVO PROPOSTE EXCEL DUPLICATI 41" at bounding box center [749, 65] width 1498 height 26
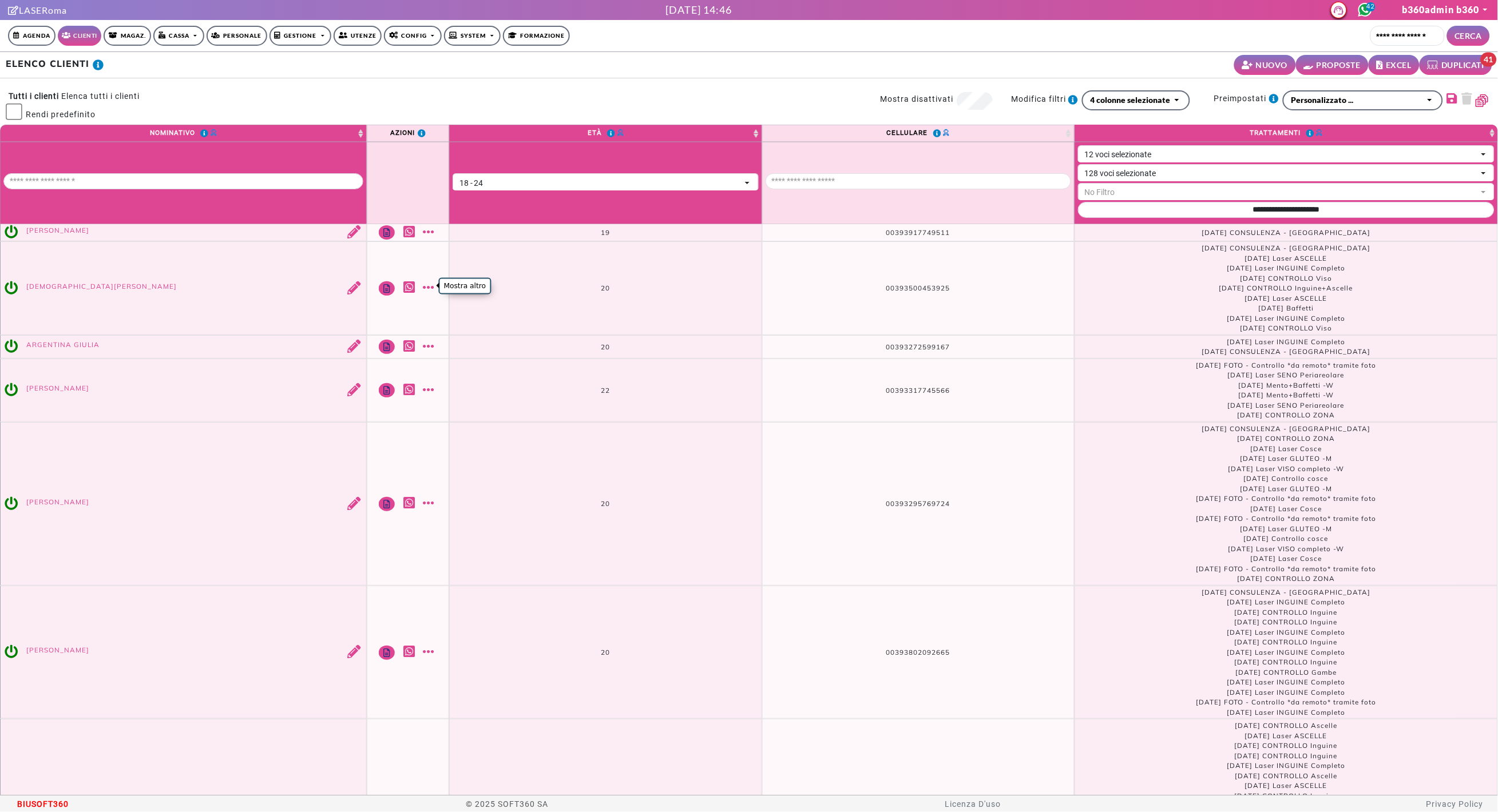
click at [433, 286] on link "Mostra altro" at bounding box center [430, 287] width 15 height 13
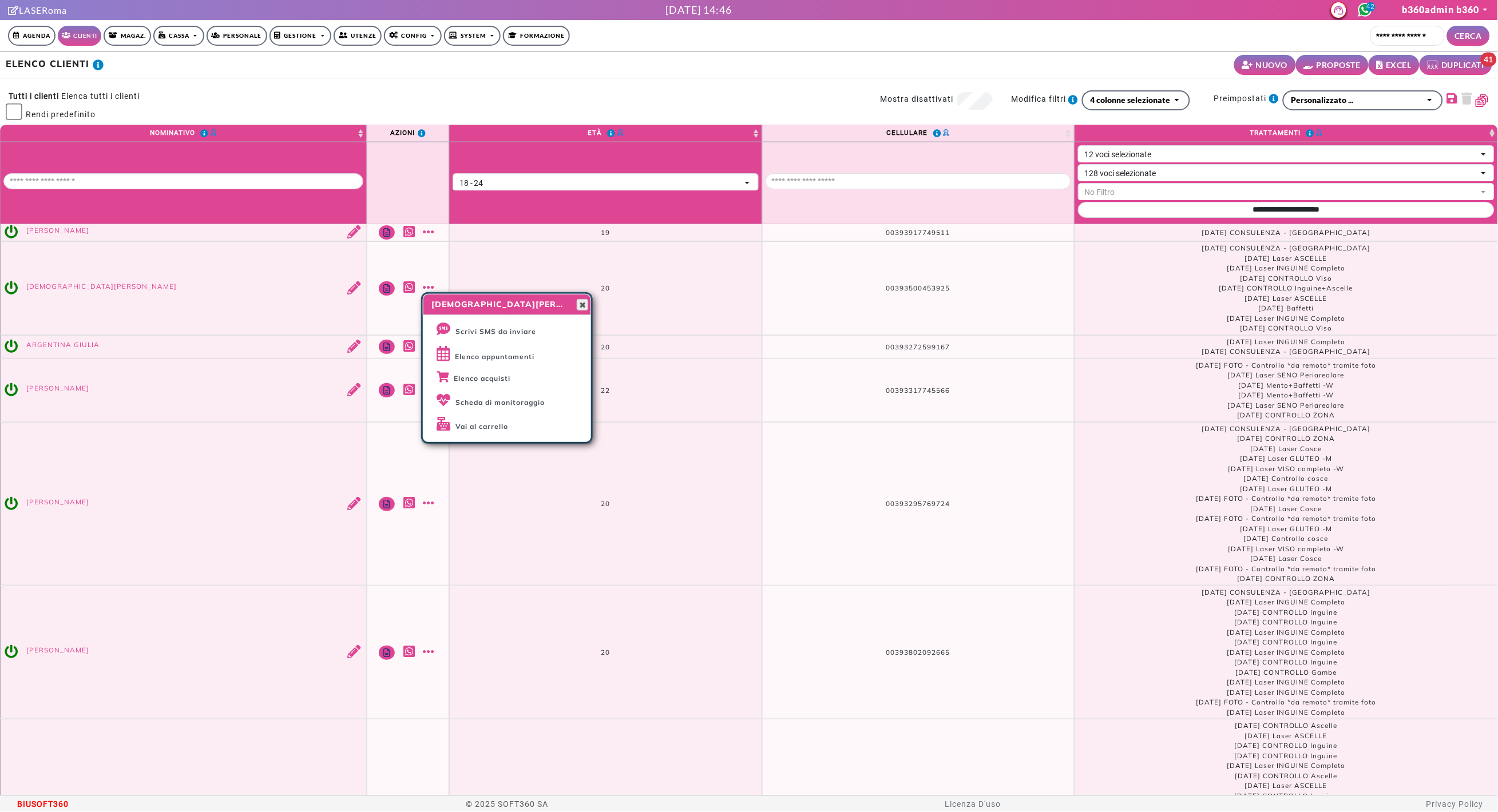
click at [582, 306] on span "button" at bounding box center [582, 305] width 10 height 10
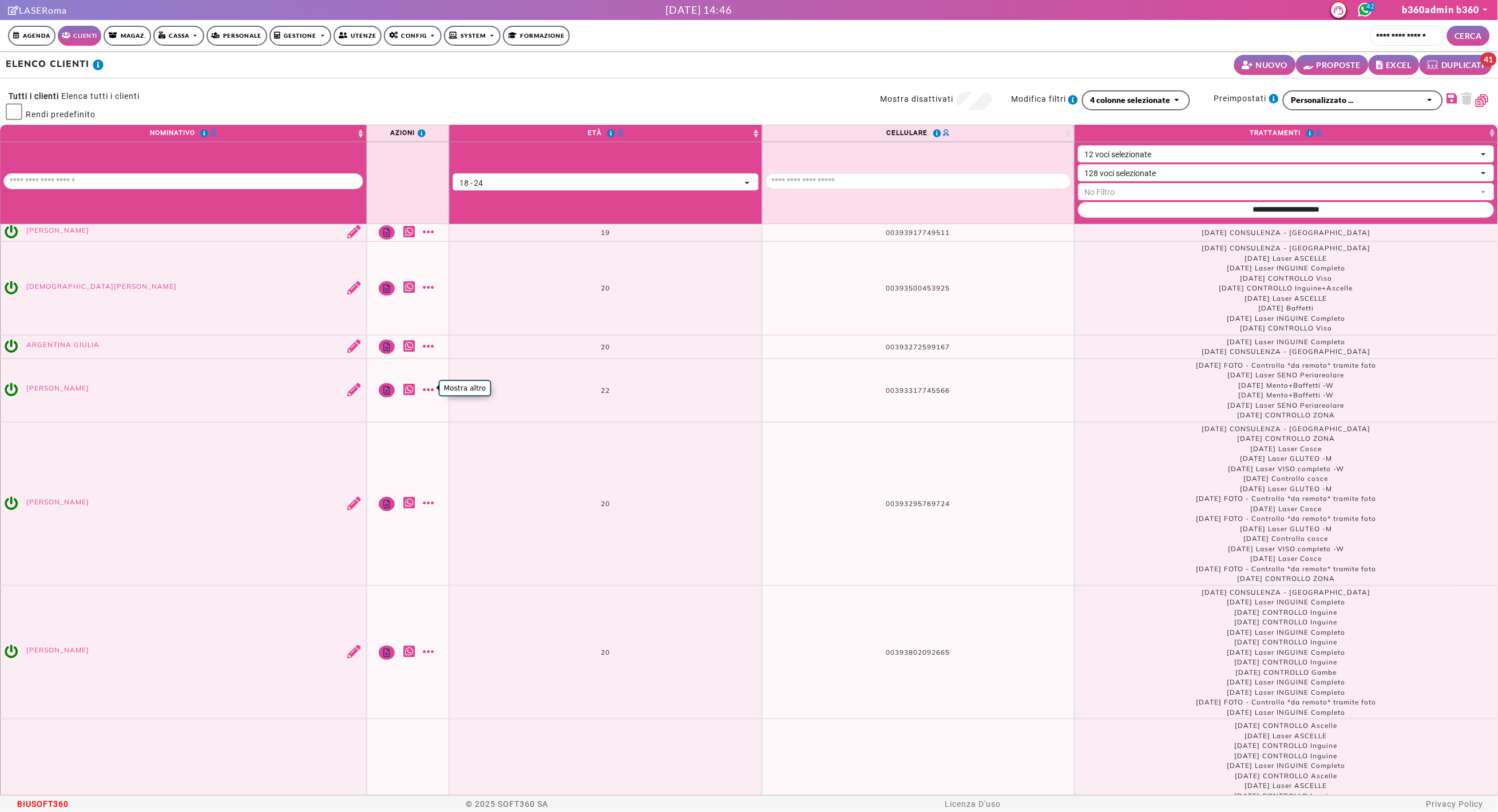
click at [426, 387] on link "Mostra altro" at bounding box center [430, 390] width 15 height 13
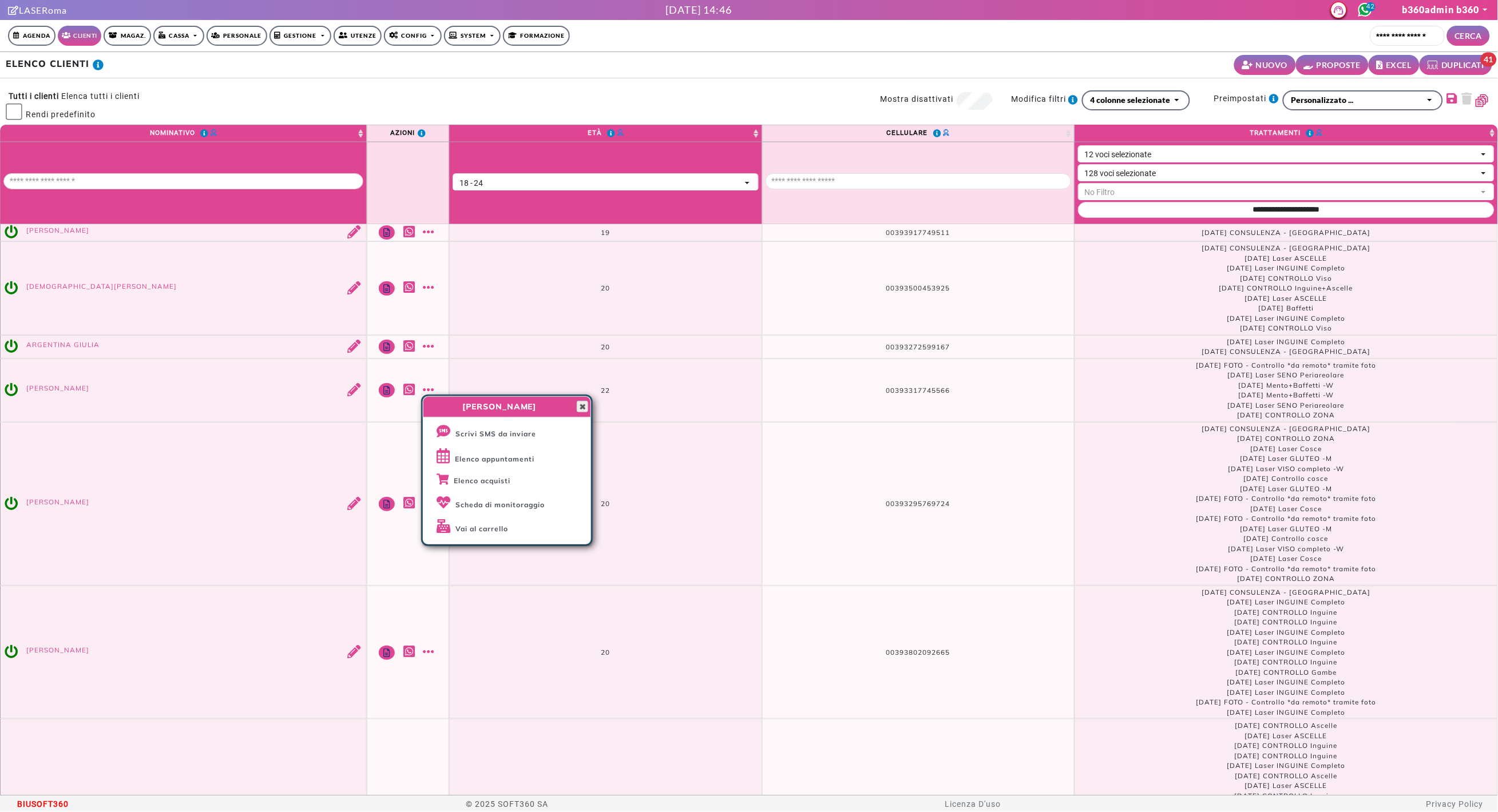
click at [581, 405] on span "button" at bounding box center [582, 407] width 10 height 10
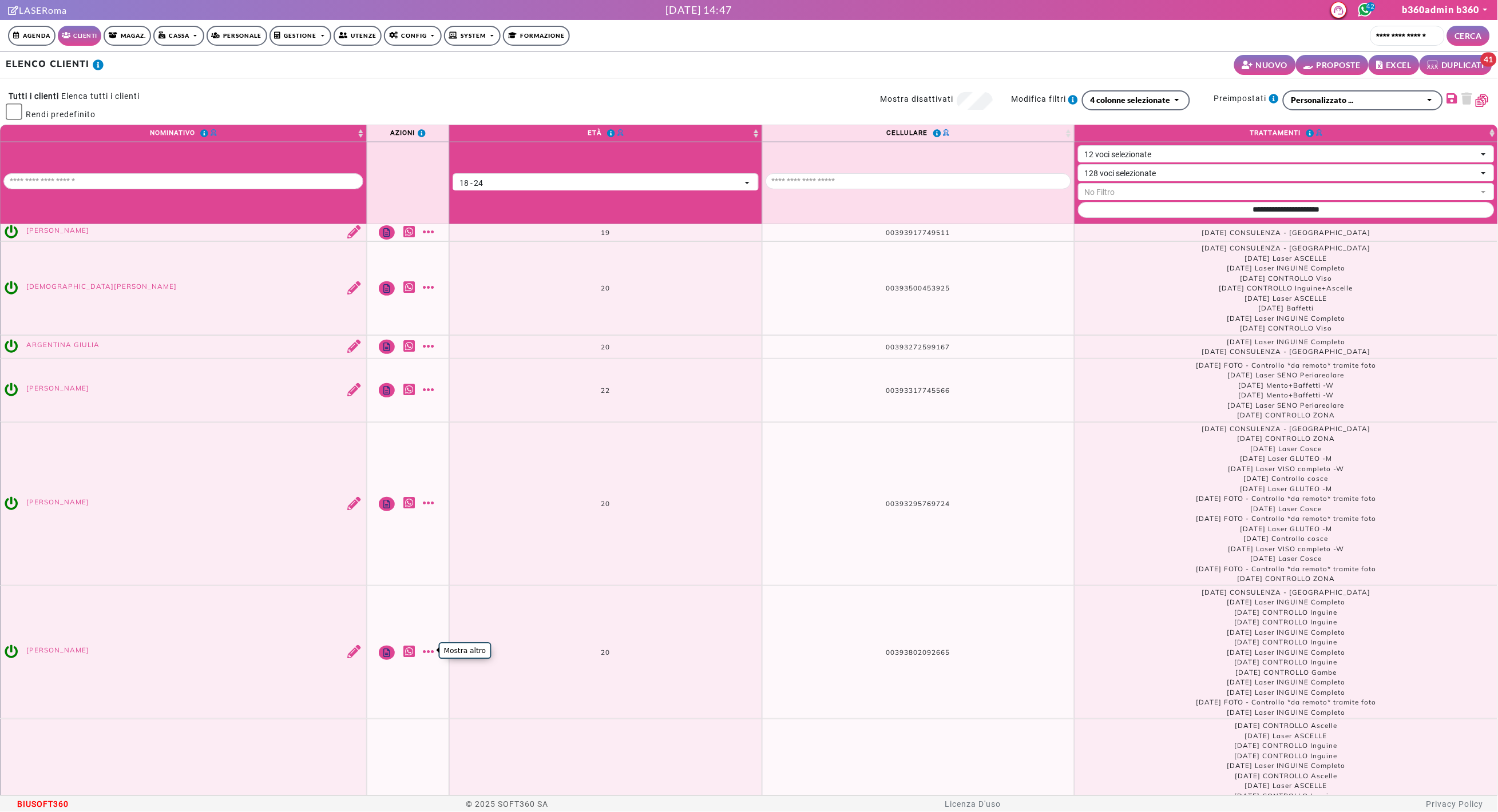
click at [430, 654] on link "Mostra altro" at bounding box center [430, 651] width 15 height 13
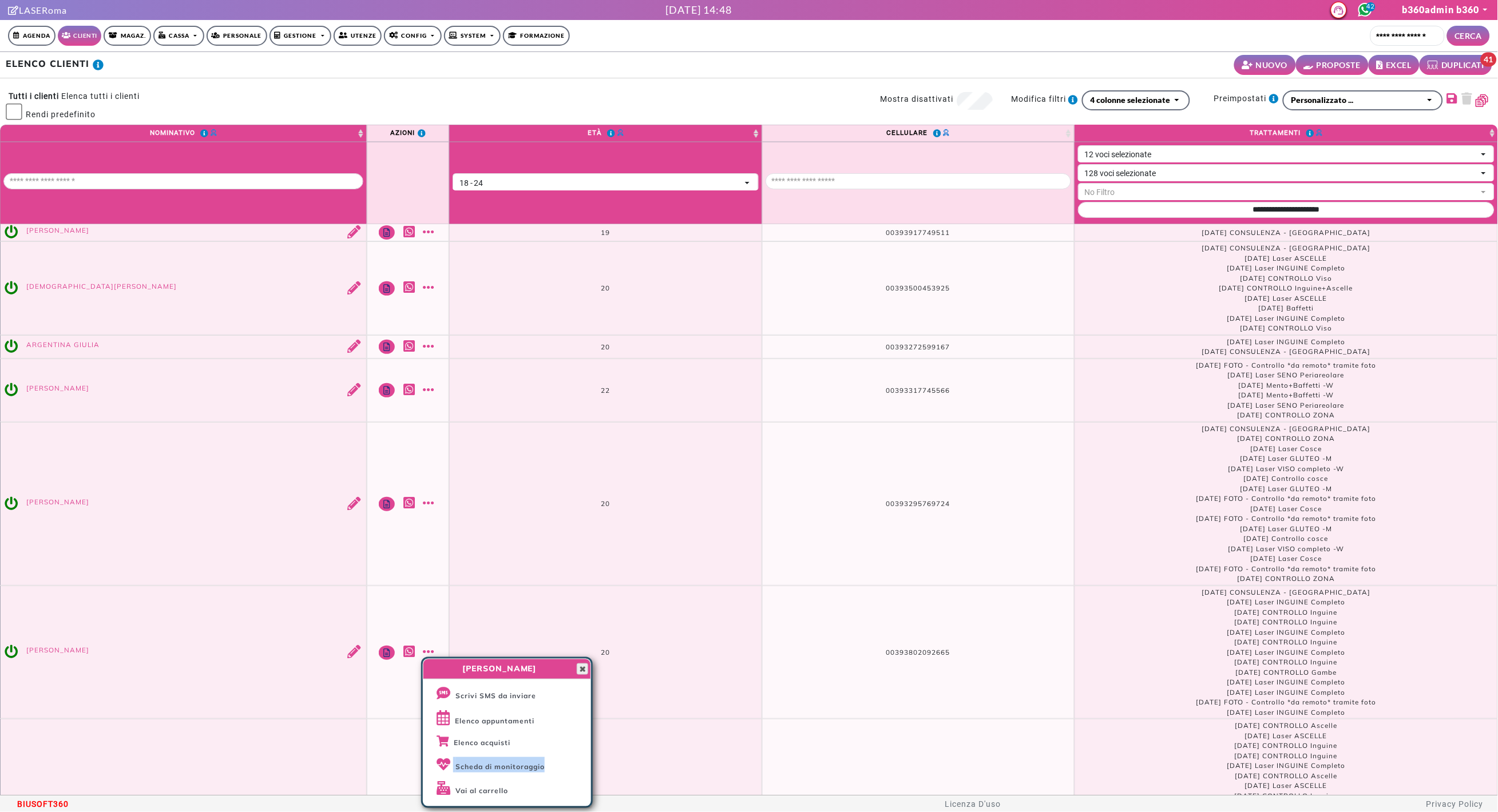
click at [586, 670] on span "button" at bounding box center [582, 669] width 10 height 10
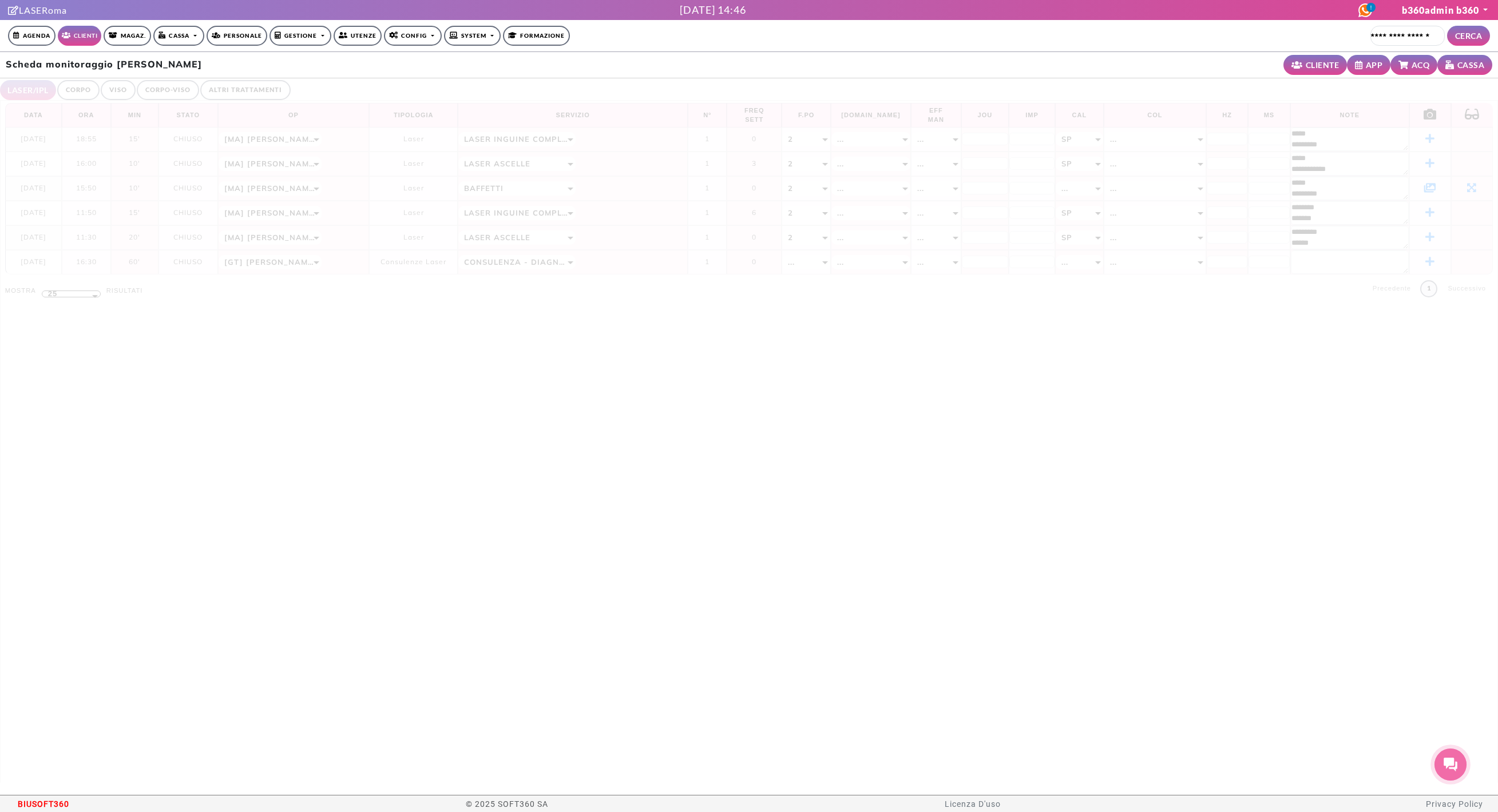
select select "**"
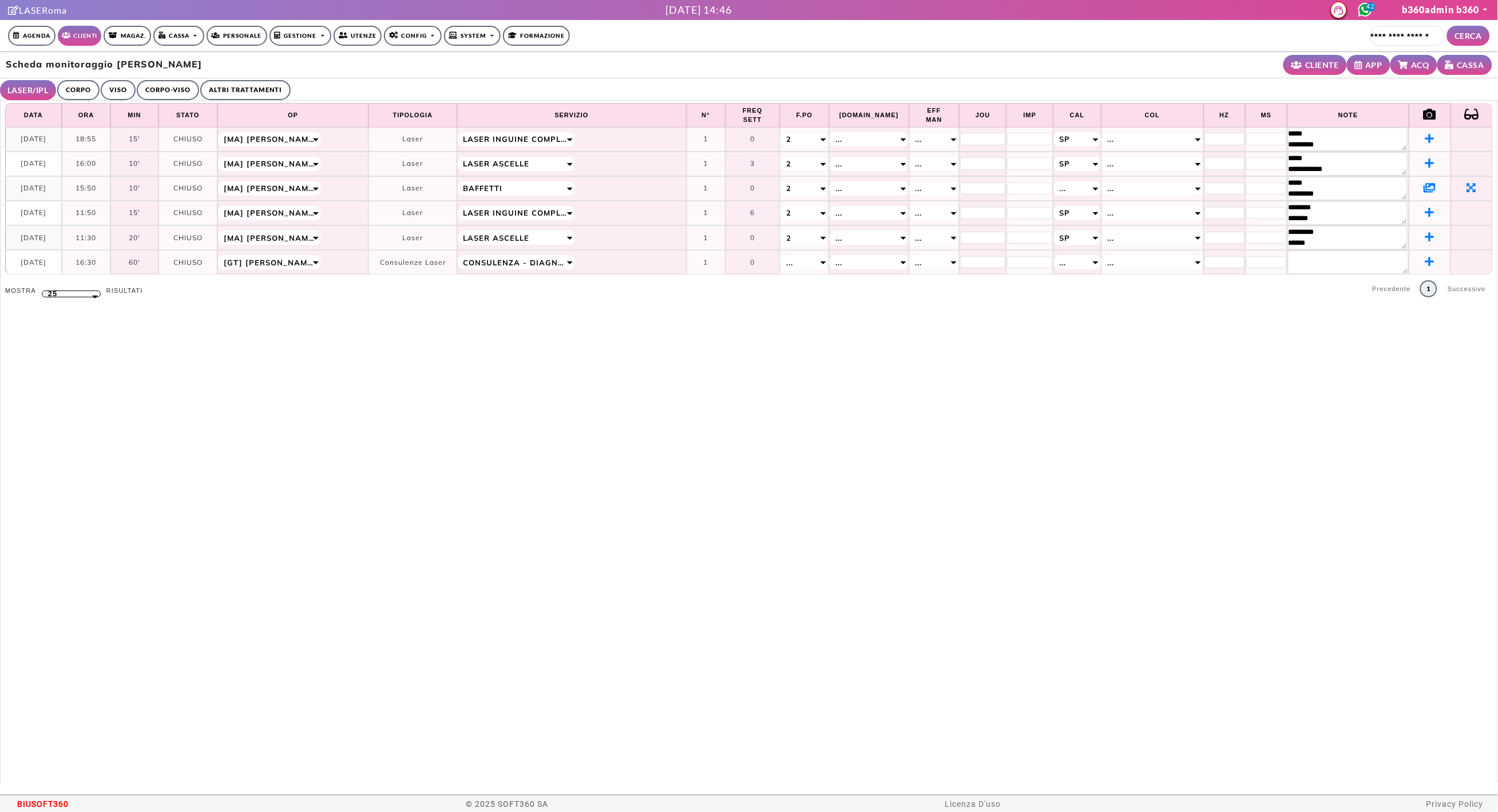
click at [1424, 188] on icon at bounding box center [1430, 188] width 12 height 10
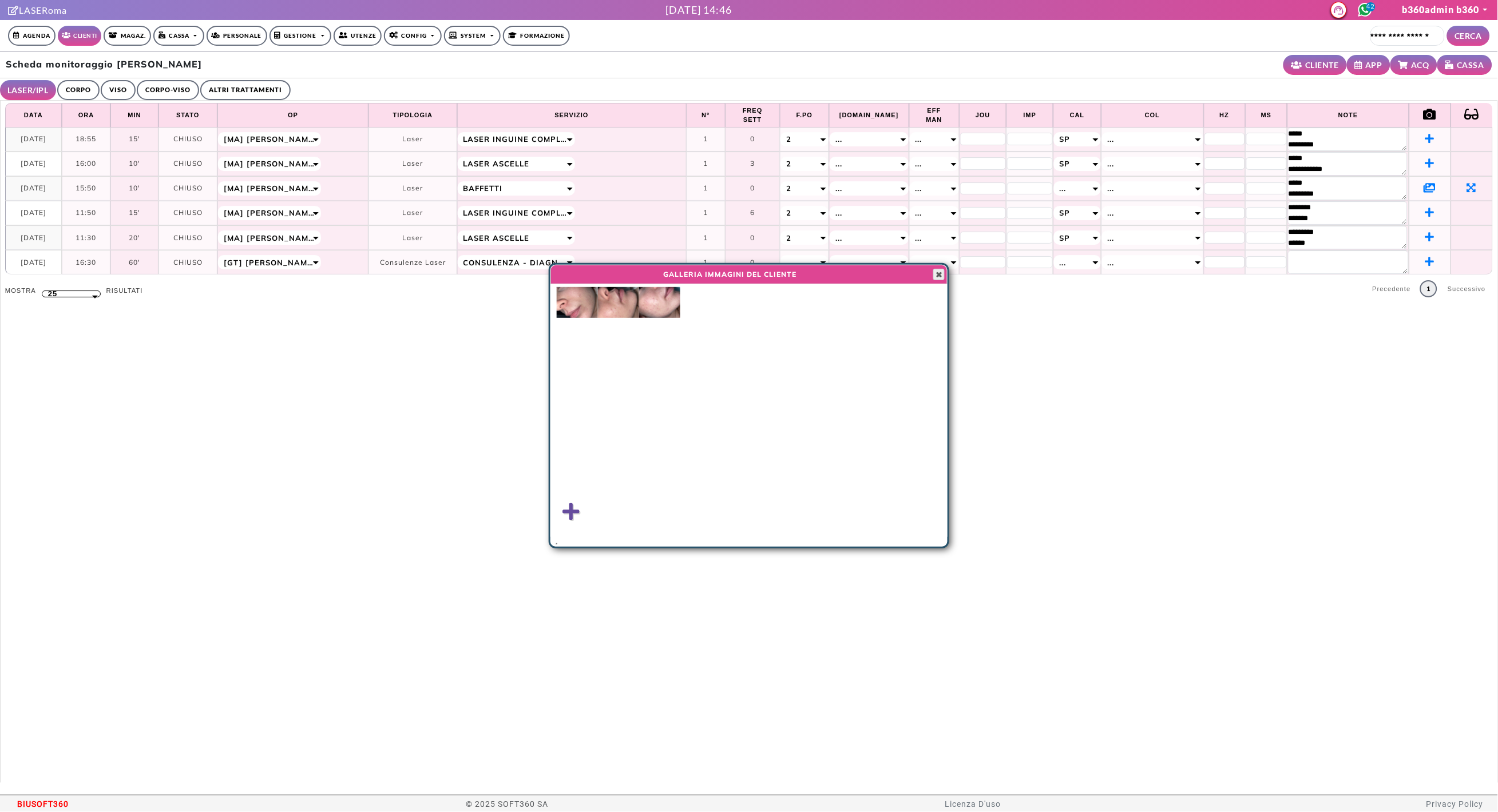
click at [942, 273] on span "button" at bounding box center [939, 274] width 10 height 10
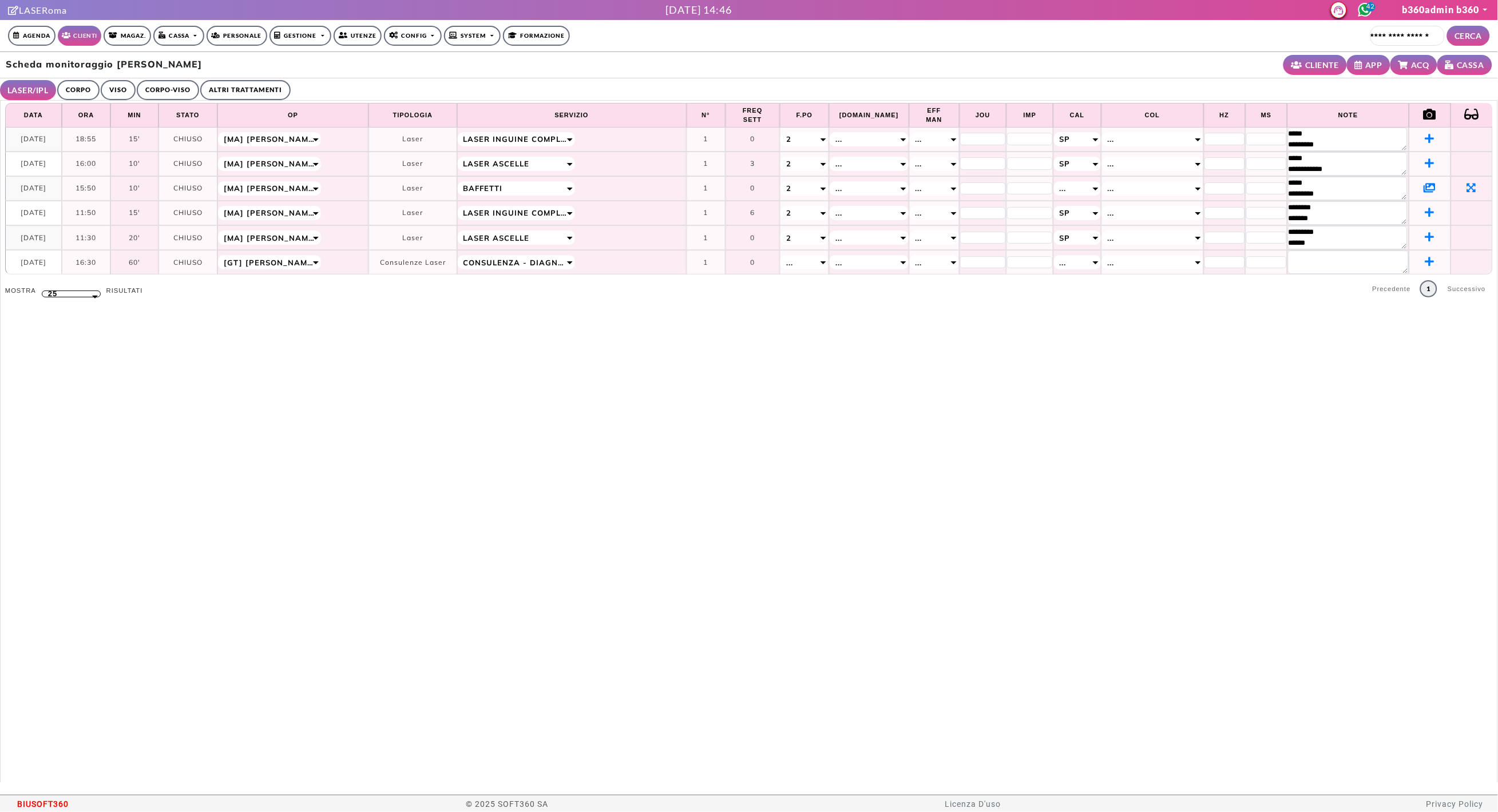
click at [218, 90] on link "ALTRI TRATTAMENTI" at bounding box center [245, 90] width 90 height 20
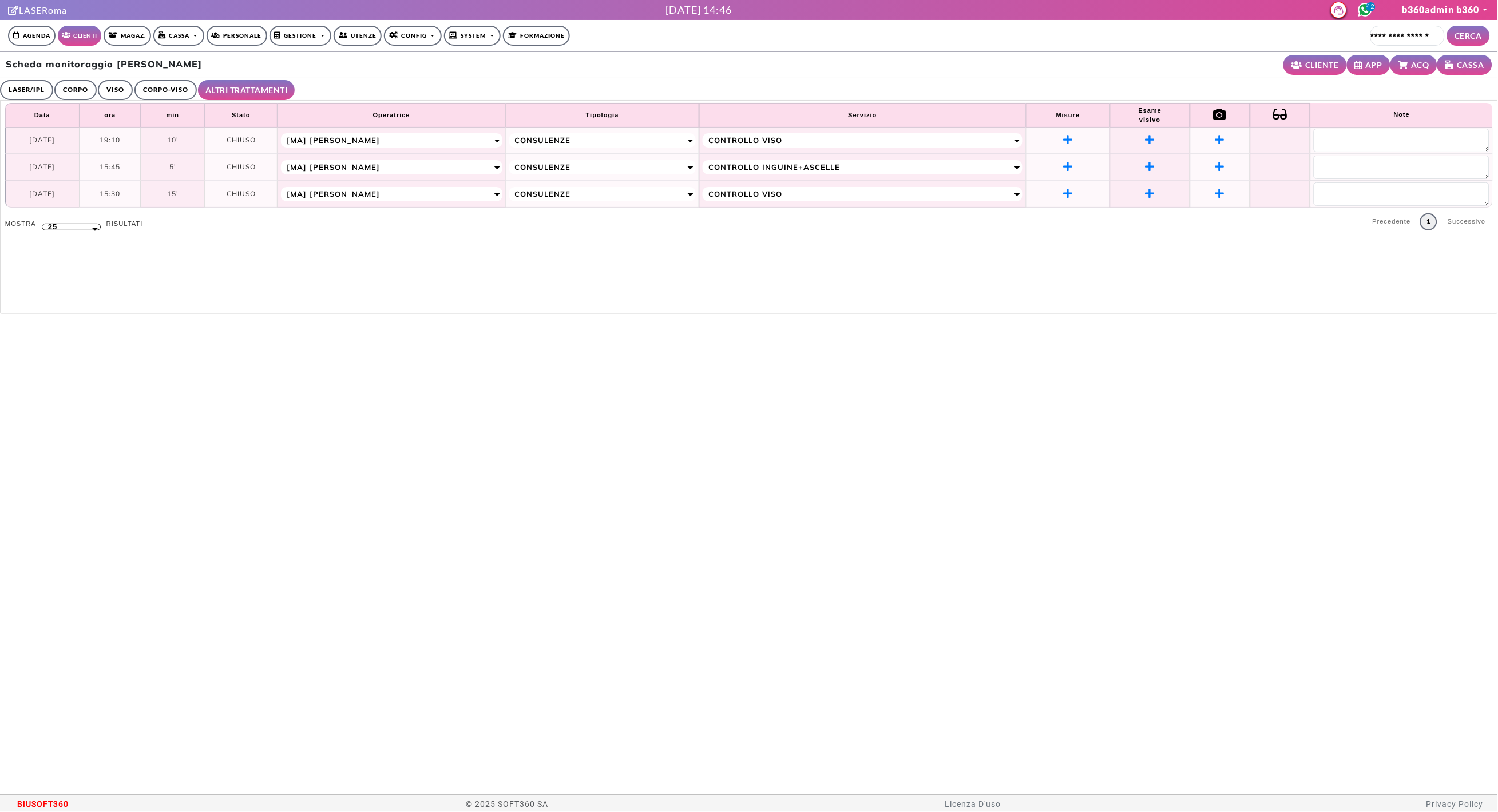
click at [171, 87] on link "CORPO-VISO" at bounding box center [165, 90] width 62 height 20
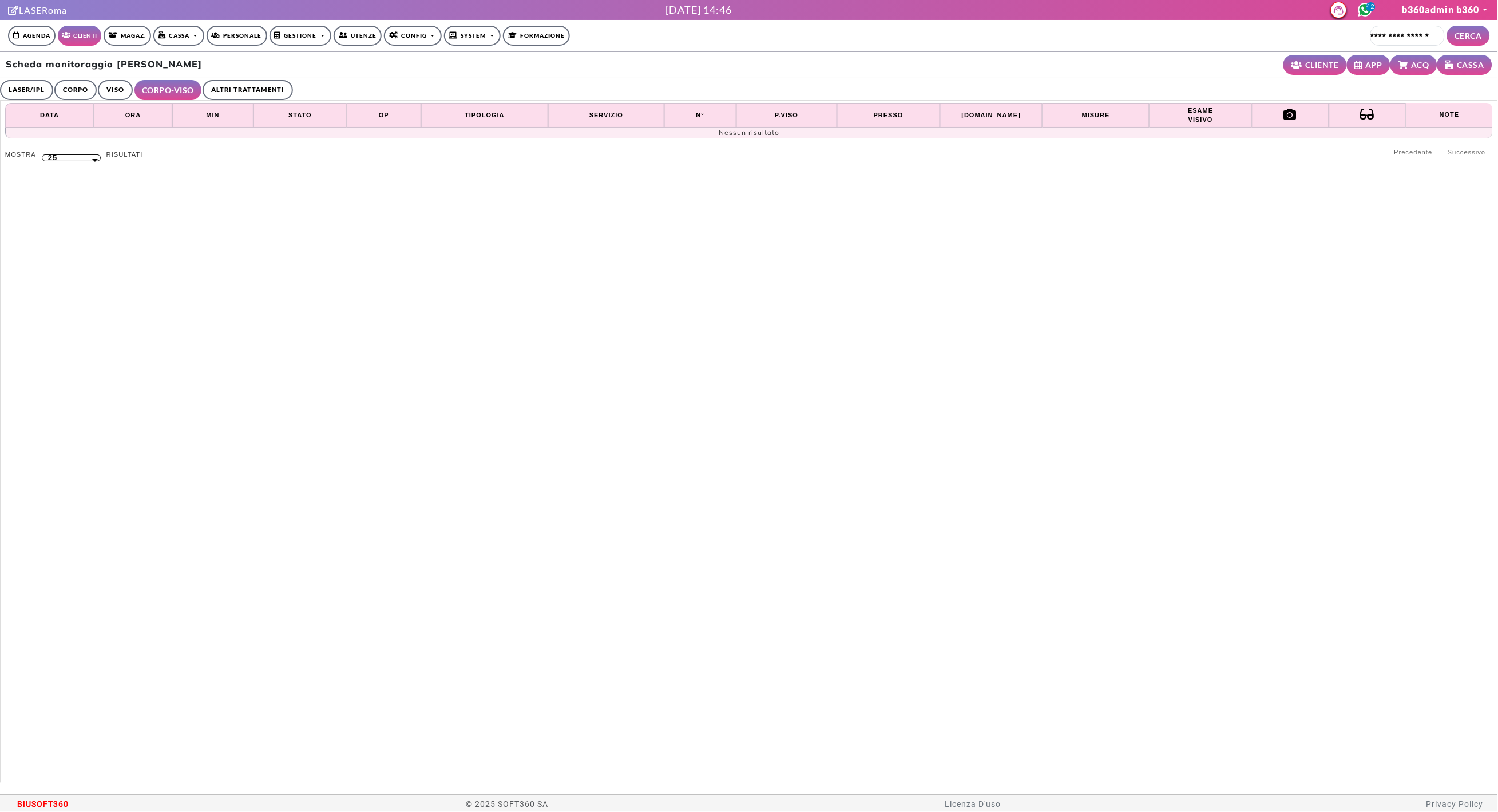
click at [118, 87] on link "VISO" at bounding box center [115, 90] width 35 height 20
click at [68, 88] on link "CORPO" at bounding box center [75, 90] width 42 height 20
click at [31, 90] on link "LASER/IPL" at bounding box center [26, 90] width 53 height 20
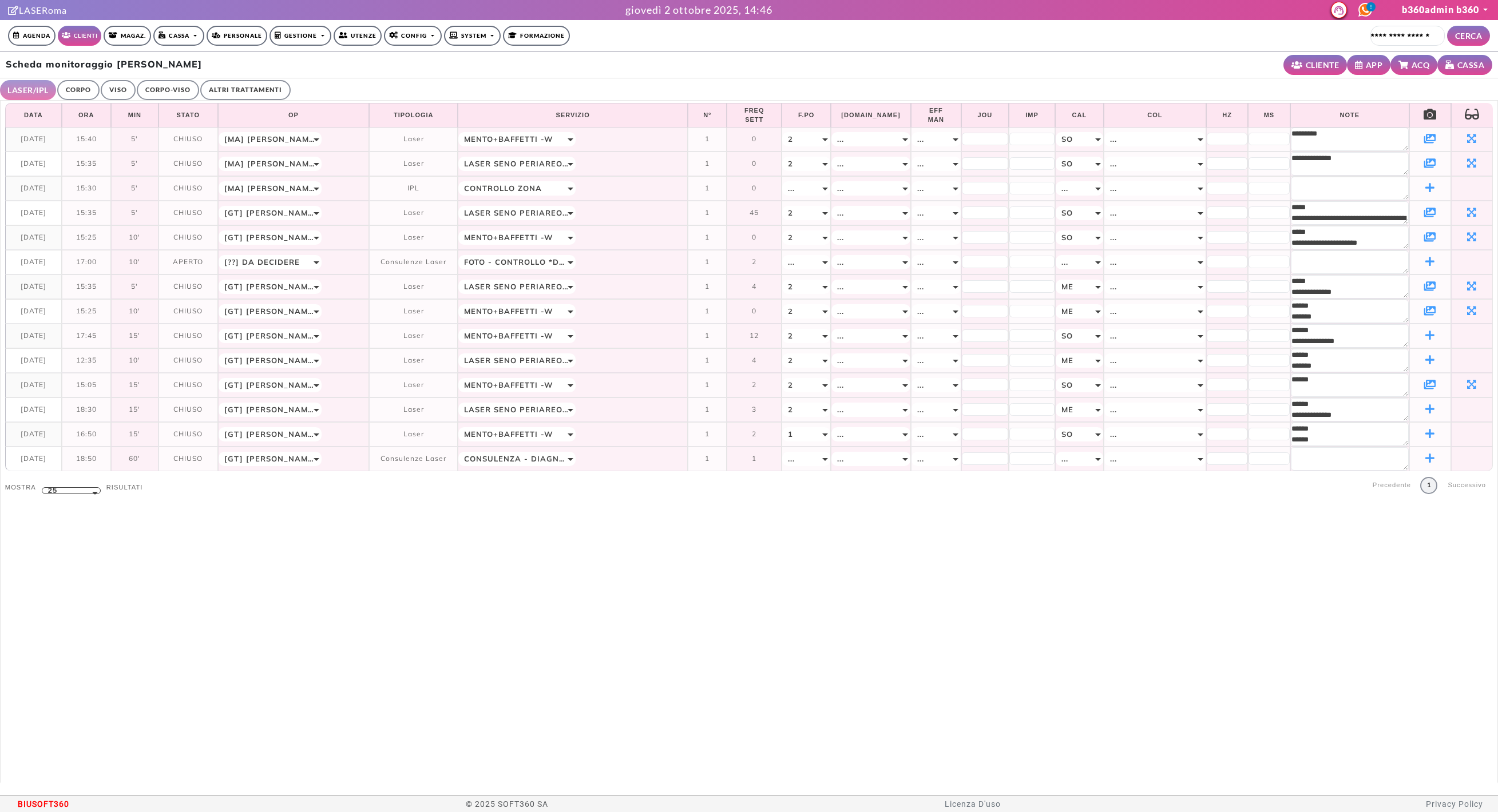
select select "**"
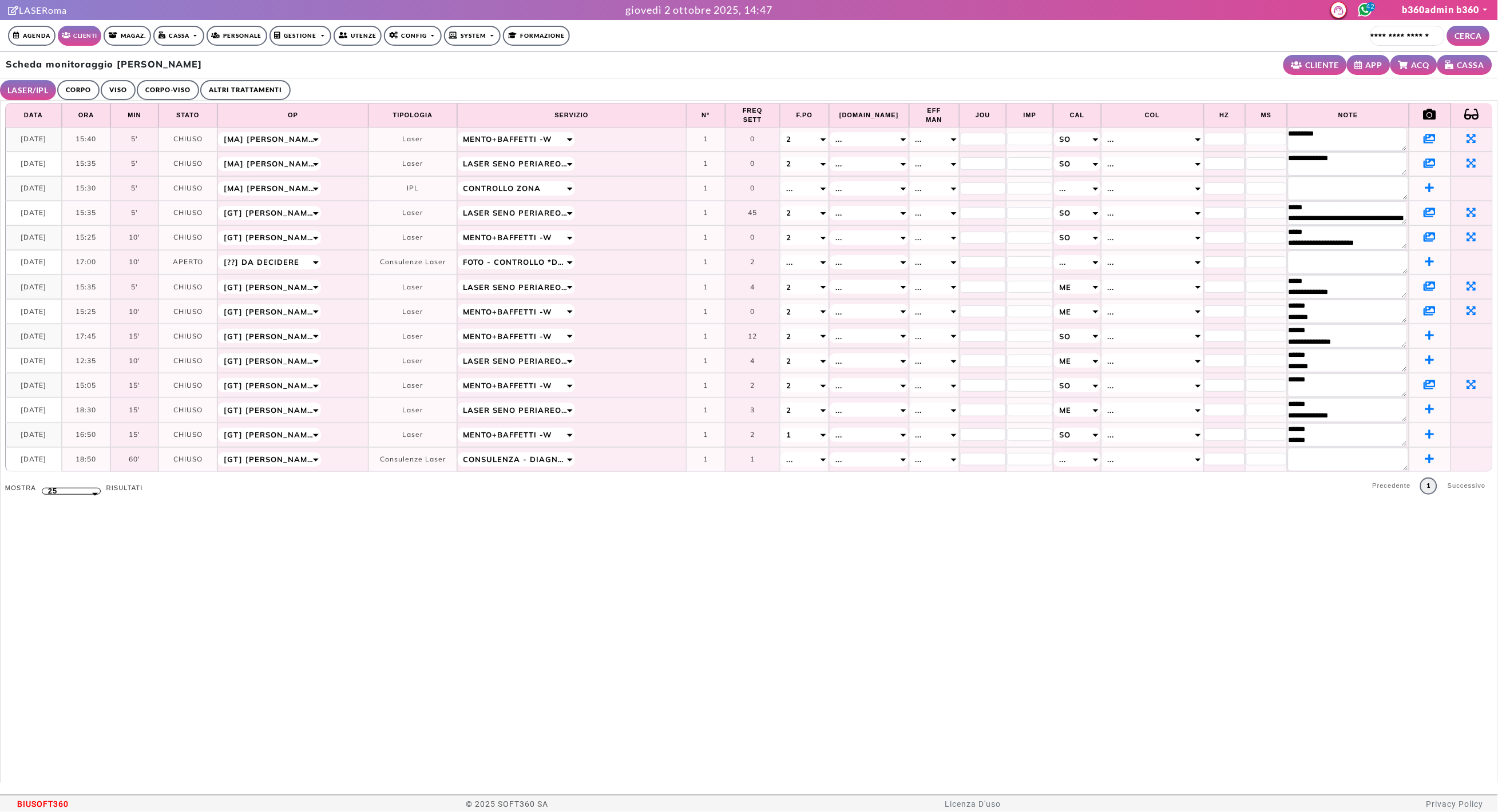
click at [1424, 213] on icon at bounding box center [1430, 212] width 12 height 10
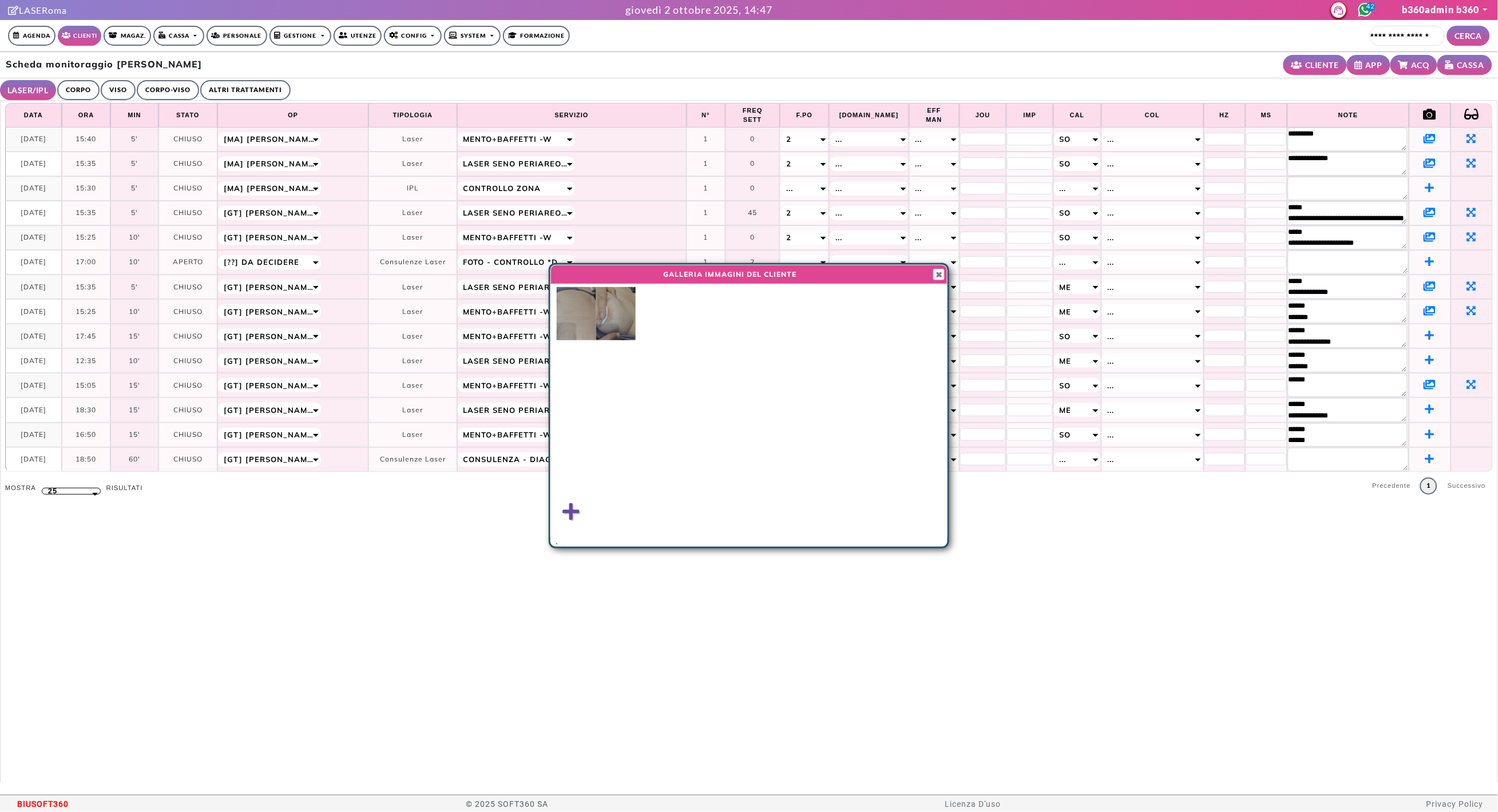
click at [616, 319] on img at bounding box center [617, 313] width 40 height 53
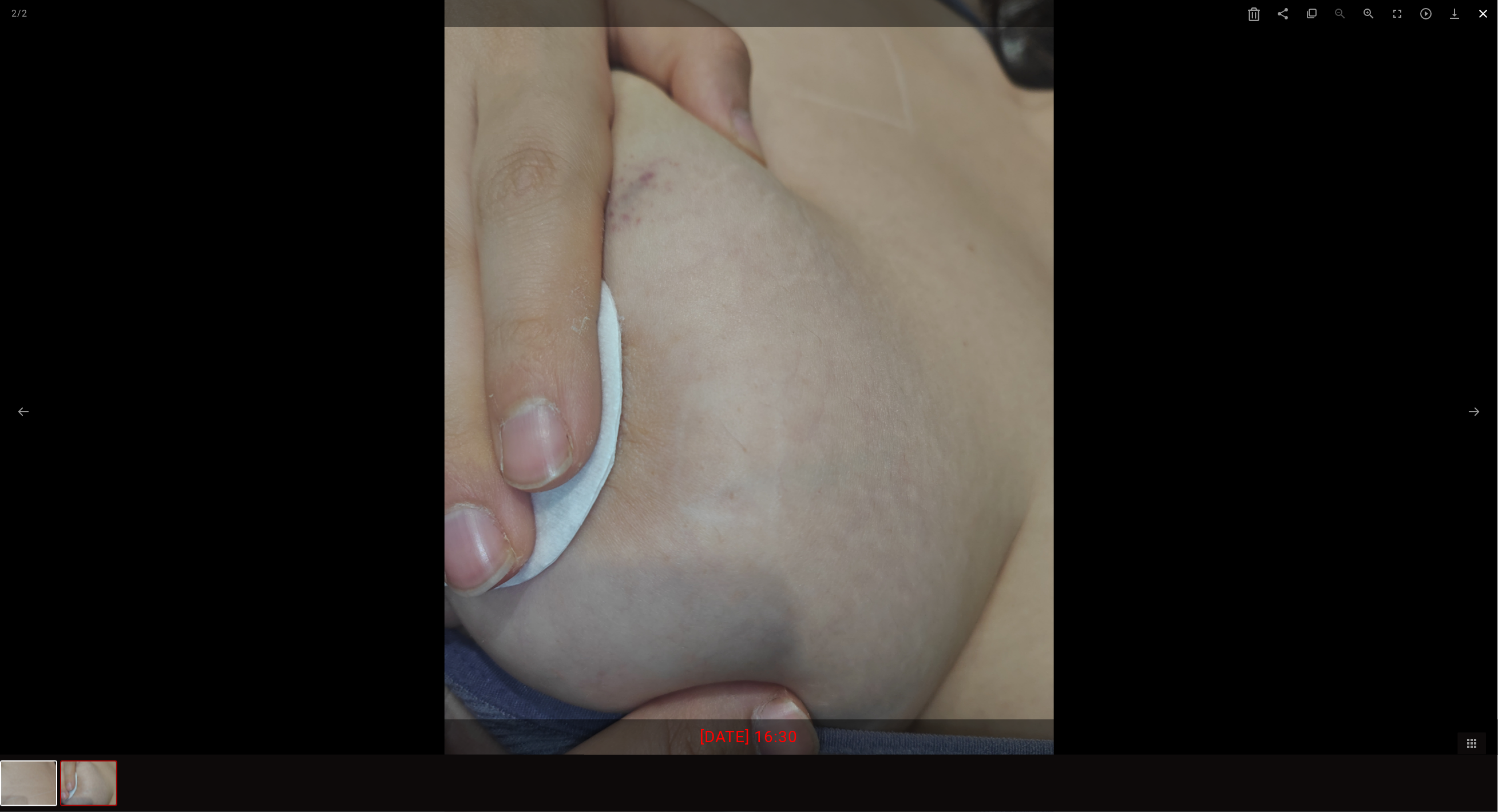
click at [1482, 15] on span at bounding box center [1483, 13] width 29 height 27
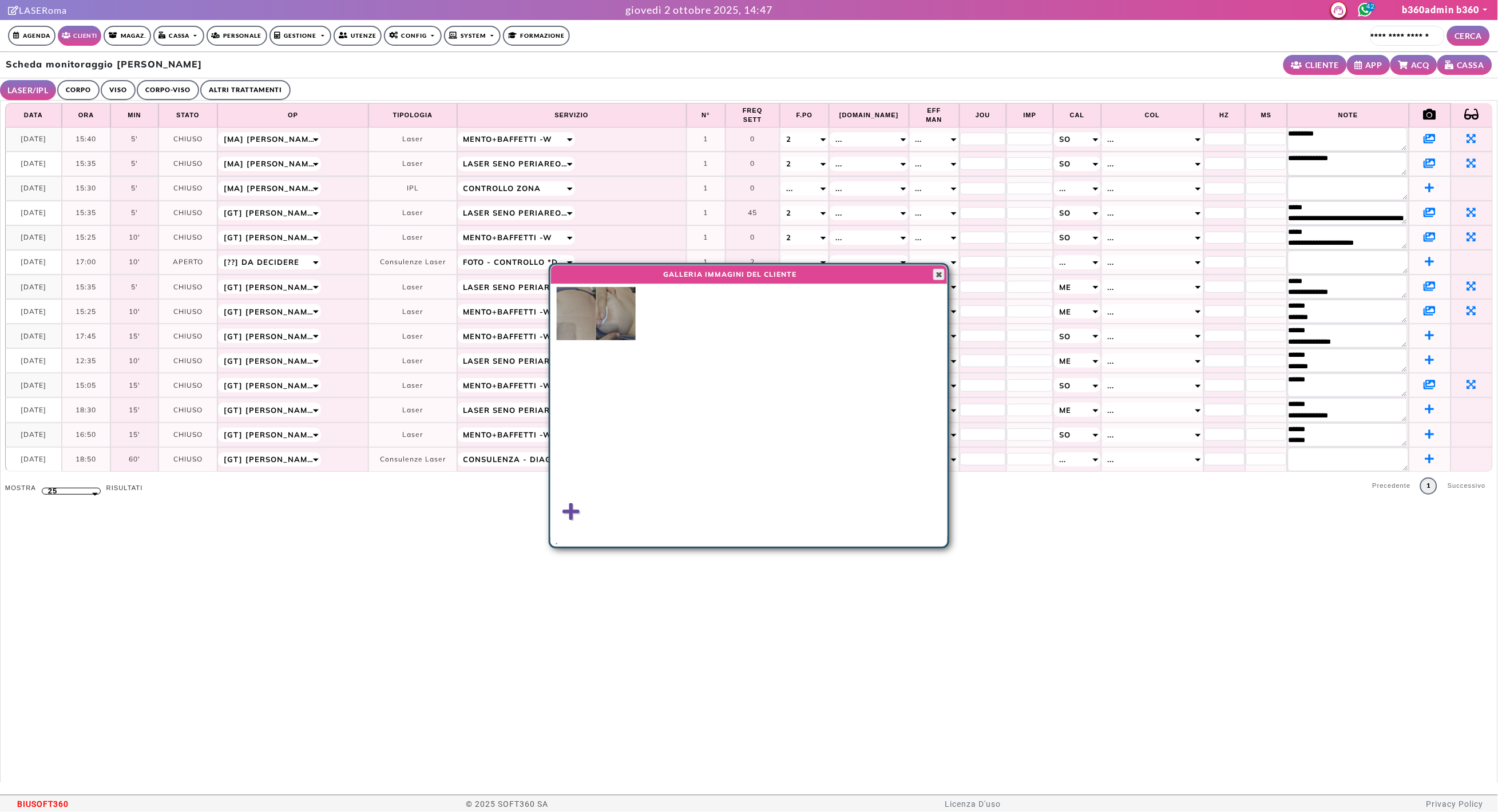
click at [939, 279] on span "button" at bounding box center [939, 274] width 10 height 10
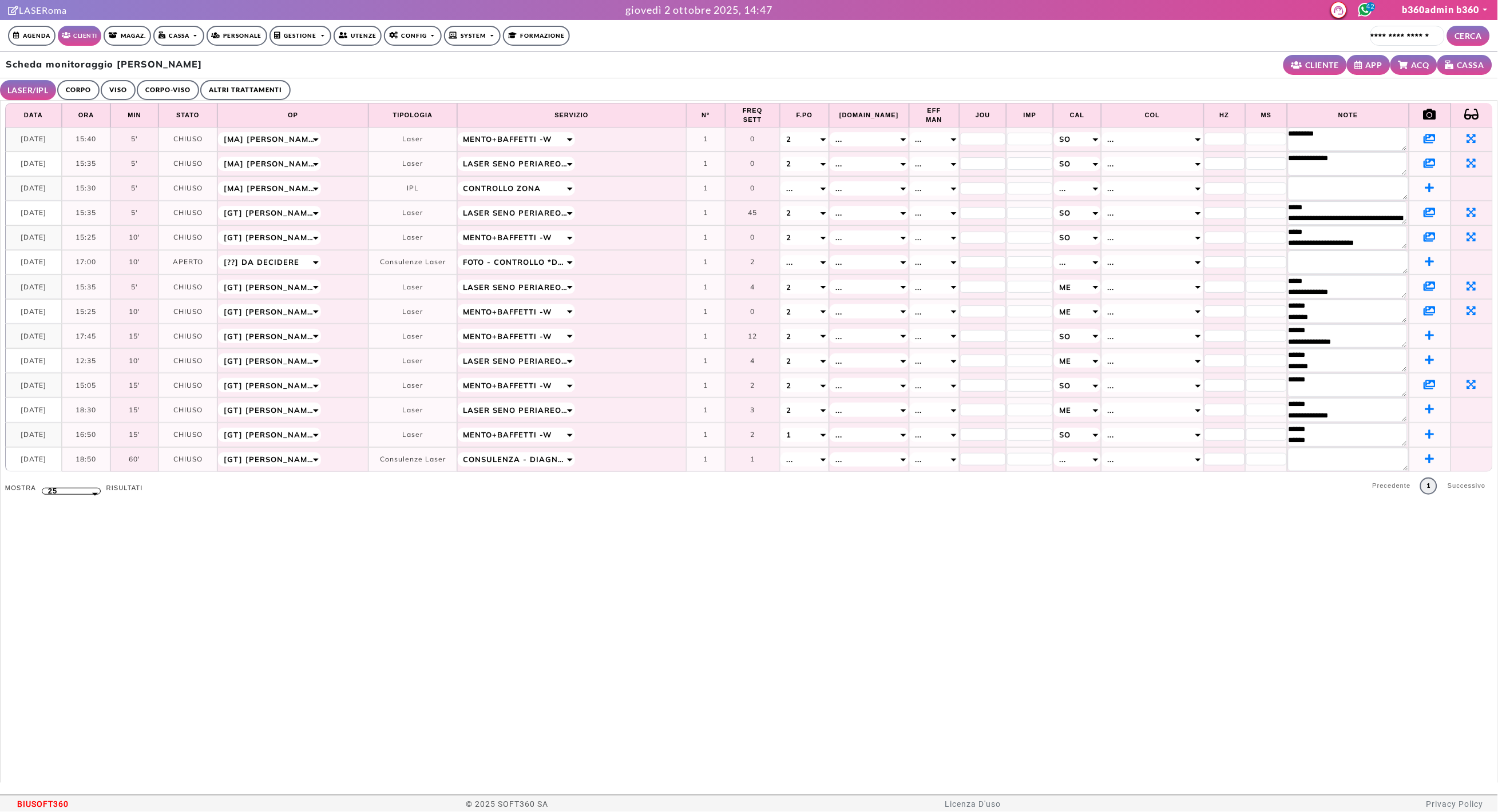
click at [1424, 289] on icon at bounding box center [1430, 286] width 12 height 10
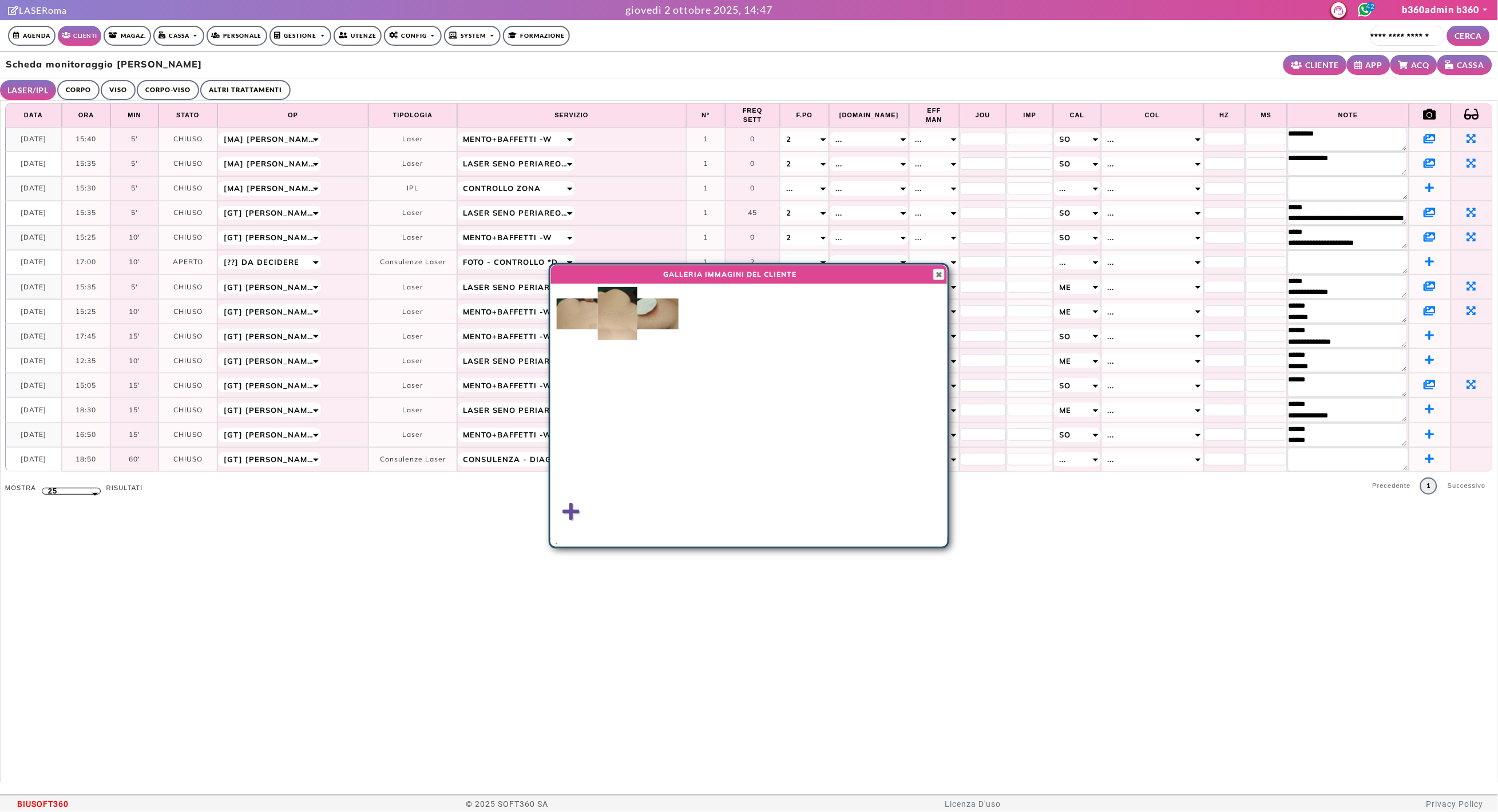
click at [578, 314] on img at bounding box center [578, 314] width 42 height 31
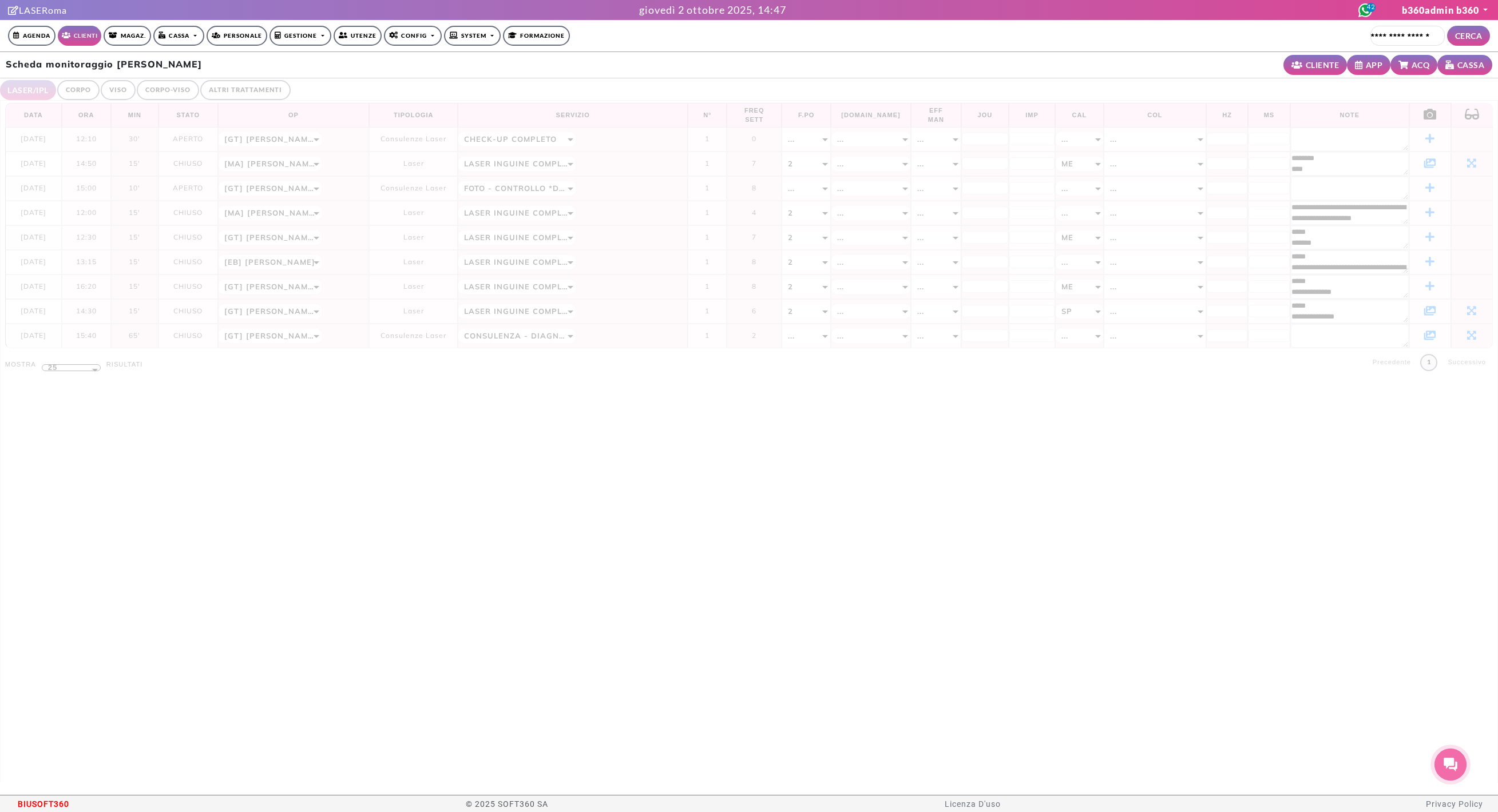
select select "**"
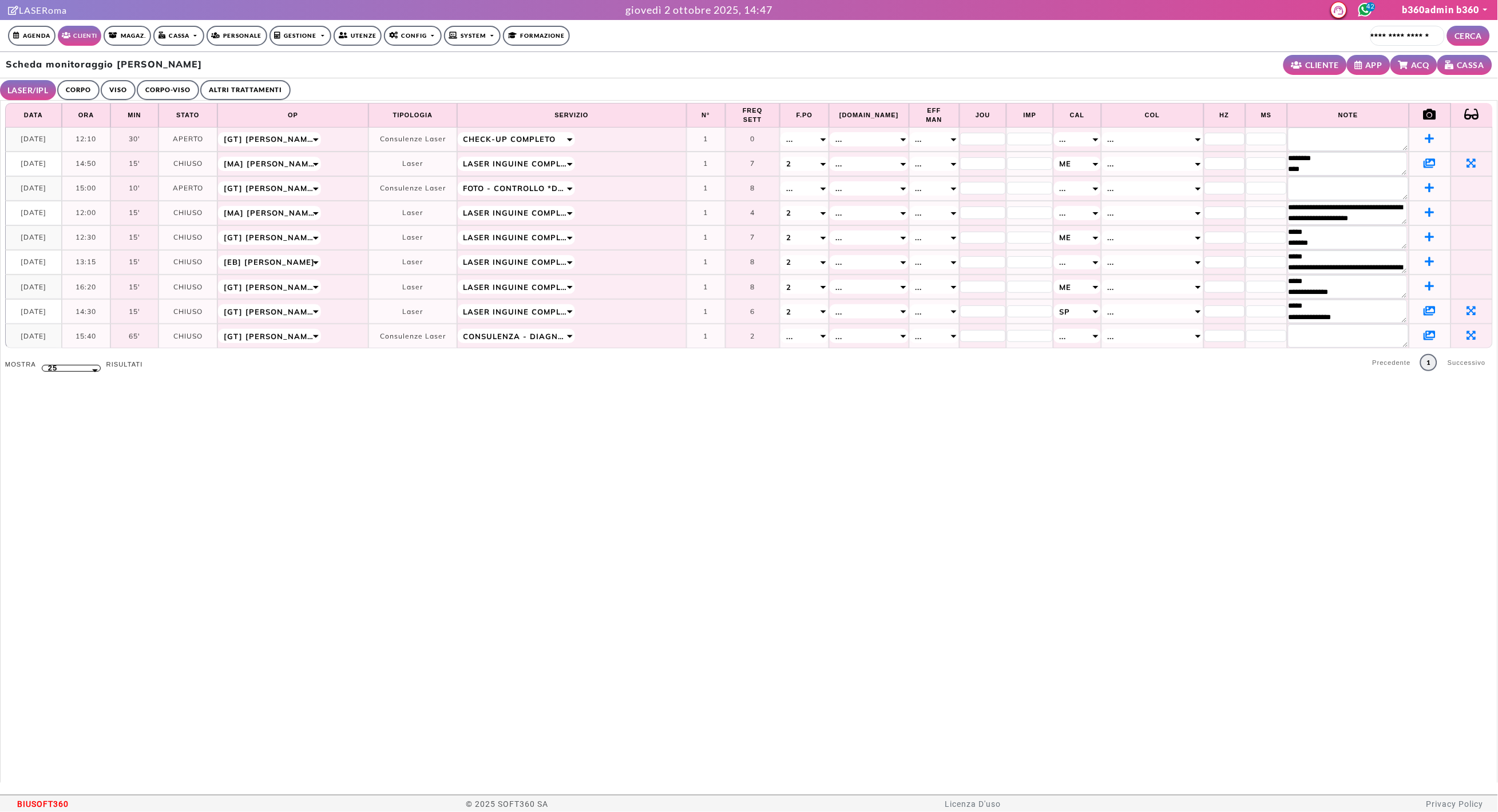
click at [1424, 163] on icon at bounding box center [1430, 163] width 12 height 10
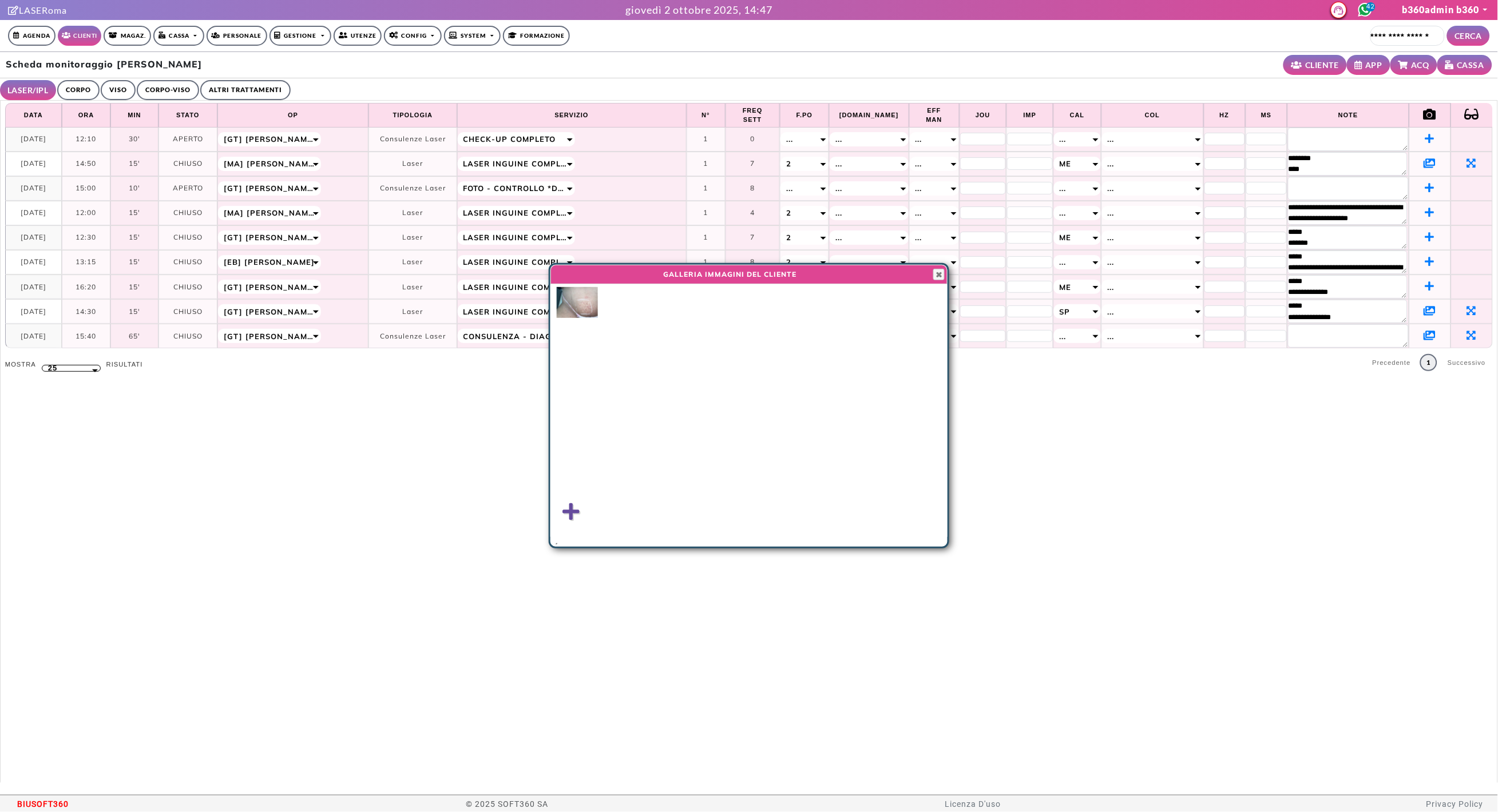
click at [566, 304] on img at bounding box center [578, 303] width 42 height 31
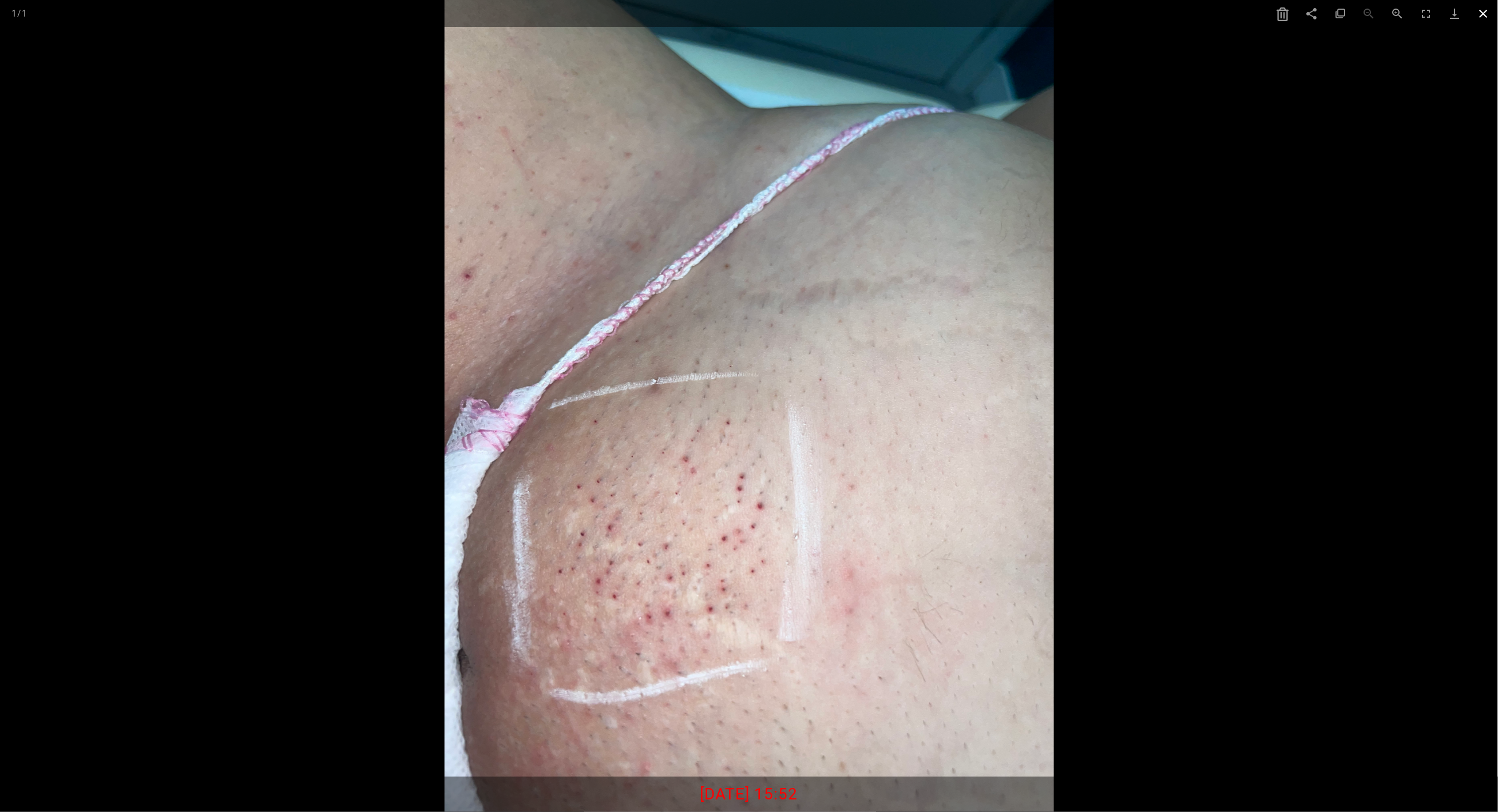
click at [1482, 13] on span at bounding box center [1483, 13] width 29 height 27
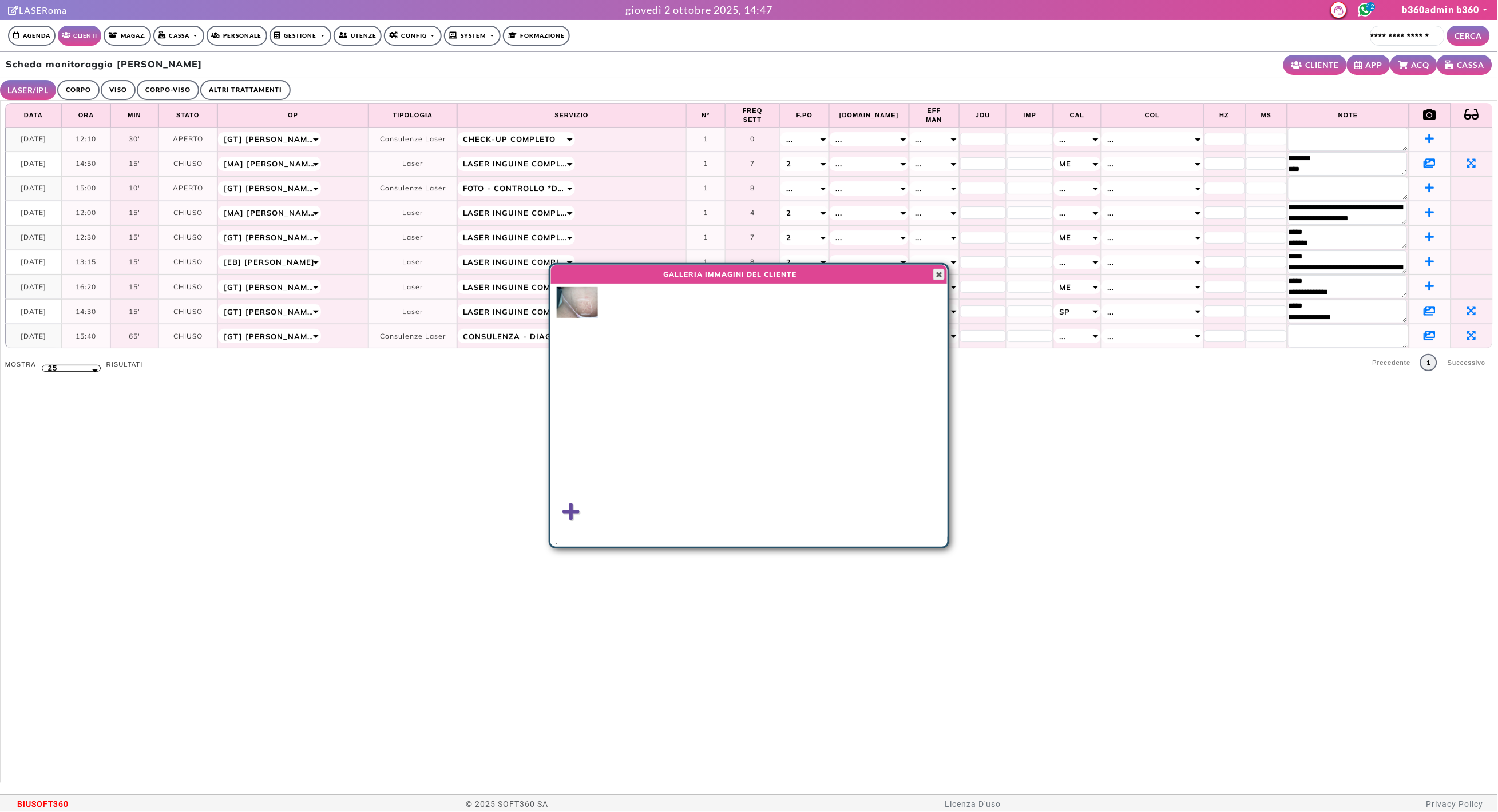
click at [938, 276] on span "button" at bounding box center [939, 274] width 10 height 10
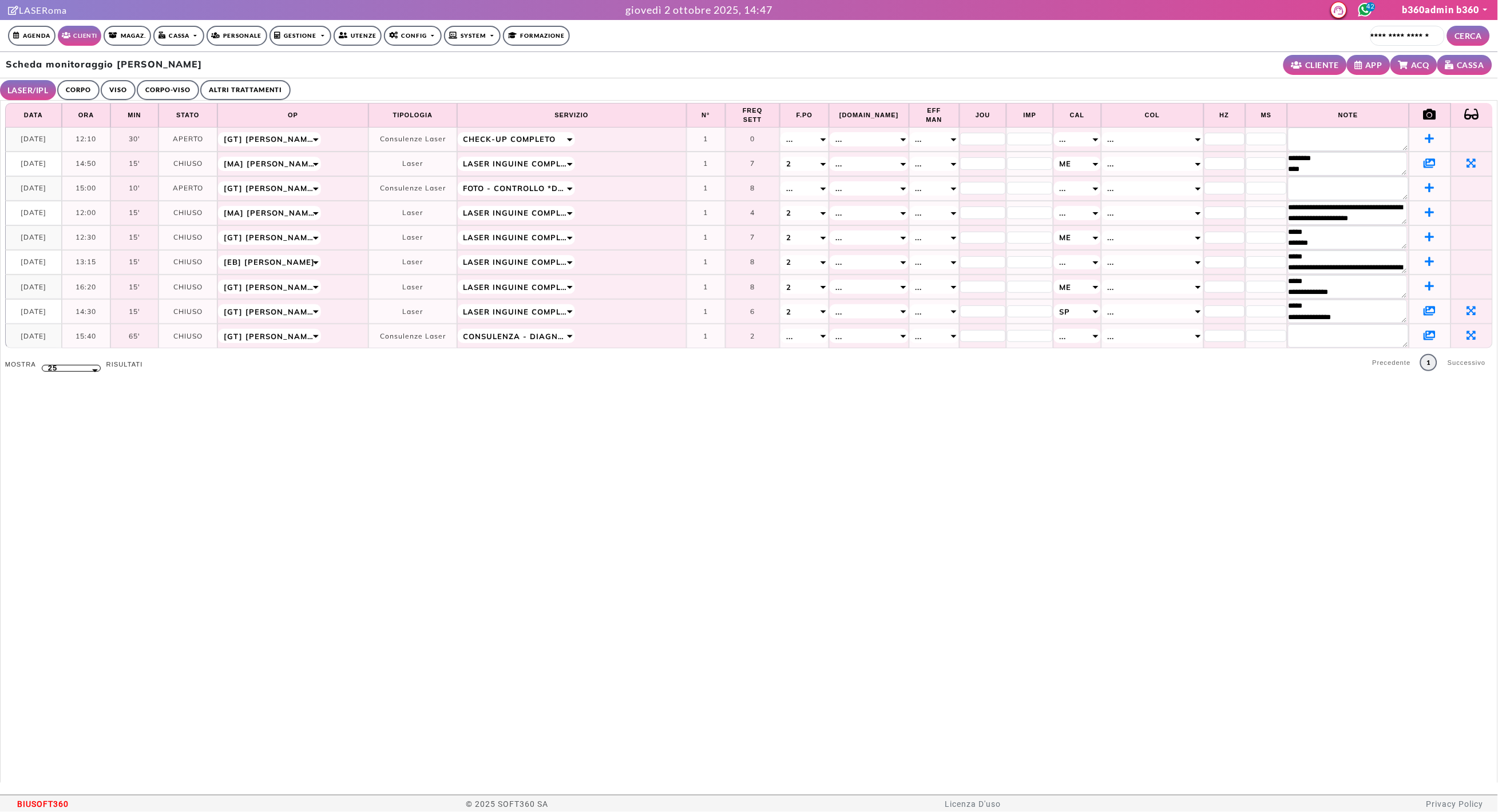
click at [1424, 315] on icon at bounding box center [1430, 311] width 12 height 10
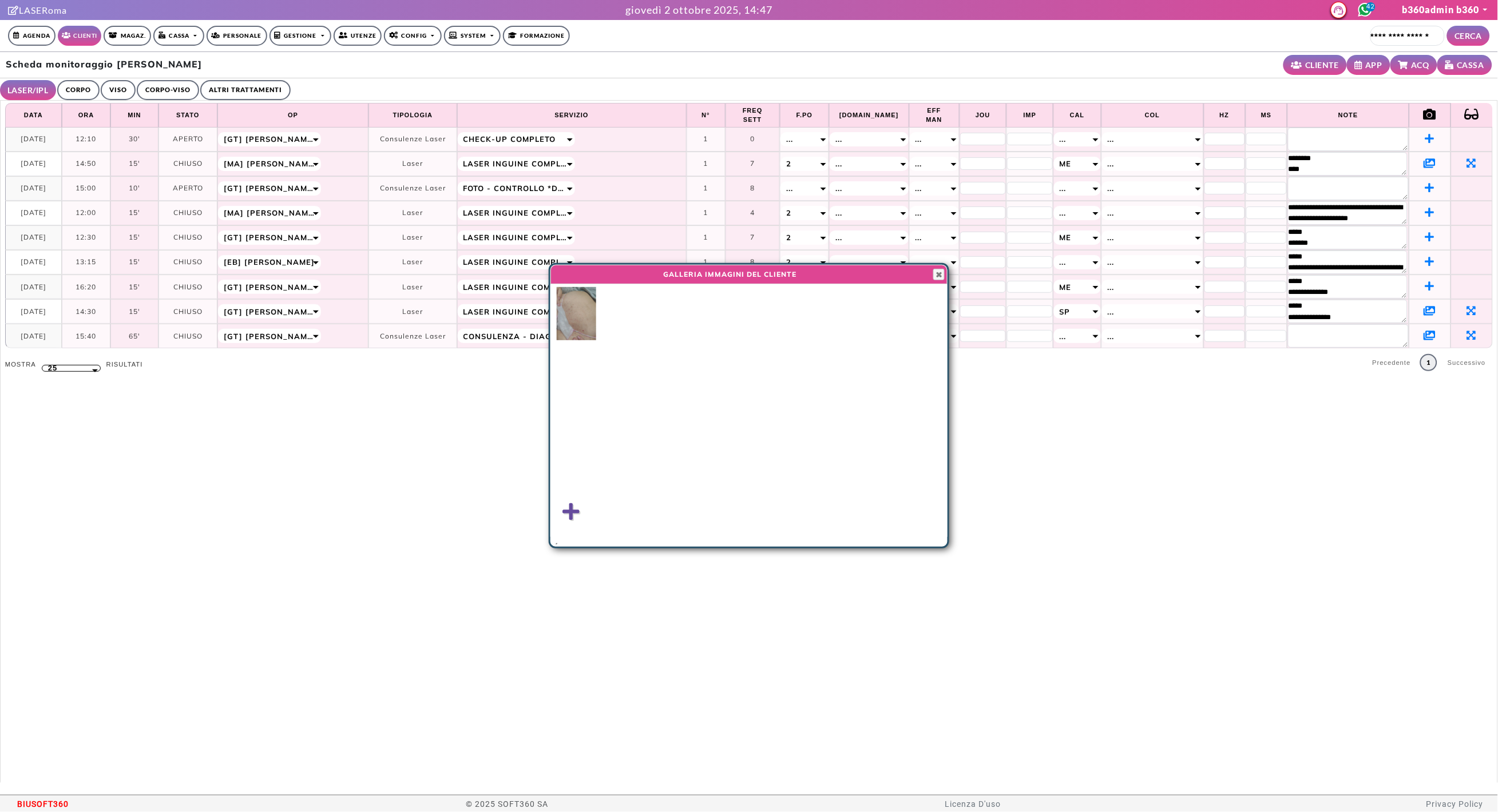
click at [578, 325] on img at bounding box center [577, 313] width 40 height 53
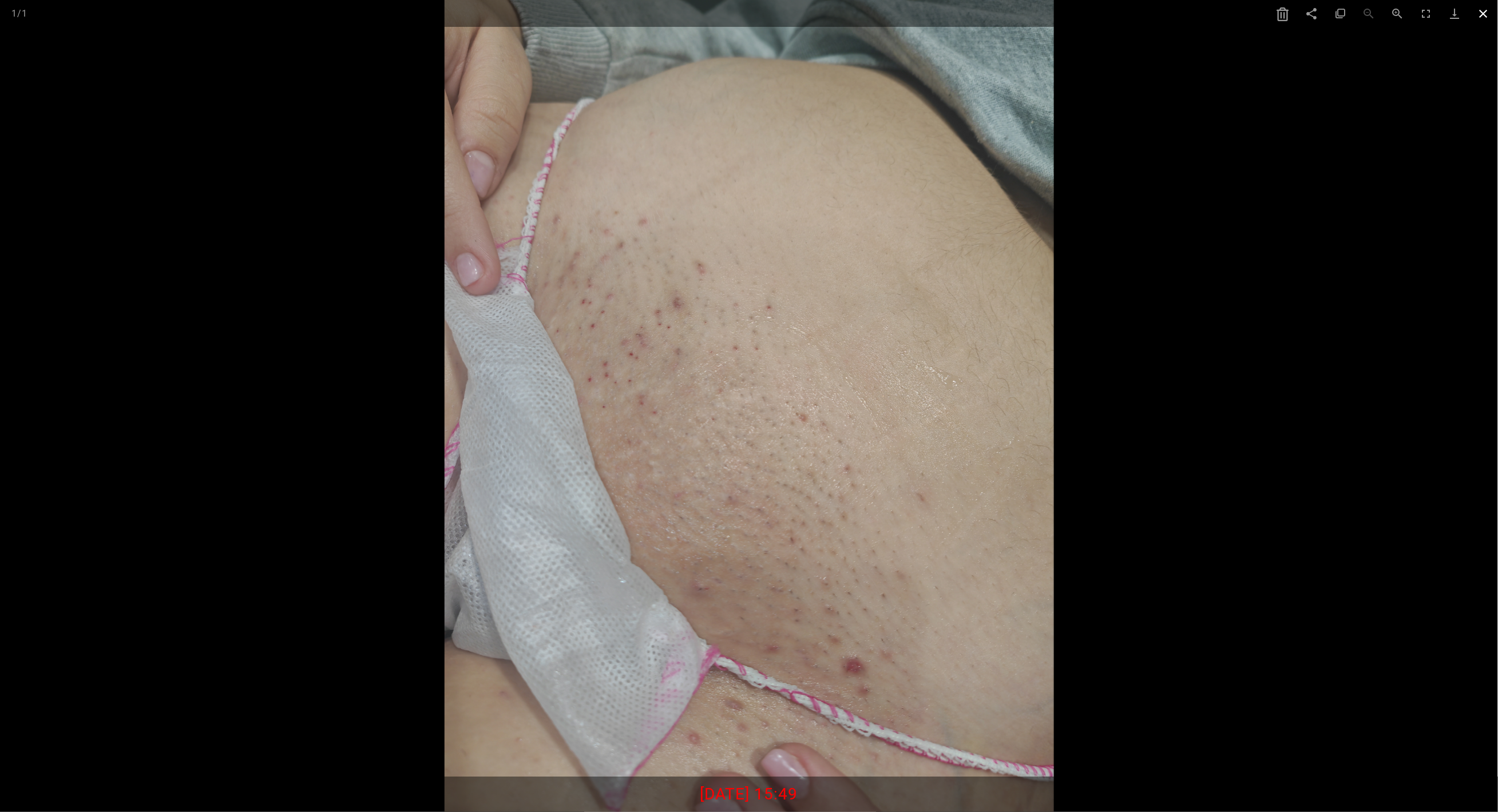
click at [1478, 13] on span at bounding box center [1483, 13] width 29 height 27
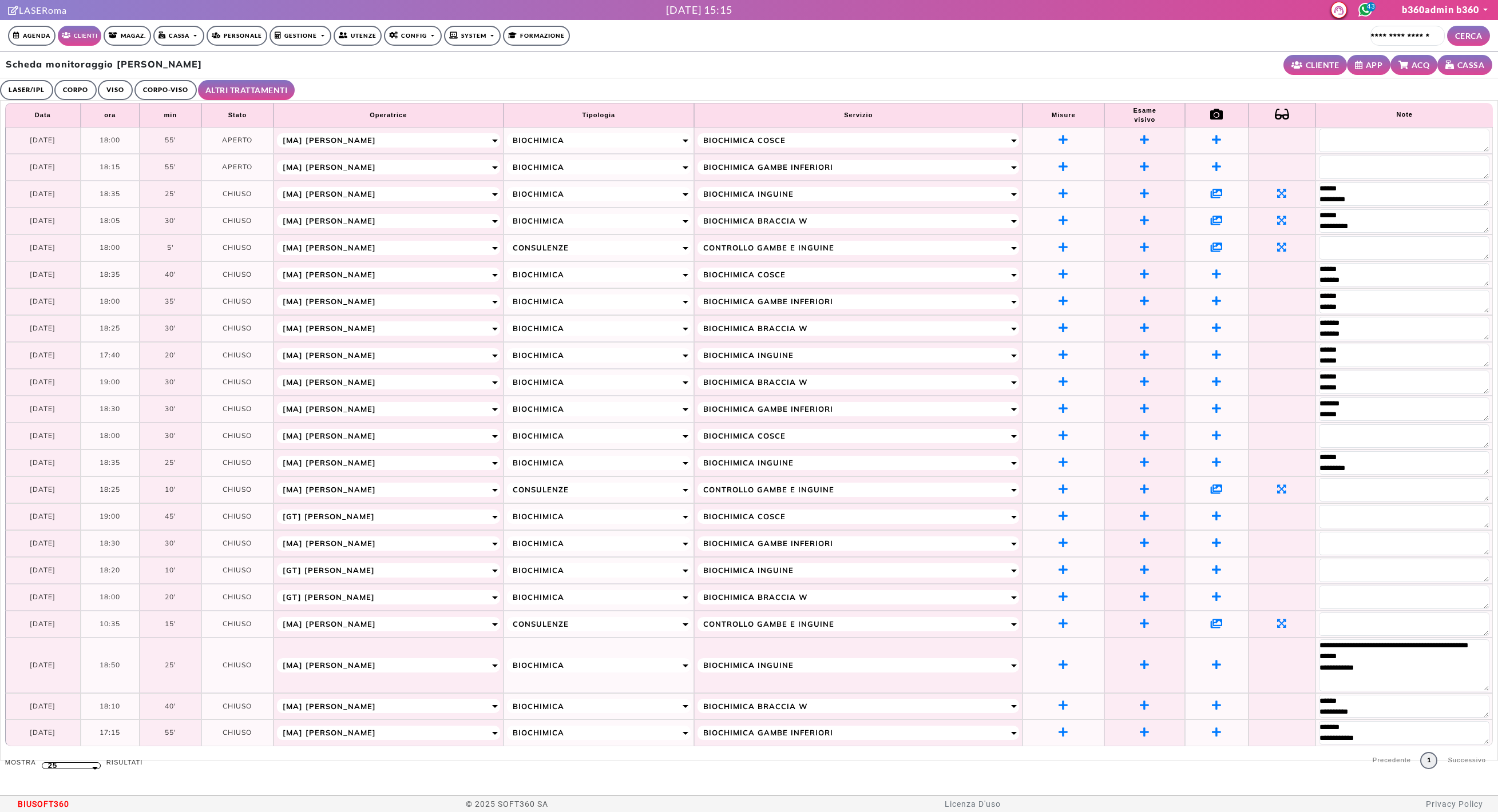
select select "**"
click at [36, 87] on link "LASER/IPL" at bounding box center [26, 90] width 53 height 20
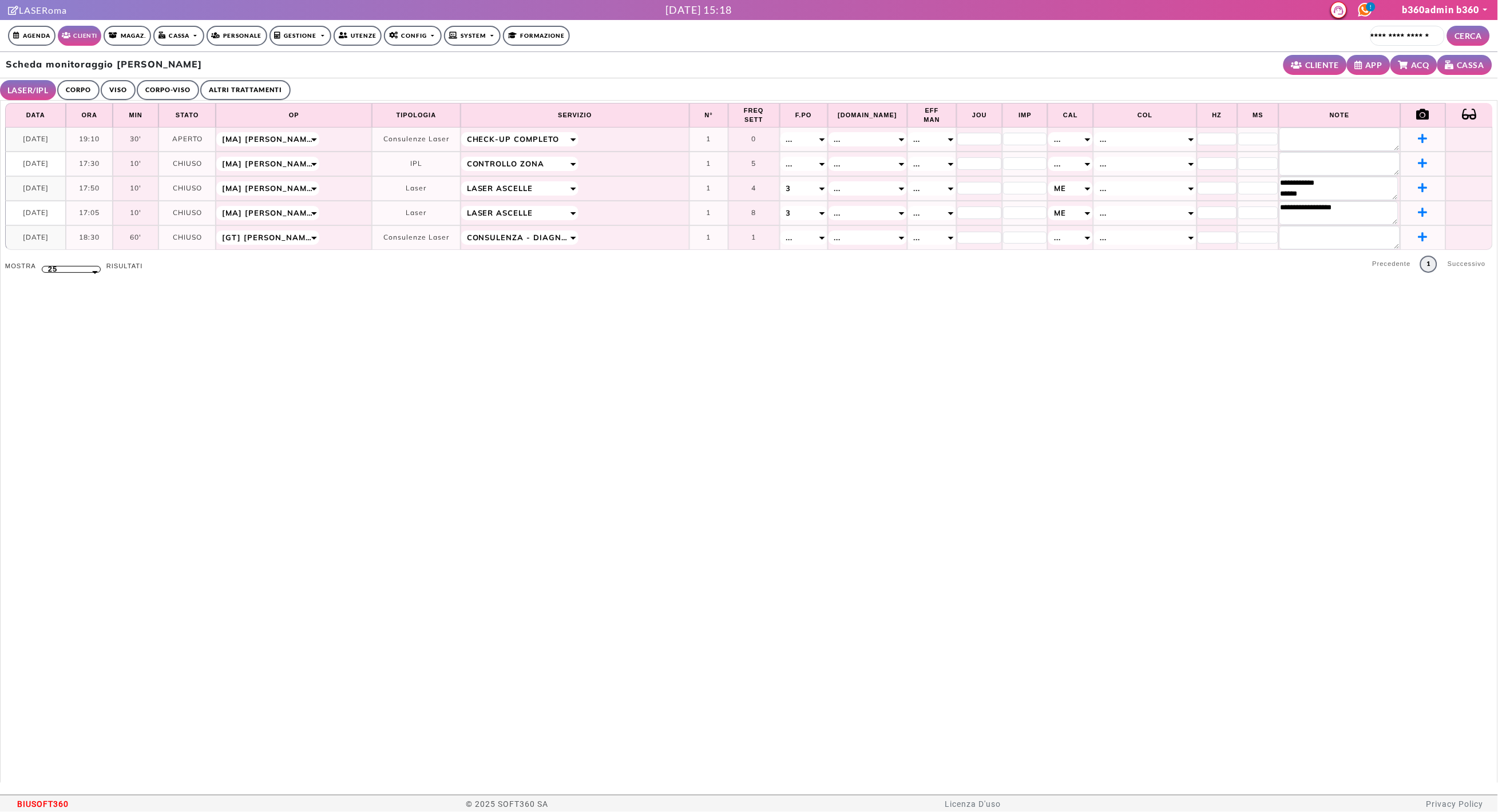
drag, startPoint x: 17, startPoint y: 164, endPoint x: 55, endPoint y: 166, distance: 38.1
click at [55, 166] on td "[DATE]" at bounding box center [36, 164] width 61 height 24
click at [231, 85] on link "ALTRI TRATTAMENTI" at bounding box center [245, 90] width 90 height 20
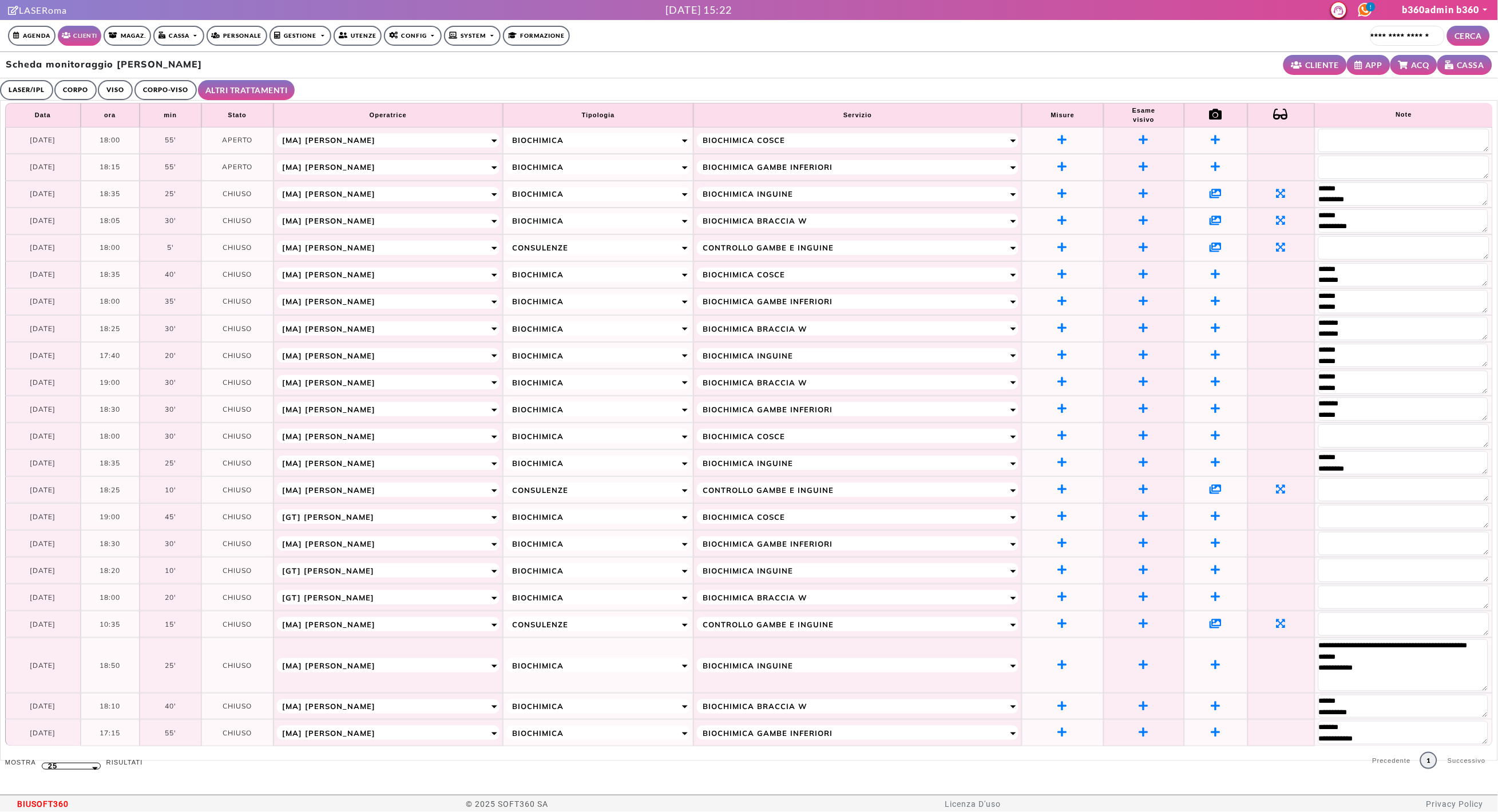
click at [178, 95] on link "CORPO-VISO" at bounding box center [165, 90] width 62 height 20
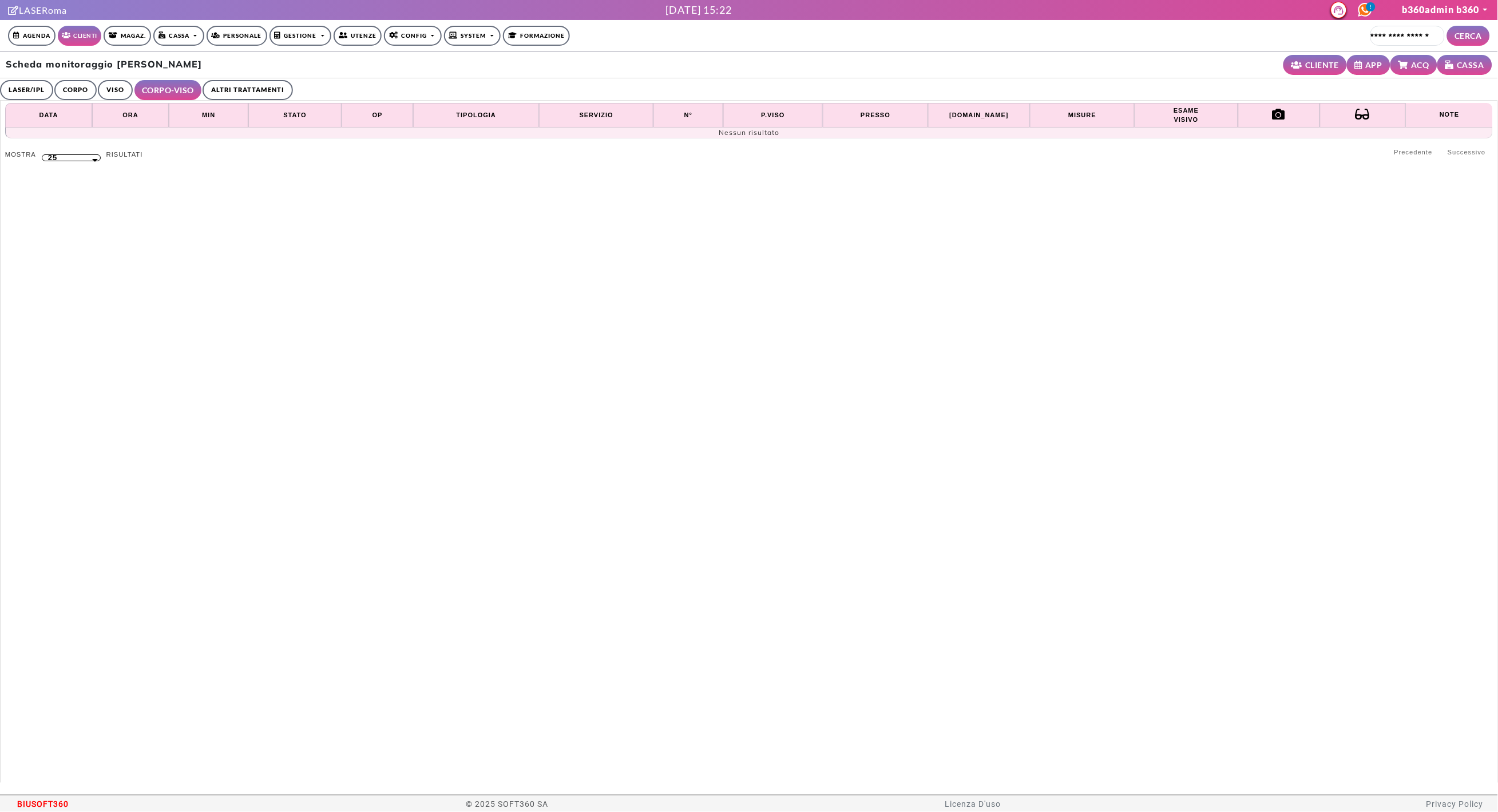
click at [91, 95] on link "CORPO" at bounding box center [75, 90] width 42 height 20
click at [115, 91] on link "VISO" at bounding box center [118, 90] width 35 height 20
click at [223, 84] on link "ALTRI TRATTAMENTI" at bounding box center [243, 90] width 90 height 20
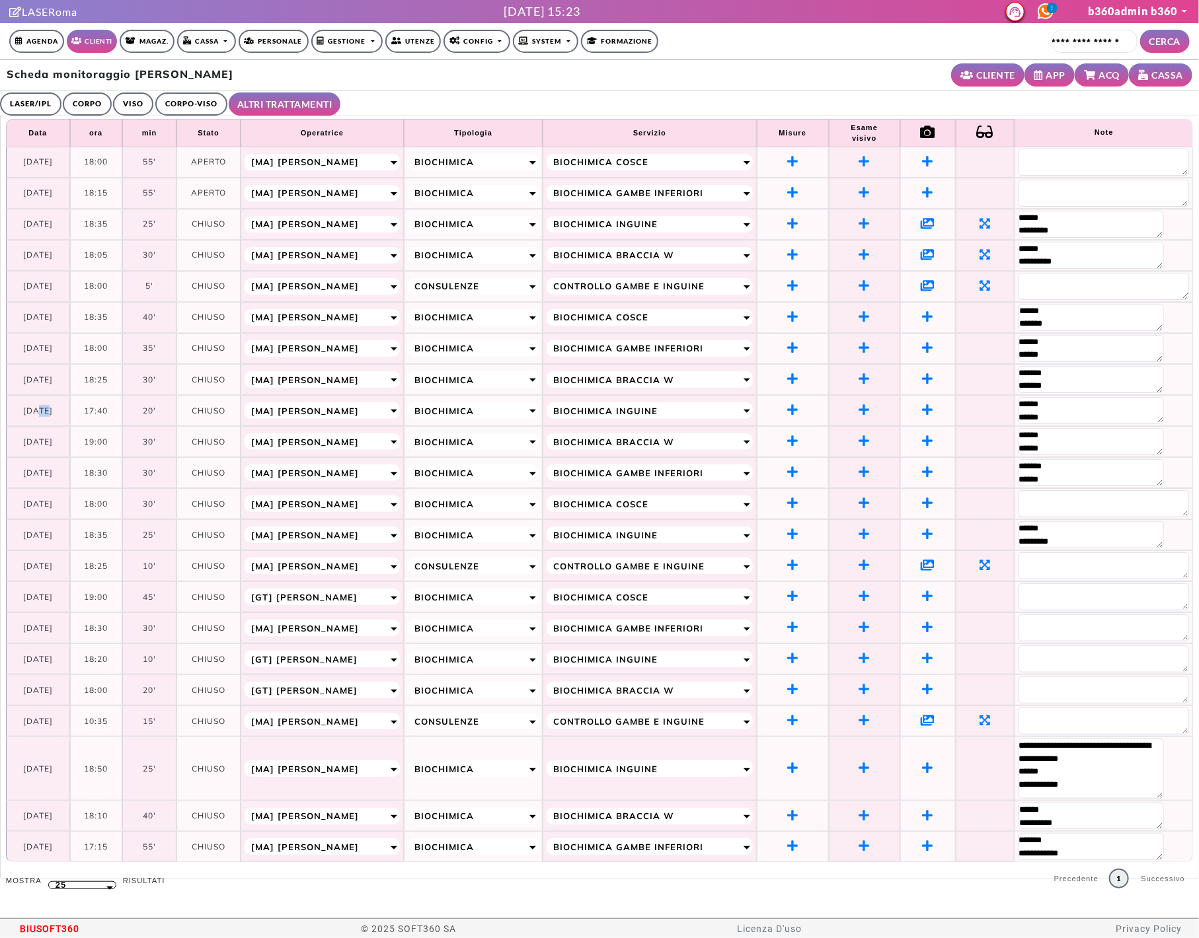
click at [36, 102] on link "LASER/IPL" at bounding box center [30, 104] width 61 height 23
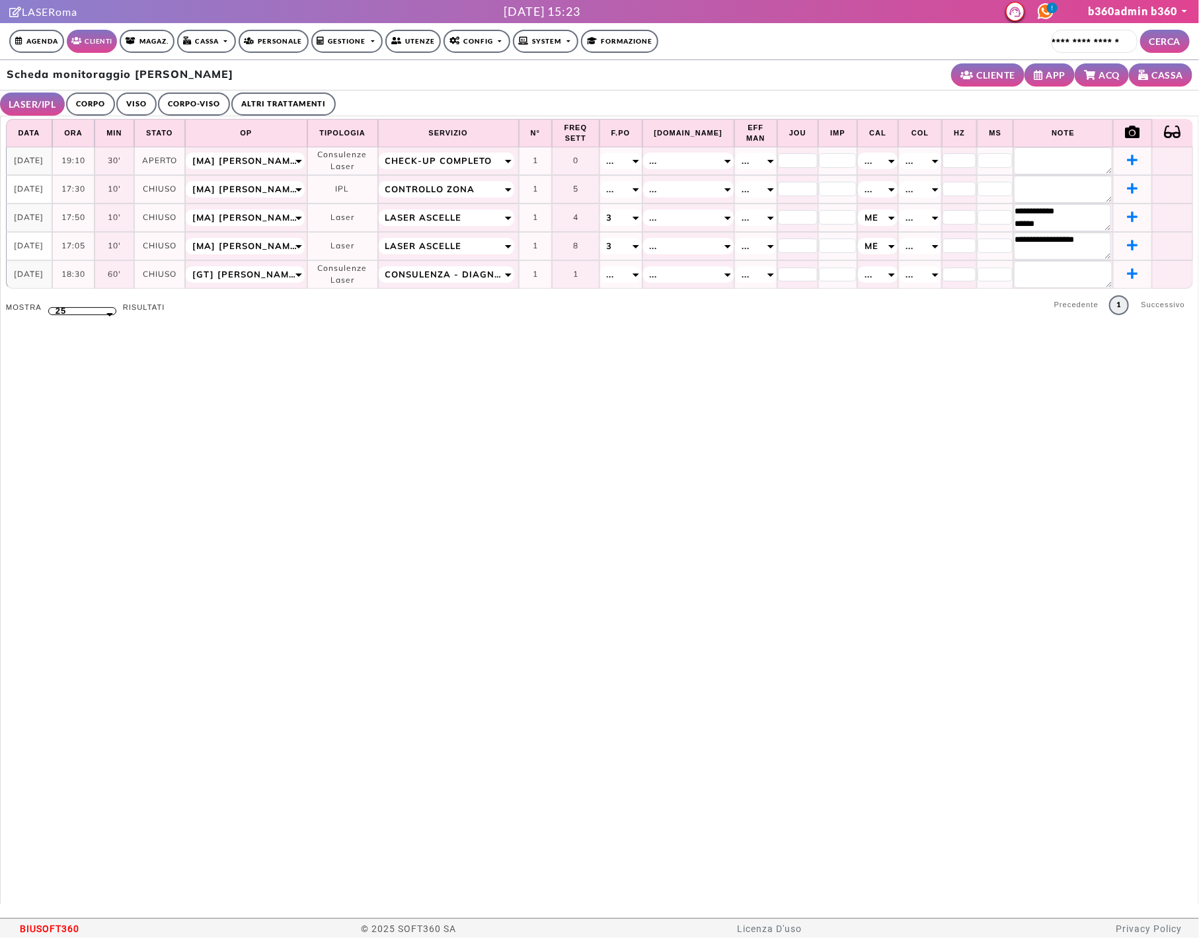
click at [209, 102] on link "CORPO-VISO" at bounding box center [194, 104] width 72 height 23
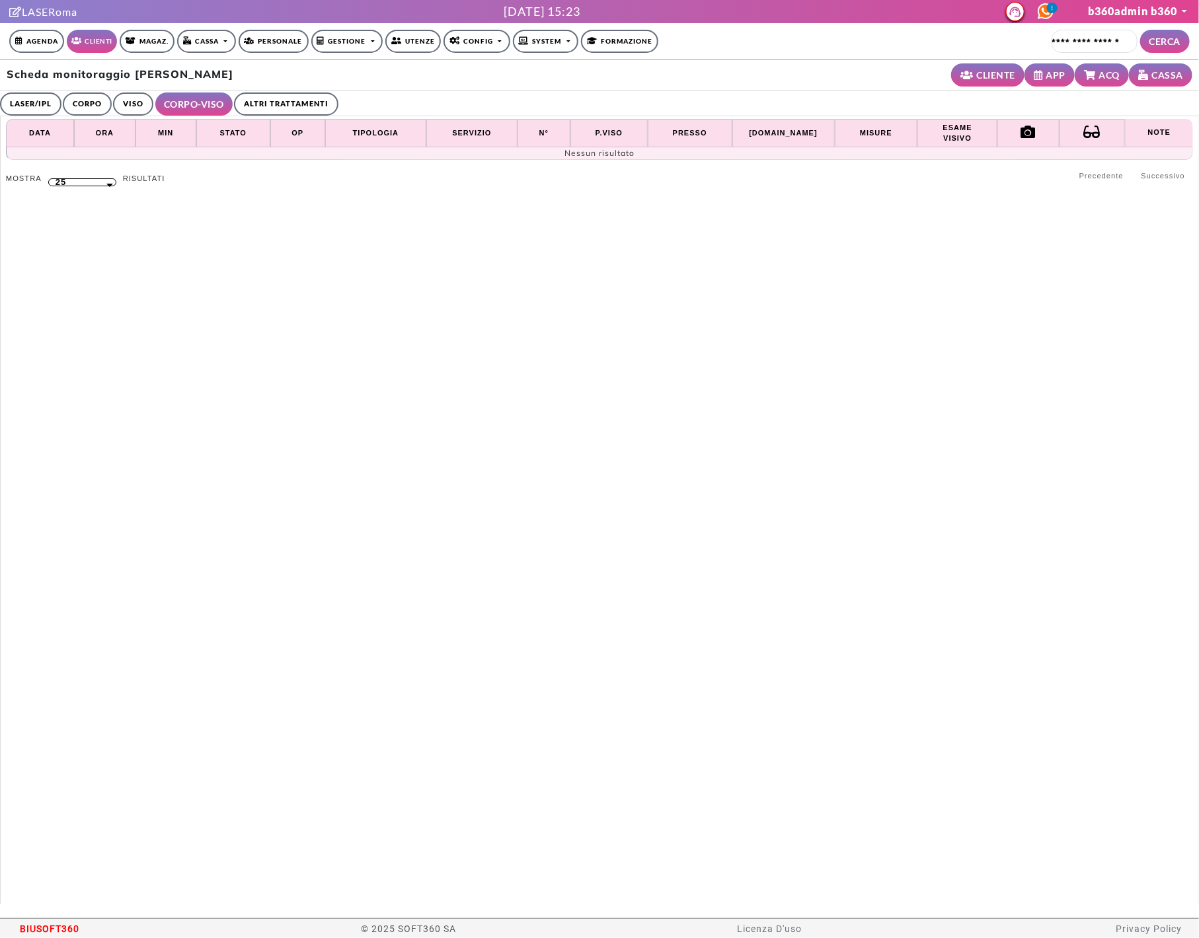
click at [124, 106] on link "VISO" at bounding box center [133, 104] width 40 height 23
click at [64, 102] on link "CORPO" at bounding box center [87, 104] width 49 height 23
click at [246, 102] on link "ALTRI TRATTAMENTI" at bounding box center [283, 104] width 104 height 23
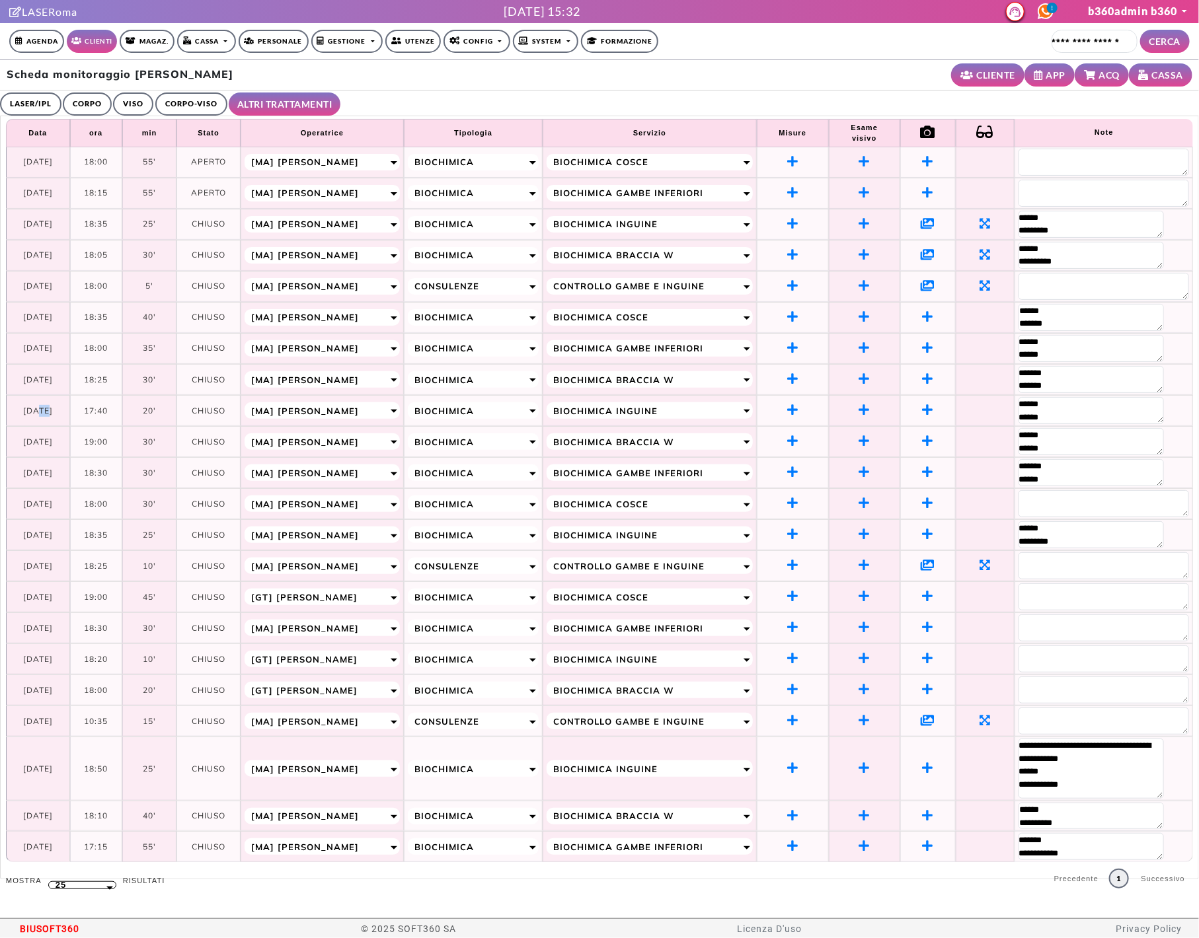
click at [31, 106] on link "LASER/IPL" at bounding box center [30, 104] width 61 height 23
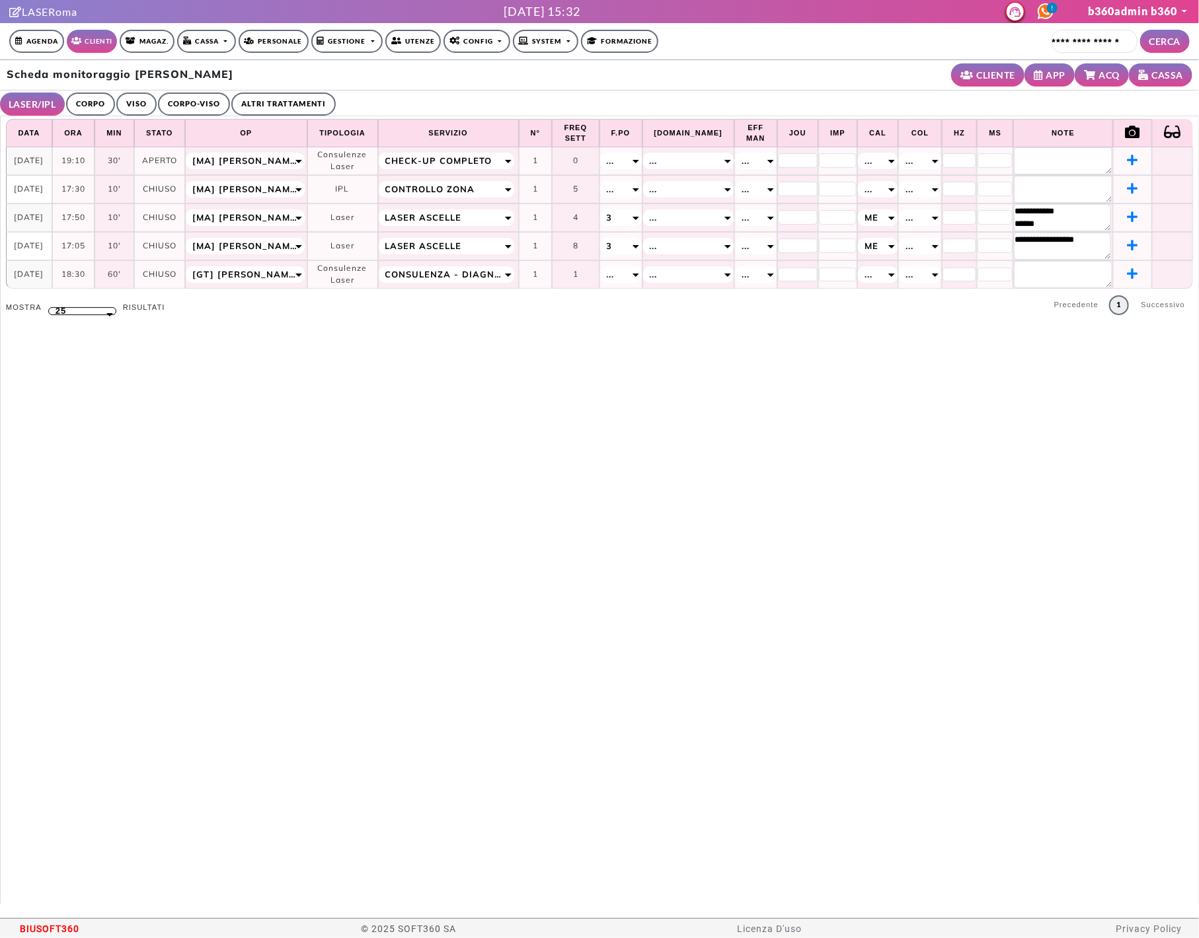
click at [93, 314] on div "25" at bounding box center [82, 311] width 68 height 8
click at [83, 376] on li "100" at bounding box center [82, 383] width 67 height 21
click at [83, 307] on select "** ** ** ***" at bounding box center [82, 304] width 69 height 7
select select "***"
